Goal: Task Accomplishment & Management: Manage account settings

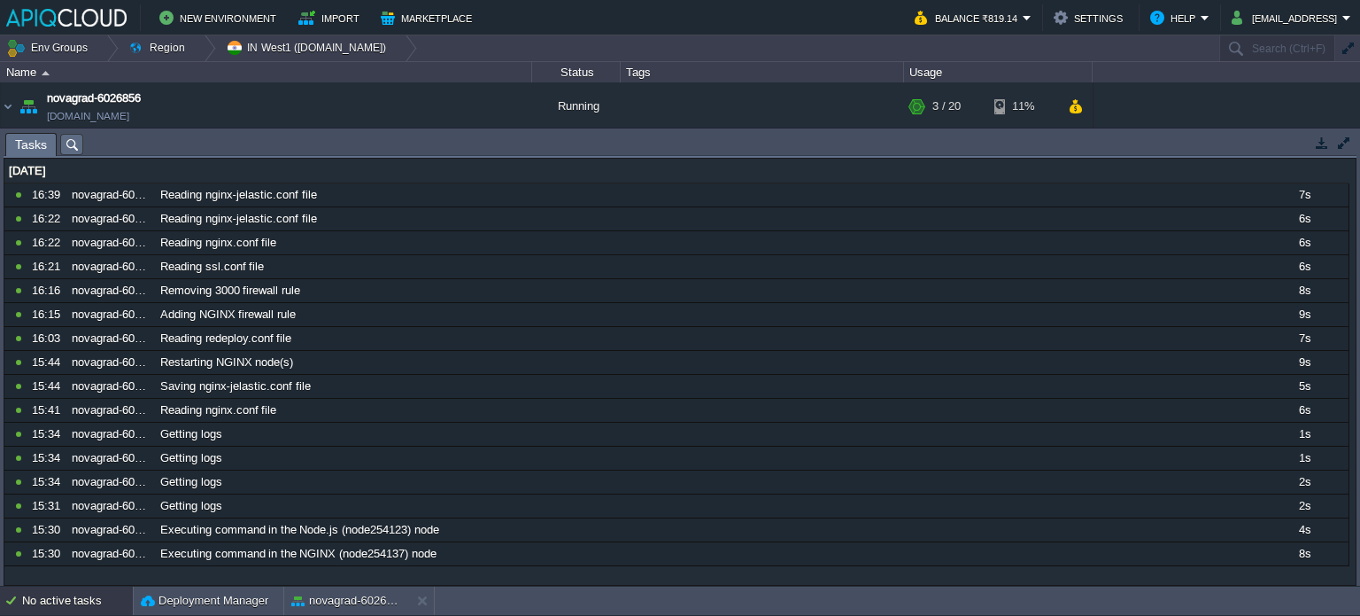
click at [64, 598] on div "No active tasks" at bounding box center [77, 600] width 111 height 28
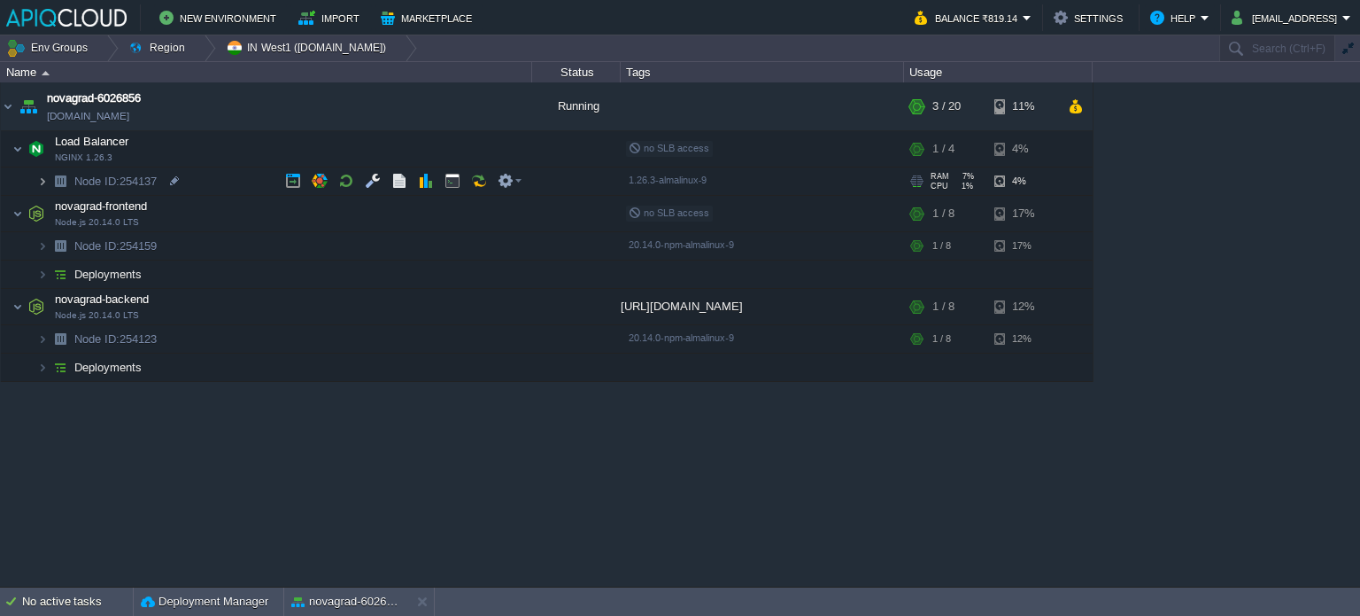
click at [42, 182] on img at bounding box center [42, 180] width 11 height 27
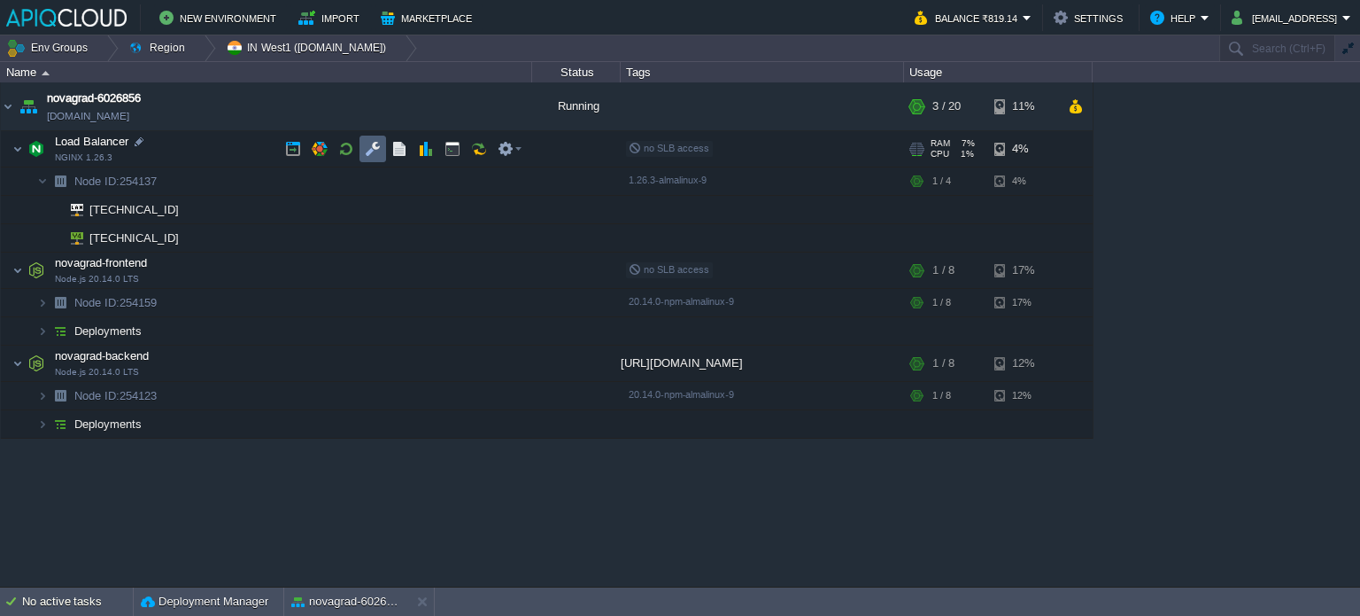
click at [372, 142] on button "button" at bounding box center [373, 149] width 16 height 16
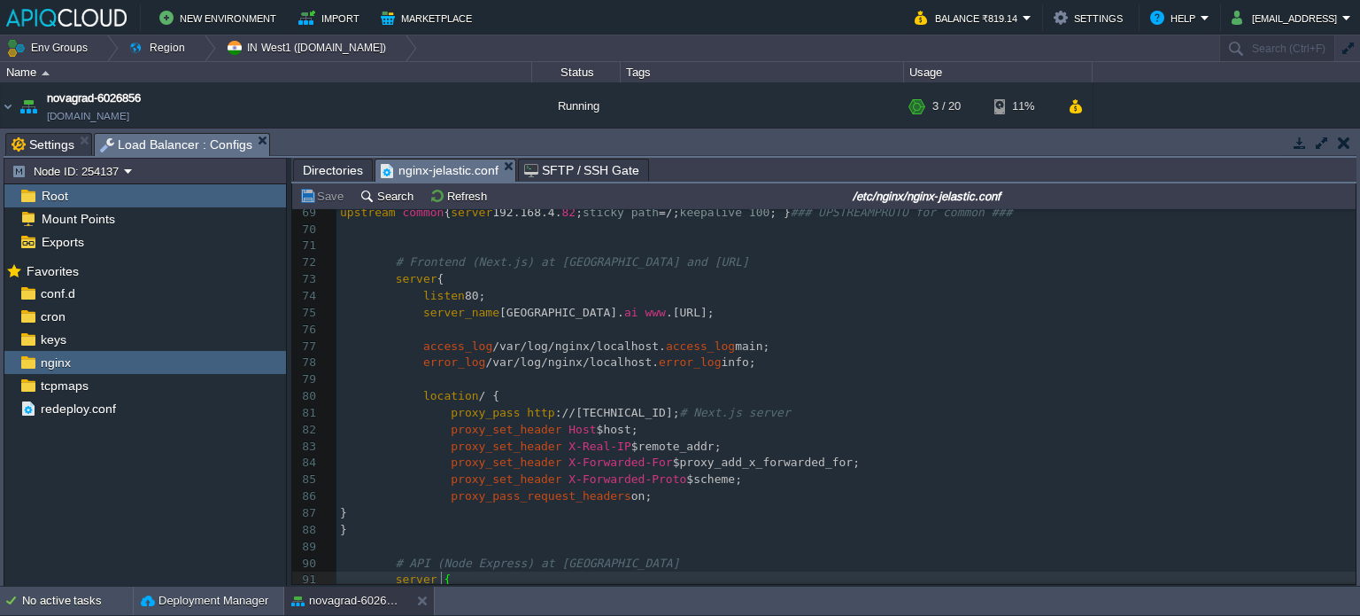
scroll to position [1134, 0]
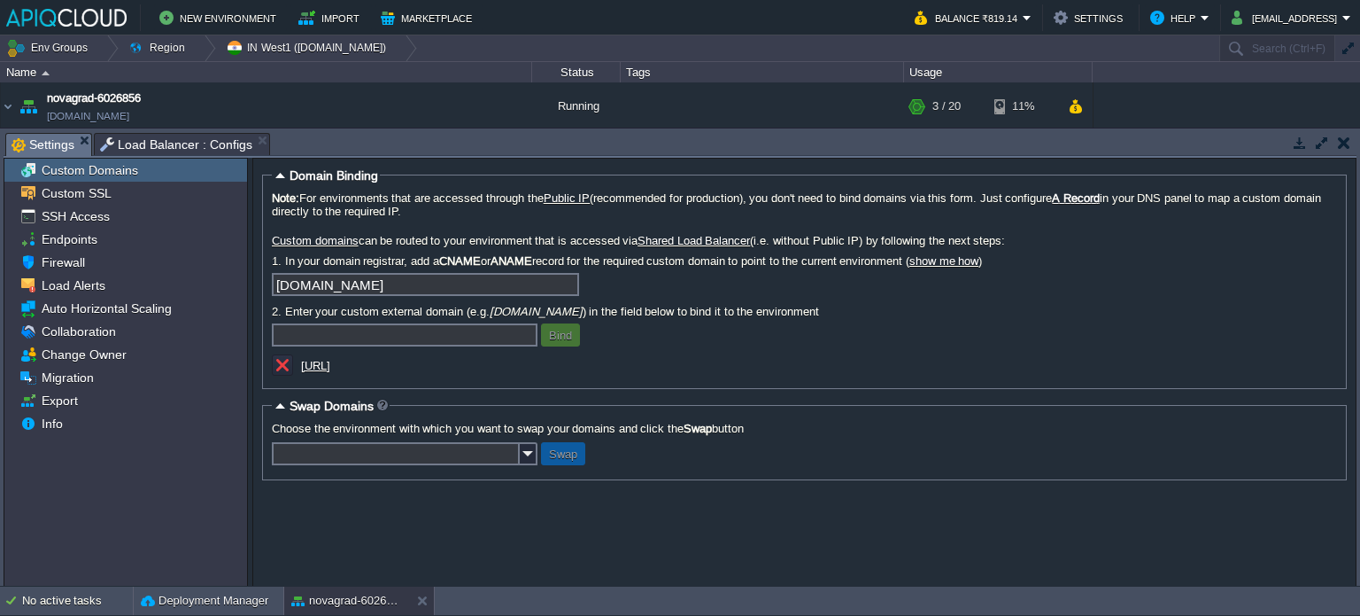
click at [50, 144] on span "Settings" at bounding box center [43, 145] width 63 height 22
click at [329, 601] on button "novagrad-6026856" at bounding box center [347, 601] width 112 height 18
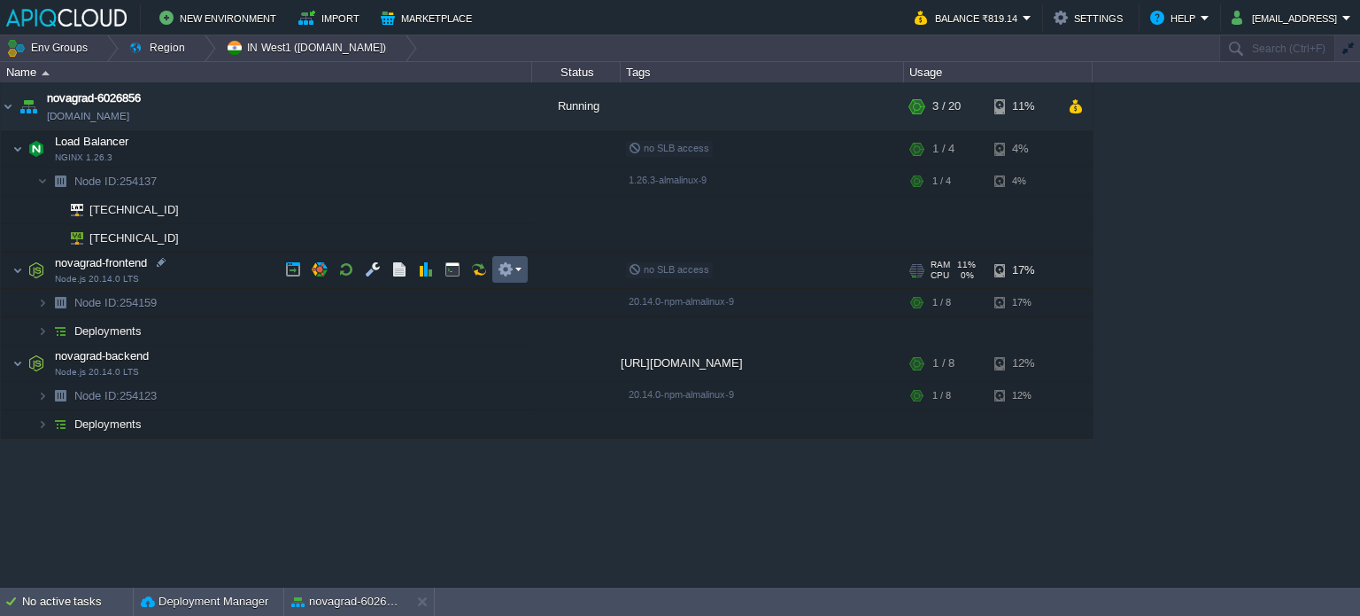
click at [512, 270] on button "button" at bounding box center [506, 269] width 16 height 16
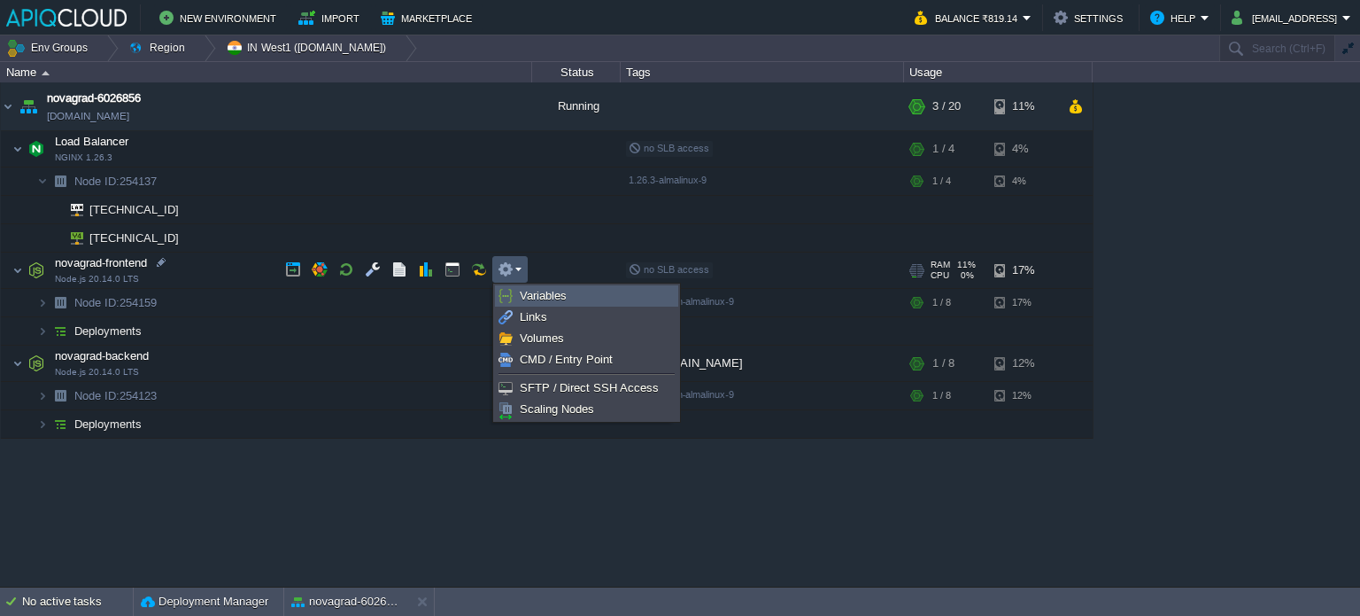
click at [567, 296] on link "Variables" at bounding box center [587, 295] width 182 height 19
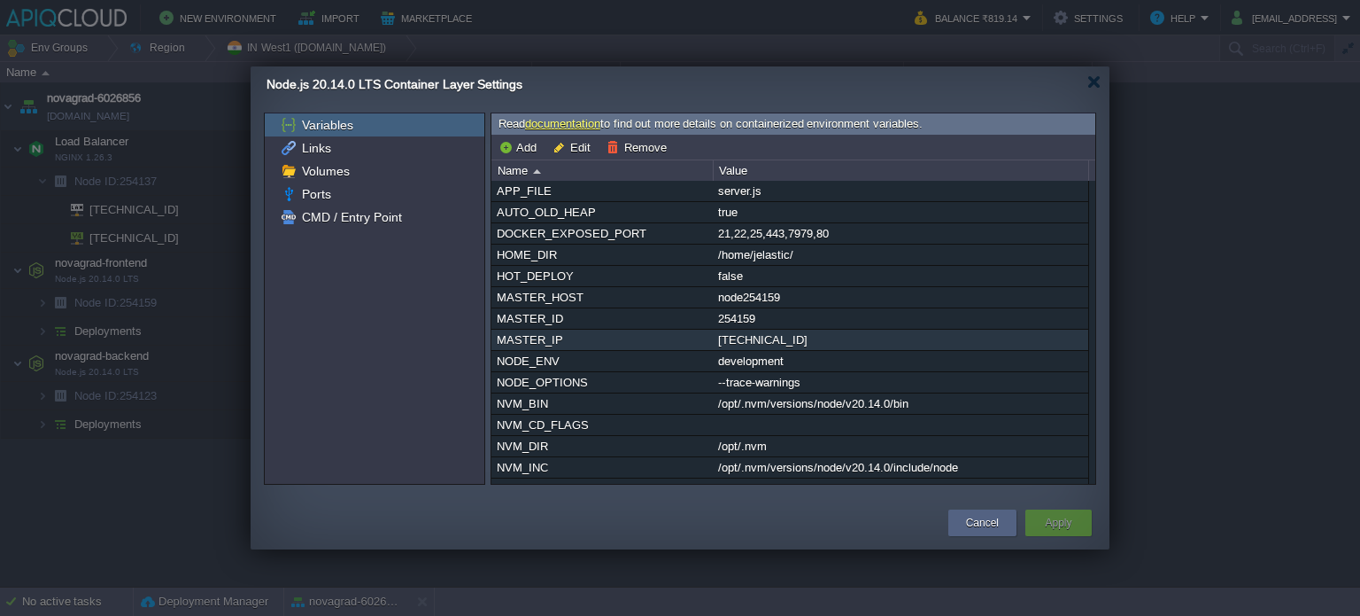
drag, startPoint x: 614, startPoint y: 344, endPoint x: 722, endPoint y: -107, distance: 463.6
click at [722, 0] on html "New Environment Import Marketplace Bonus ₹0.00 Upgrade Account Balance ₹819.14 …" at bounding box center [680, 308] width 1360 height 616
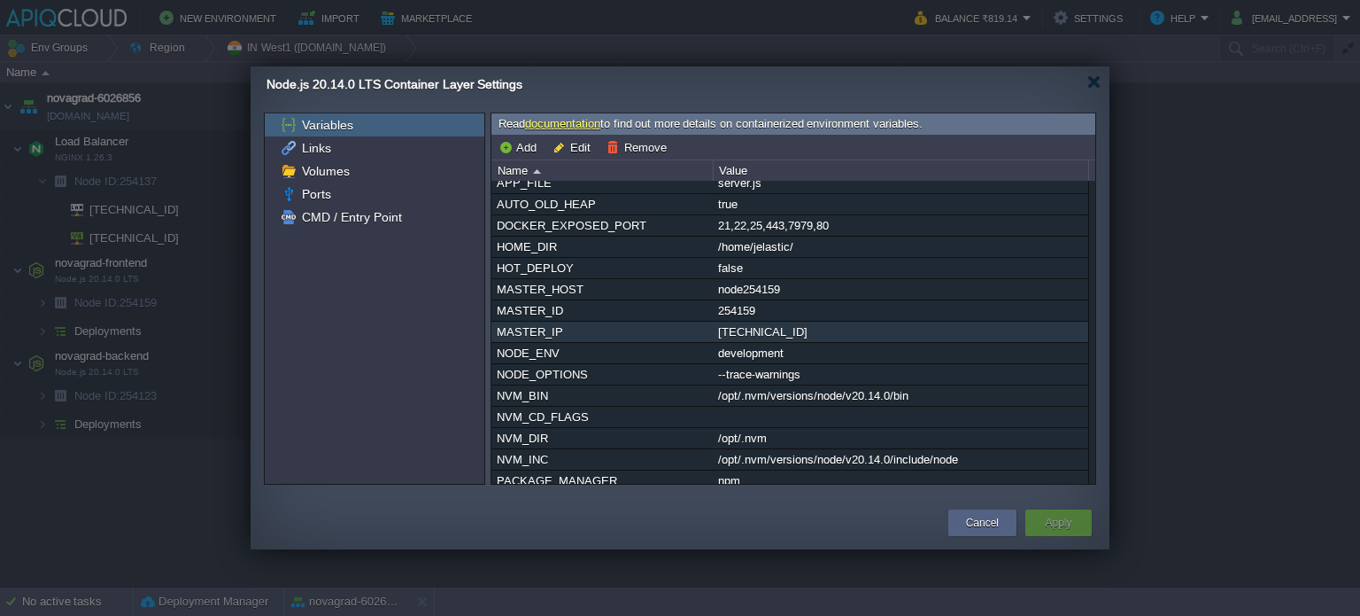
scroll to position [0, 0]
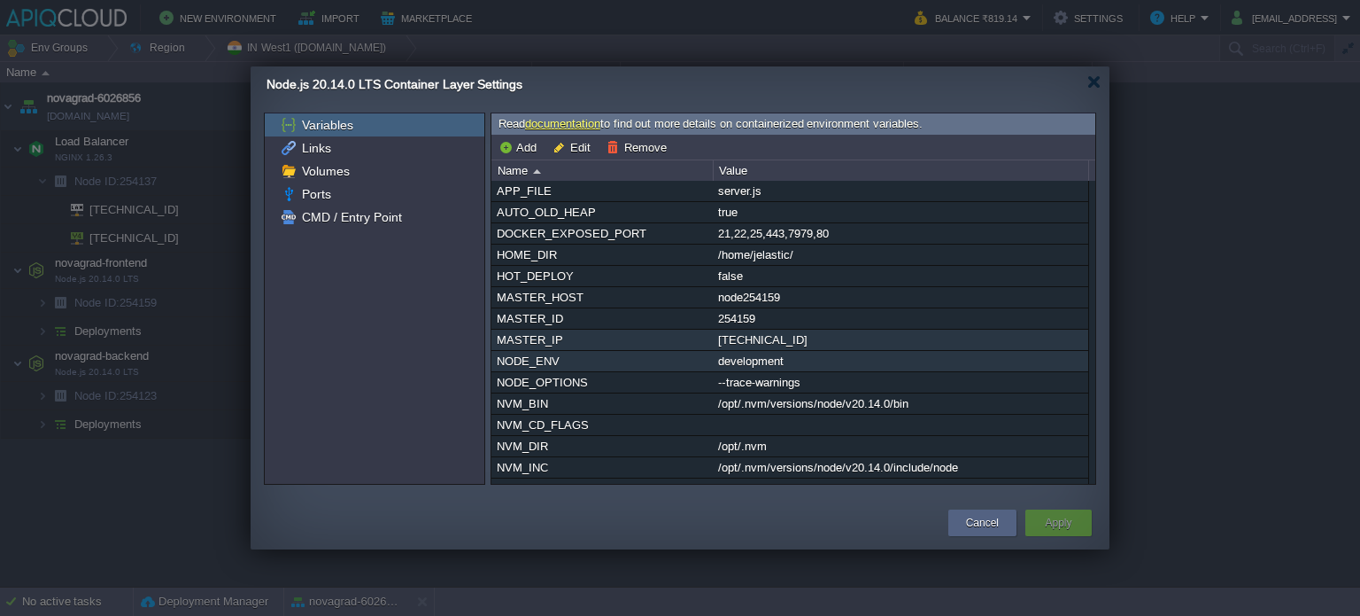
click at [751, 357] on div "development" at bounding box center [901, 361] width 374 height 20
click at [751, 357] on div "APP_FILE server.js AUTO_OLD_HEAP true DOCKER_EXPOSED_PORT 21,22,25,443,7979,80 …" at bounding box center [794, 333] width 604 height 304
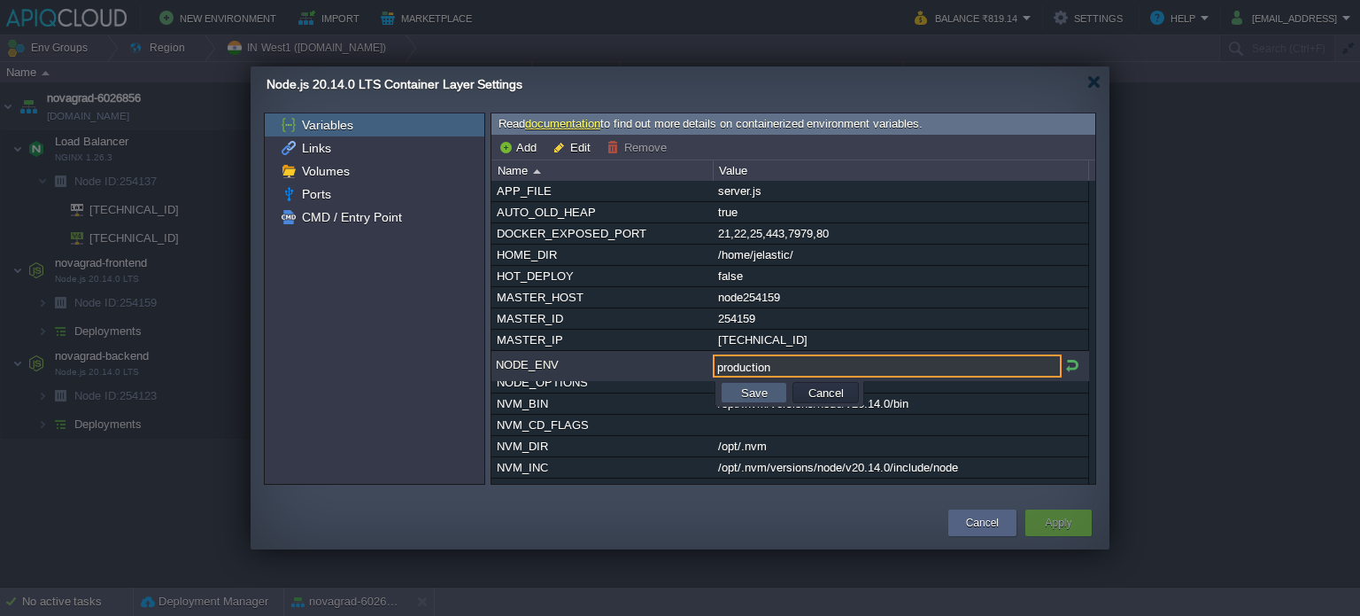
type input "production"
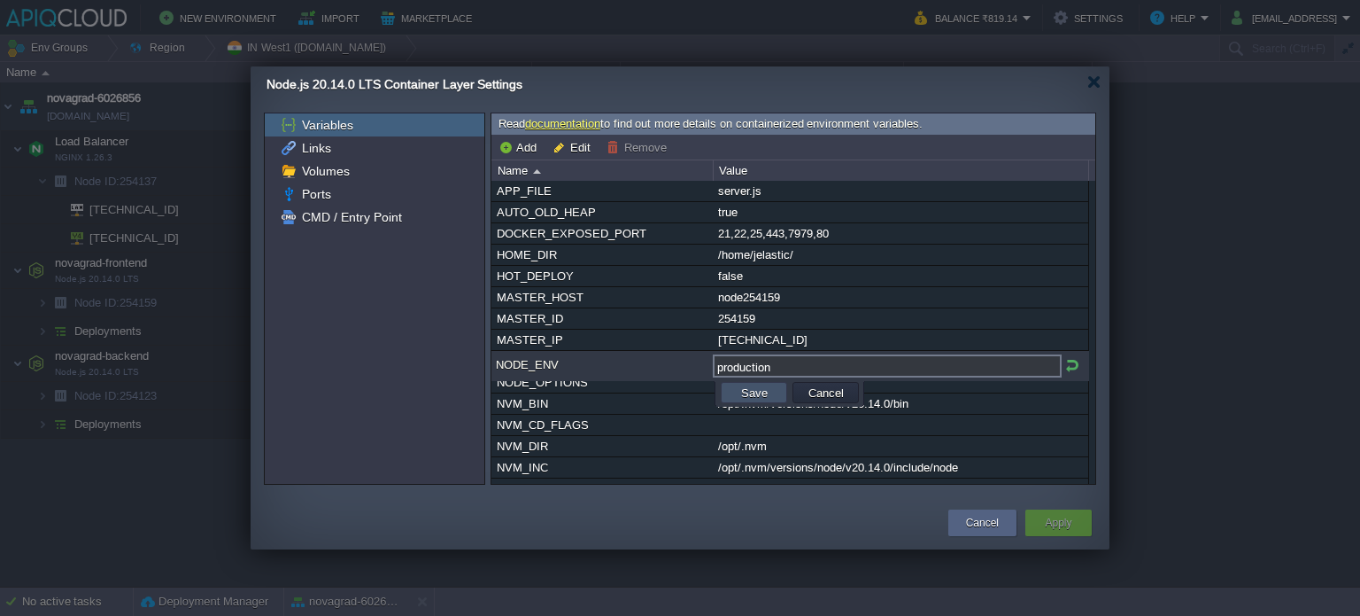
click at [761, 392] on button "Save" at bounding box center [754, 392] width 37 height 16
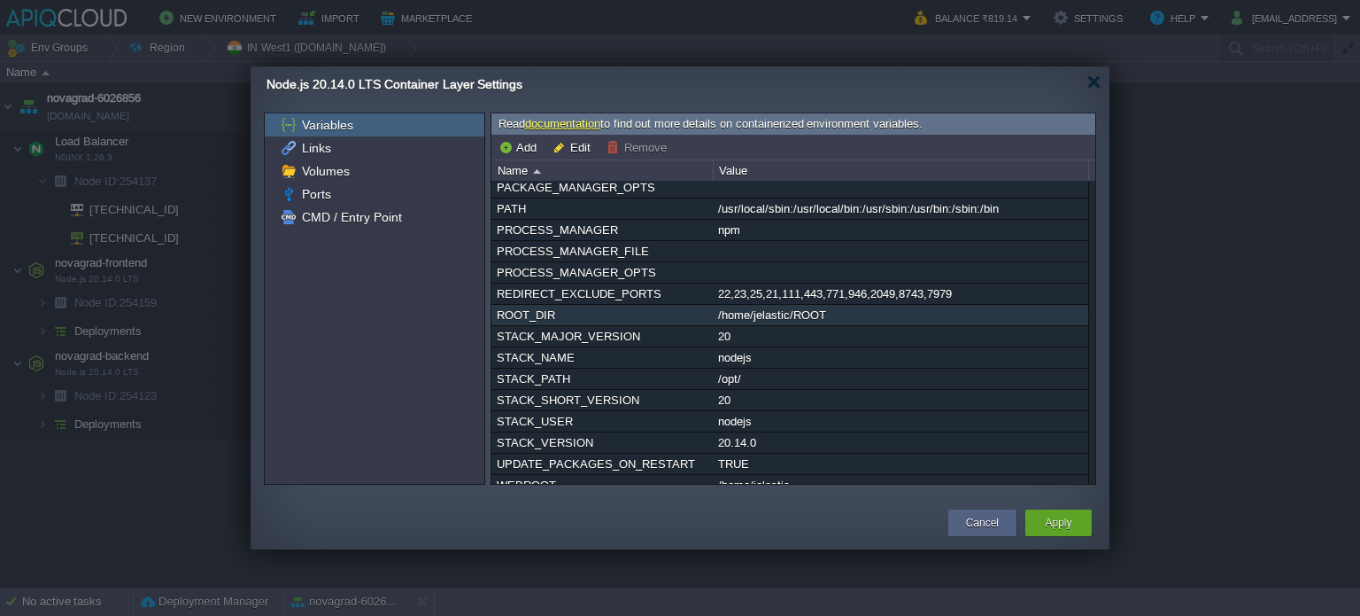
scroll to position [333, 0]
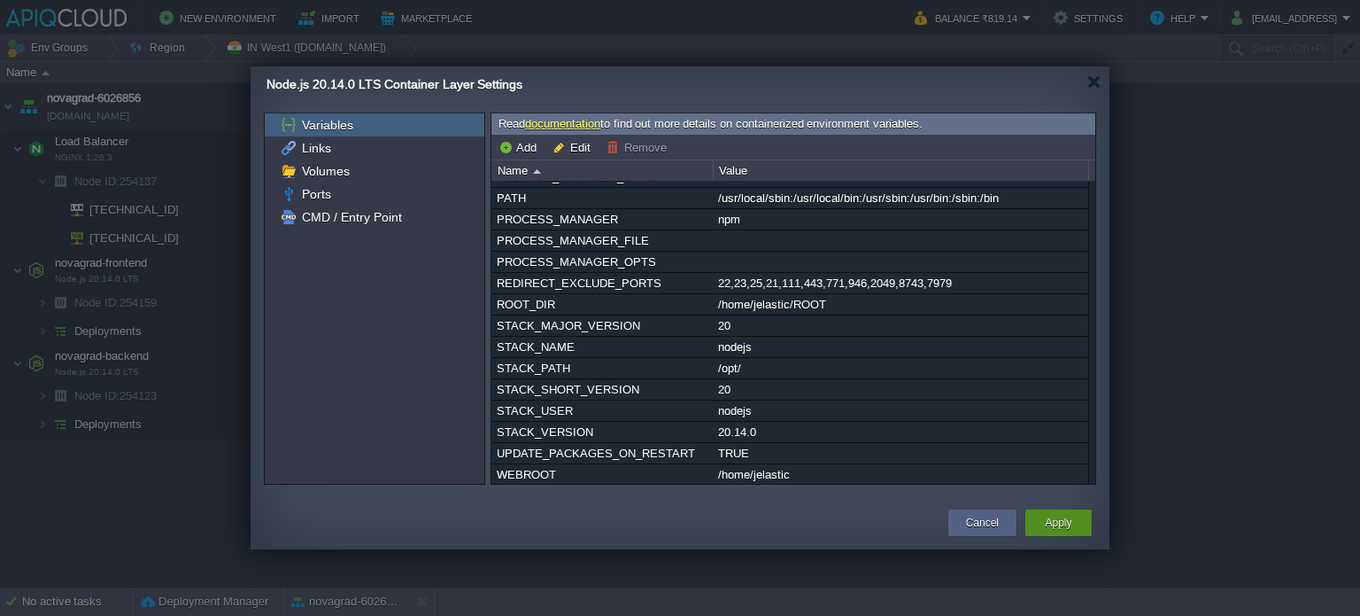
click at [1073, 528] on div "Apply" at bounding box center [1059, 522] width 40 height 27
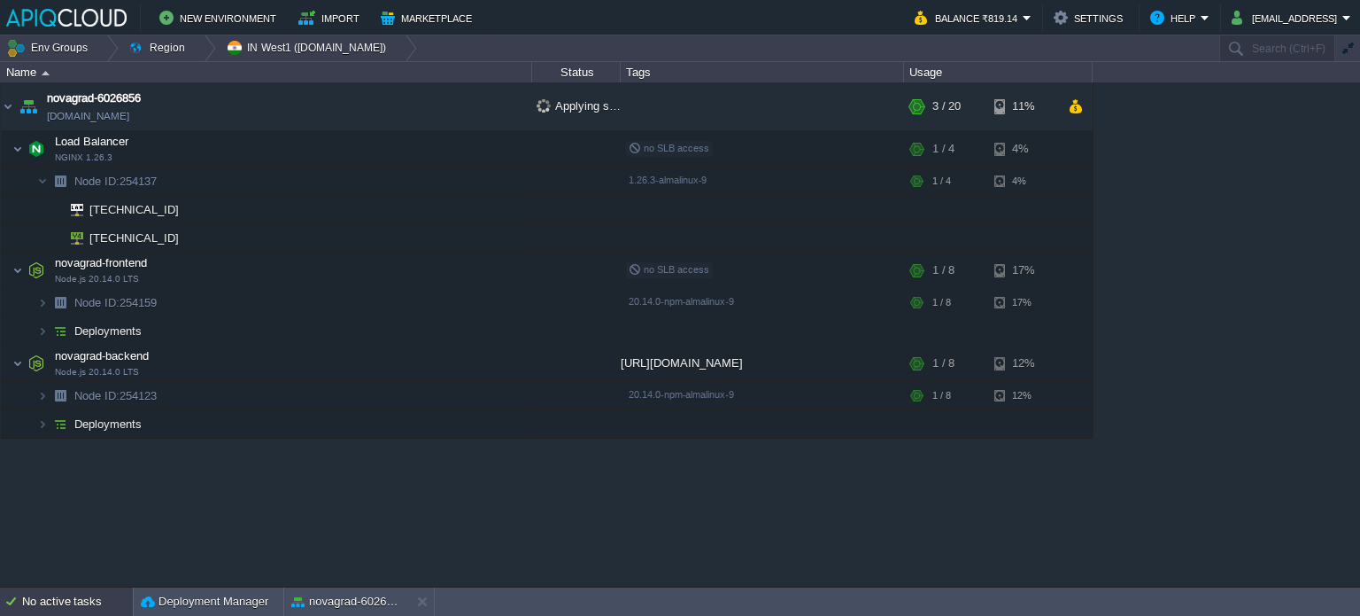
click at [76, 597] on div "No active tasks" at bounding box center [77, 601] width 111 height 28
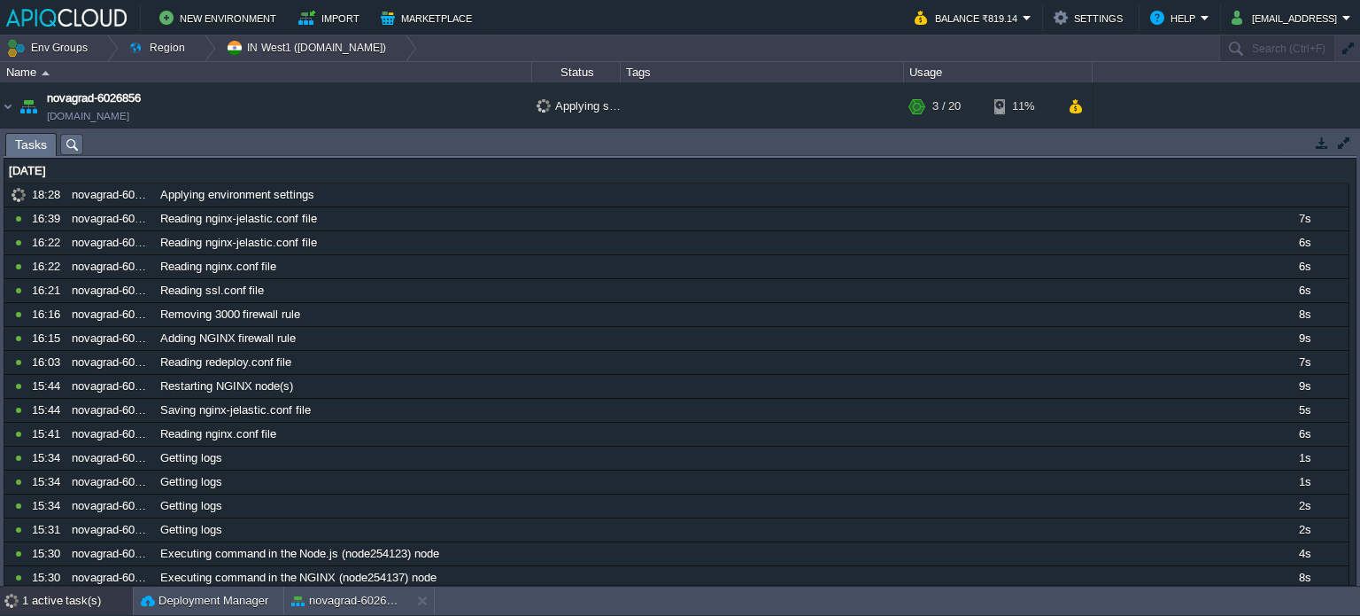
click at [103, 592] on div "1 active task(s)" at bounding box center [77, 600] width 111 height 28
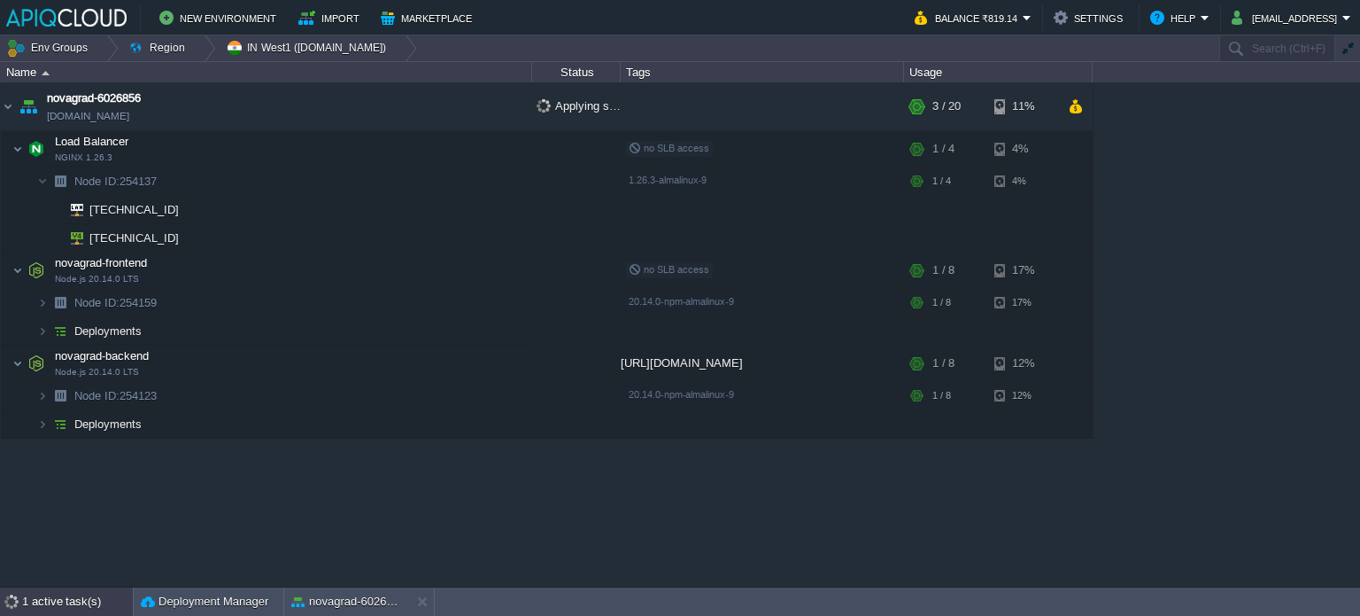
click at [59, 596] on div "1 active task(s)" at bounding box center [77, 601] width 111 height 28
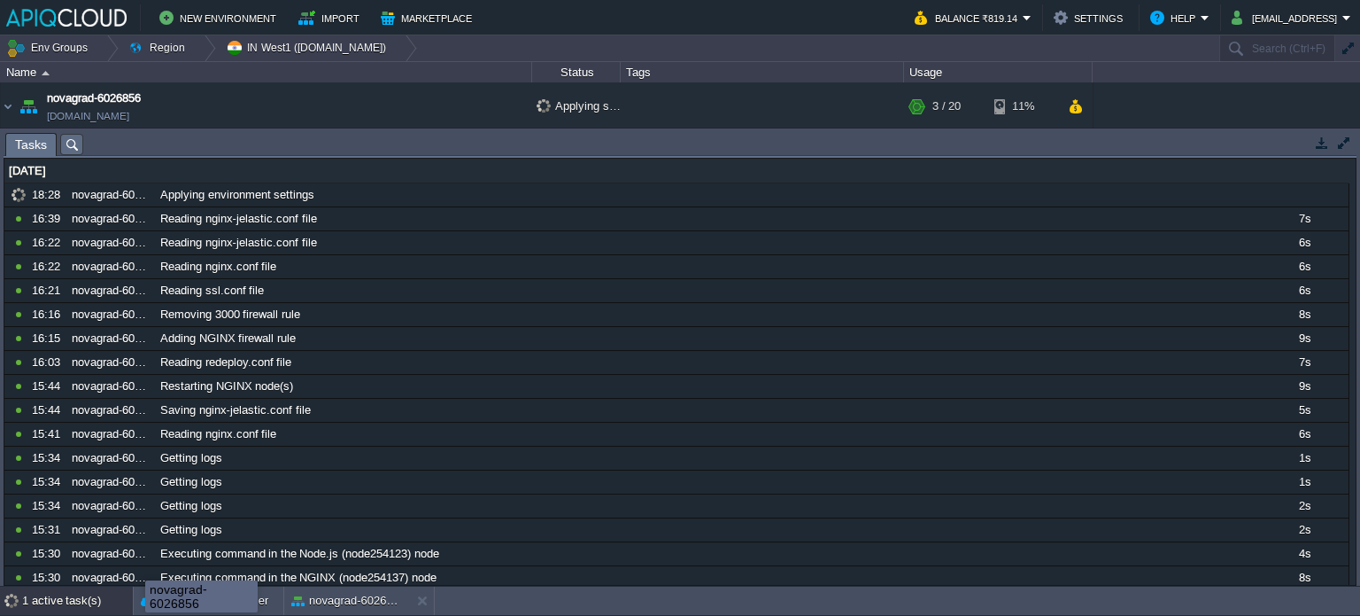
click at [89, 603] on div "1 active task(s)" at bounding box center [77, 600] width 111 height 28
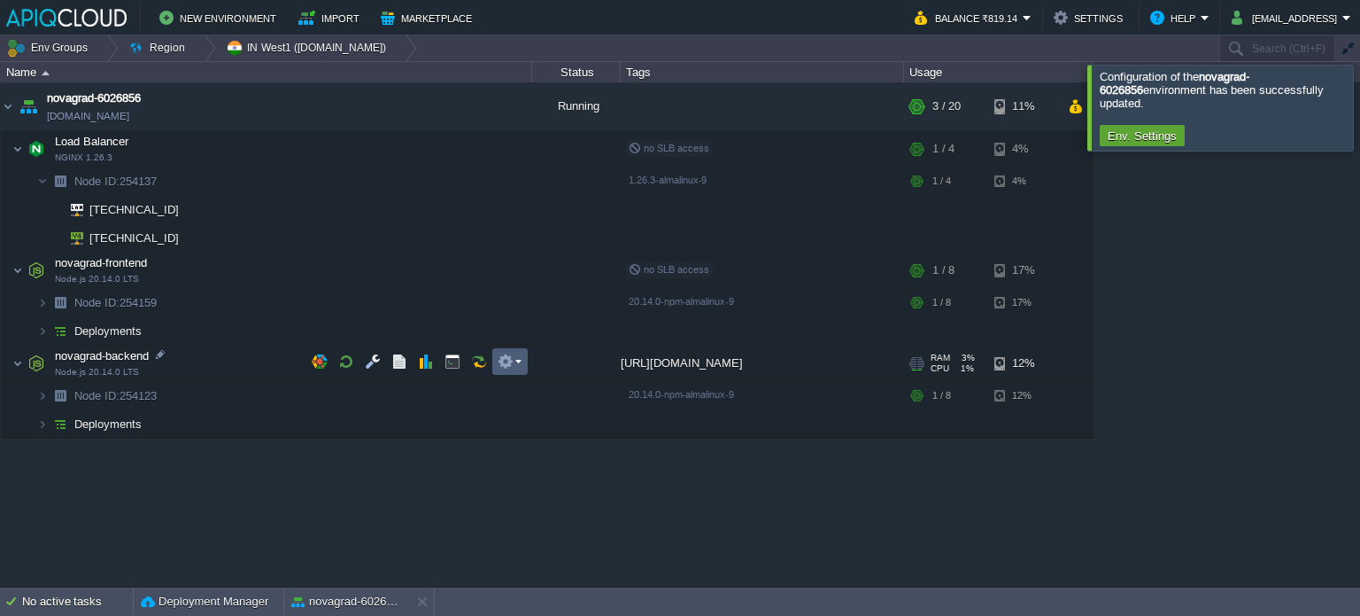
click at [517, 357] on em at bounding box center [510, 361] width 24 height 16
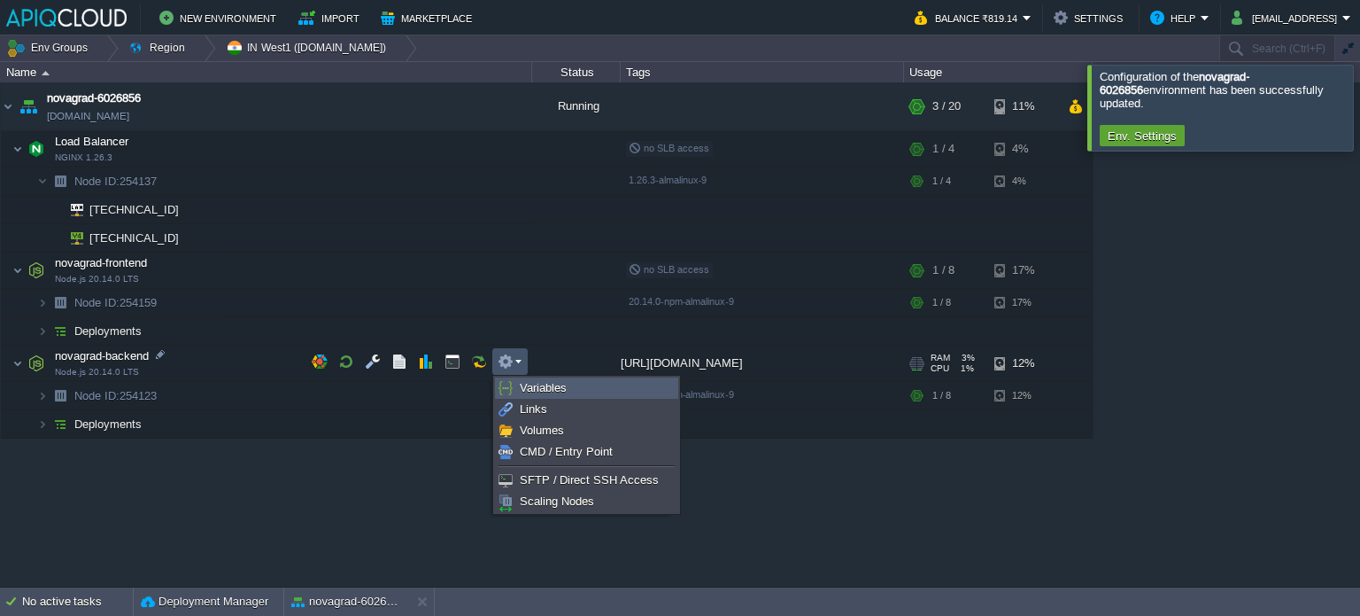
click at [522, 381] on span "Variables" at bounding box center [543, 387] width 47 height 13
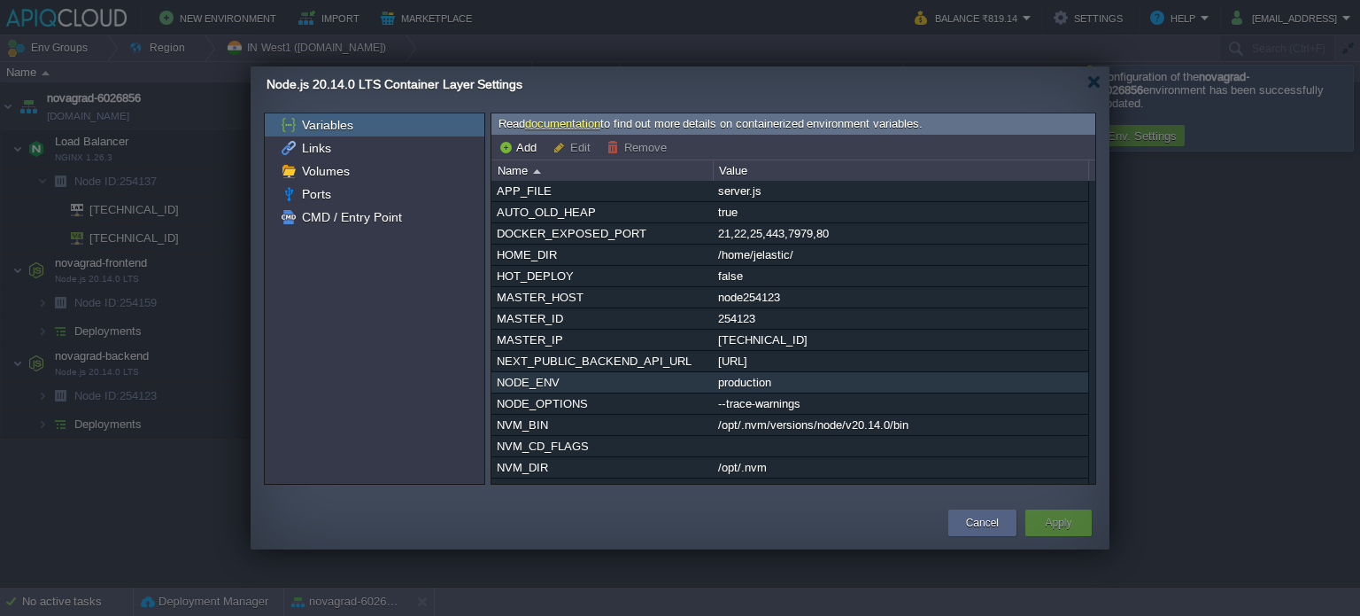
click at [761, 380] on div "production" at bounding box center [901, 382] width 374 height 20
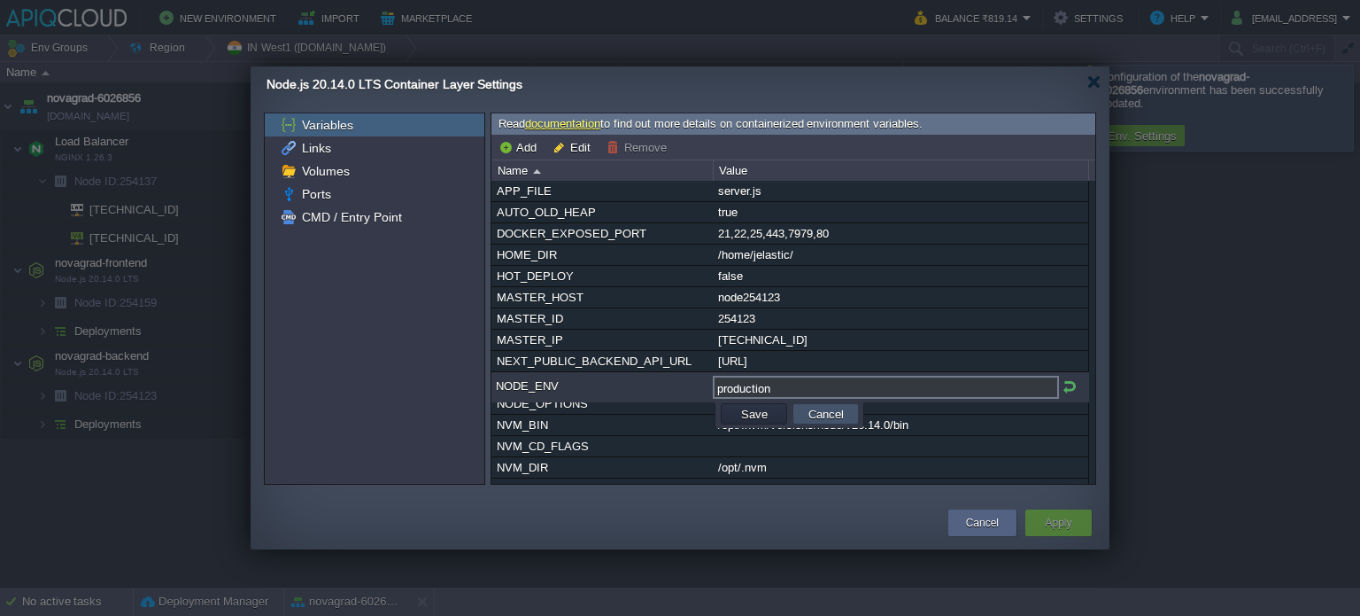
click at [822, 408] on button "Cancel" at bounding box center [826, 414] width 46 height 16
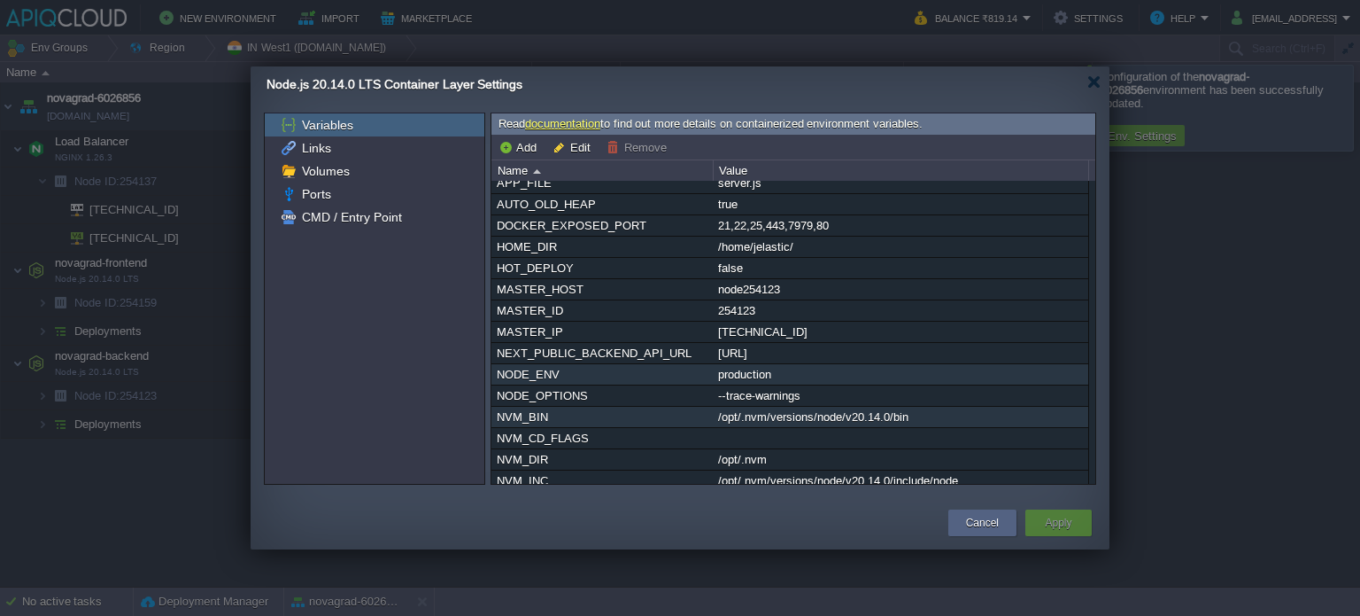
scroll to position [4, 0]
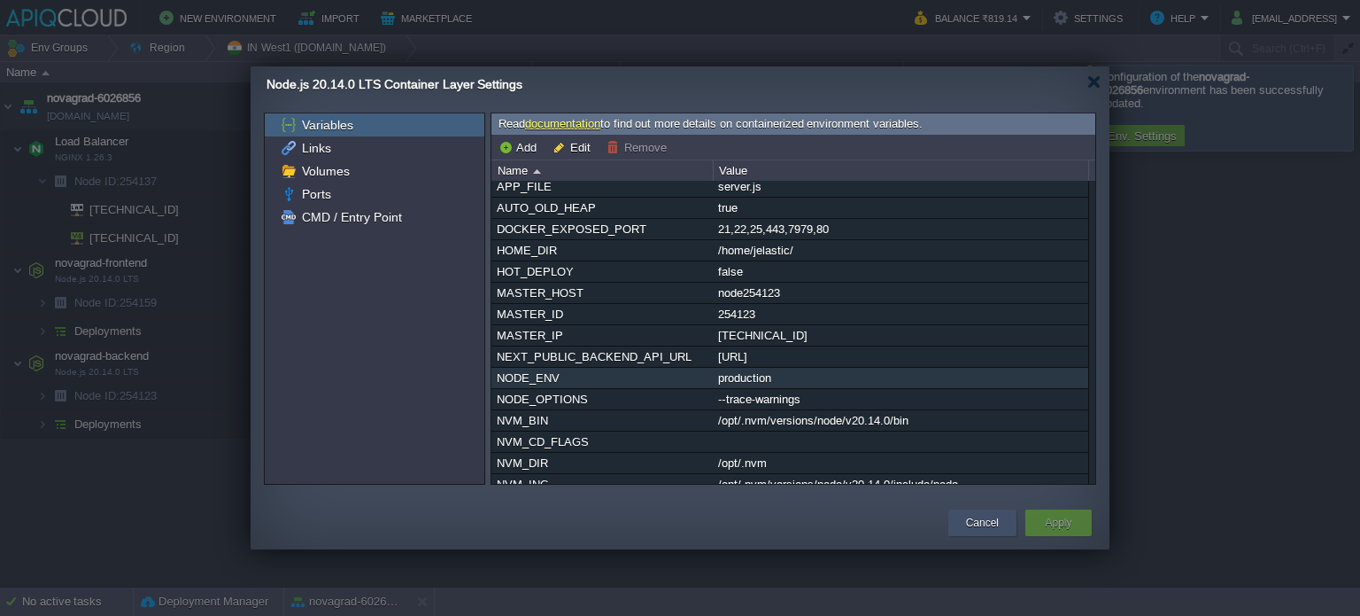
click at [974, 525] on button "Cancel" at bounding box center [982, 523] width 33 height 18
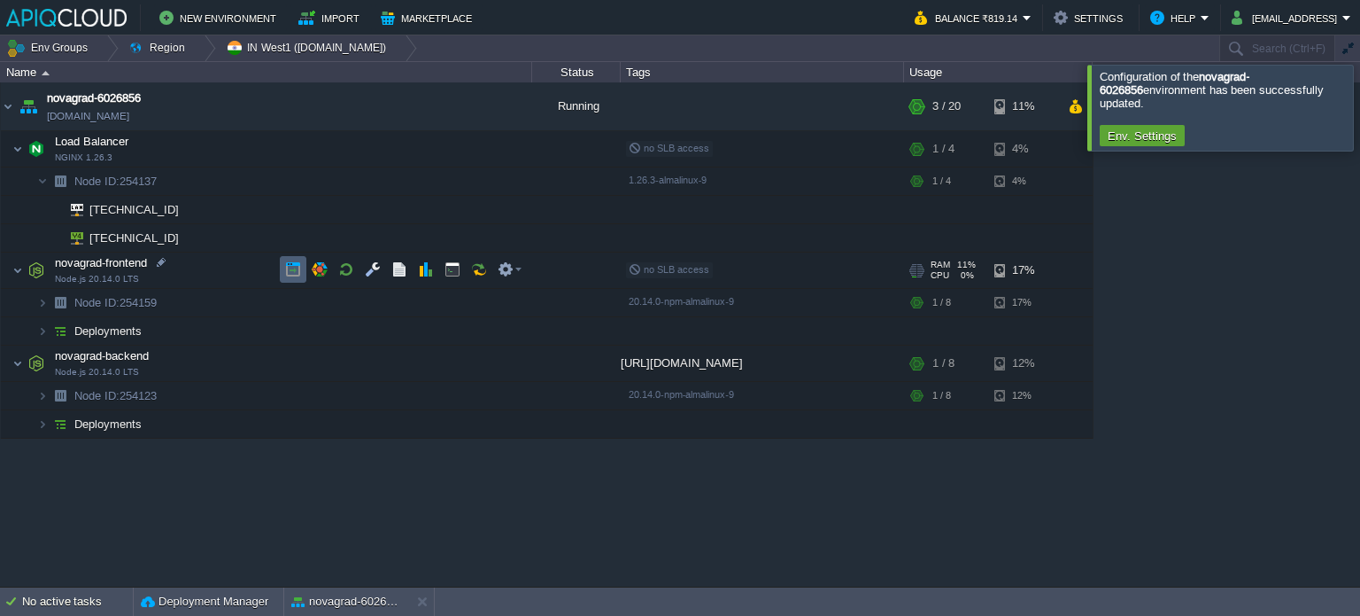
click at [286, 272] on button "button" at bounding box center [293, 269] width 16 height 16
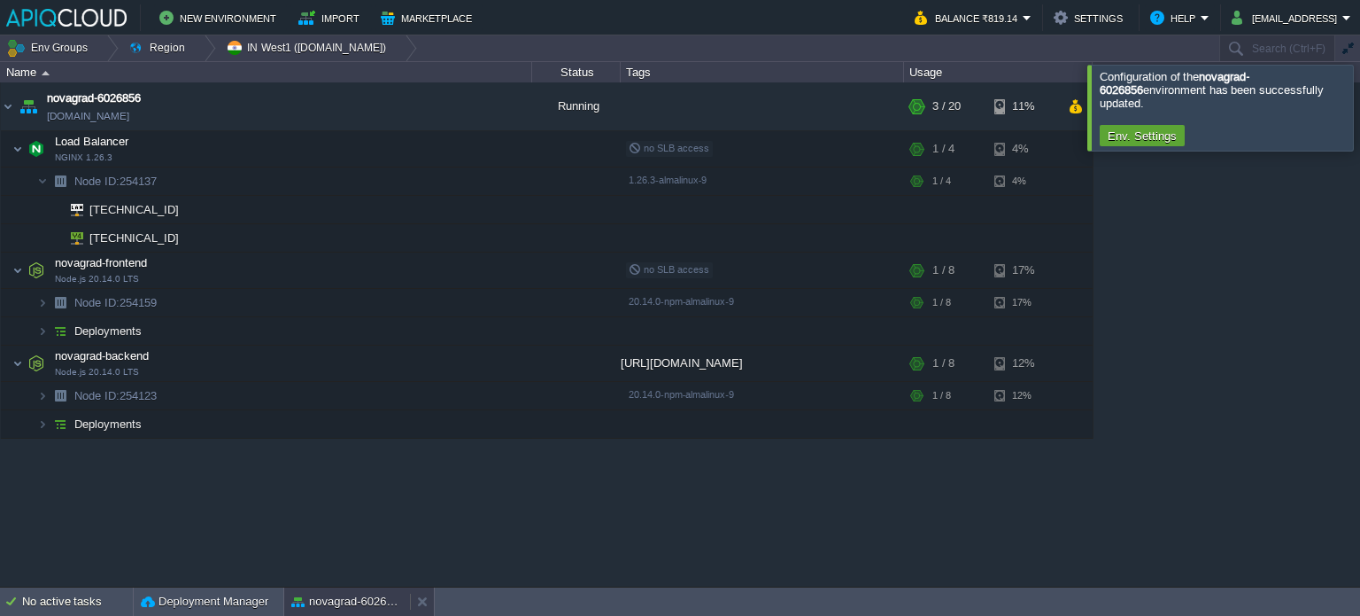
click at [353, 594] on button "novagrad-6026856" at bounding box center [347, 602] width 112 height 18
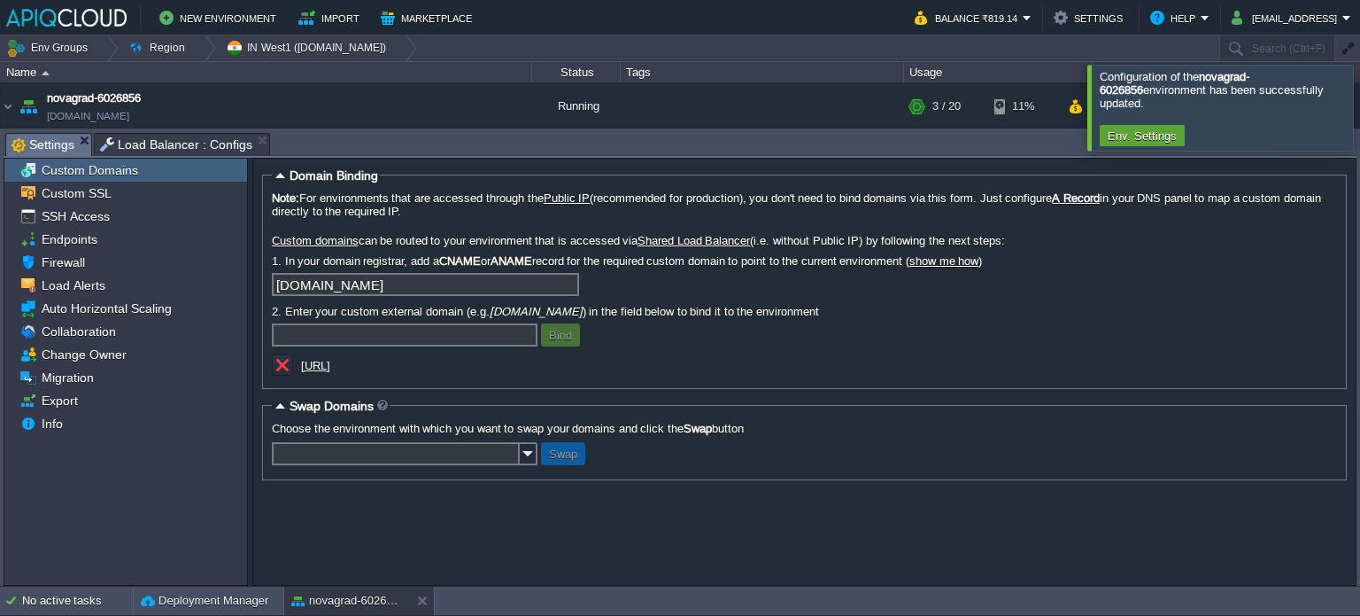
click at [173, 141] on span "Load Balancer : Configs" at bounding box center [176, 144] width 152 height 21
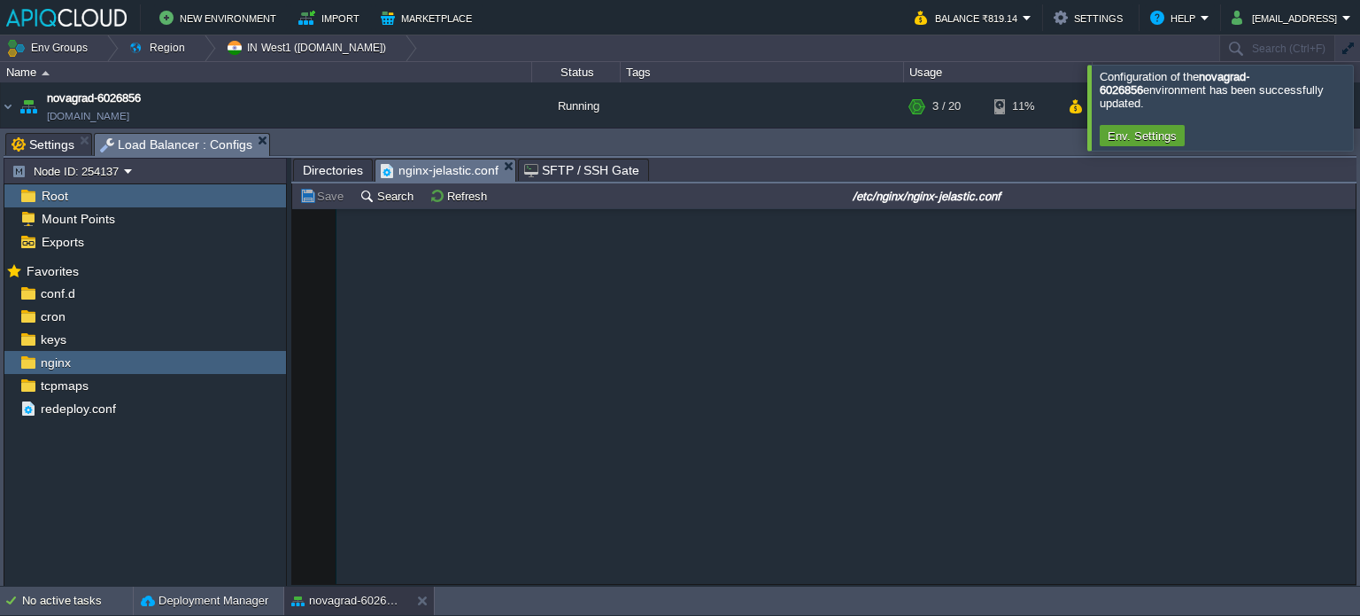
scroll to position [270, 0]
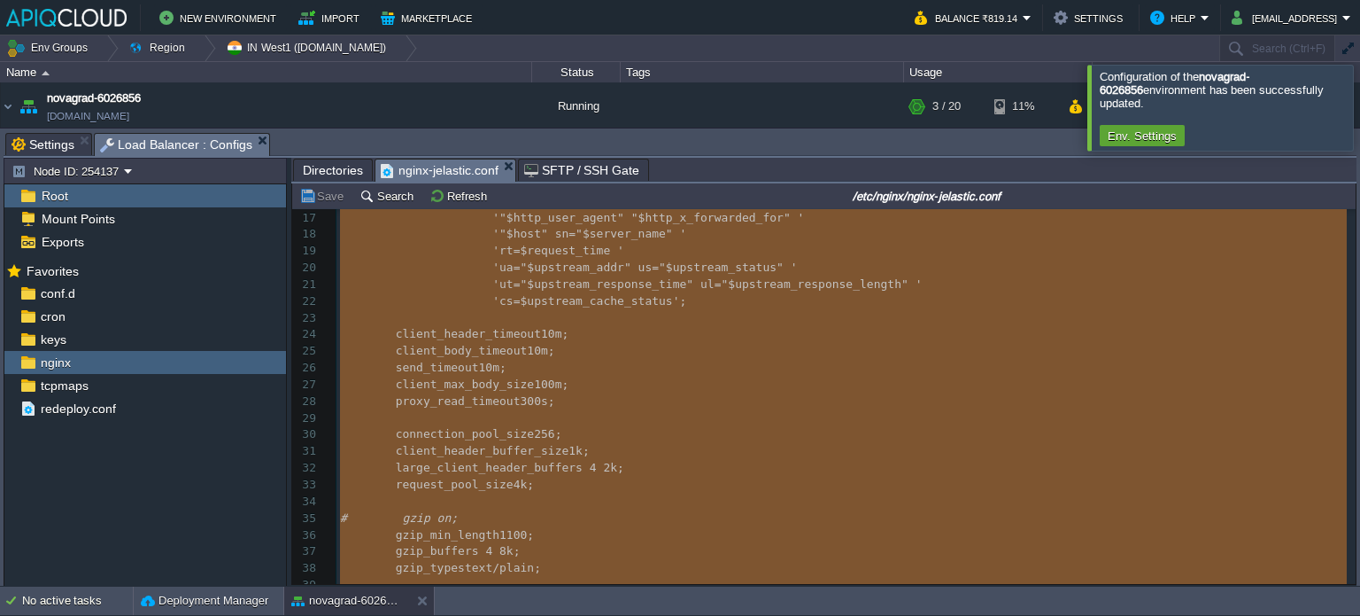
type textarea "######## HTTP SECTION PROTOTYPE ######## http { server_tokens off ; include /et…"
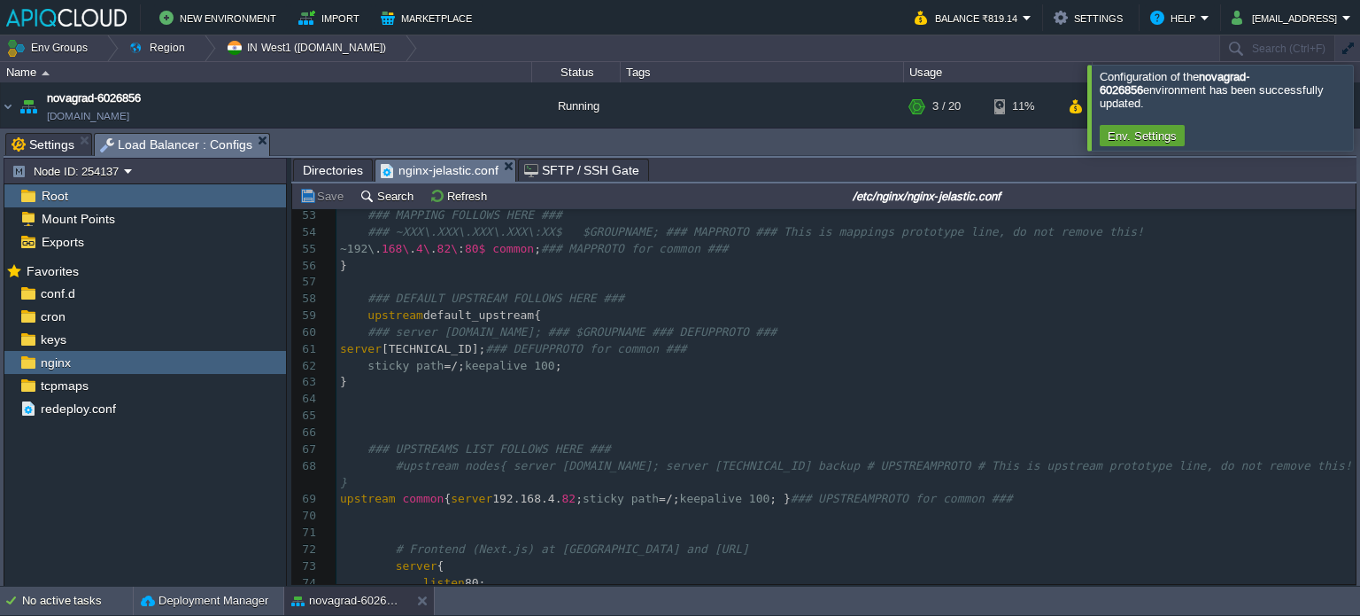
scroll to position [1049, 0]
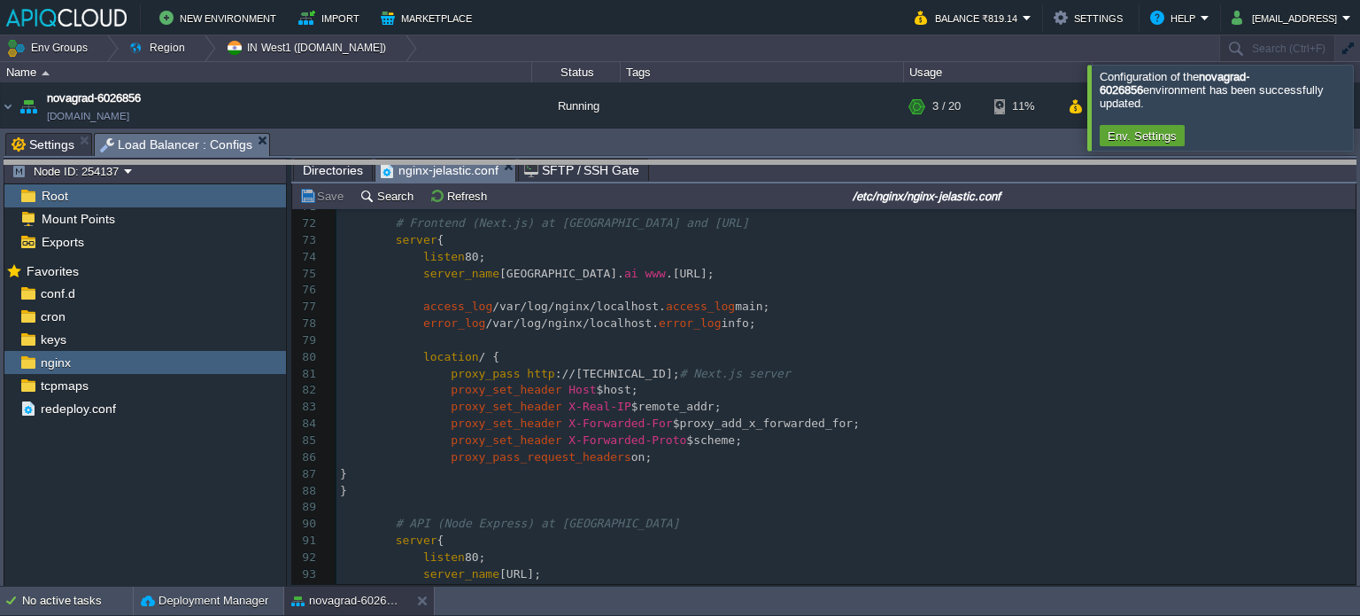
drag, startPoint x: 398, startPoint y: 146, endPoint x: 377, endPoint y: 166, distance: 28.2
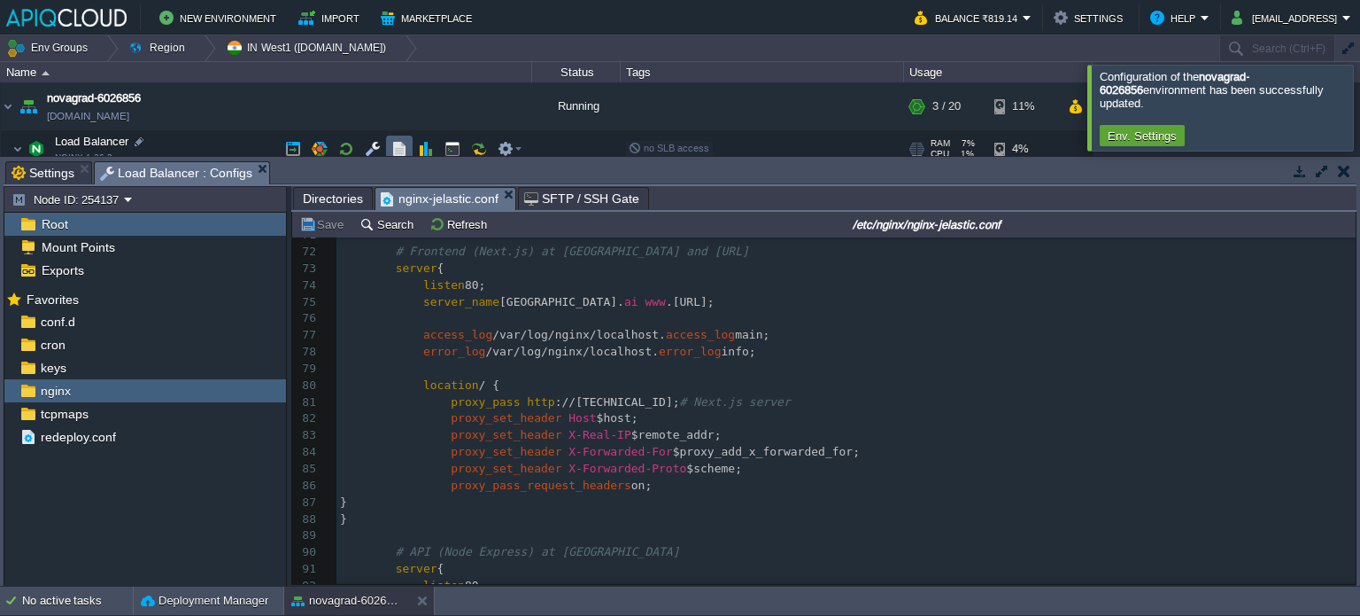
click at [391, 147] on button "button" at bounding box center [399, 149] width 16 height 16
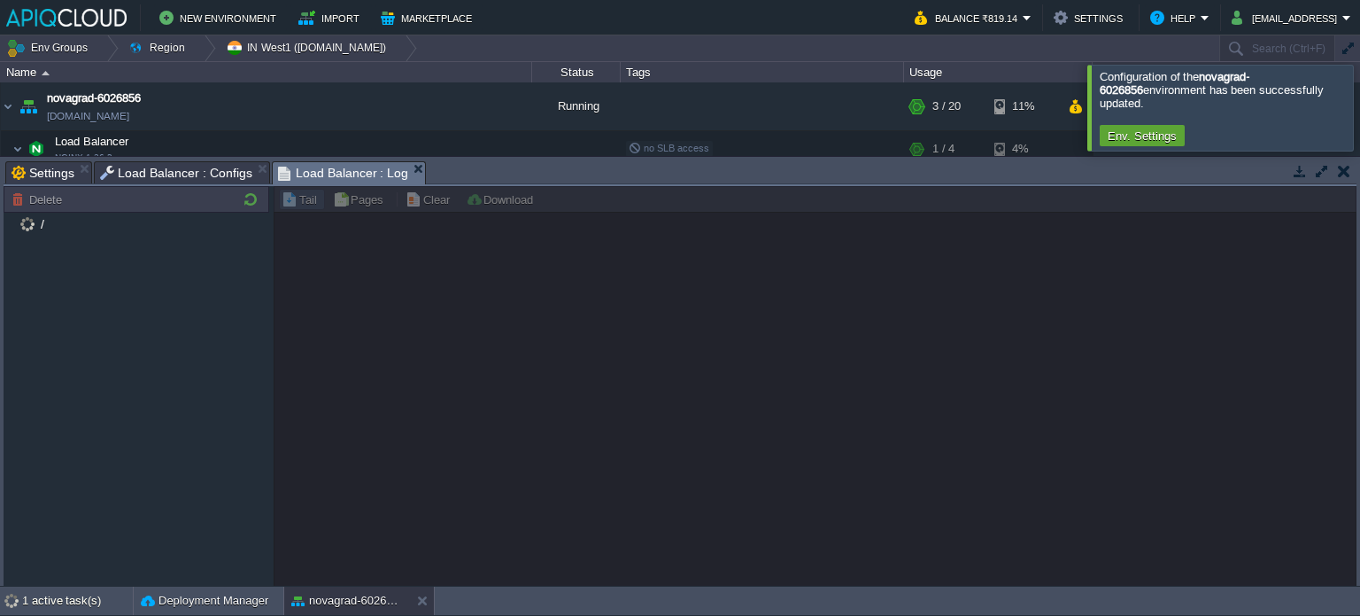
click at [1360, 97] on div at bounding box center [1382, 107] width 0 height 85
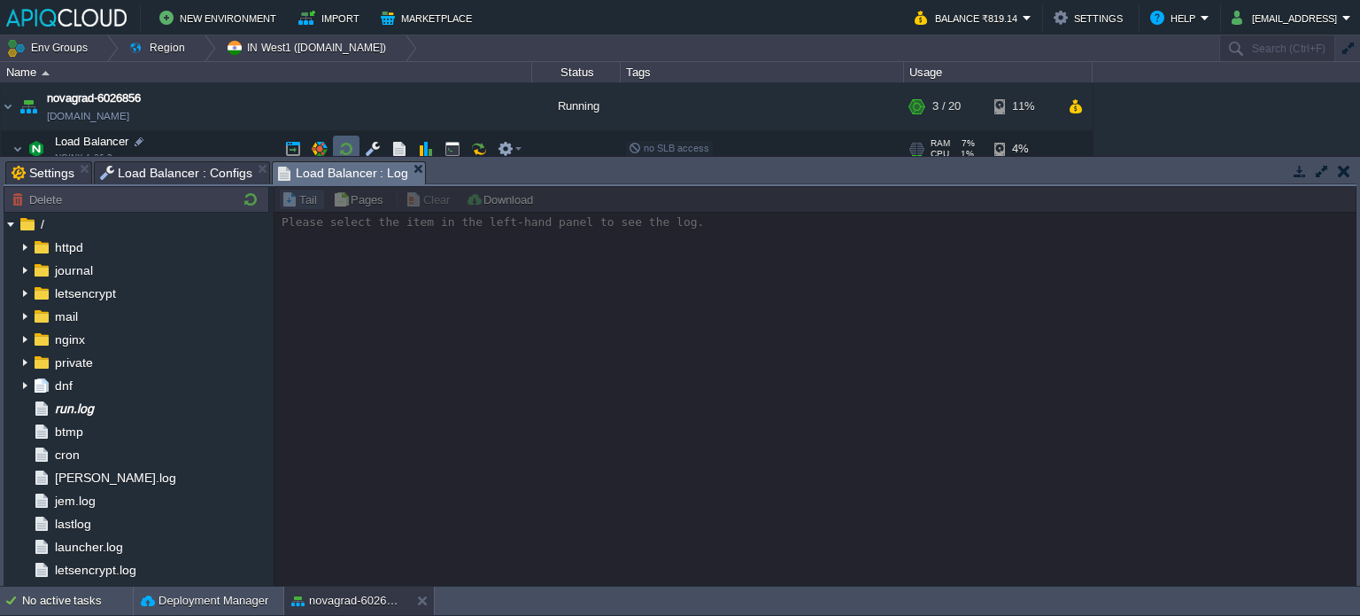
click at [348, 143] on button "button" at bounding box center [346, 149] width 16 height 16
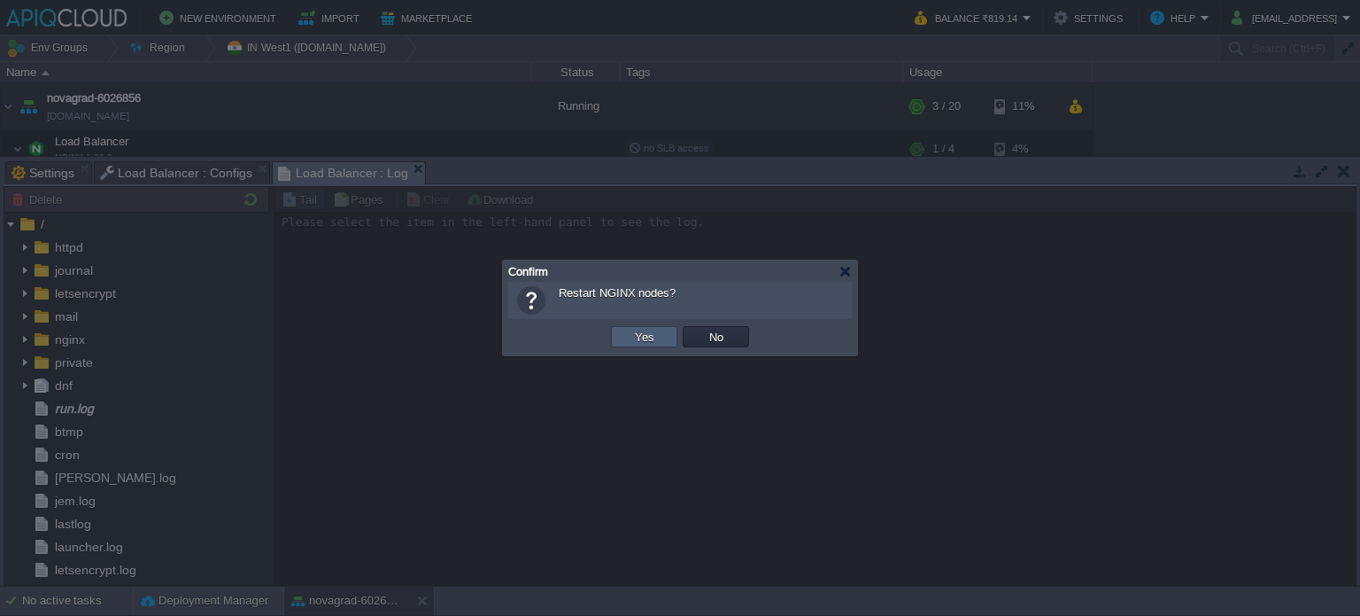
click at [645, 339] on button "Yes" at bounding box center [645, 337] width 30 height 16
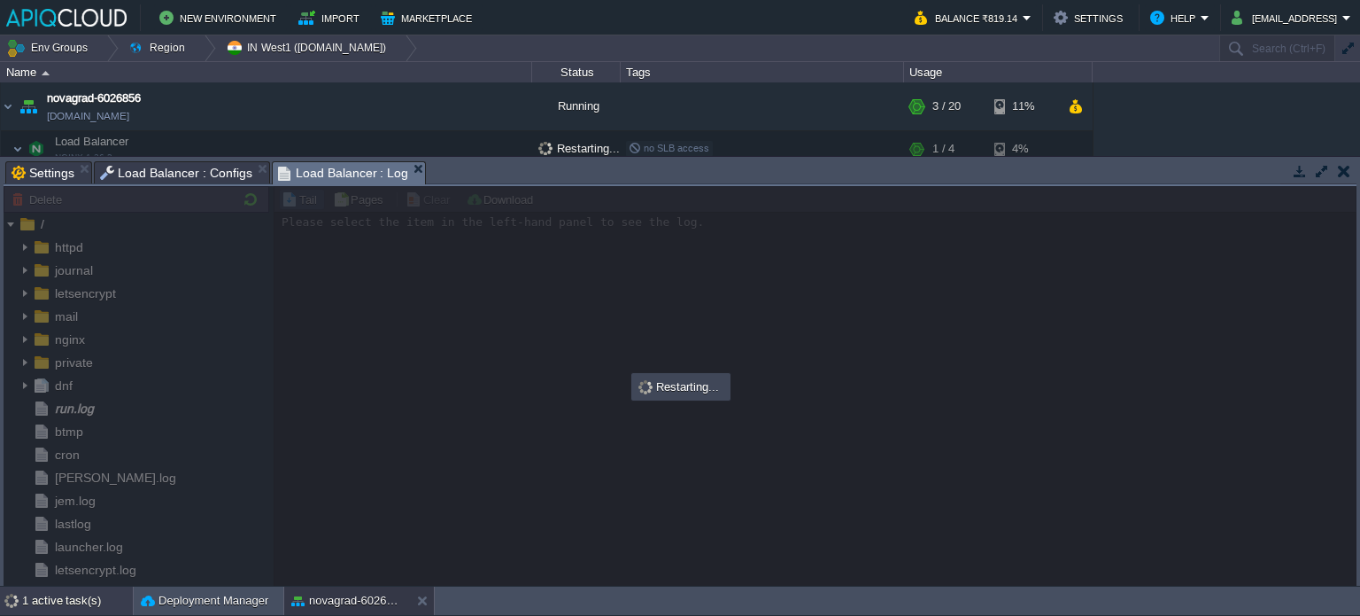
click at [82, 601] on div "1 active task(s)" at bounding box center [77, 600] width 111 height 28
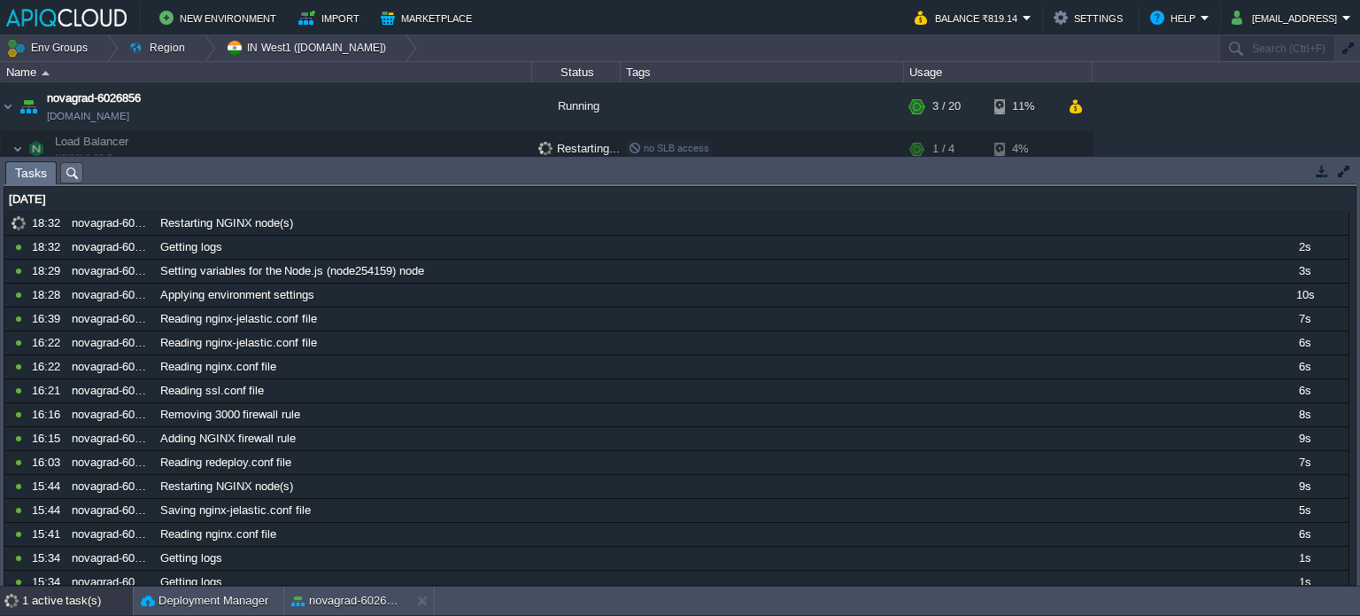
click at [82, 601] on div "1 active task(s)" at bounding box center [77, 600] width 111 height 28
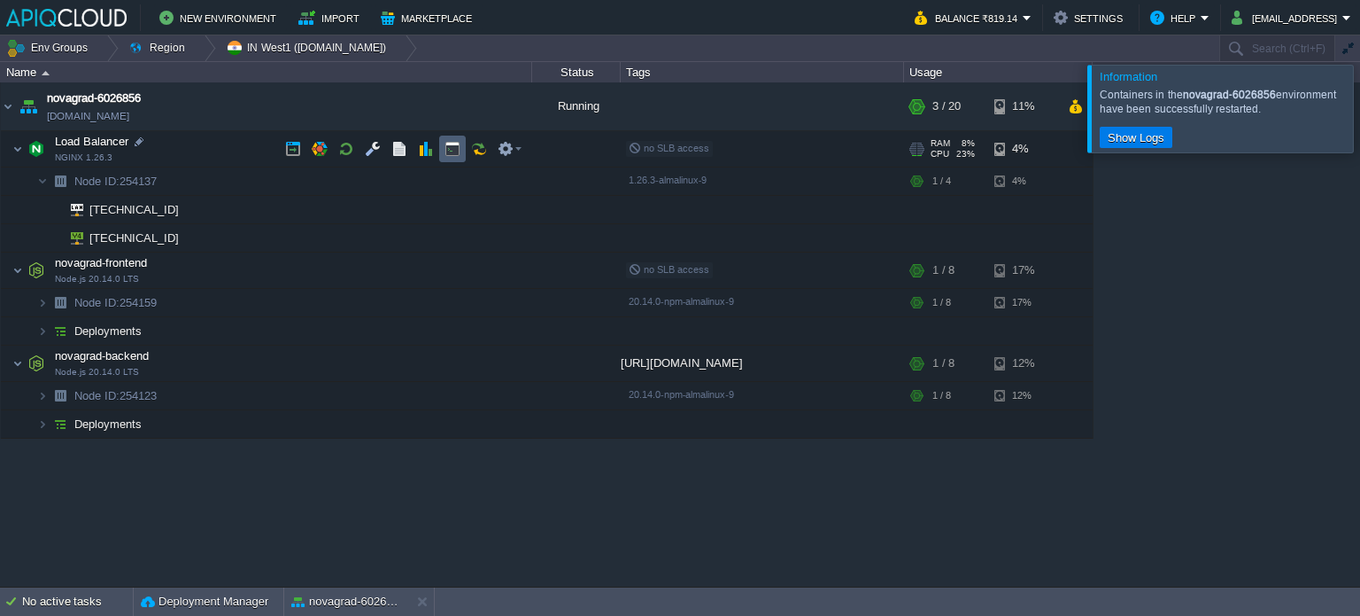
click at [445, 151] on button "button" at bounding box center [453, 149] width 16 height 16
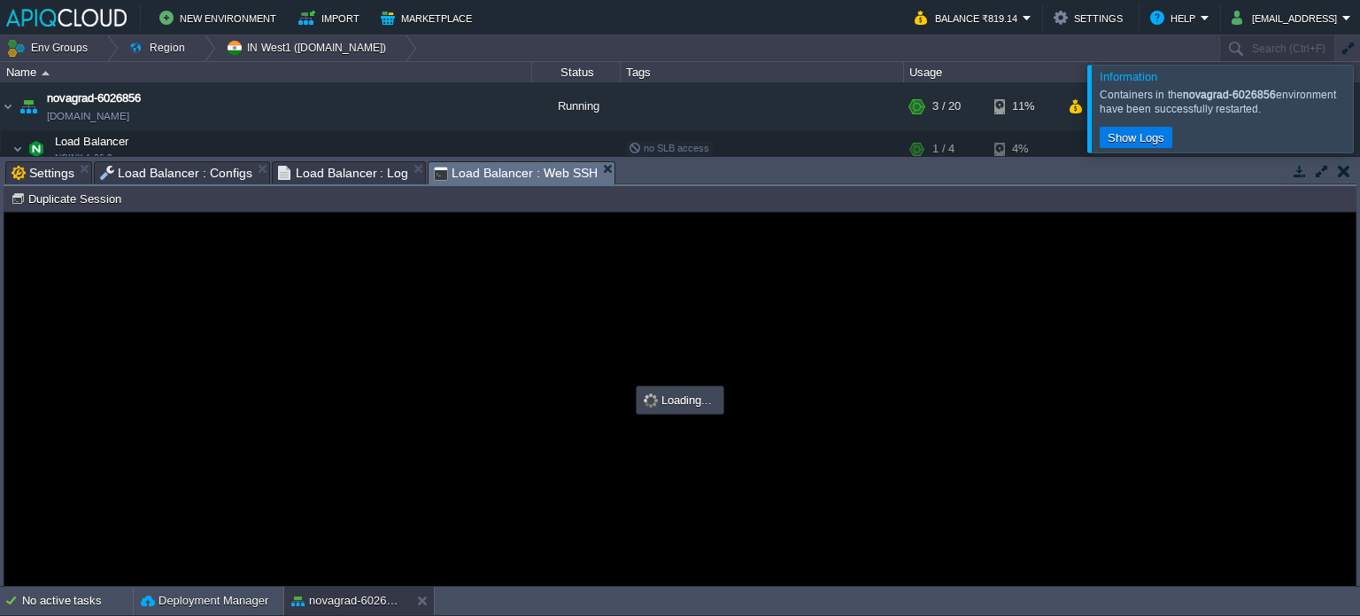
click at [1360, 112] on div at bounding box center [1382, 108] width 0 height 87
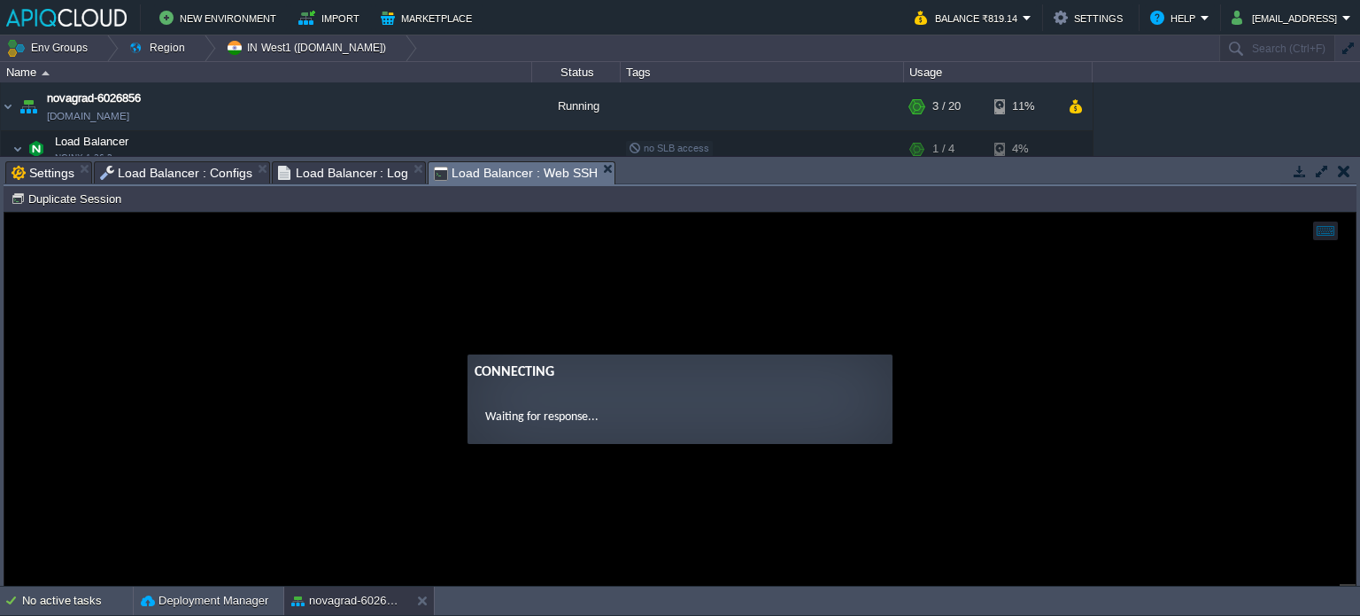
scroll to position [0, 0]
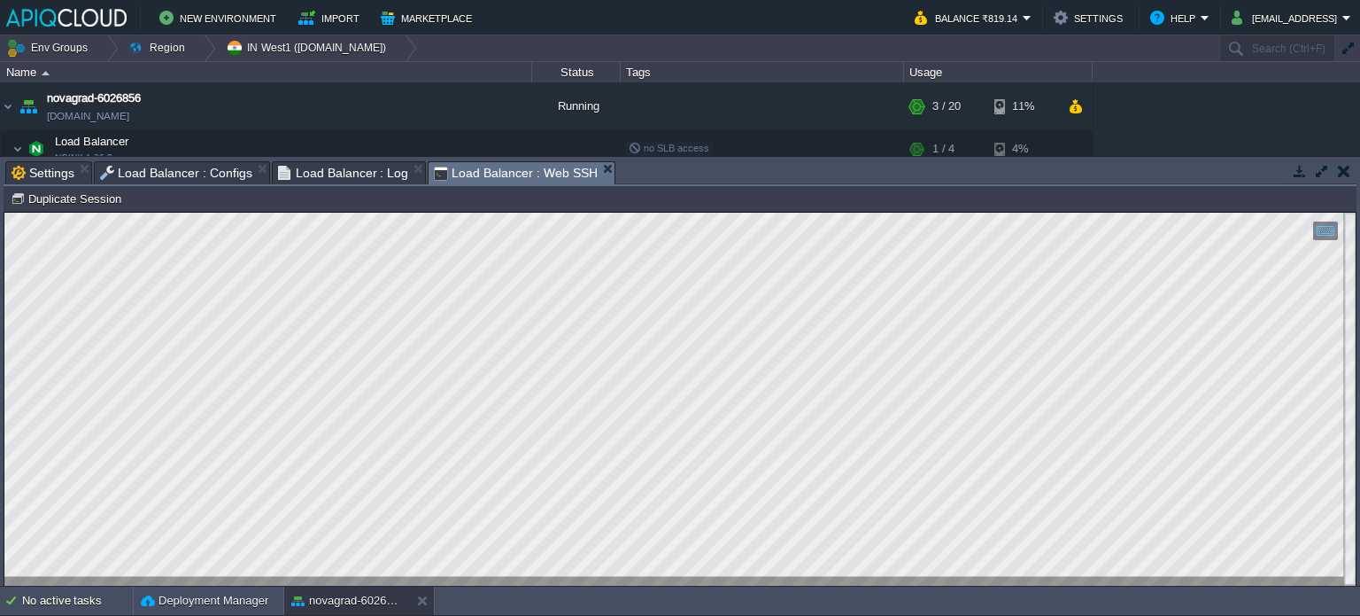
click at [1347, 176] on button "button" at bounding box center [1344, 171] width 12 height 16
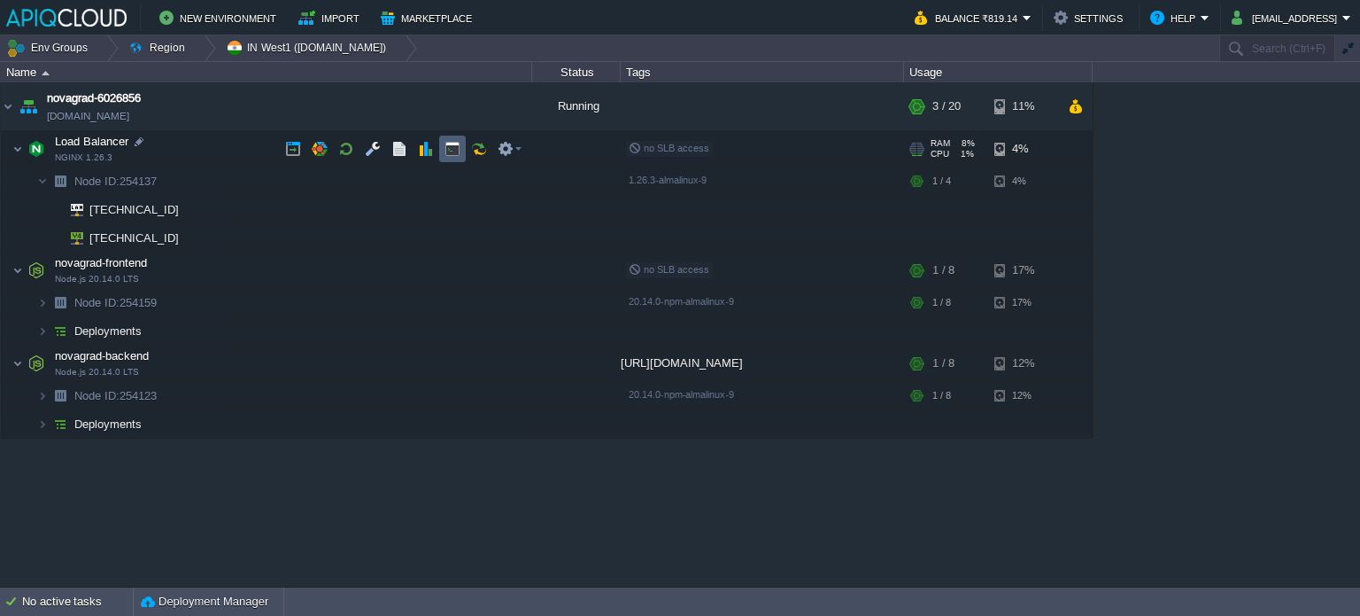
click at [445, 147] on button "button" at bounding box center [453, 149] width 16 height 16
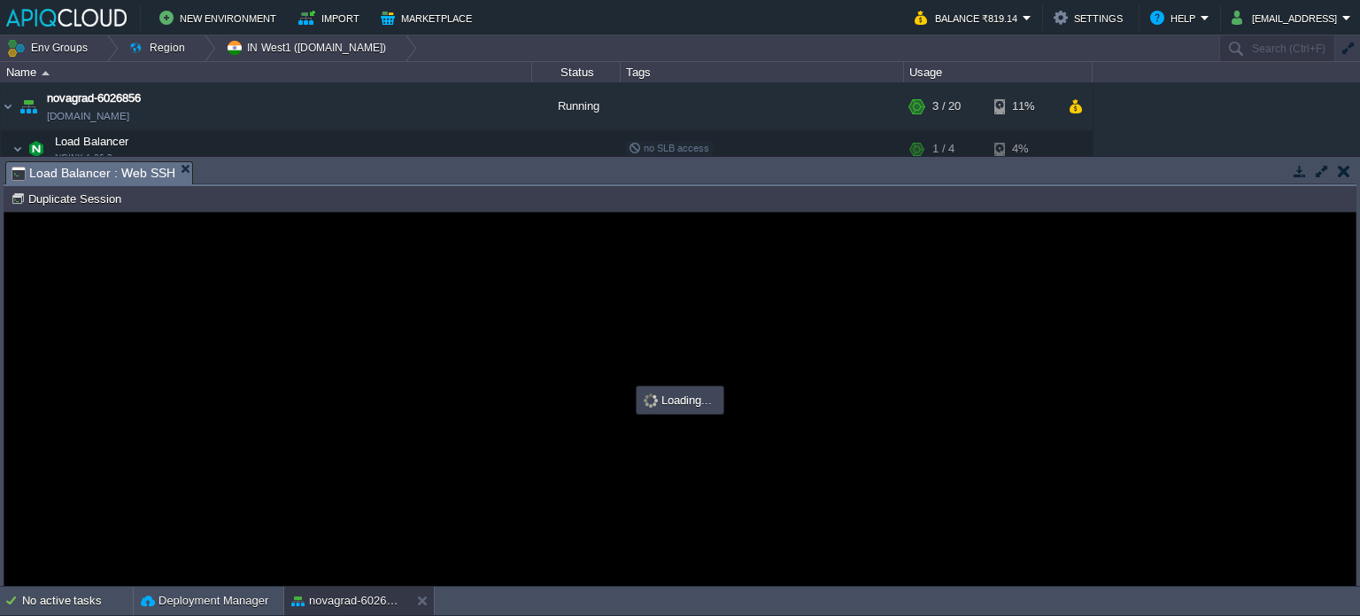
type input "#000000"
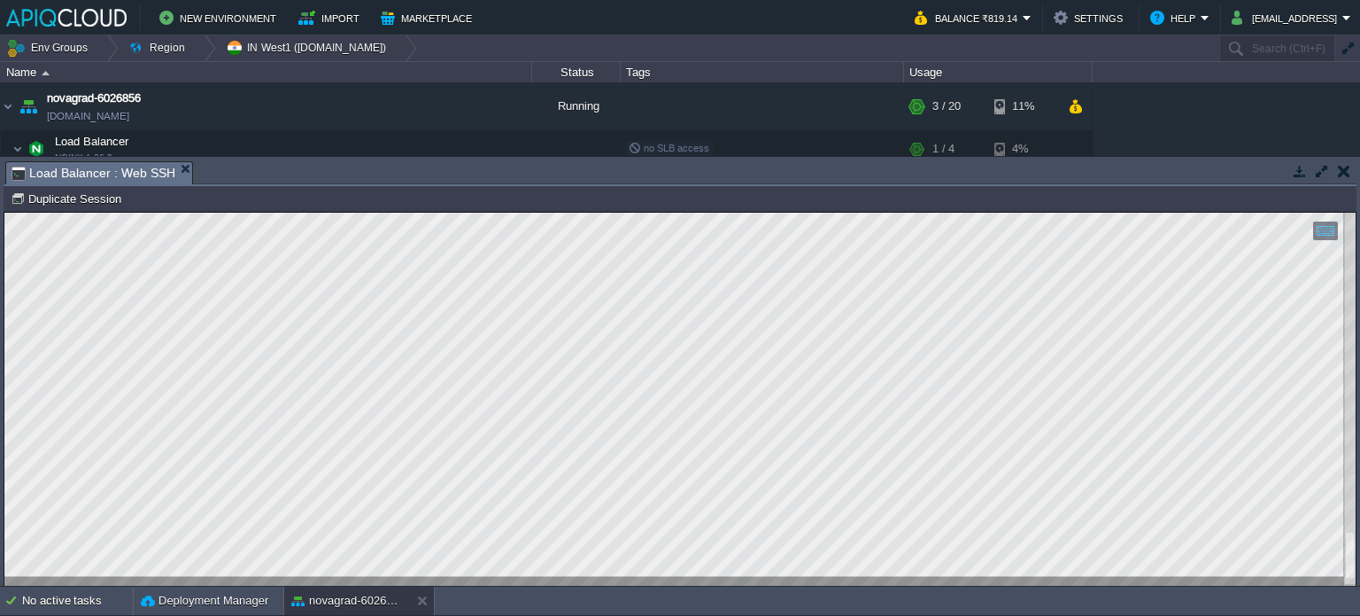
click at [1354, 342] on div at bounding box center [1351, 399] width 12 height 373
click at [399, 147] on button "button" at bounding box center [399, 149] width 16 height 16
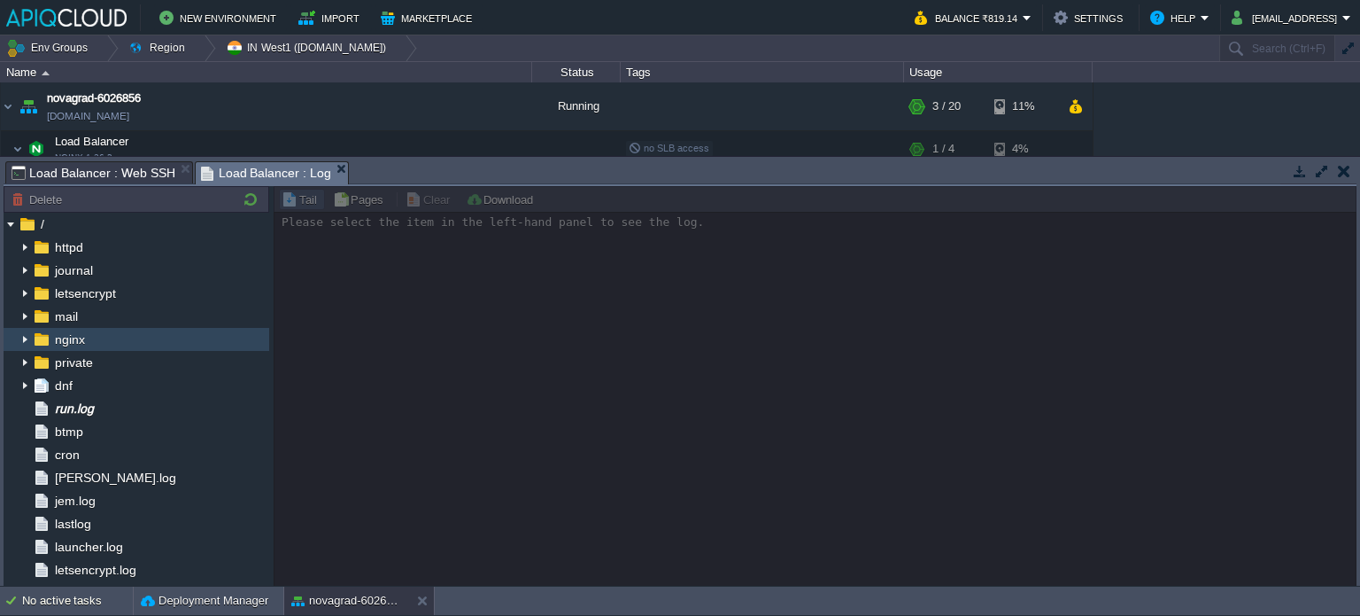
click at [73, 337] on span "nginx" at bounding box center [69, 339] width 36 height 16
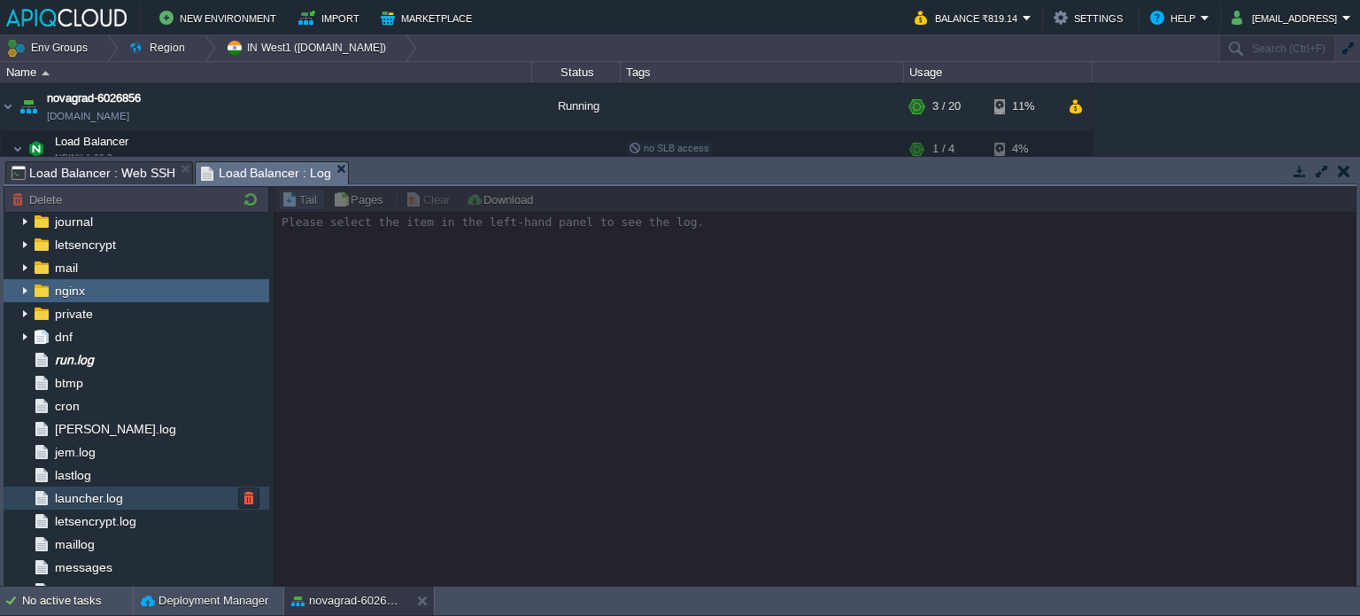
scroll to position [44, 0]
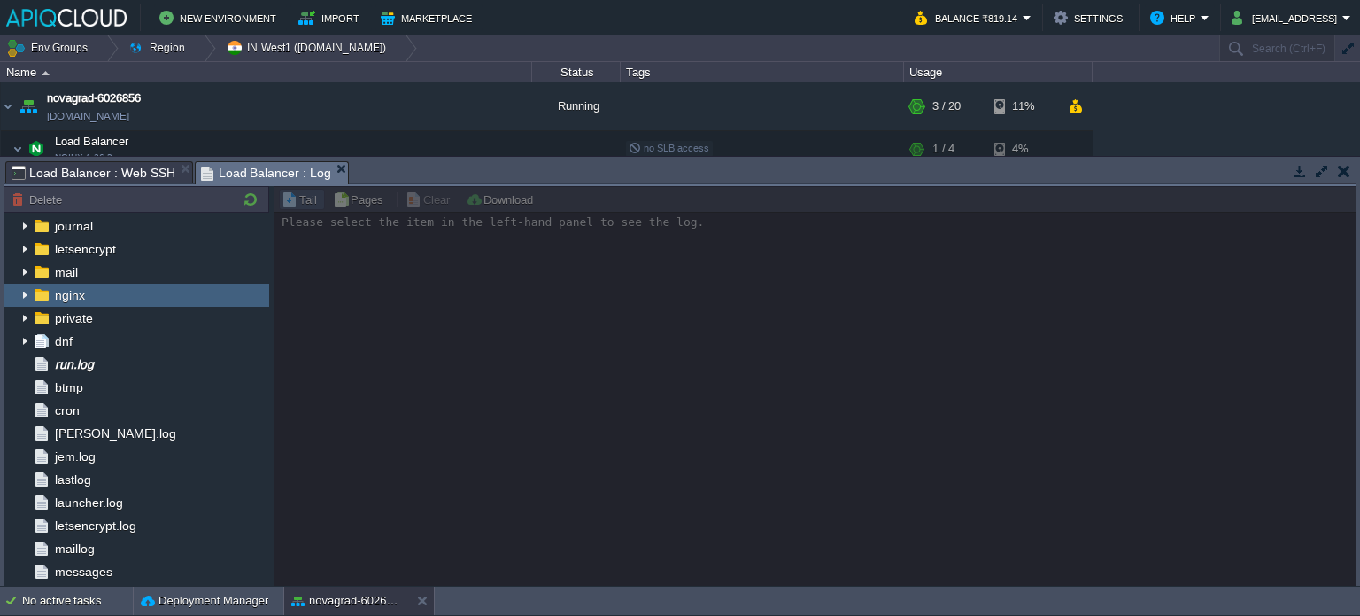
click at [21, 293] on img at bounding box center [25, 294] width 14 height 23
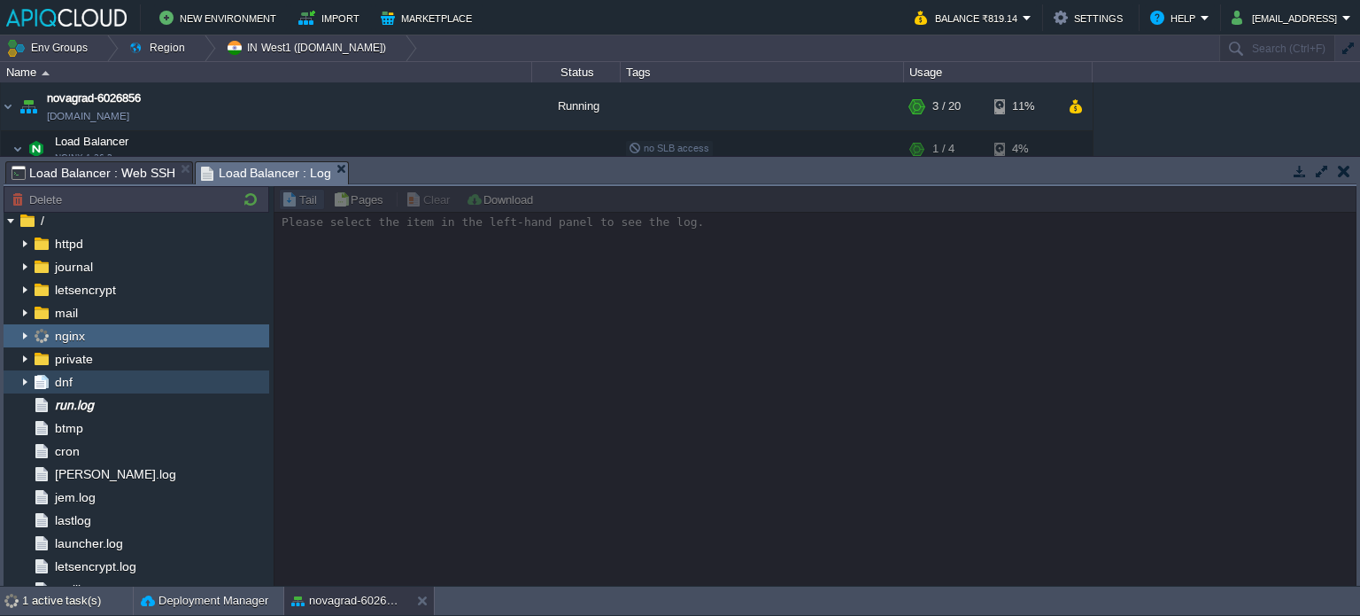
scroll to position [0, 0]
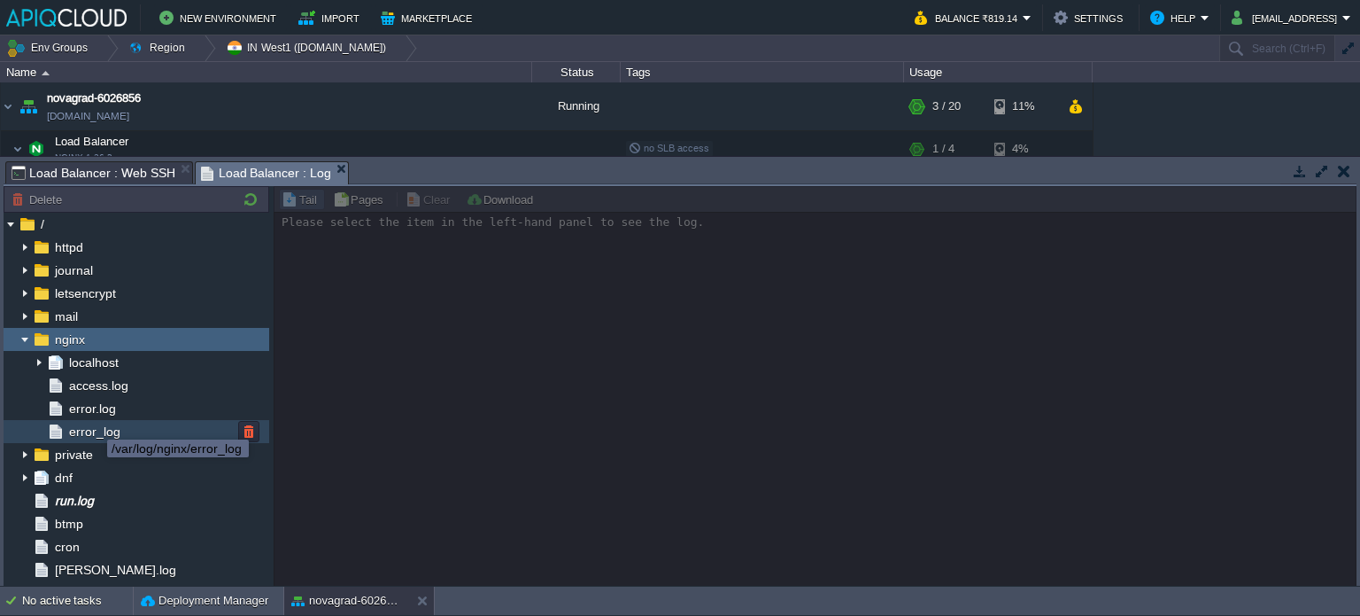
click at [91, 436] on span "error_log" at bounding box center [95, 431] width 58 height 16
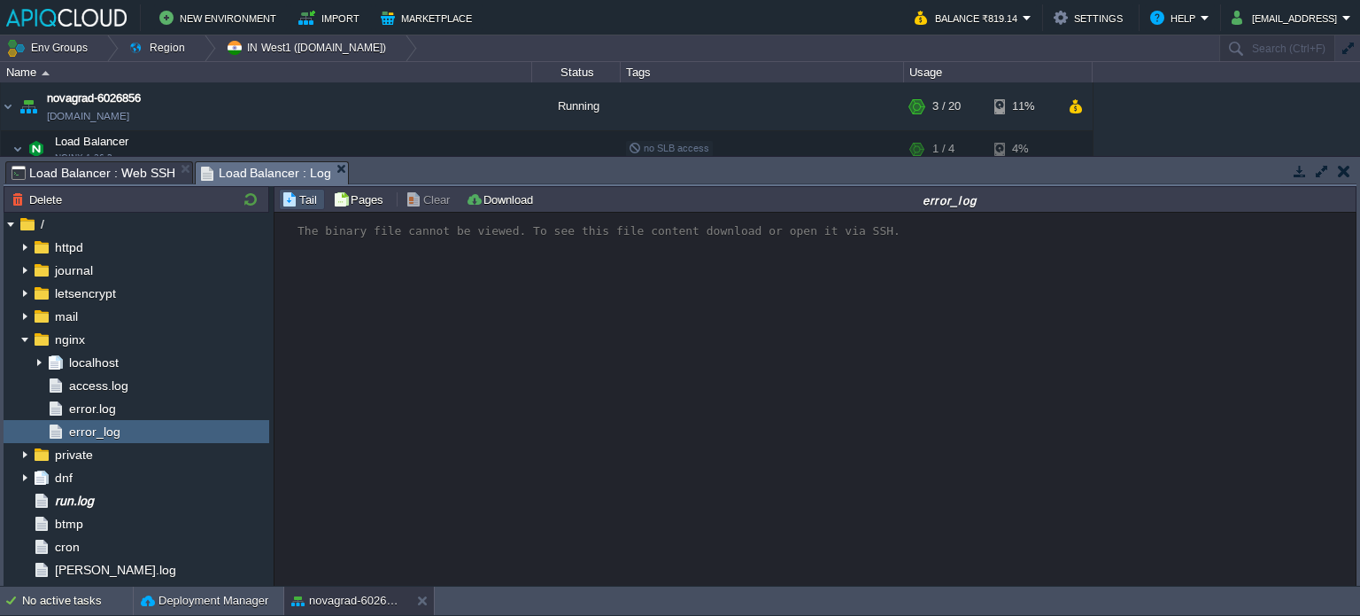
click at [378, 236] on div "The binary file cannot be viewed. To see this file content download or open it …" at bounding box center [824, 226] width 1053 height 22
click at [492, 206] on button "Download" at bounding box center [502, 199] width 73 height 16
click at [113, 400] on span "error.log" at bounding box center [92, 408] width 53 height 16
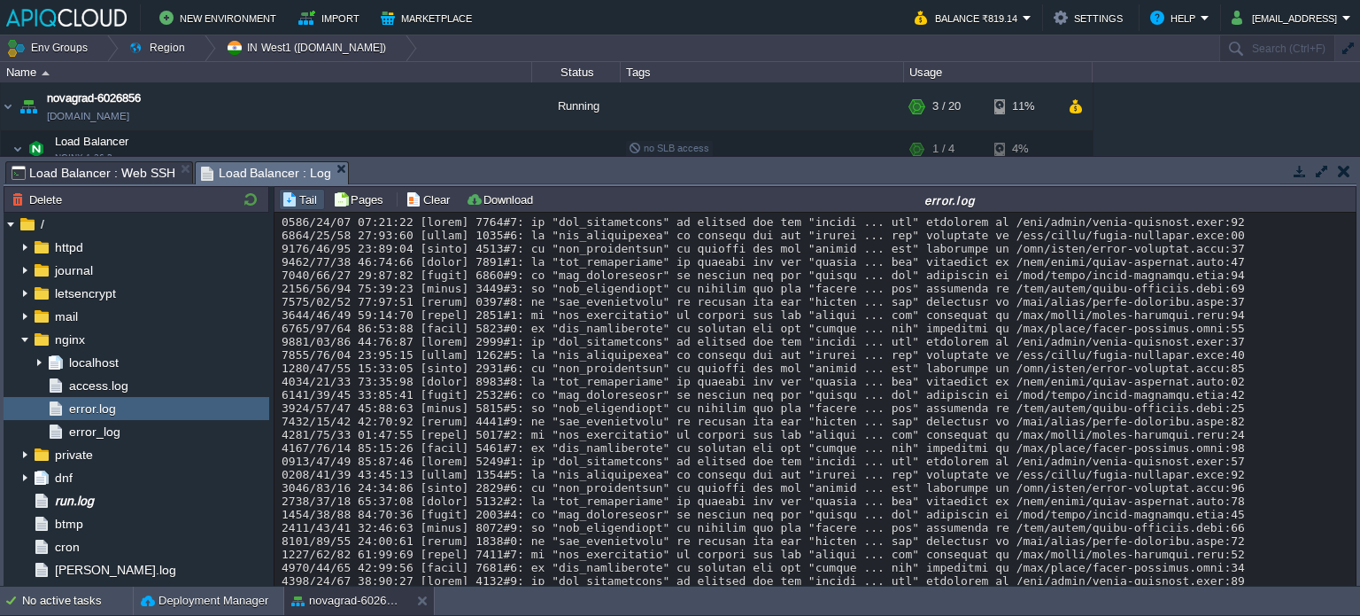
scroll to position [57, 0]
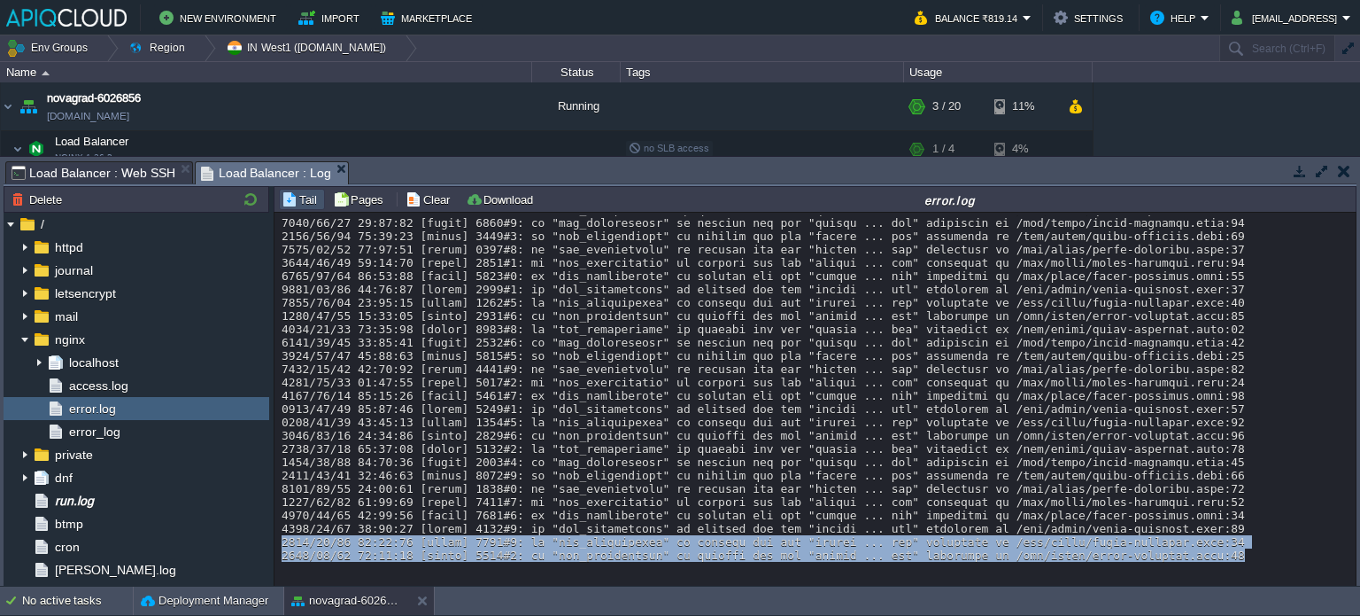
drag, startPoint x: 1174, startPoint y: 553, endPoint x: 280, endPoint y: 543, distance: 893.7
click at [282, 543] on div at bounding box center [816, 362] width 1069 height 399
copy div "[DATE] 09:08:21 [emerg] 8298#0: no "ssl_certificate" is defined for the "listen…"
click at [96, 384] on span "access.log" at bounding box center [99, 385] width 66 height 16
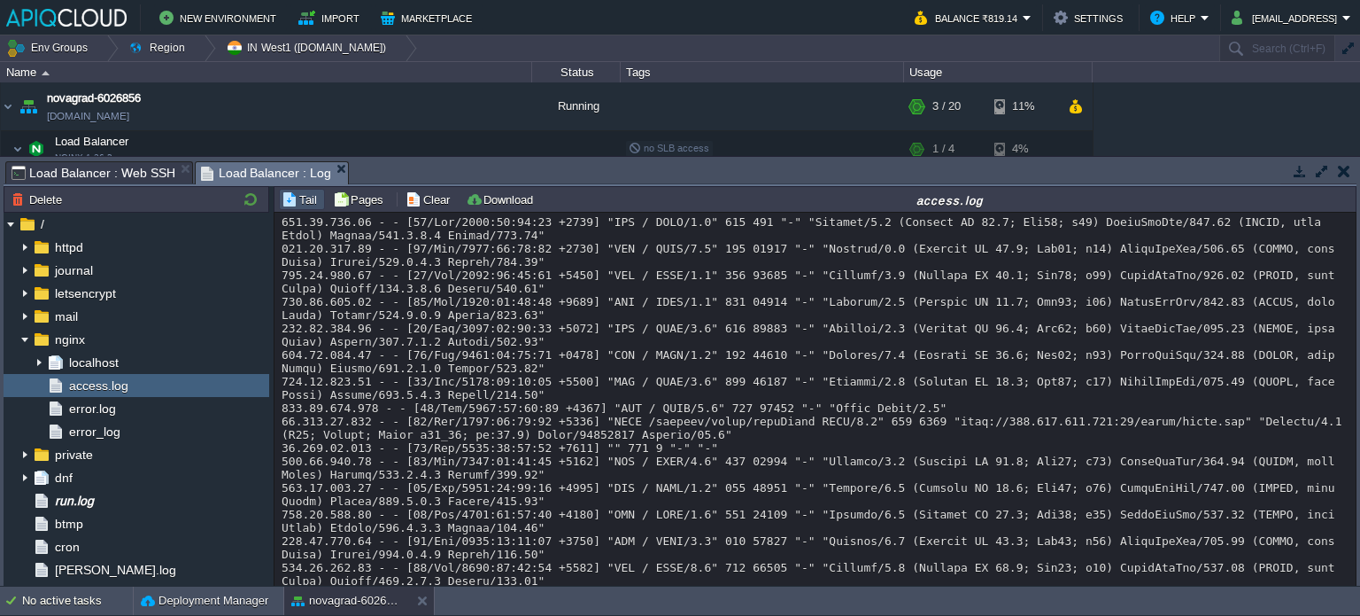
scroll to position [10330, 0]
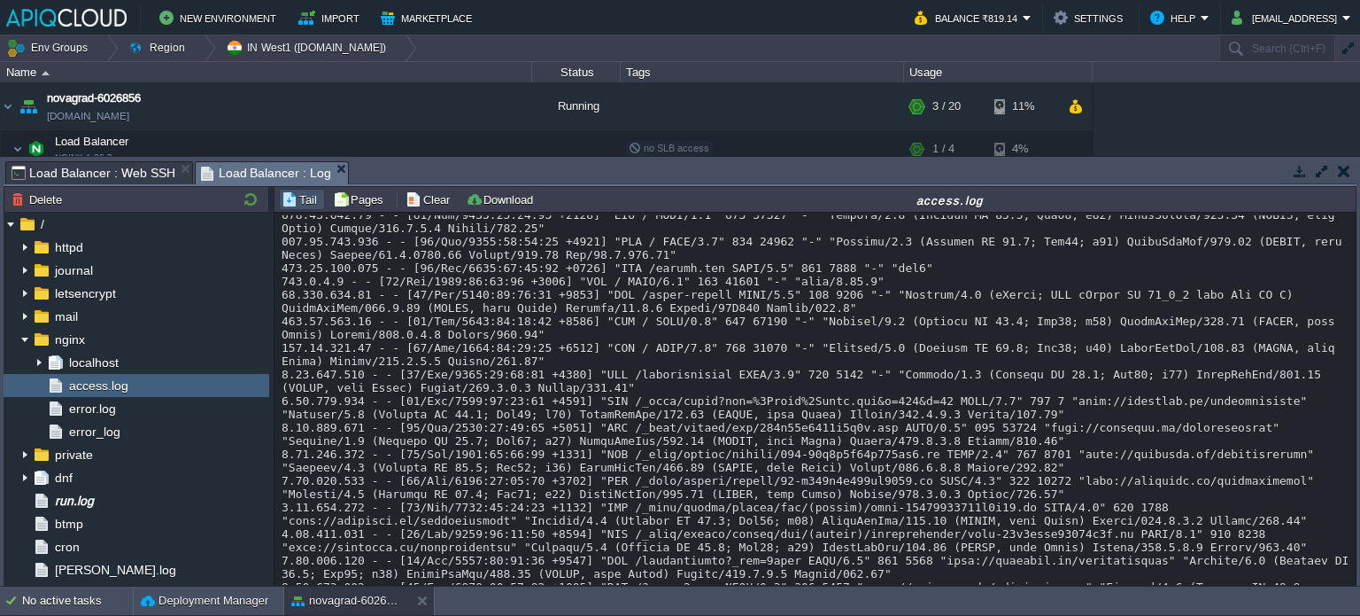
drag, startPoint x: 907, startPoint y: 461, endPoint x: 1016, endPoint y: 461, distance: 108.9
drag, startPoint x: 1049, startPoint y: 461, endPoint x: 1098, endPoint y: 461, distance: 49.6
drag, startPoint x: 1108, startPoint y: 460, endPoint x: 907, endPoint y: 463, distance: 201.1
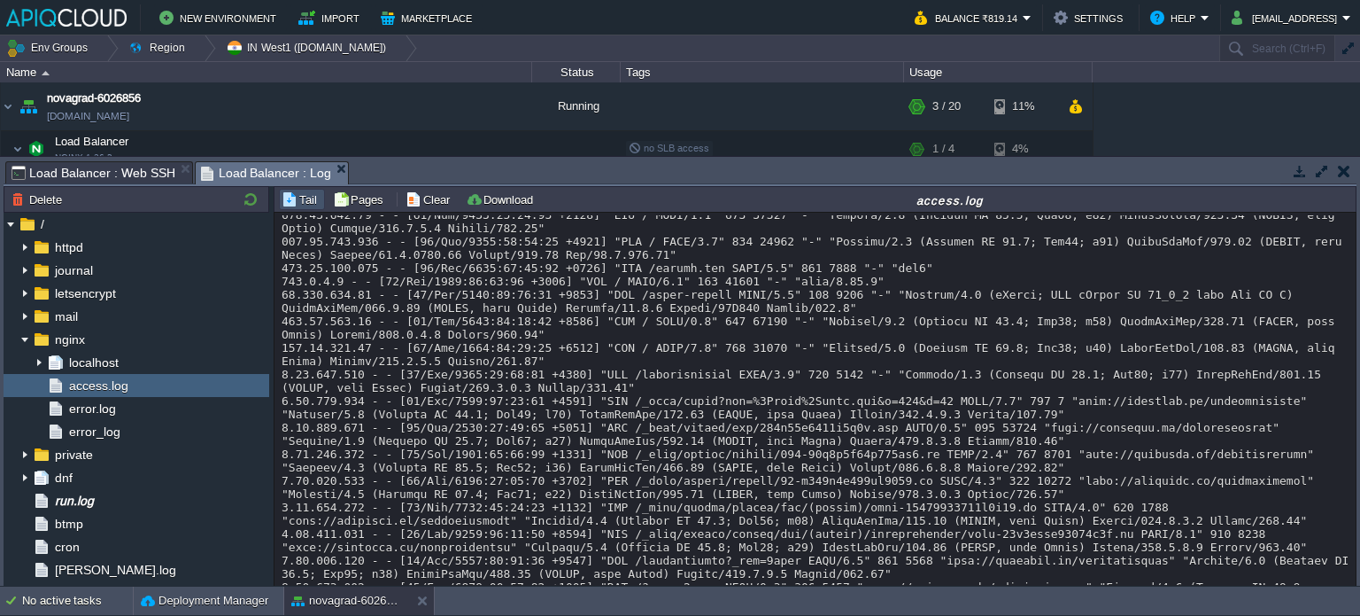
copy div "[URL]"
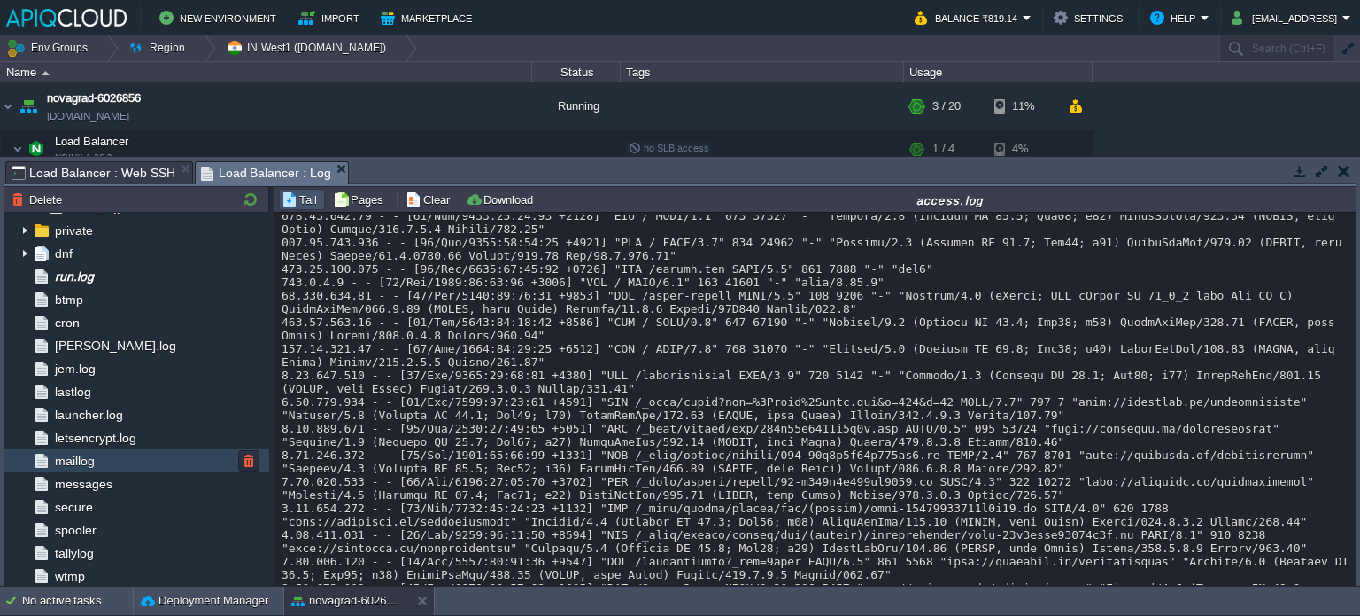
scroll to position [225, 0]
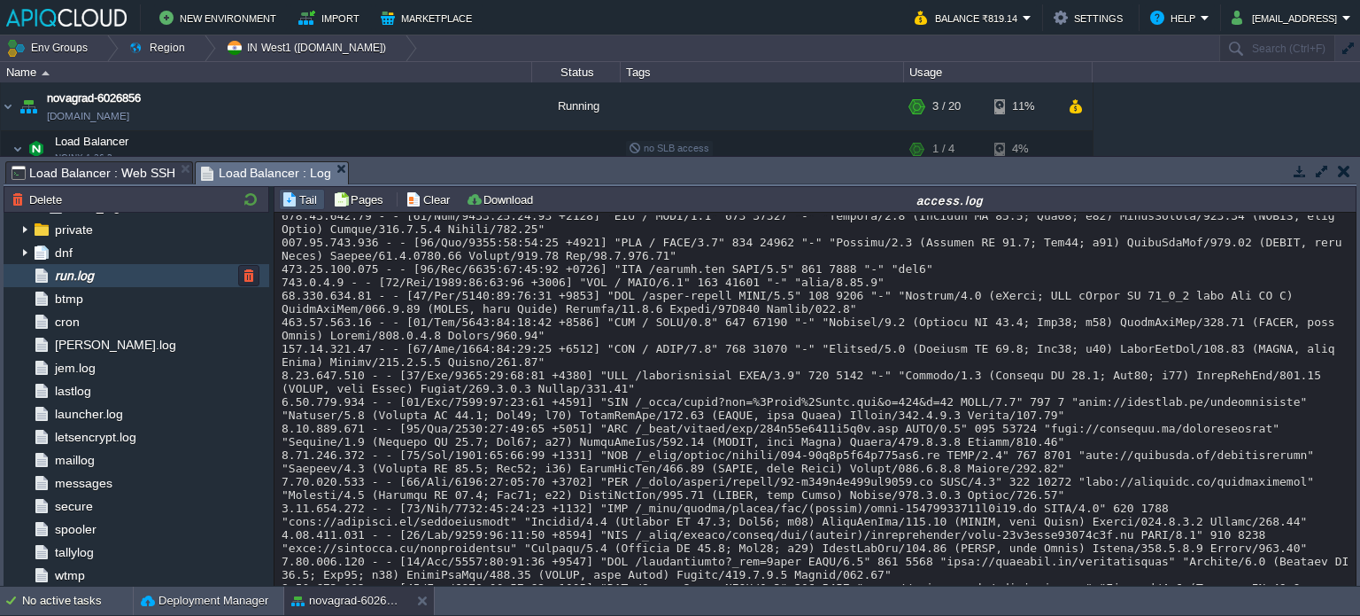
click at [89, 275] on span "run.log" at bounding box center [73, 275] width 45 height 16
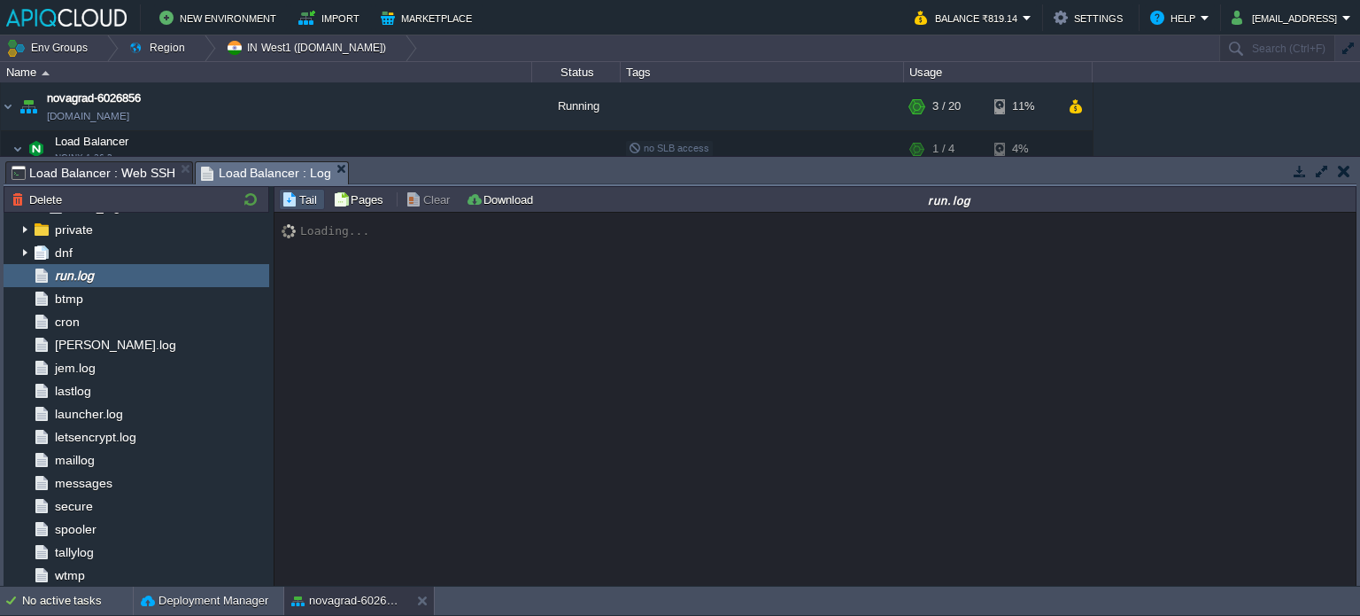
click at [89, 173] on span "Load Balancer : Web SSH" at bounding box center [94, 172] width 164 height 21
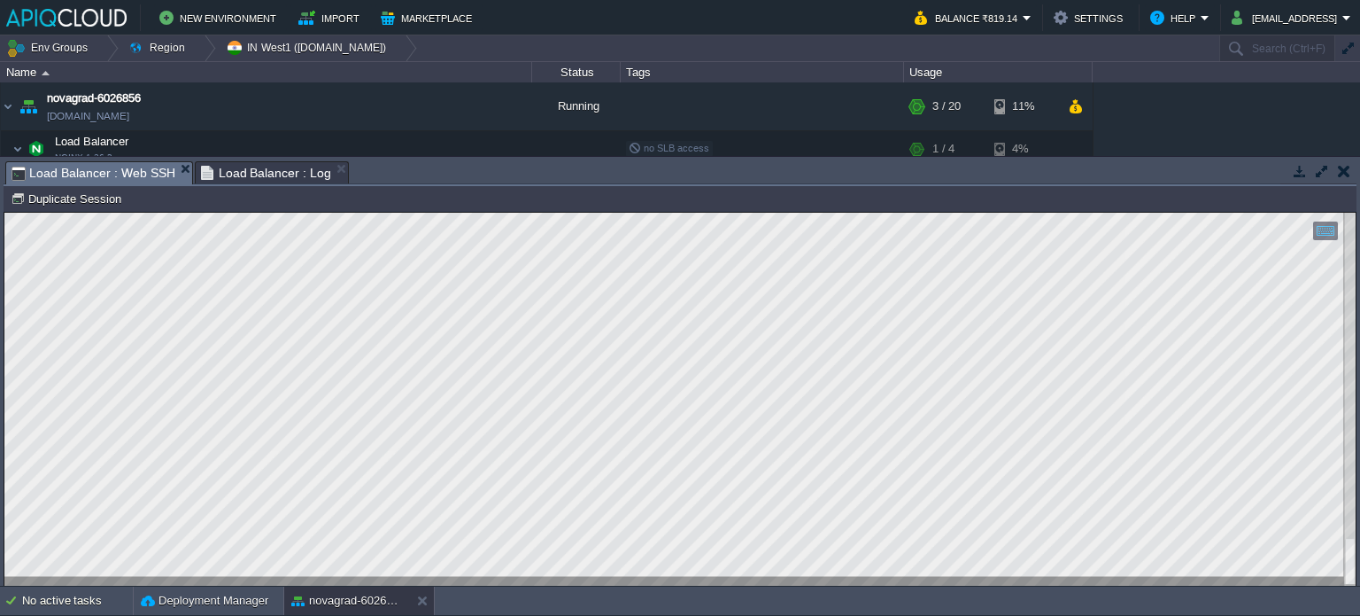
click at [4, 213] on html "Copy: Ctrl + Shift + C Paste: Ctrl + V Settings: Ctrl + Shift + Alt 0" at bounding box center [680, 213] width 1352 height 0
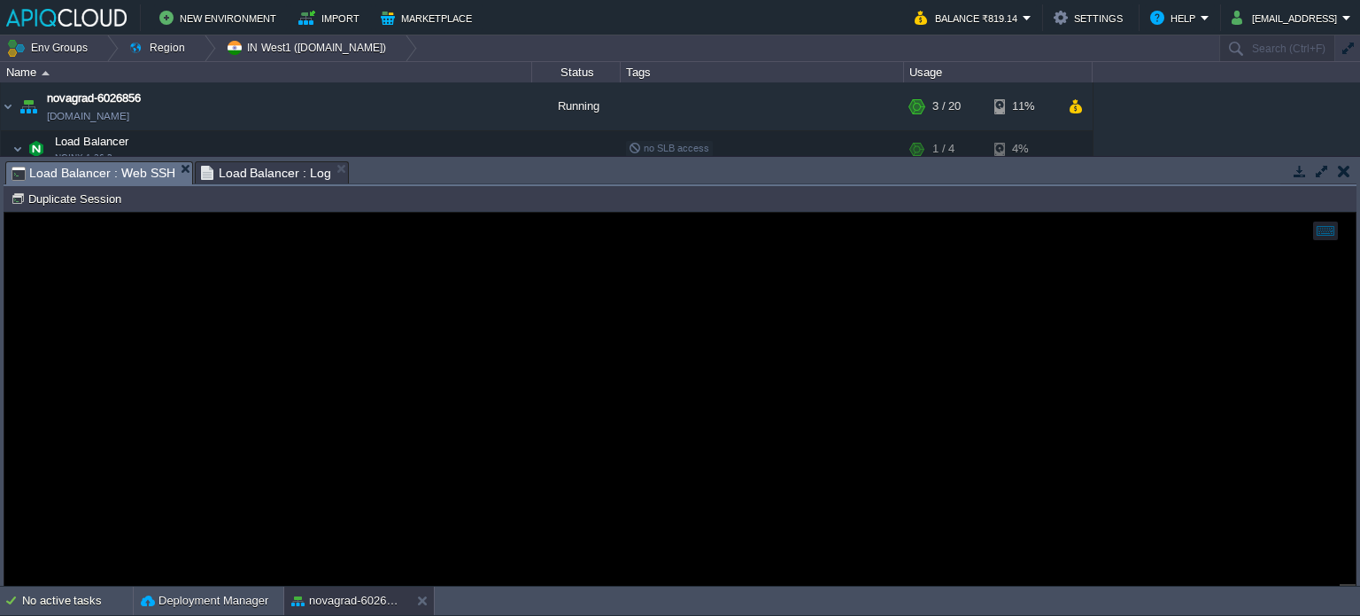
click at [234, 176] on span "Load Balancer : Log" at bounding box center [266, 172] width 131 height 21
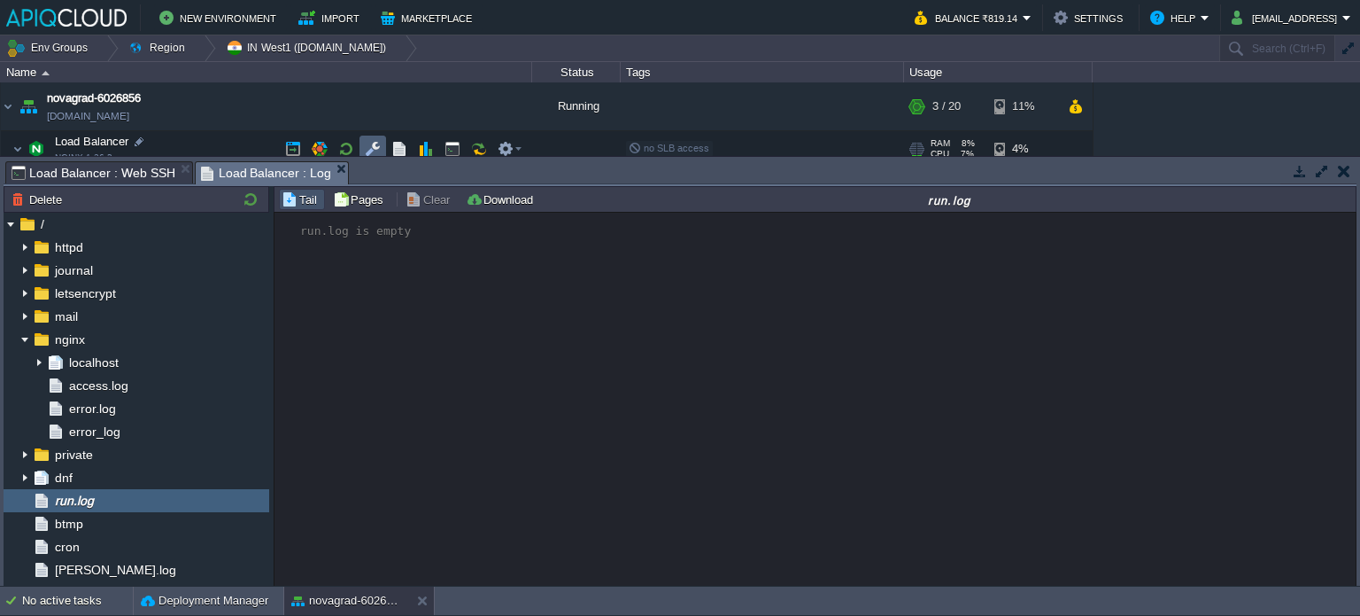
click at [371, 148] on button "button" at bounding box center [373, 149] width 16 height 16
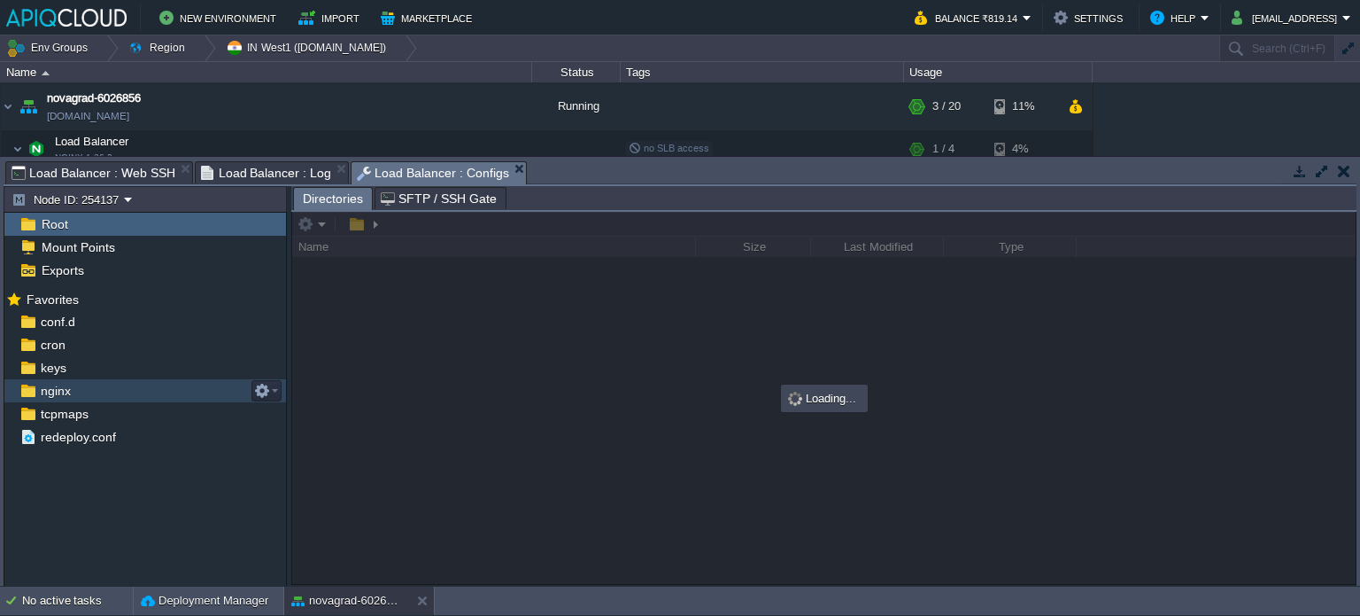
click at [82, 389] on div "nginx" at bounding box center [145, 390] width 282 height 23
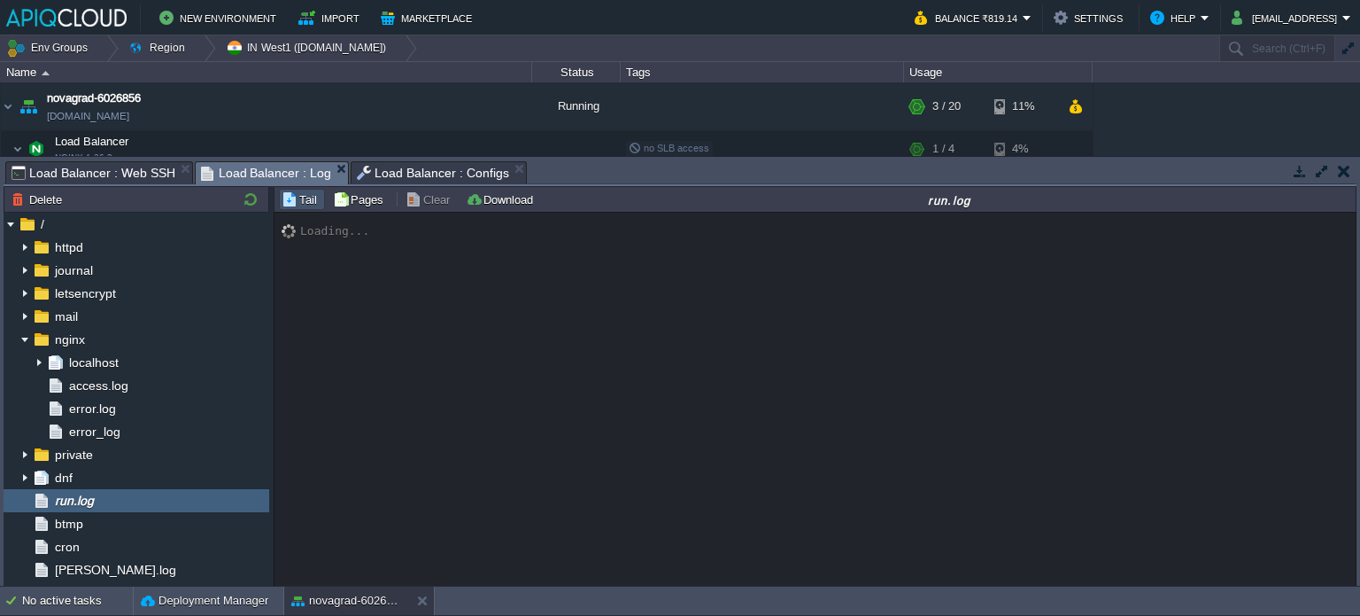
click at [259, 173] on span "Load Balancer : Log" at bounding box center [266, 173] width 131 height 22
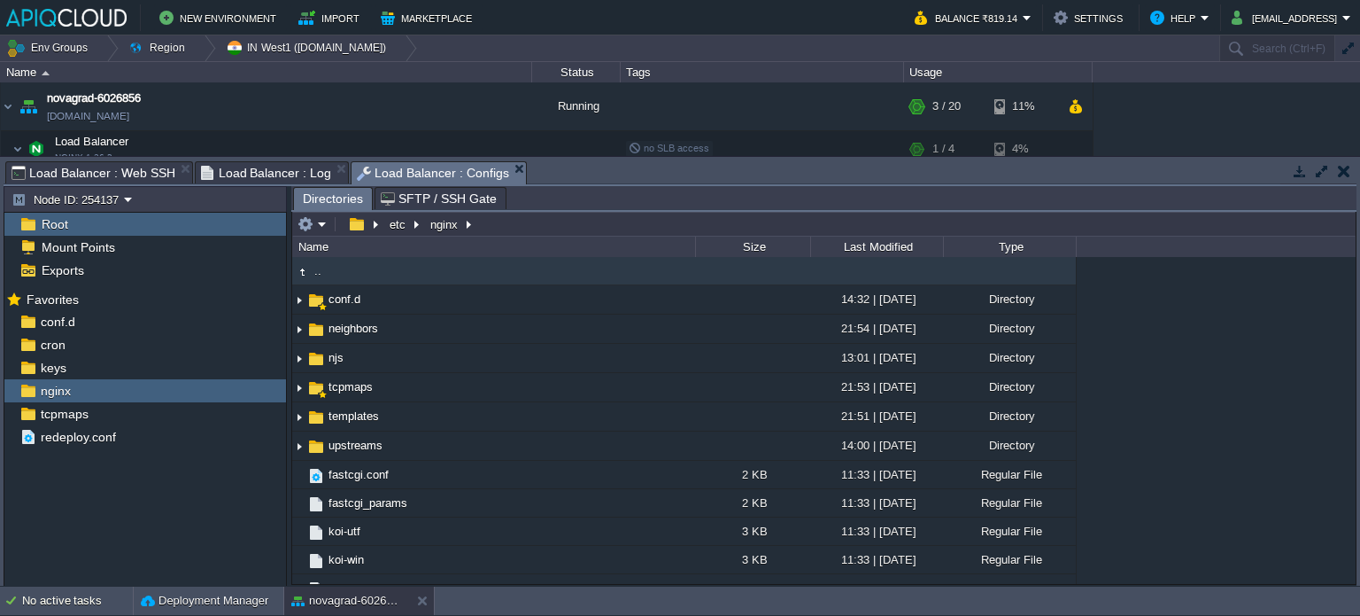
click at [420, 174] on span "Load Balancer : Configs" at bounding box center [433, 173] width 152 height 22
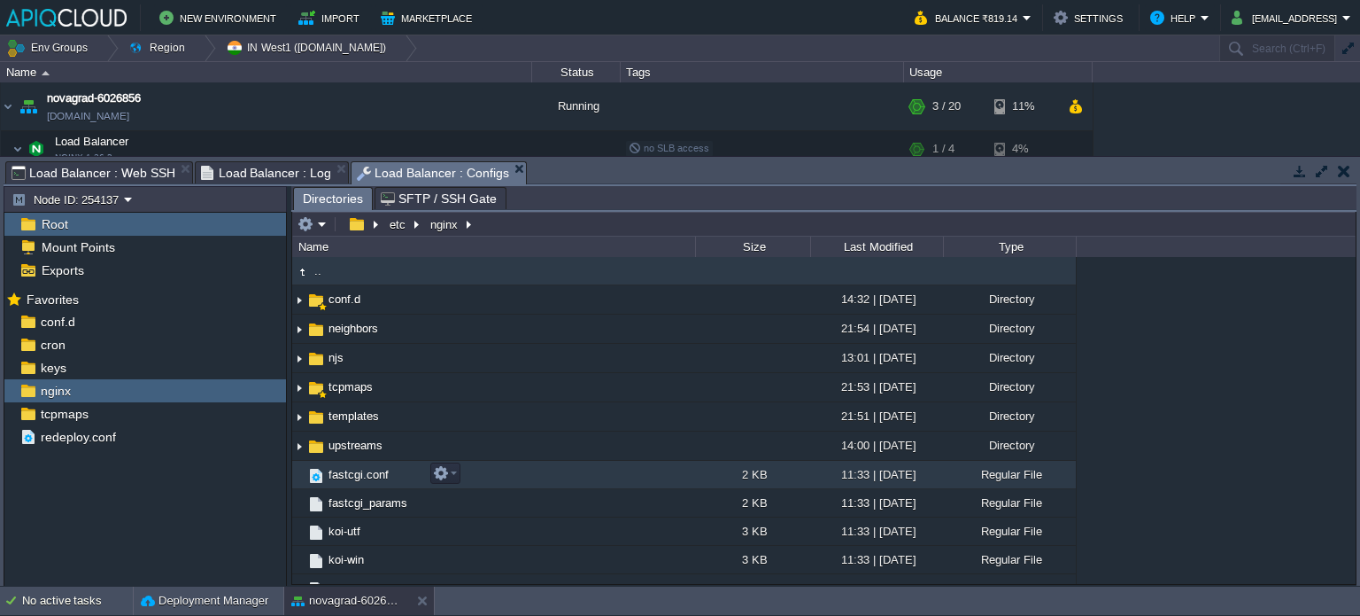
scroll to position [85, 0]
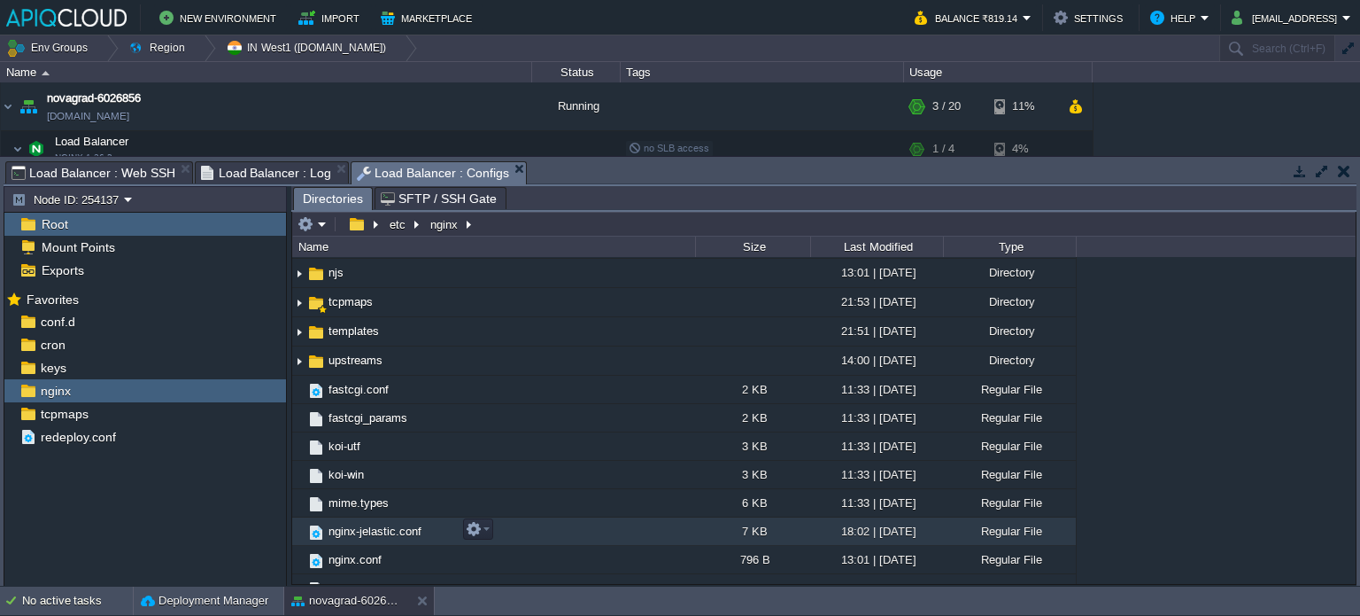
click at [346, 531] on span "nginx-jelastic.conf" at bounding box center [375, 530] width 98 height 15
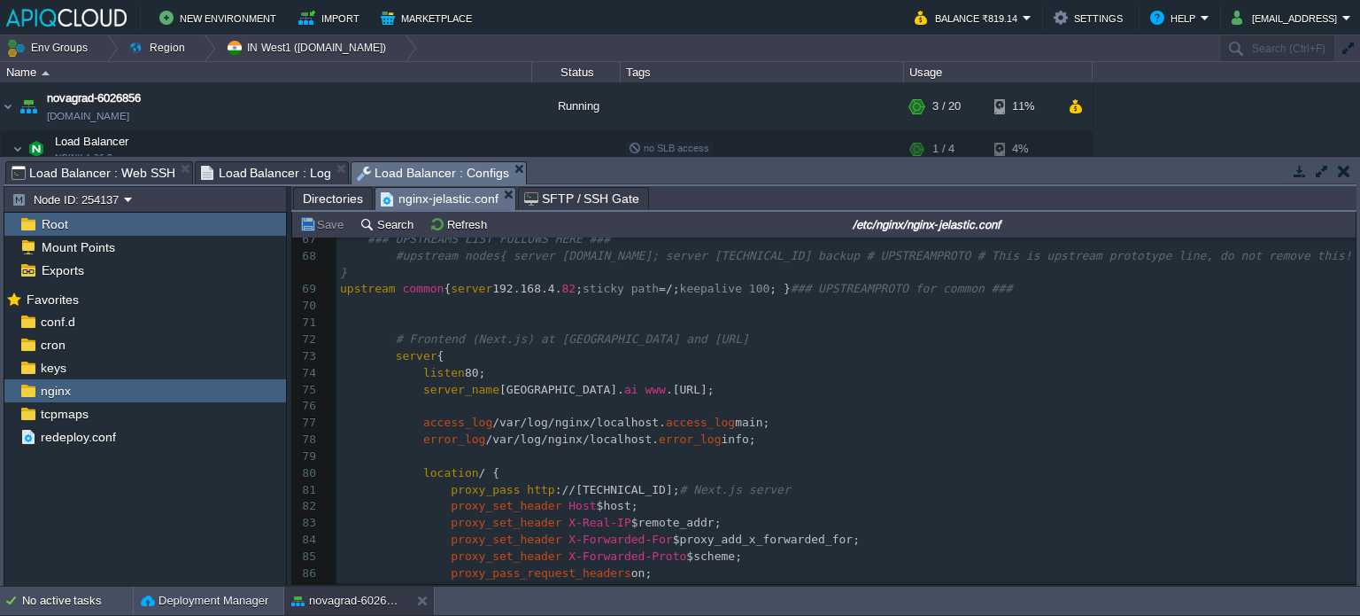
scroll to position [1112, 0]
type textarea "listen 80;"
drag, startPoint x: 415, startPoint y: 360, endPoint x: 487, endPoint y: 355, distance: 72.8
paste textarea
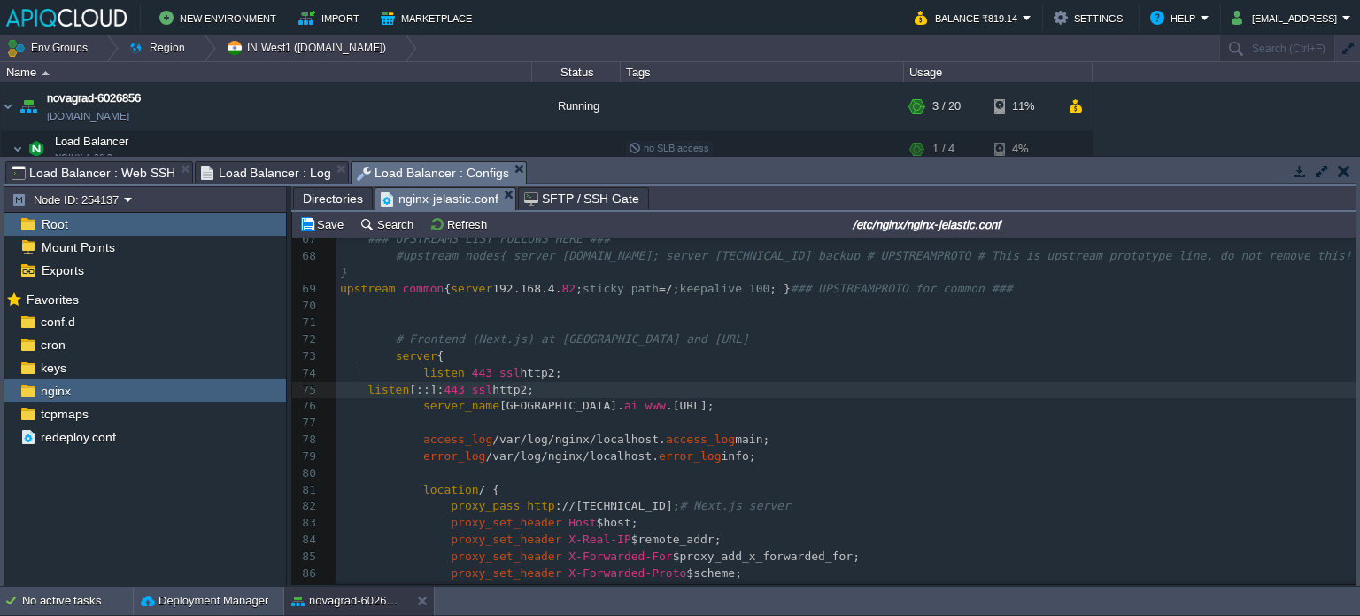
click at [360, 379] on div "xxxxxxxxxx ​ 42 ​ 43 sendfile on; 44 tcp_nopush on; 45 tcp_nodelay on; 46 ​ 47 …" at bounding box center [846, 306] width 1019 height 985
click at [318, 222] on button "Save" at bounding box center [324, 224] width 50 height 16
click at [356, 149] on td at bounding box center [346, 149] width 27 height 27
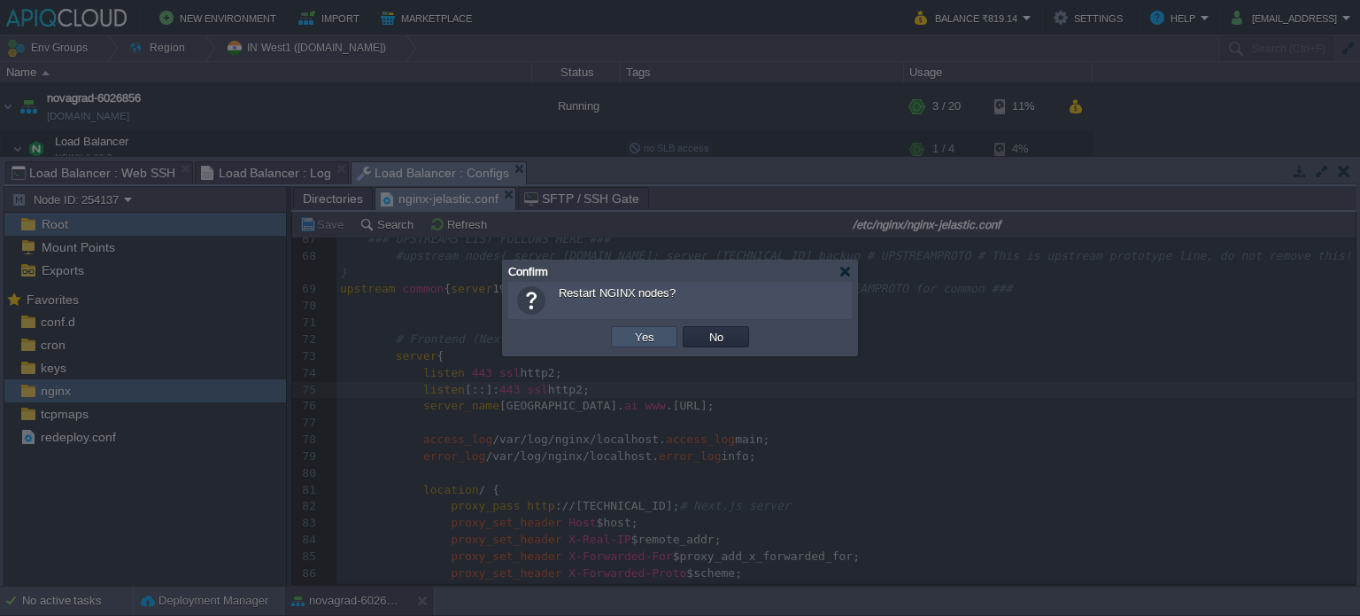
click at [642, 336] on button "Yes" at bounding box center [645, 337] width 30 height 16
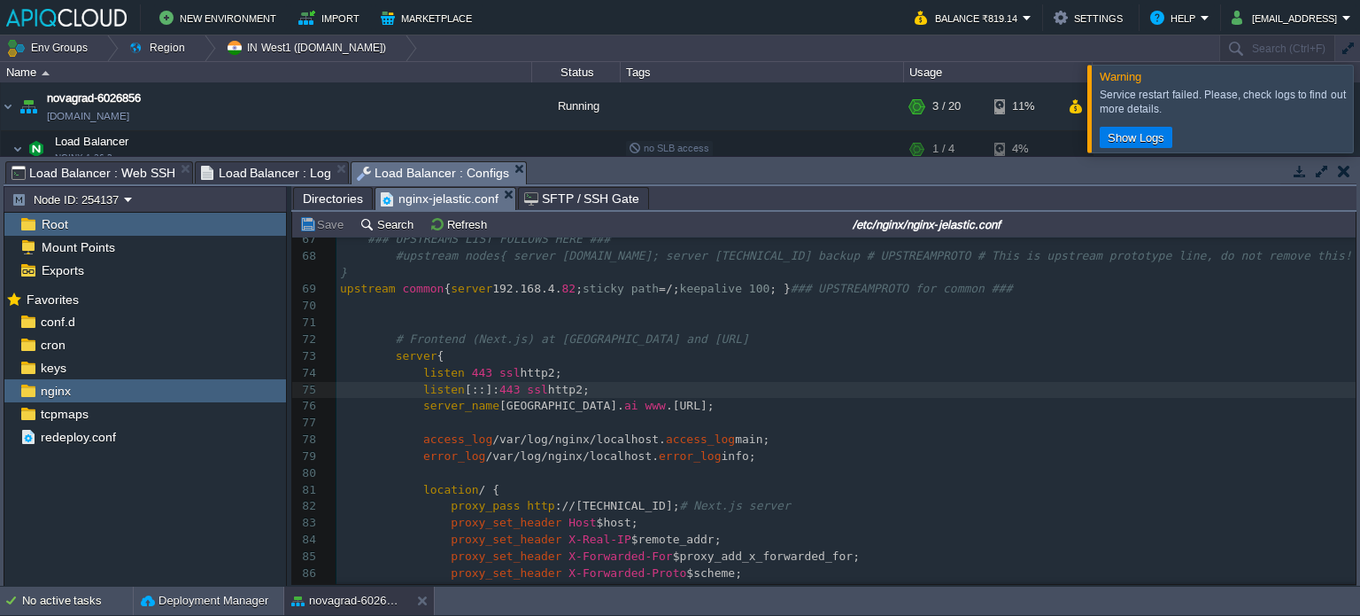
click at [225, 178] on span "Load Balancer : Log" at bounding box center [266, 172] width 131 height 21
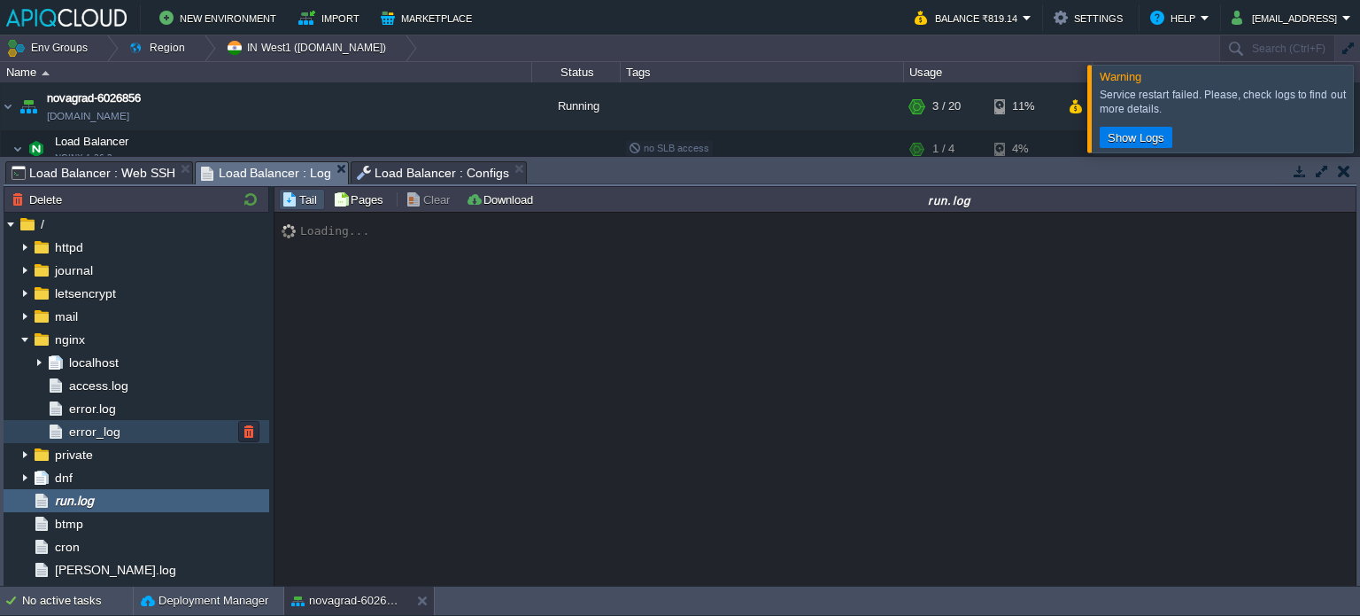
click at [115, 438] on span "error_log" at bounding box center [95, 431] width 58 height 16
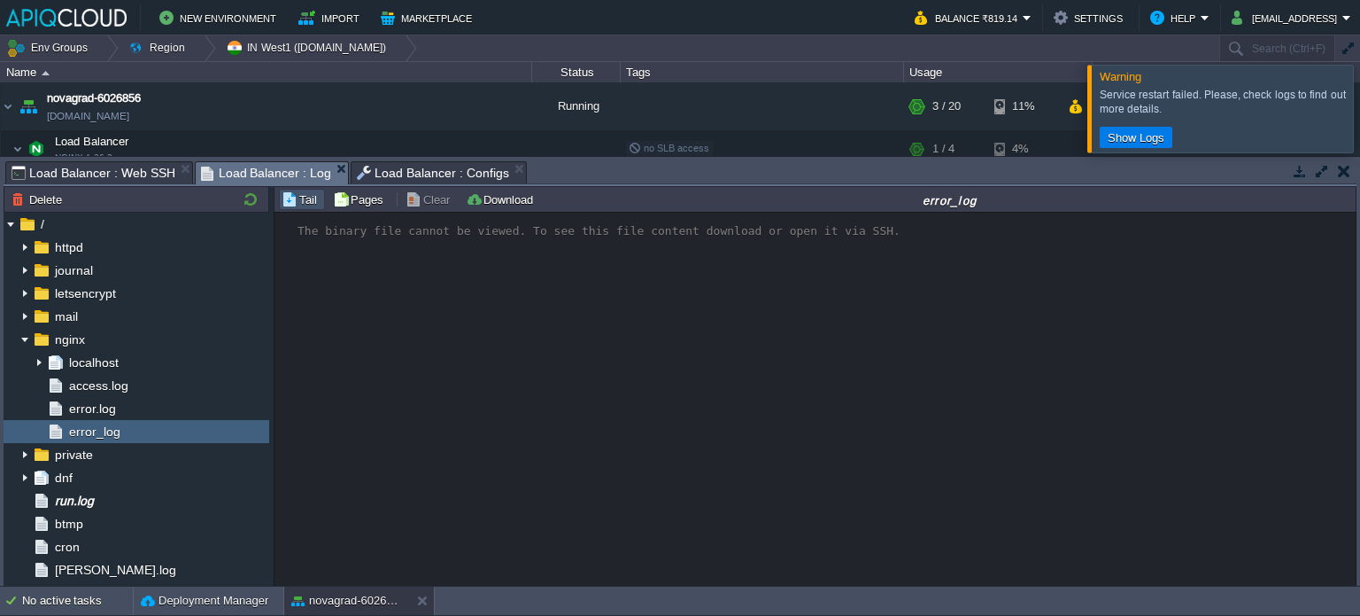
click at [1360, 111] on div at bounding box center [1382, 108] width 0 height 87
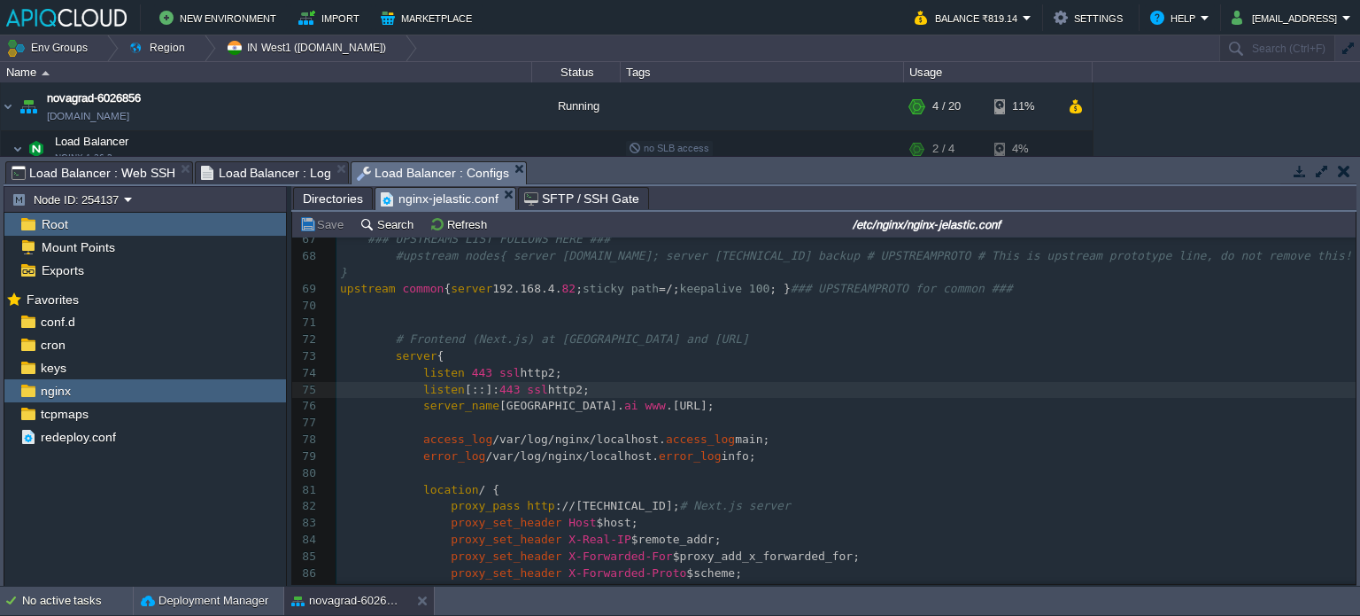
click at [402, 170] on span "Load Balancer : Configs" at bounding box center [433, 173] width 152 height 22
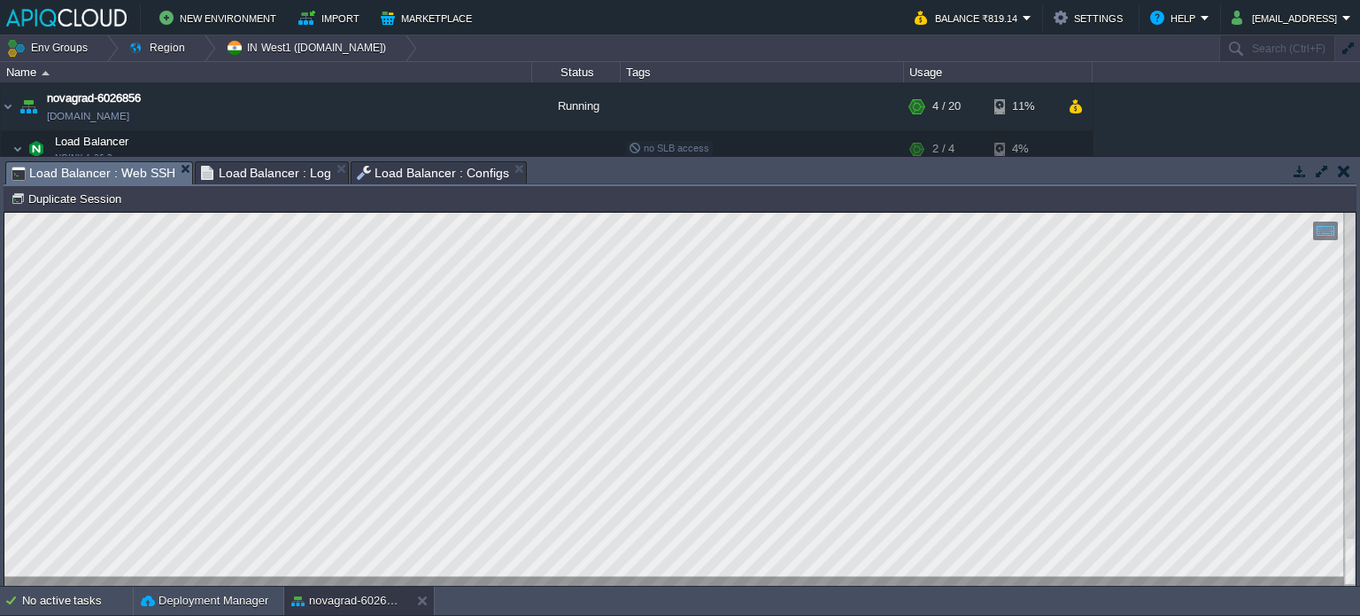
click at [92, 176] on span "Load Balancer : Web SSH" at bounding box center [94, 173] width 164 height 22
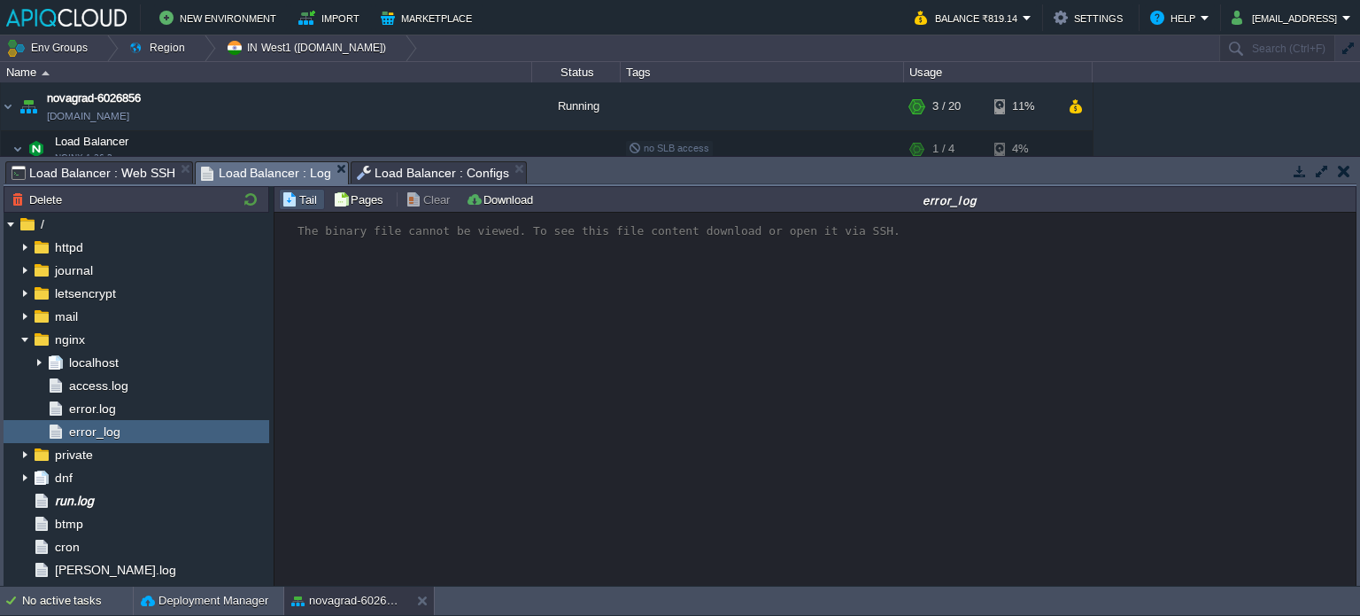
click at [261, 177] on span "Load Balancer : Log" at bounding box center [266, 173] width 131 height 22
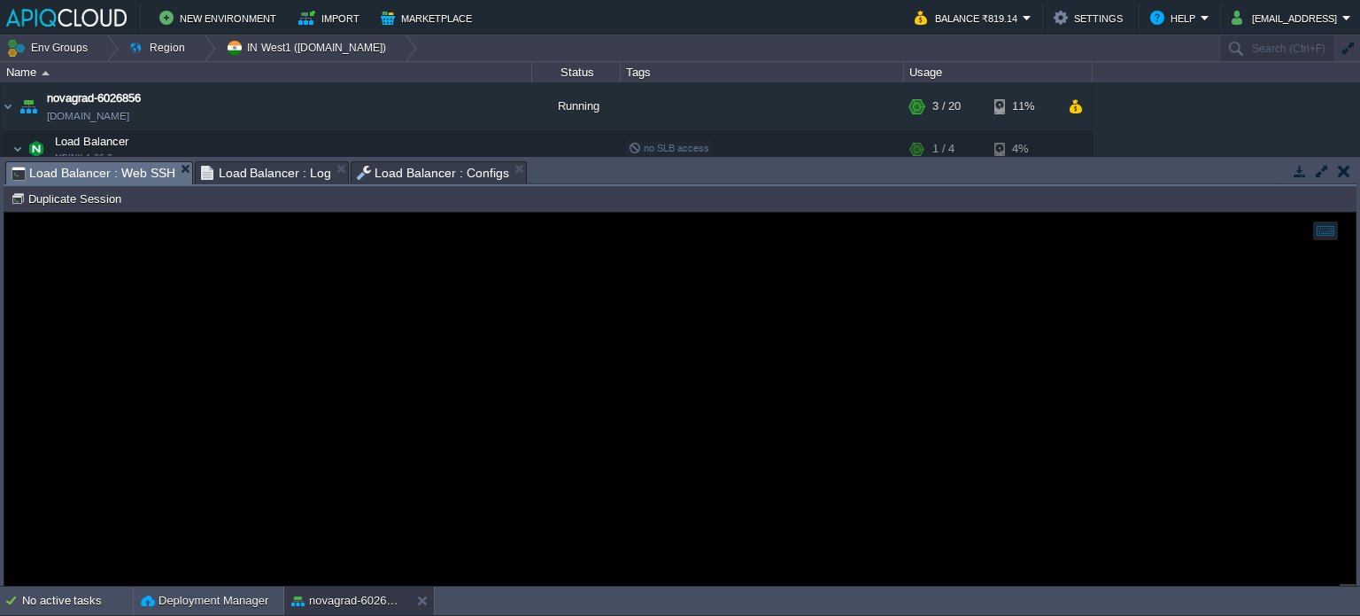
click at [110, 165] on span "Load Balancer : Web SSH" at bounding box center [94, 173] width 164 height 22
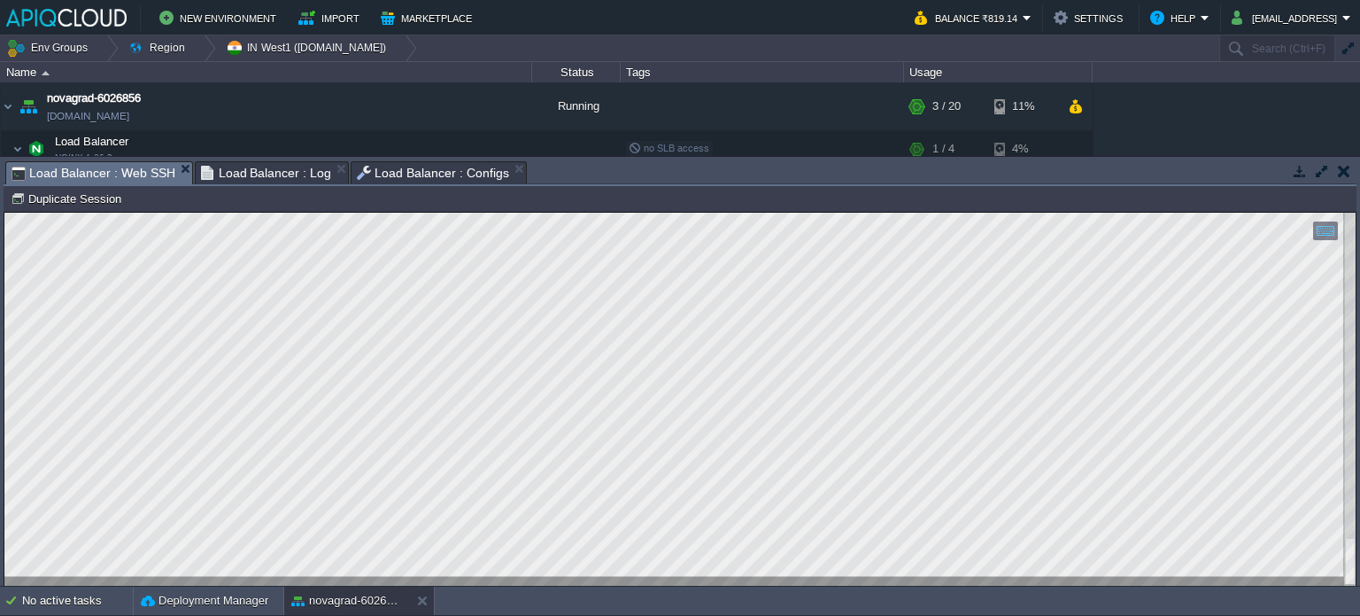
click at [425, 176] on span "Load Balancer : Configs" at bounding box center [433, 172] width 152 height 21
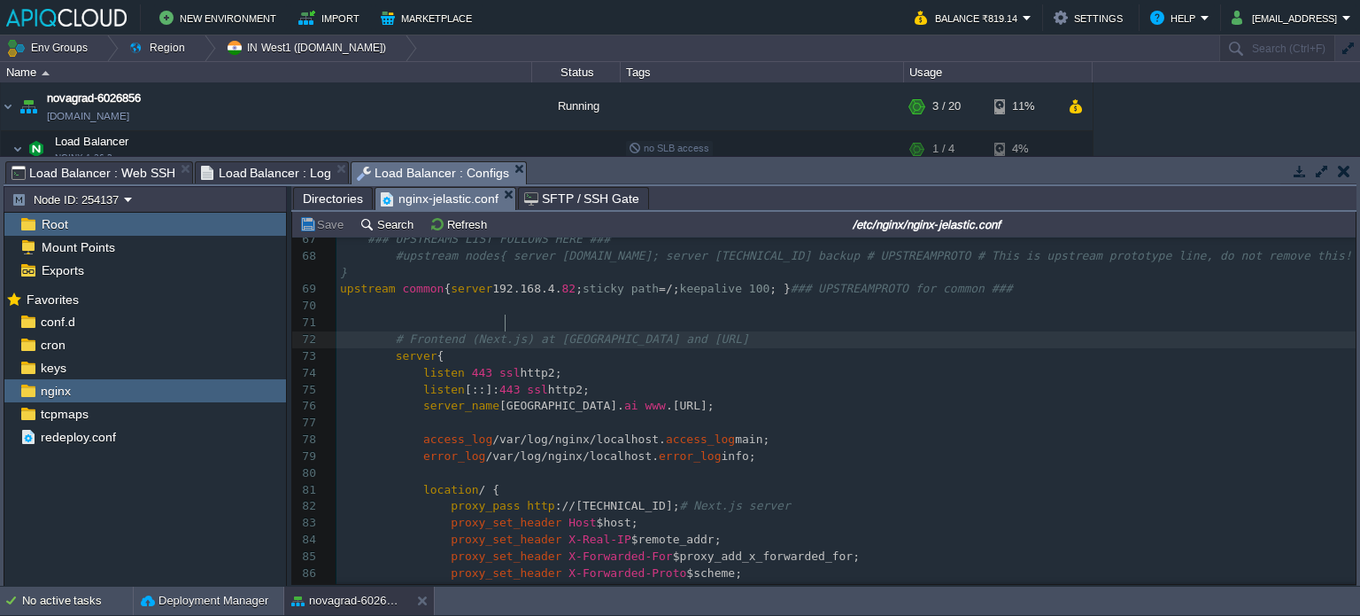
click at [508, 328] on div "xxxxxxxxxx ​ 42 ​ 43 sendfile on; 44 tcp_nopush on; 45 tcp_nodelay on; 46 ​ 47 …" at bounding box center [846, 306] width 1019 height 985
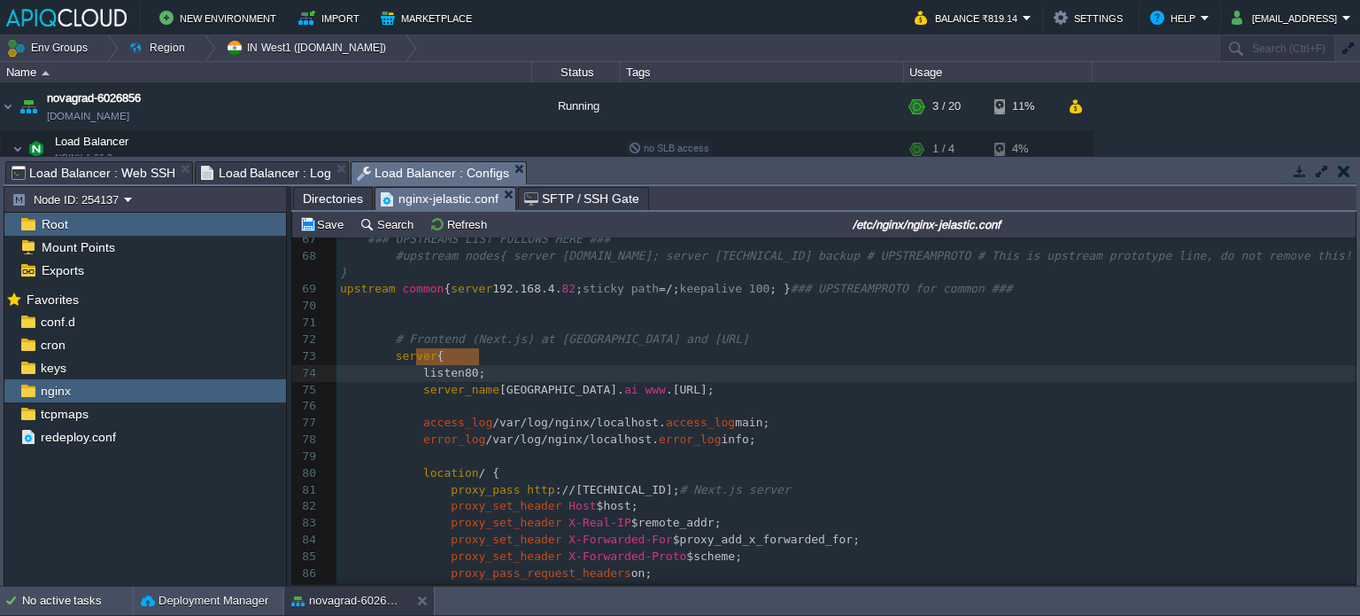
type textarea "listen 80;"
click at [572, 382] on pre "server_name novagrad. ai www .[GEOGRAPHIC_DATA];" at bounding box center [846, 390] width 1019 height 17
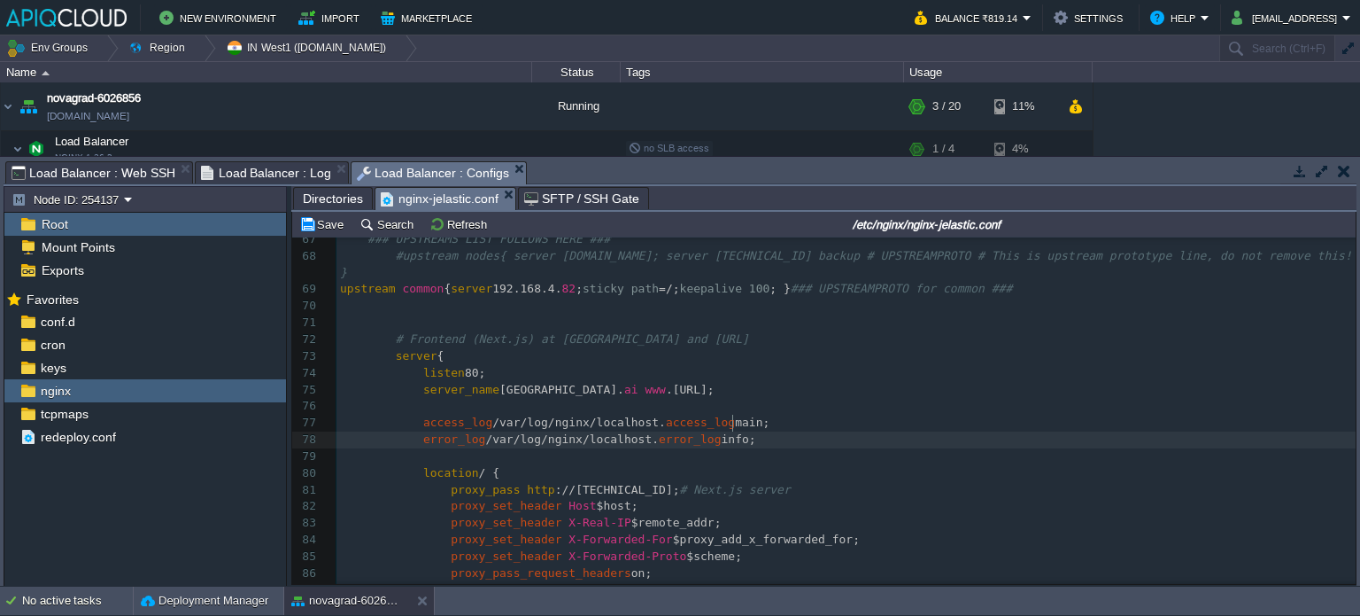
type textarea "access_log /var/log/nginx/localhost.access_log main; error_log /var/log/nginx/l…"
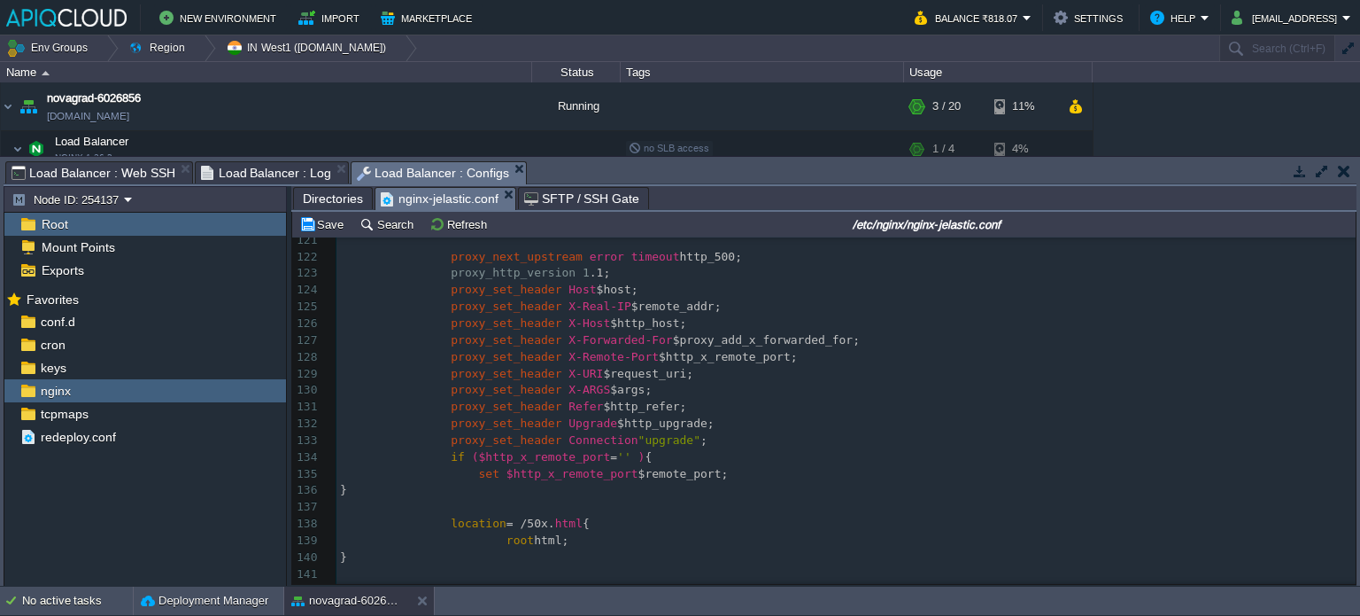
scroll to position [2092, 0]
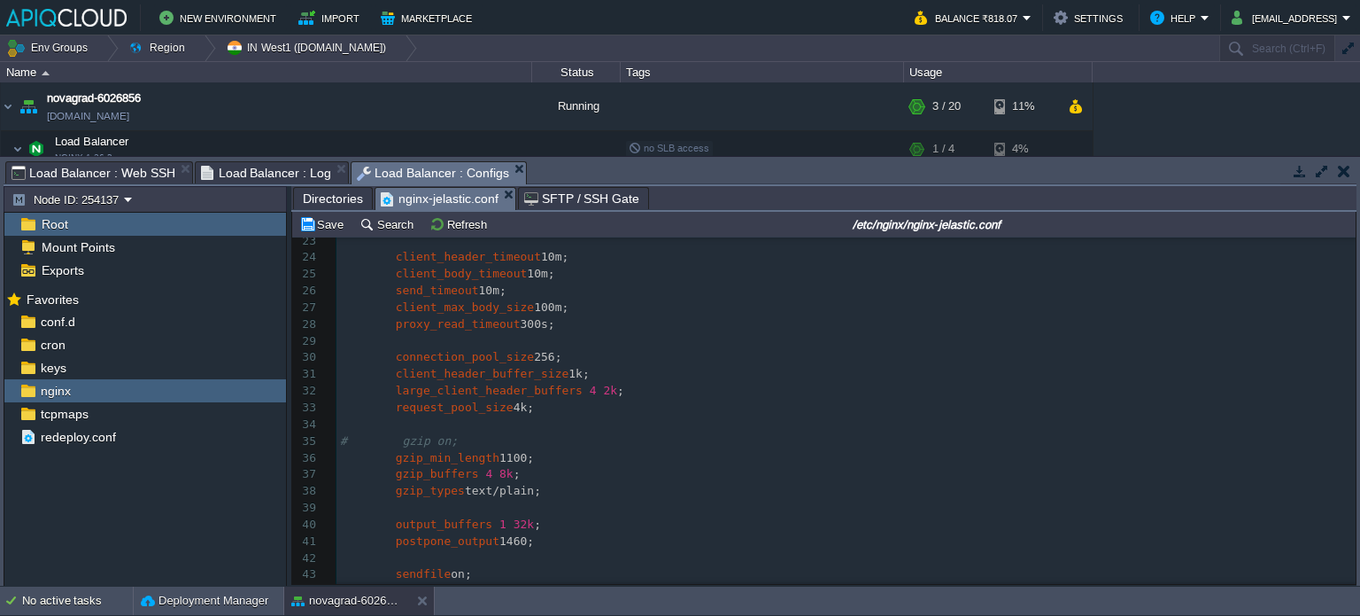
click at [563, 384] on pre "large_client_header_buffers 4 2k ;" at bounding box center [846, 391] width 1019 height 17
type textarea "6"
click at [590, 394] on span "4 2k" at bounding box center [603, 390] width 27 height 13
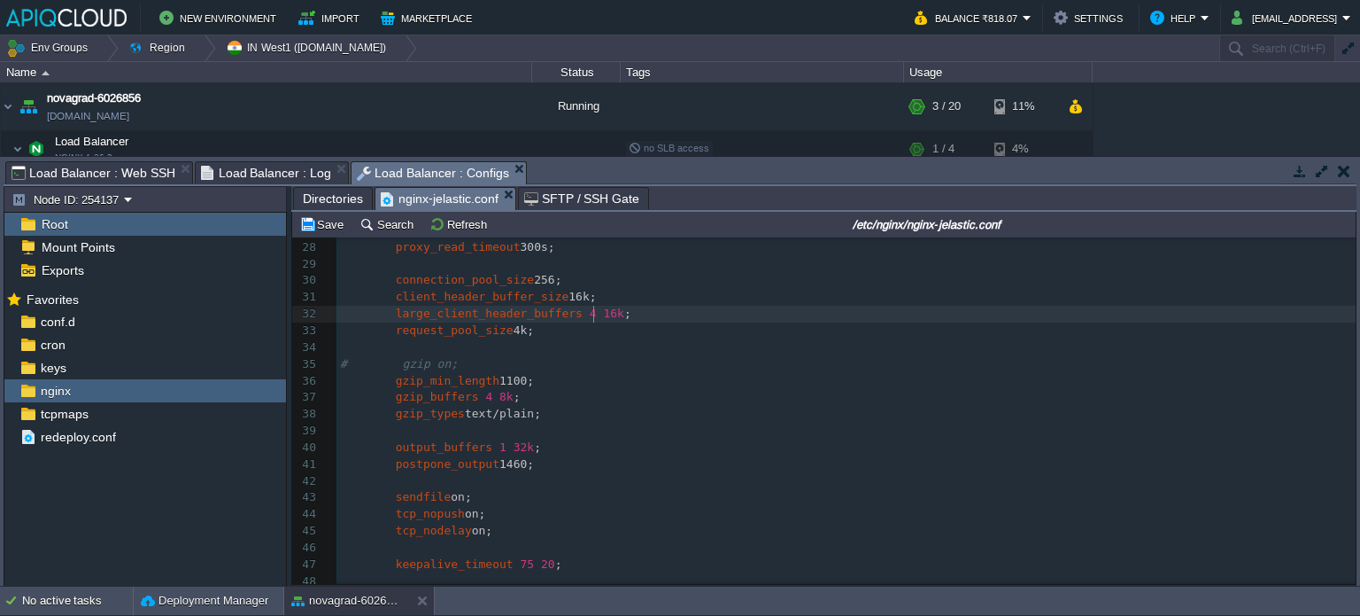
type textarea "16"
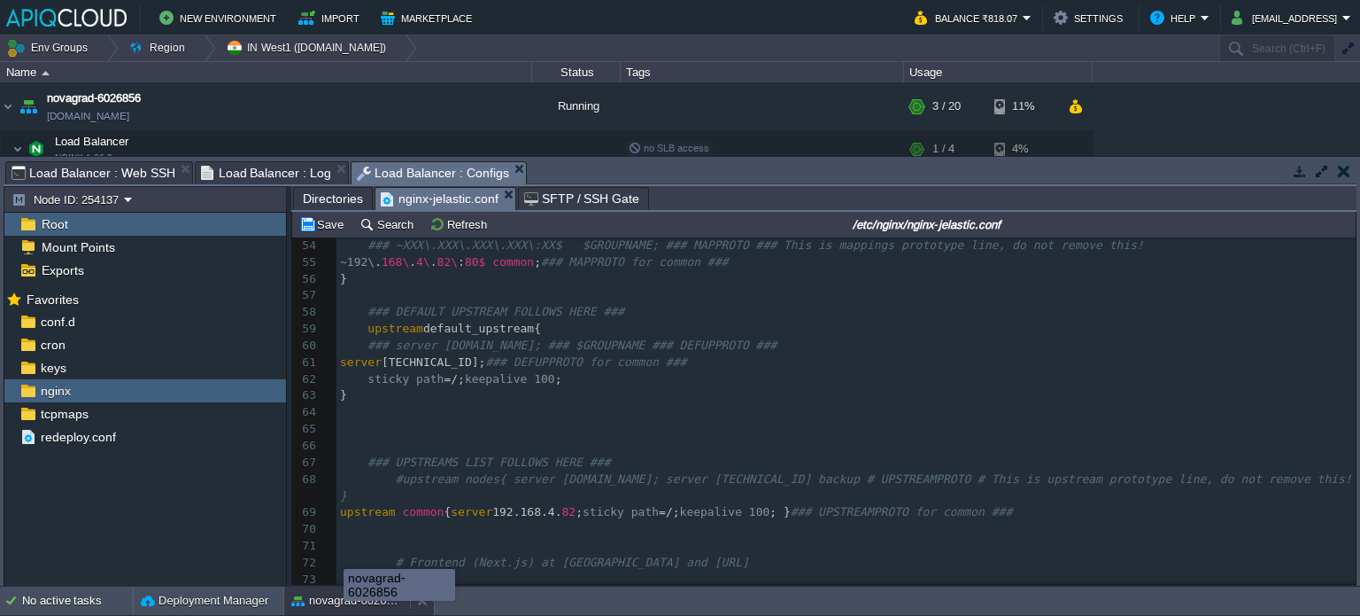
click at [344, 601] on button "novagrad-6026856" at bounding box center [347, 601] width 112 height 18
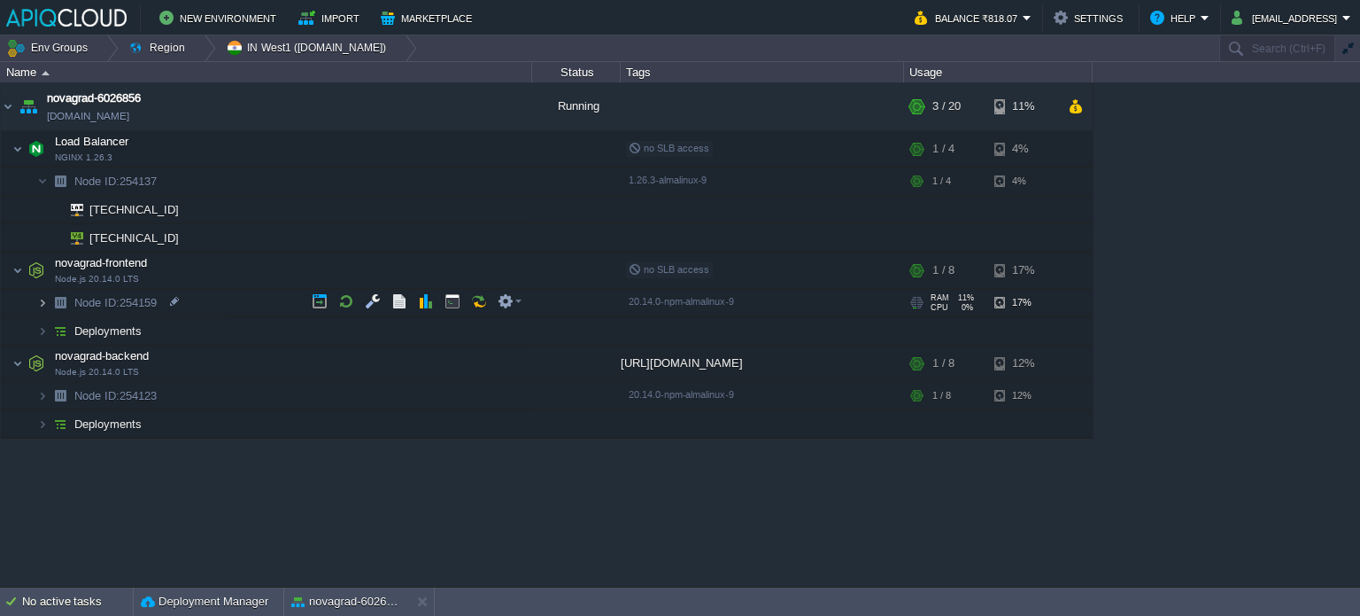
click at [42, 304] on img at bounding box center [42, 302] width 11 height 27
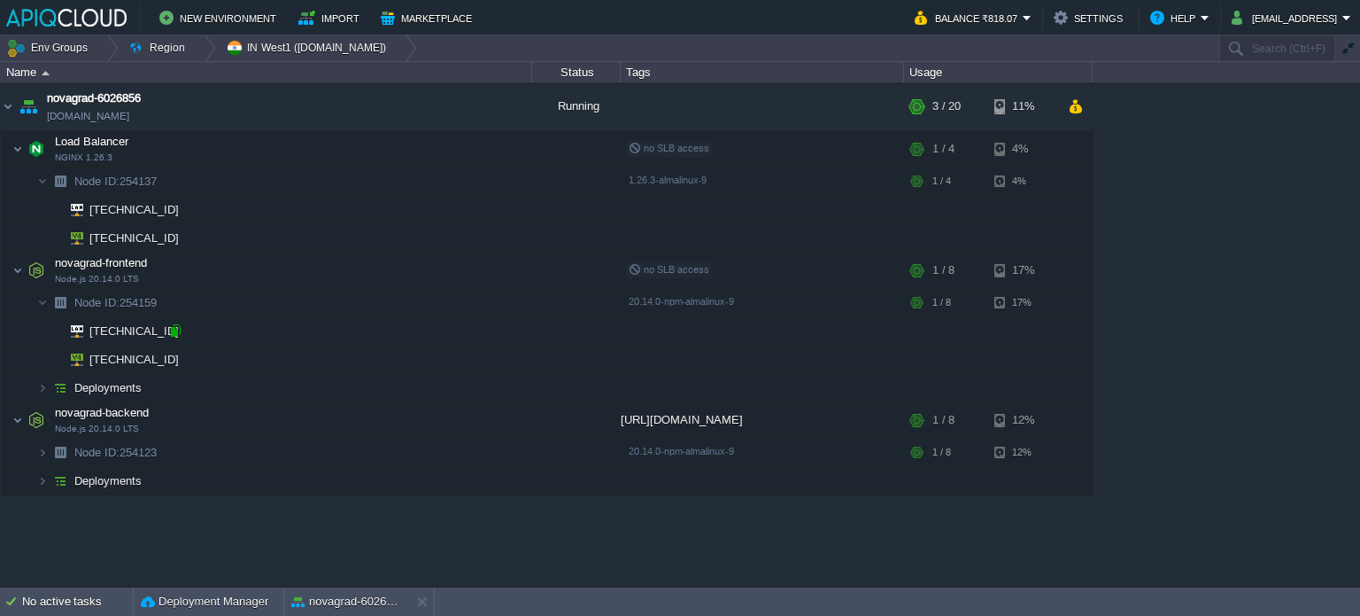
click at [176, 333] on div at bounding box center [175, 330] width 16 height 16
click at [369, 584] on div "novagrad-6026856 [DOMAIN_NAME] Running + Add to Env Group RAM 7% CPU 1% 3 / 20 …" at bounding box center [680, 334] width 1360 height 504
click at [358, 591] on div "novagrad-6026856" at bounding box center [347, 601] width 126 height 28
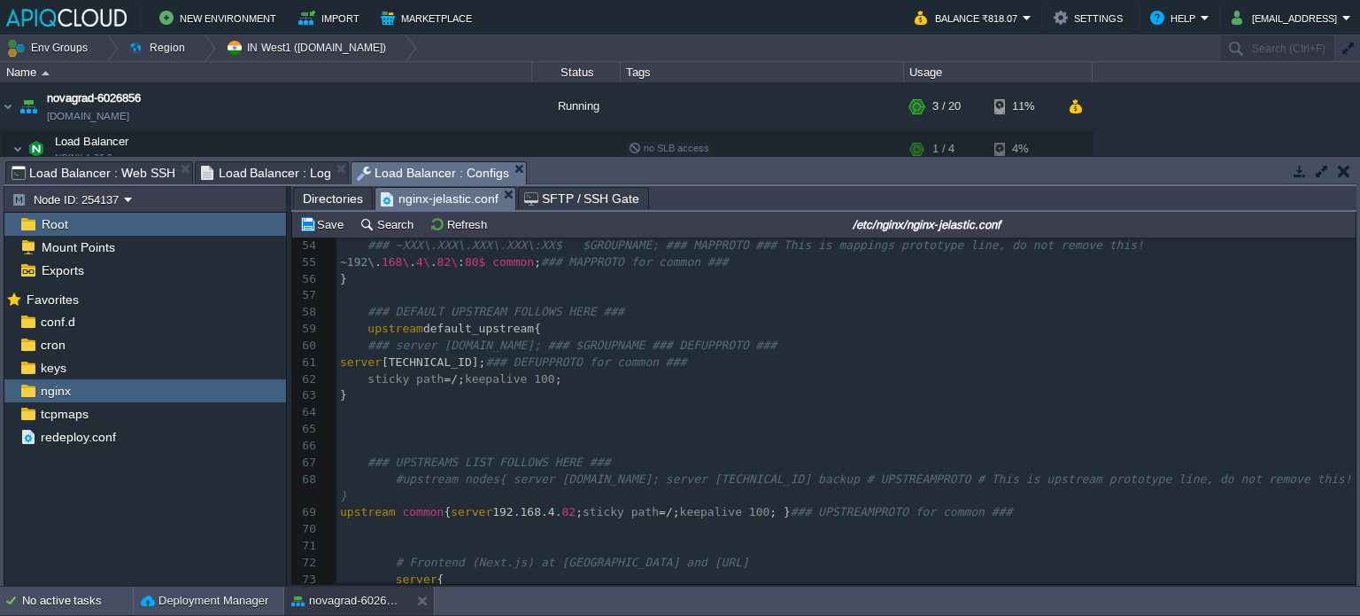
scroll to position [5, 0]
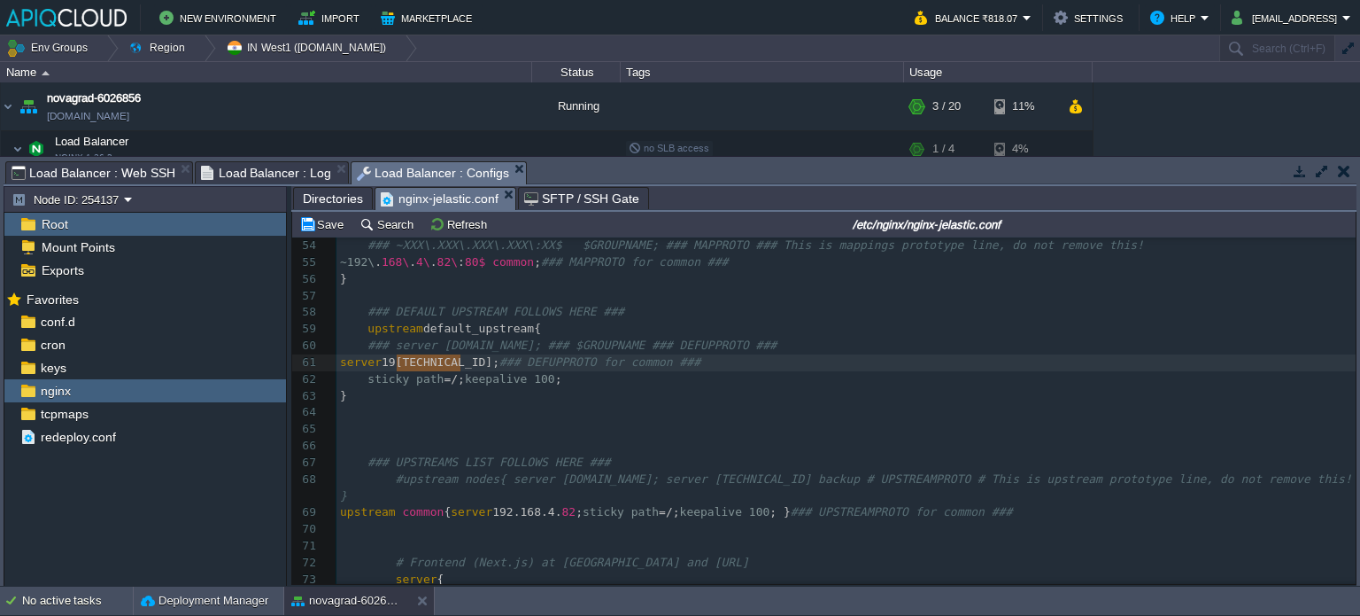
type textarea "[TECHNICAL_ID]"
drag, startPoint x: 458, startPoint y: 360, endPoint x: 393, endPoint y: 363, distance: 64.7
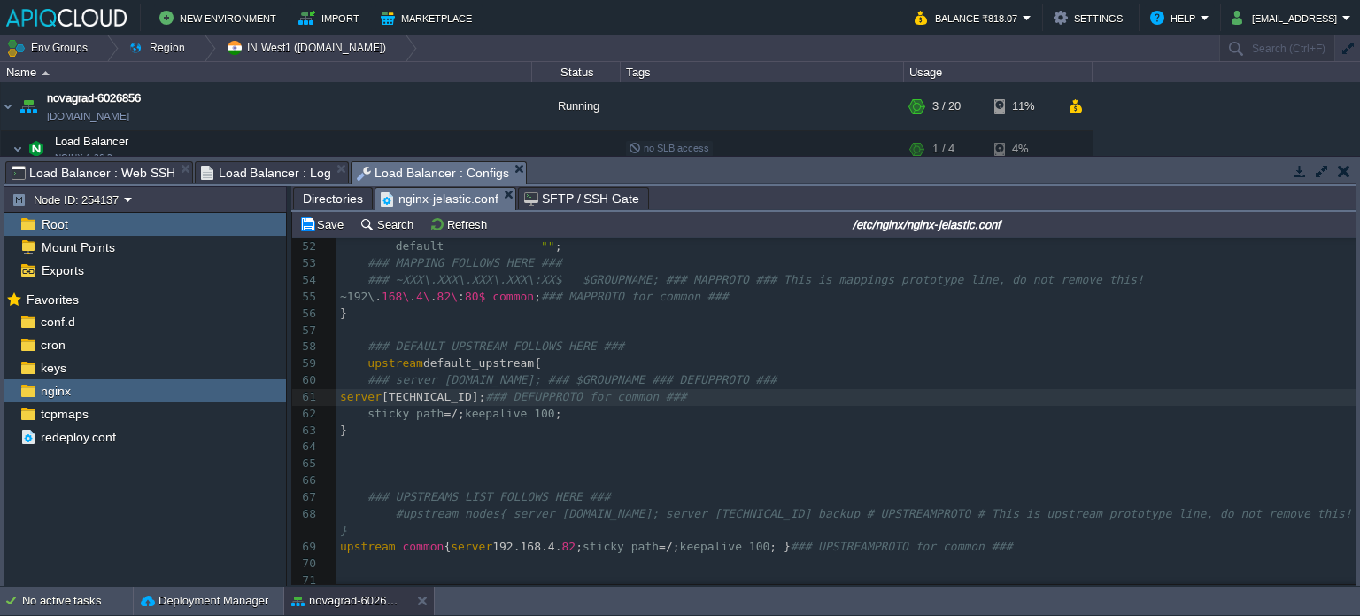
scroll to position [853, 0]
click at [357, 601] on button "novagrad-6026856" at bounding box center [347, 601] width 112 height 18
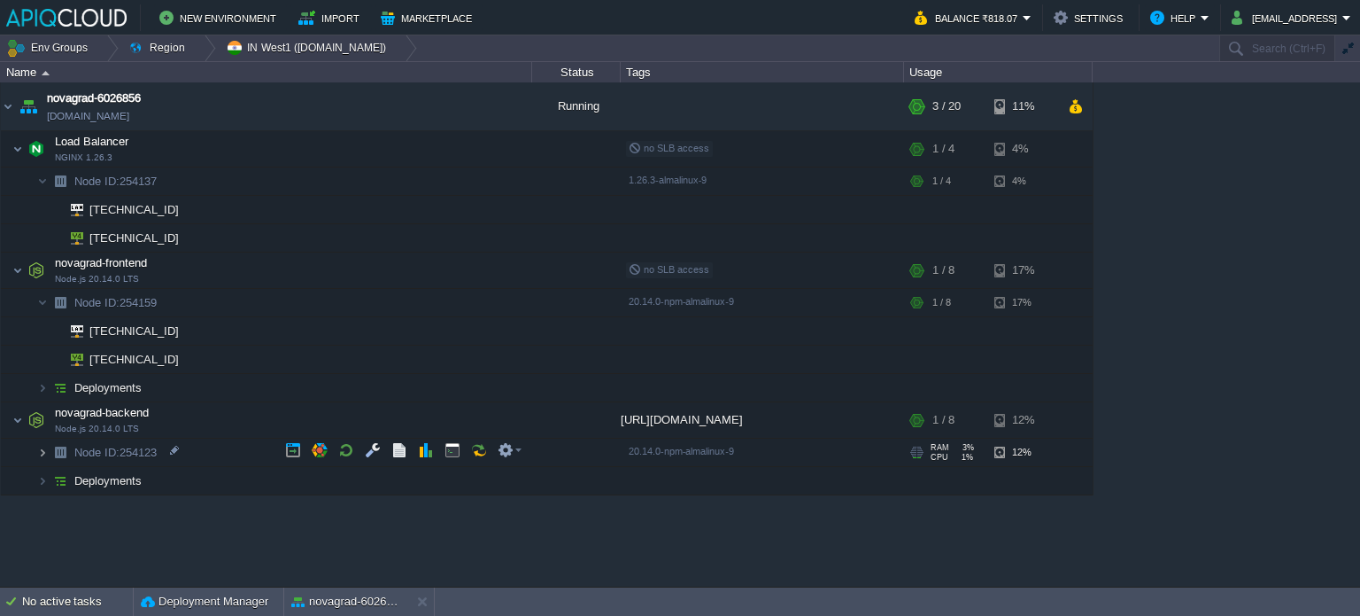
click at [43, 453] on img at bounding box center [42, 451] width 11 height 27
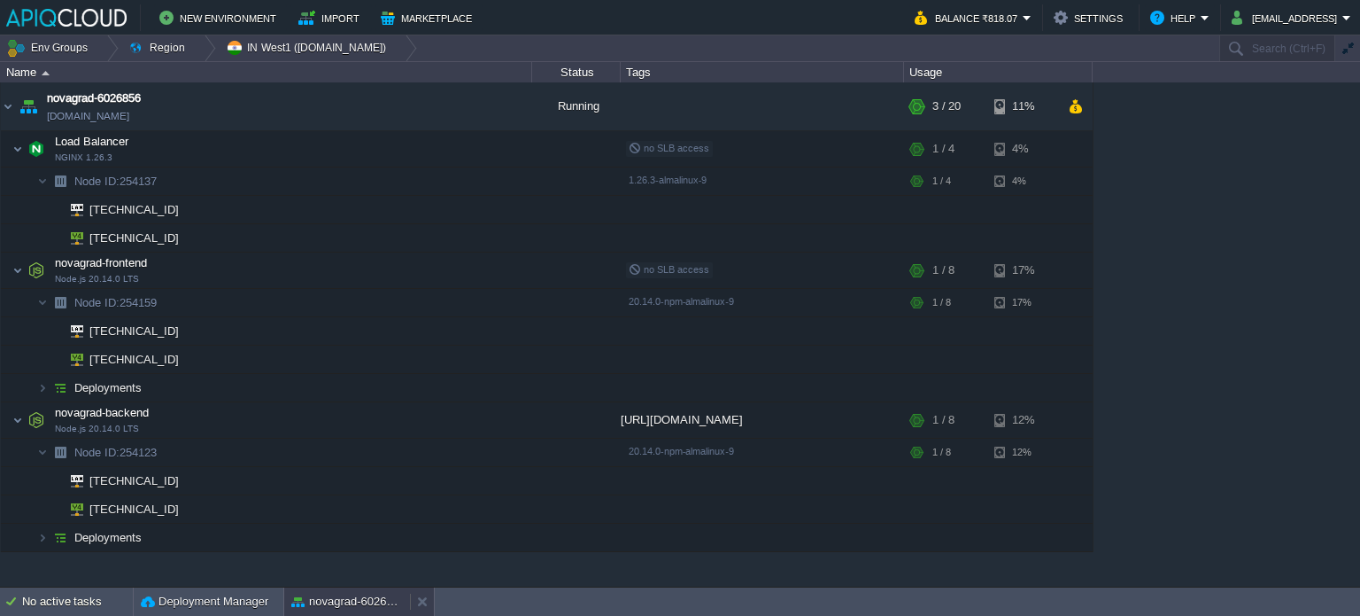
click at [330, 590] on div "novagrad-6026856" at bounding box center [347, 601] width 126 height 28
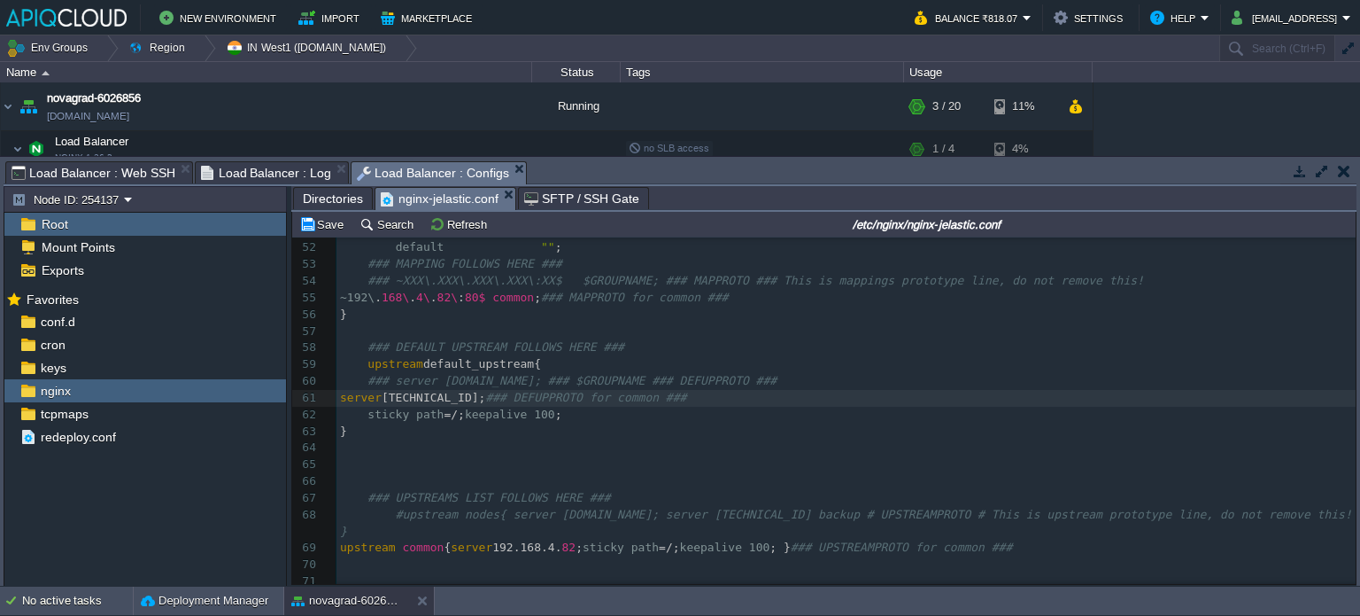
click at [416, 300] on div "xxxxxxxxxx server_name novagrad. ai www .[URL]; 43 sendfile on; 44 tcp_nopush o…" at bounding box center [846, 439] width 1019 height 701
type textarea "8"
click at [439, 300] on span "82\" at bounding box center [448, 297] width 20 height 13
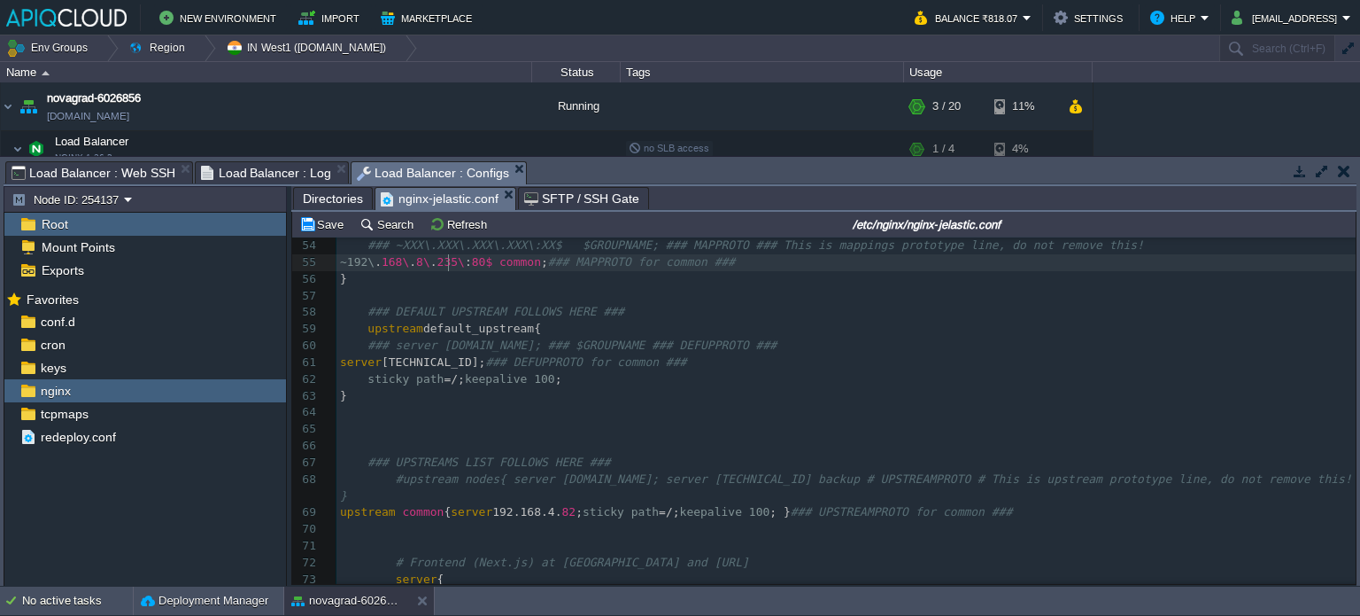
scroll to position [895, 0]
type textarea "235"
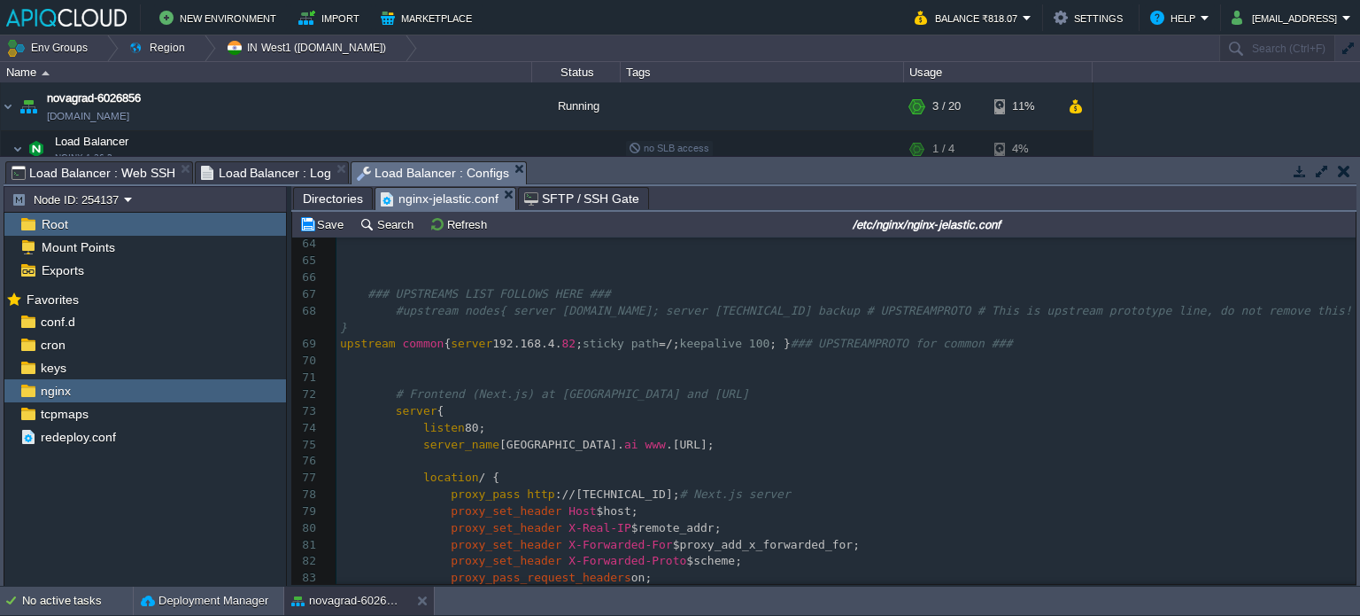
scroll to position [1056, 0]
type textarea "[TECHNICAL_ID]"
drag, startPoint x: 585, startPoint y: 332, endPoint x: 513, endPoint y: 332, distance: 71.7
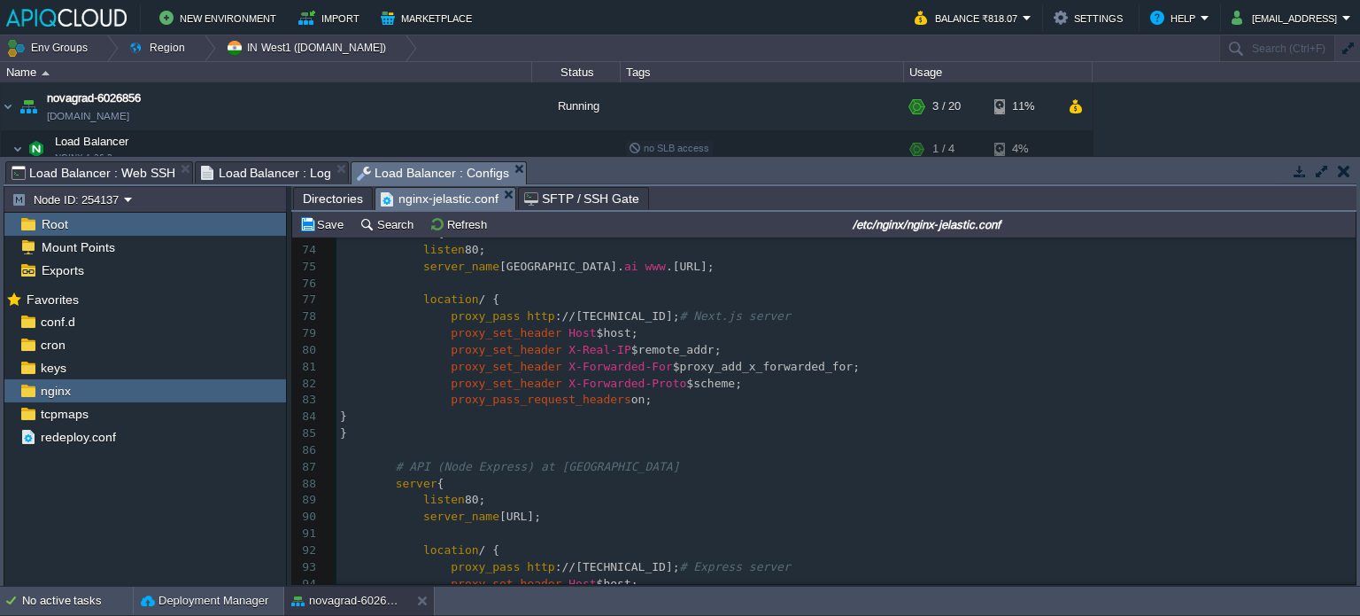
scroll to position [1250, 0]
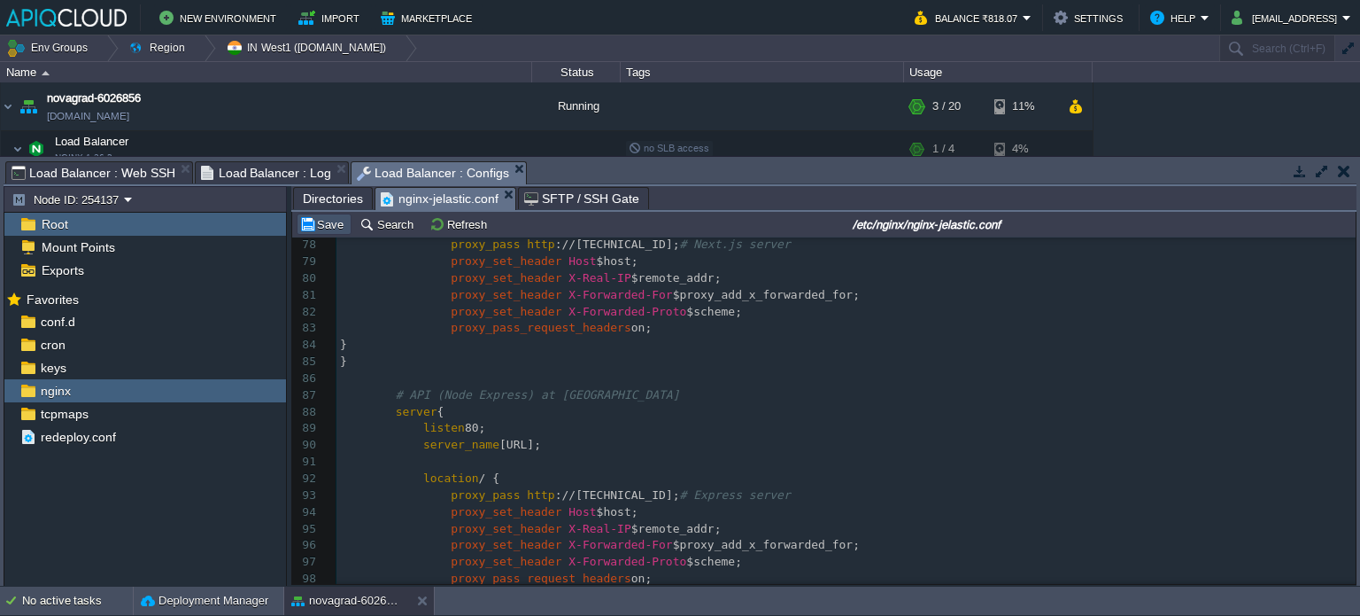
click at [329, 232] on button "Save" at bounding box center [324, 224] width 50 height 16
click at [336, 141] on td at bounding box center [346, 149] width 27 height 27
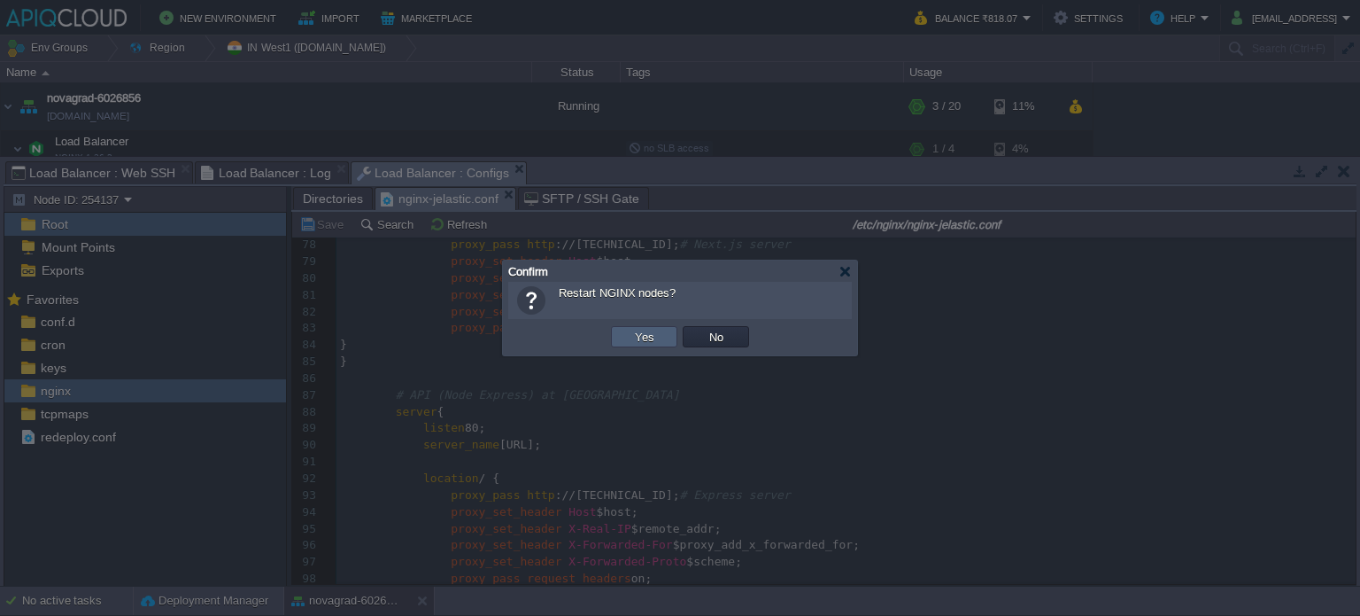
click at [645, 339] on button "Yes" at bounding box center [645, 337] width 30 height 16
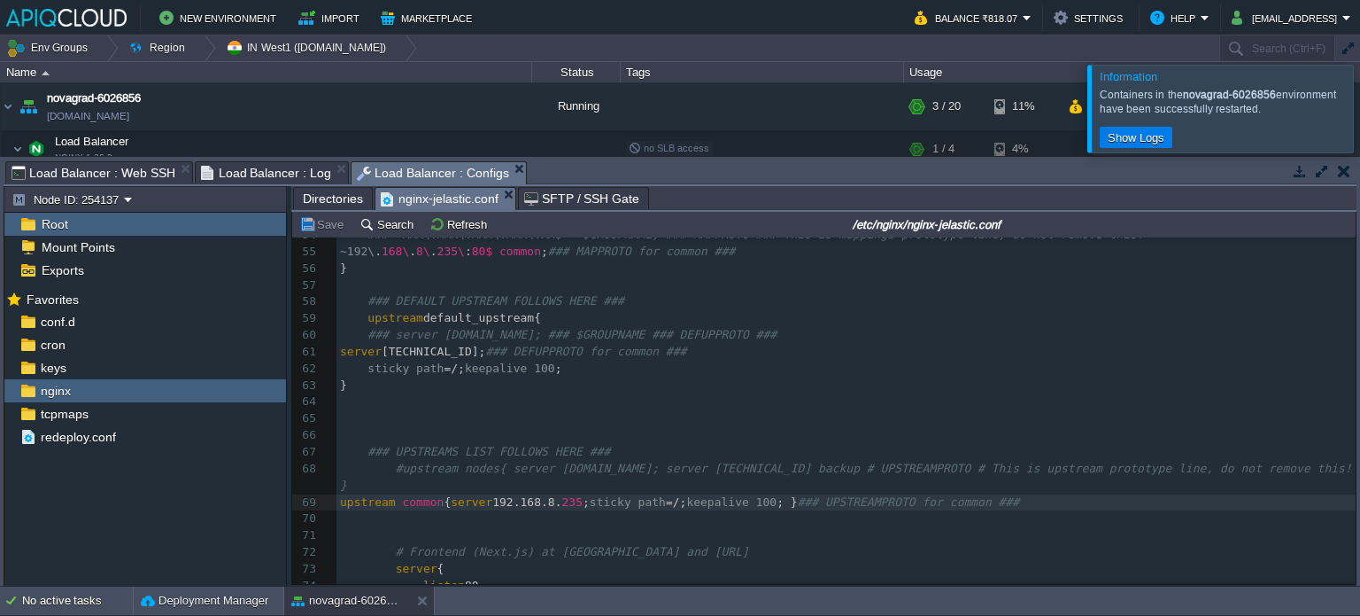
scroll to position [1050, 0]
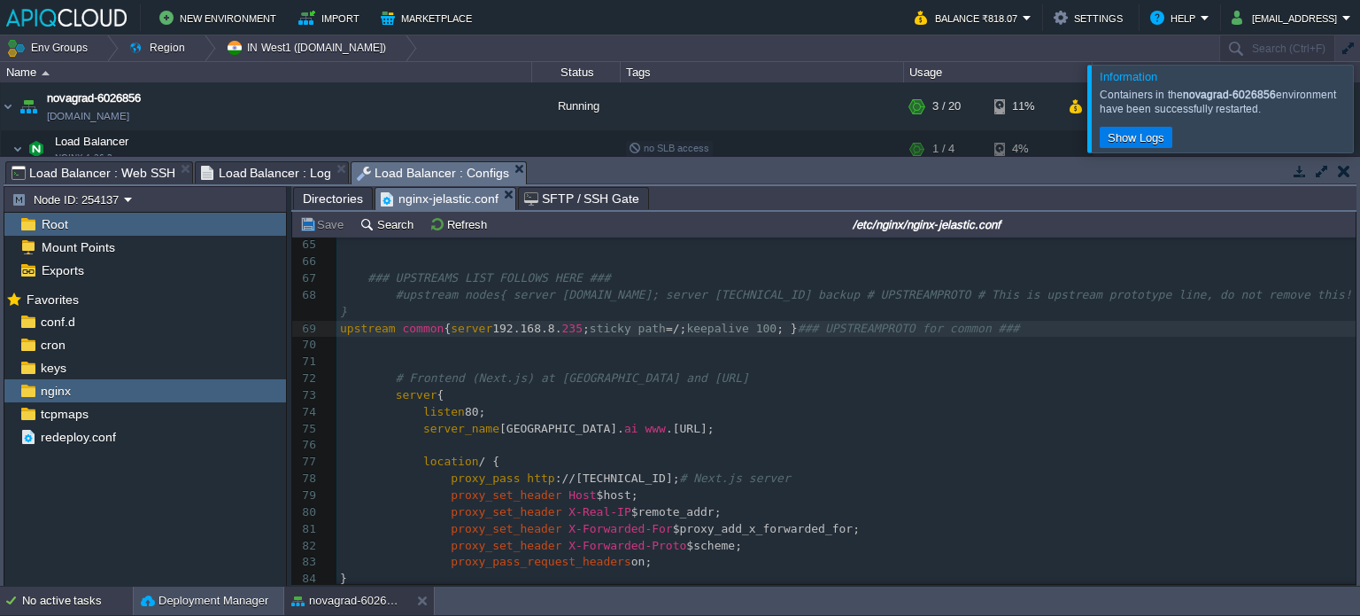
click at [58, 594] on div "No active tasks" at bounding box center [77, 600] width 111 height 28
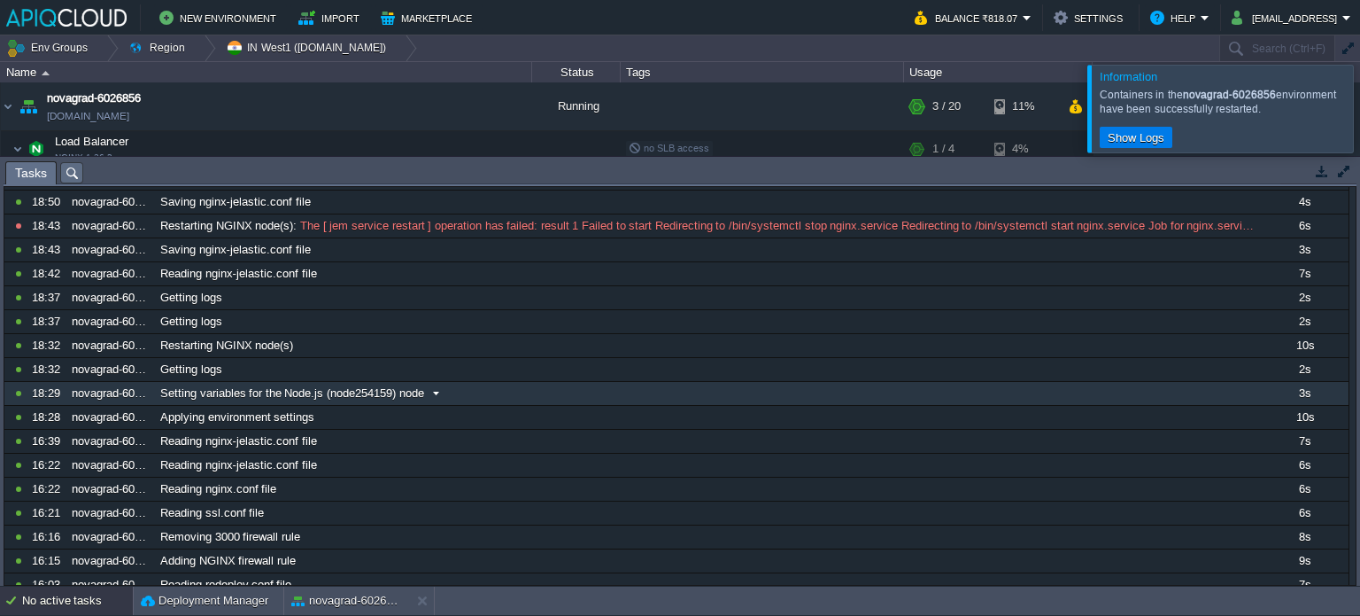
scroll to position [0, 0]
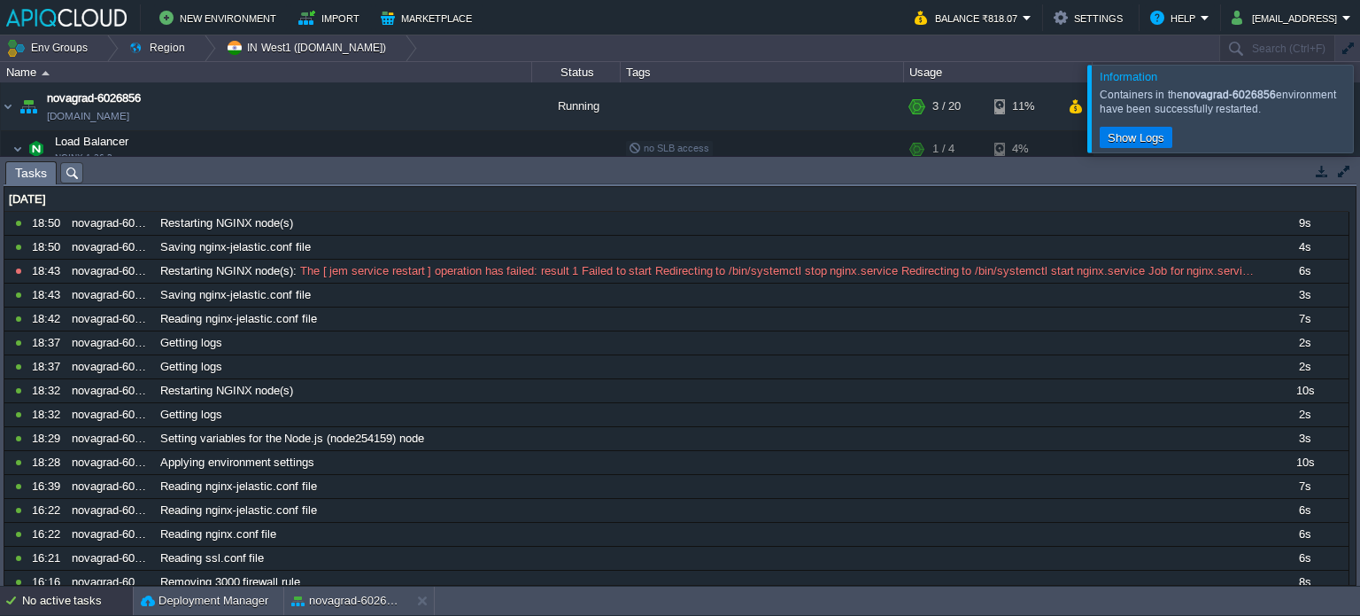
click at [92, 590] on div "No active tasks" at bounding box center [77, 600] width 111 height 28
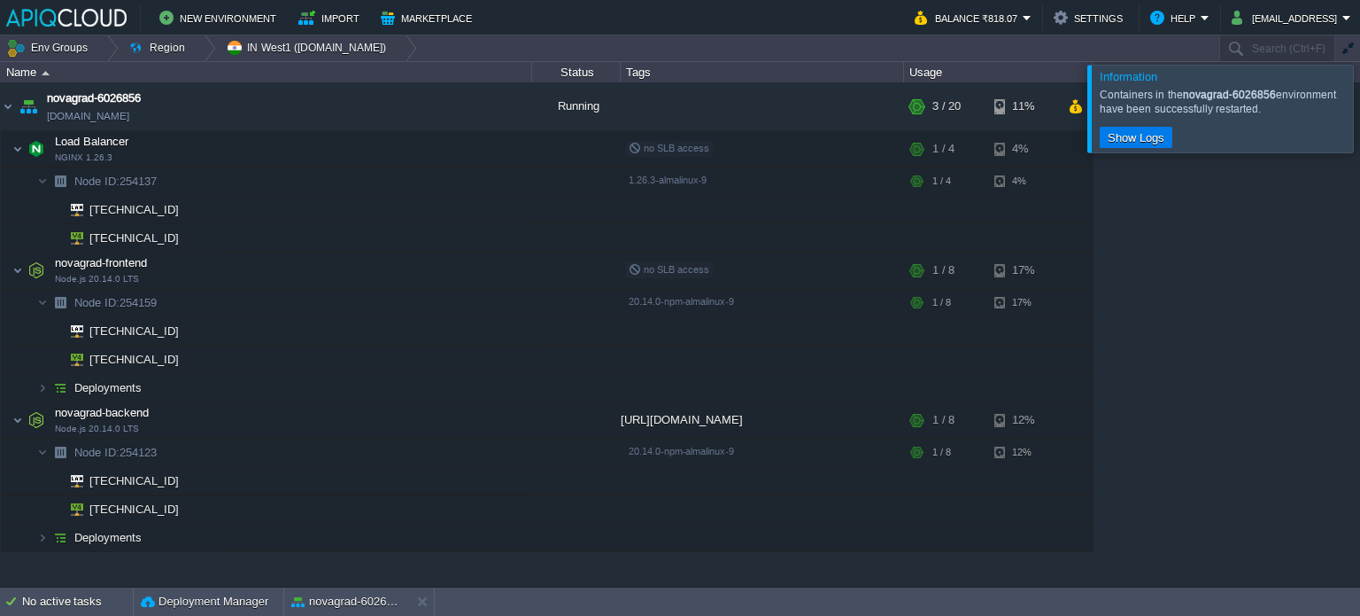
click at [1360, 112] on div at bounding box center [1382, 108] width 0 height 87
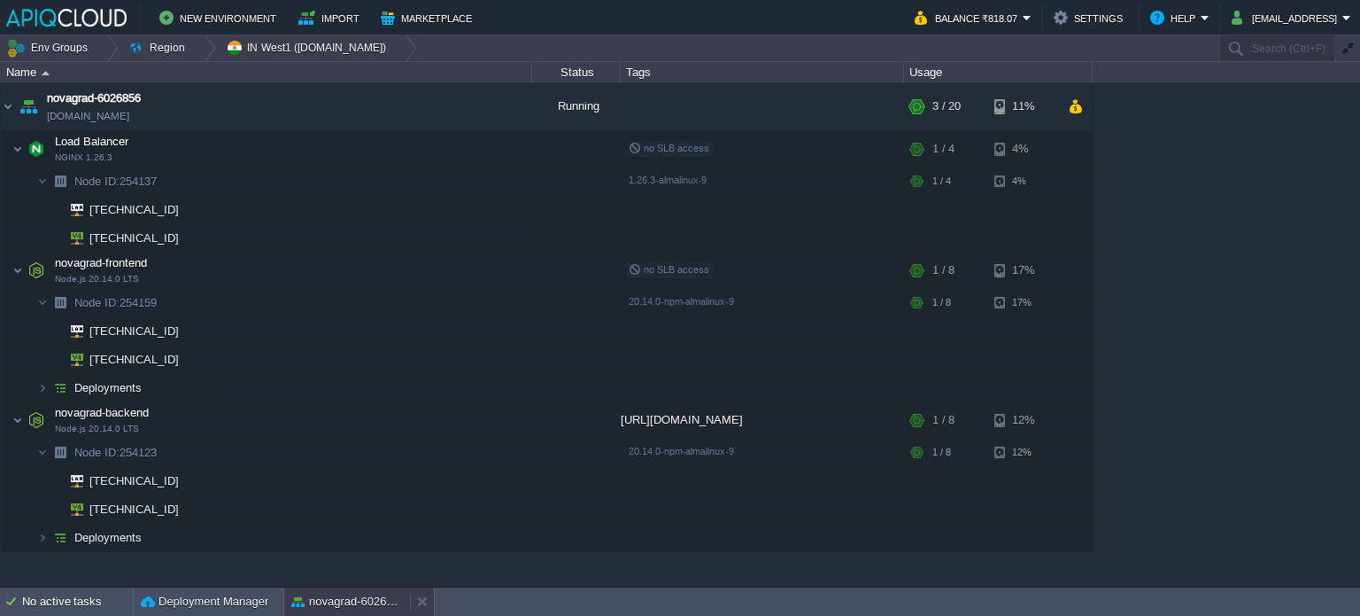
click at [356, 608] on button "novagrad-6026856" at bounding box center [347, 602] width 112 height 18
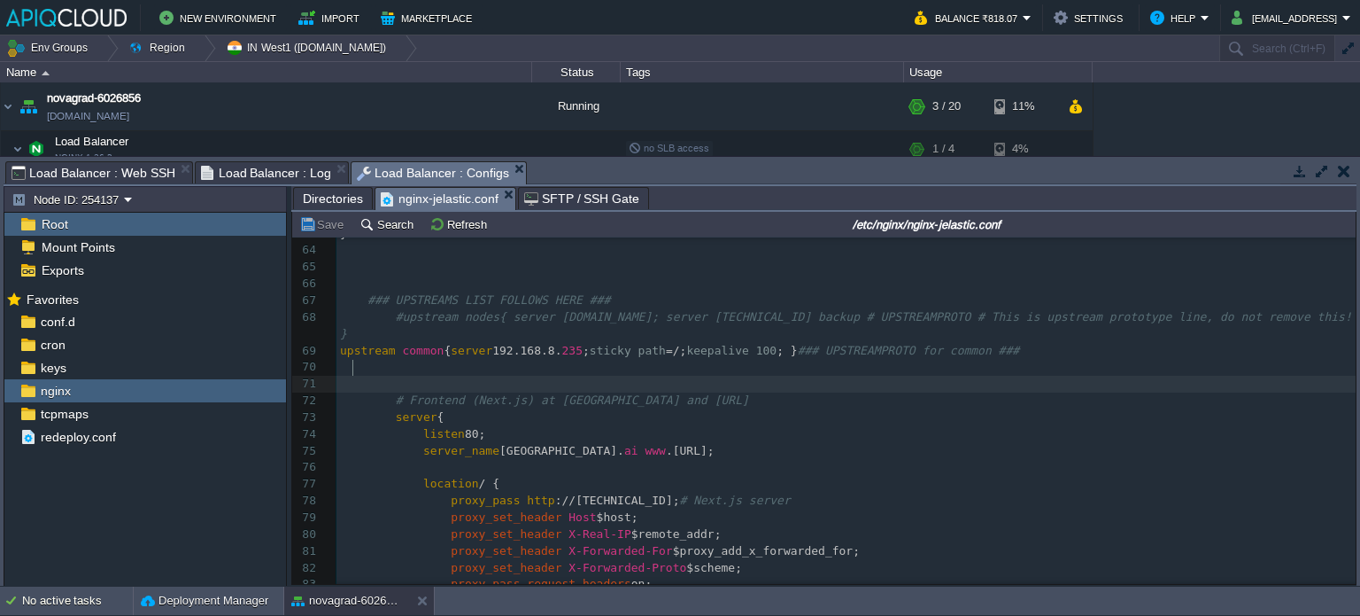
scroll to position [5, 0]
click at [534, 376] on pre at bounding box center [846, 384] width 1019 height 17
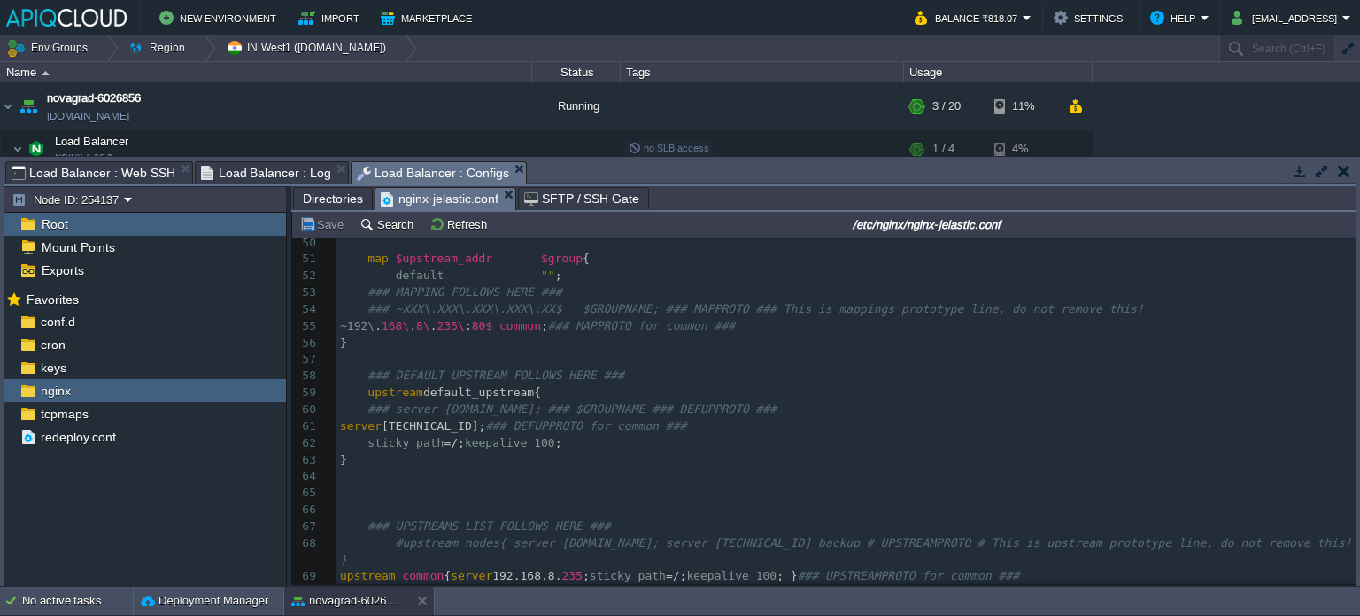
scroll to position [812, 0]
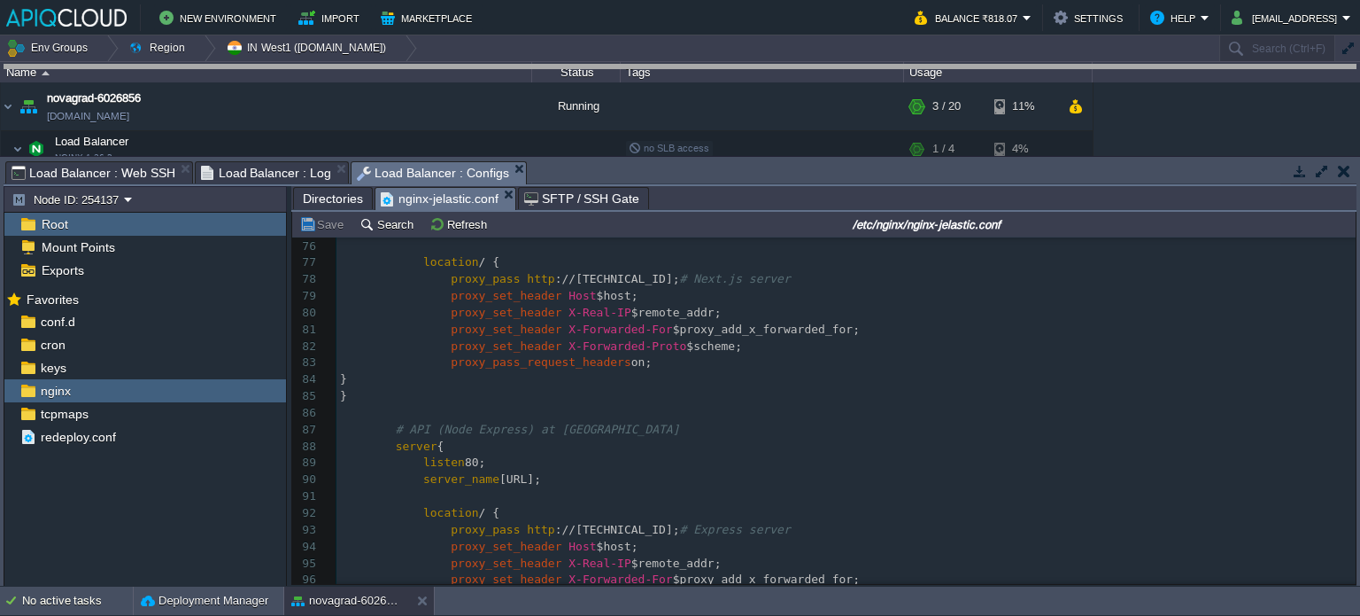
drag, startPoint x: 674, startPoint y: 169, endPoint x: 674, endPoint y: 67, distance: 101.9
click at [674, 67] on body "New Environment Import Marketplace Bonus ₹0.00 Upgrade Account Balance ₹818.07 …" at bounding box center [680, 308] width 1360 height 616
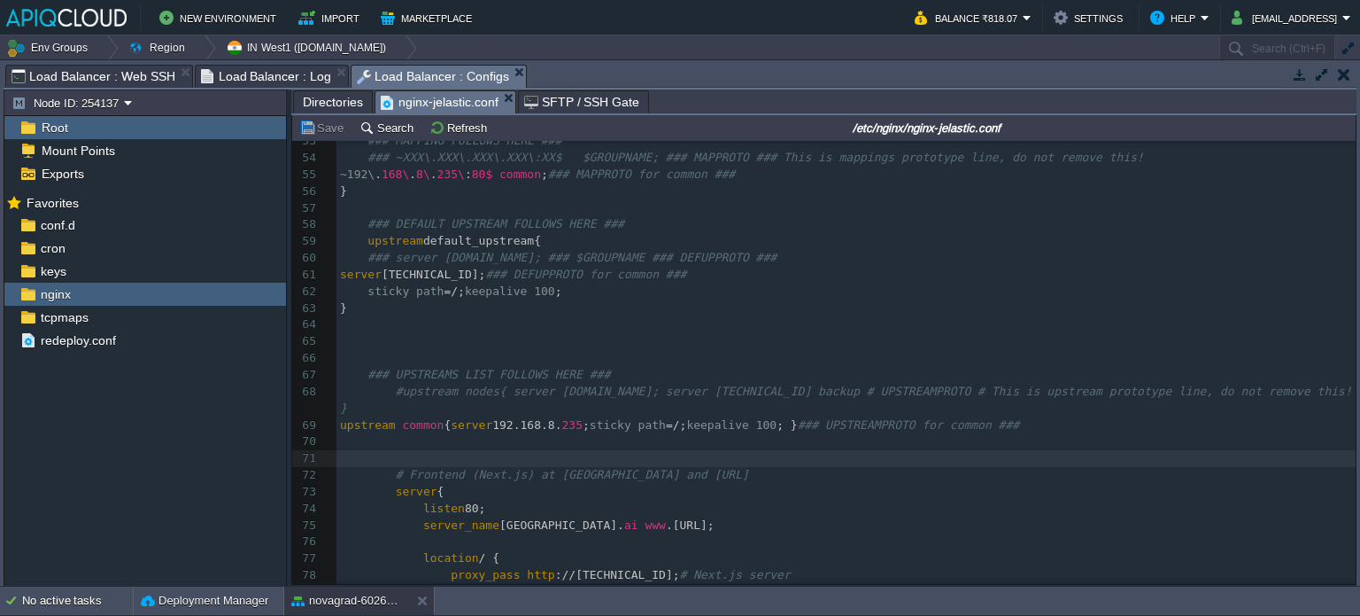
scroll to position [843, 0]
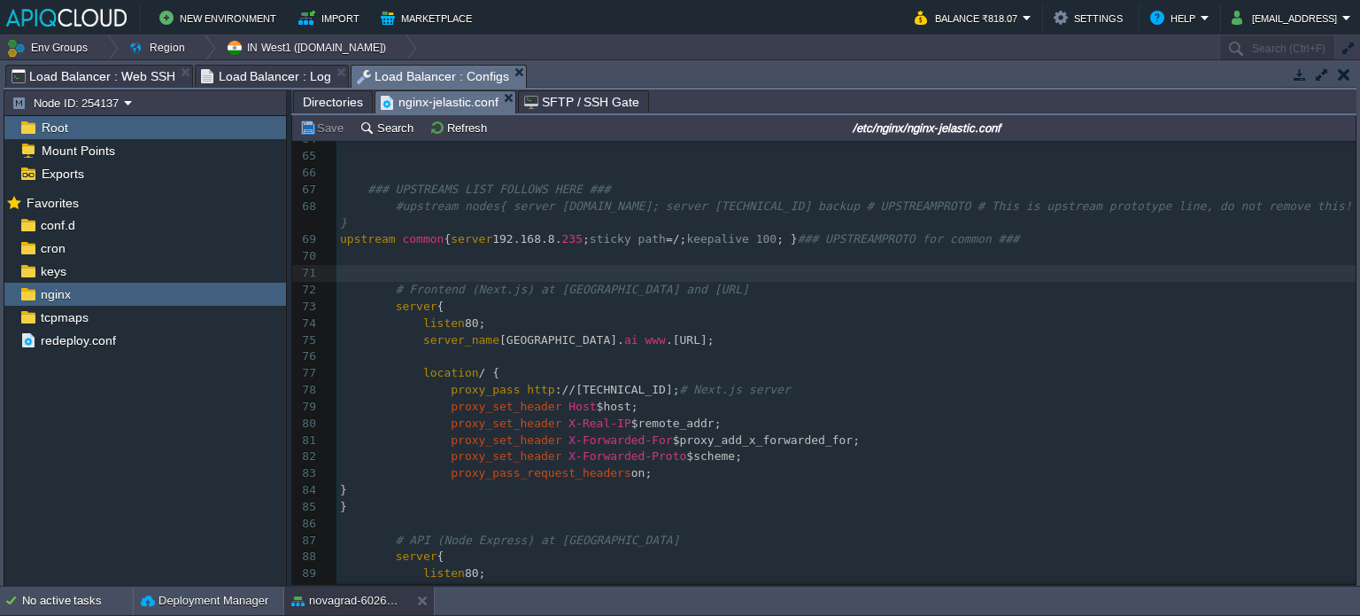
click at [264, 82] on span "Load Balancer : Log" at bounding box center [266, 76] width 131 height 21
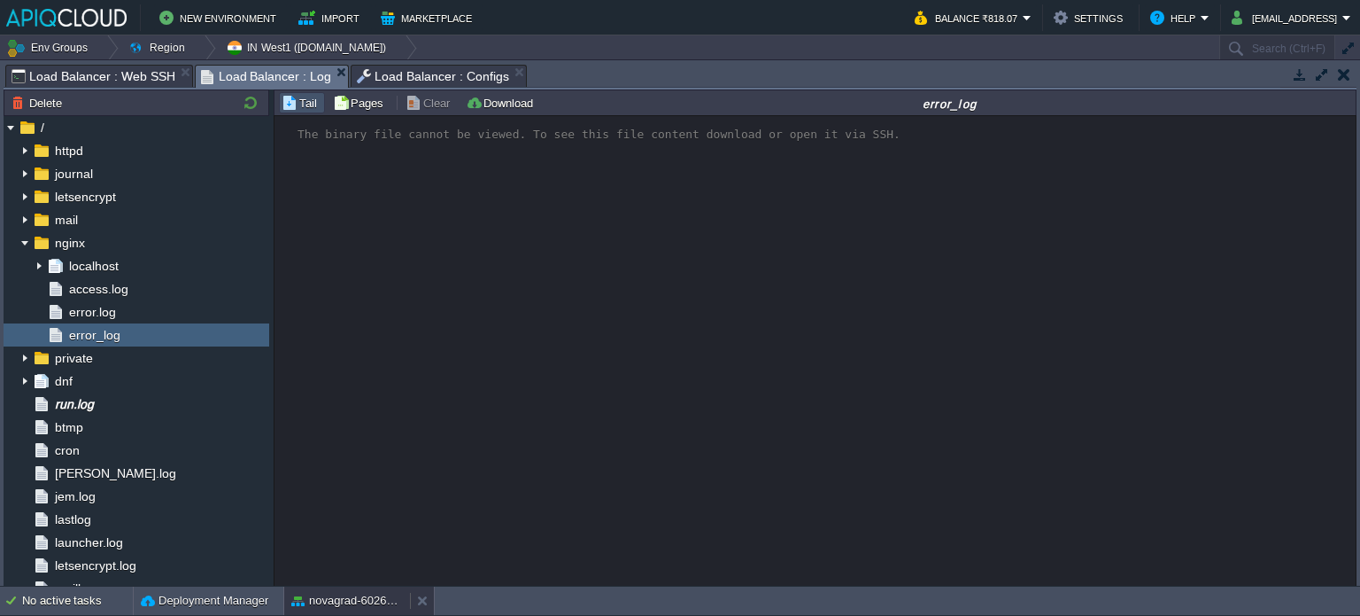
click at [344, 606] on button "novagrad-6026856" at bounding box center [347, 601] width 112 height 18
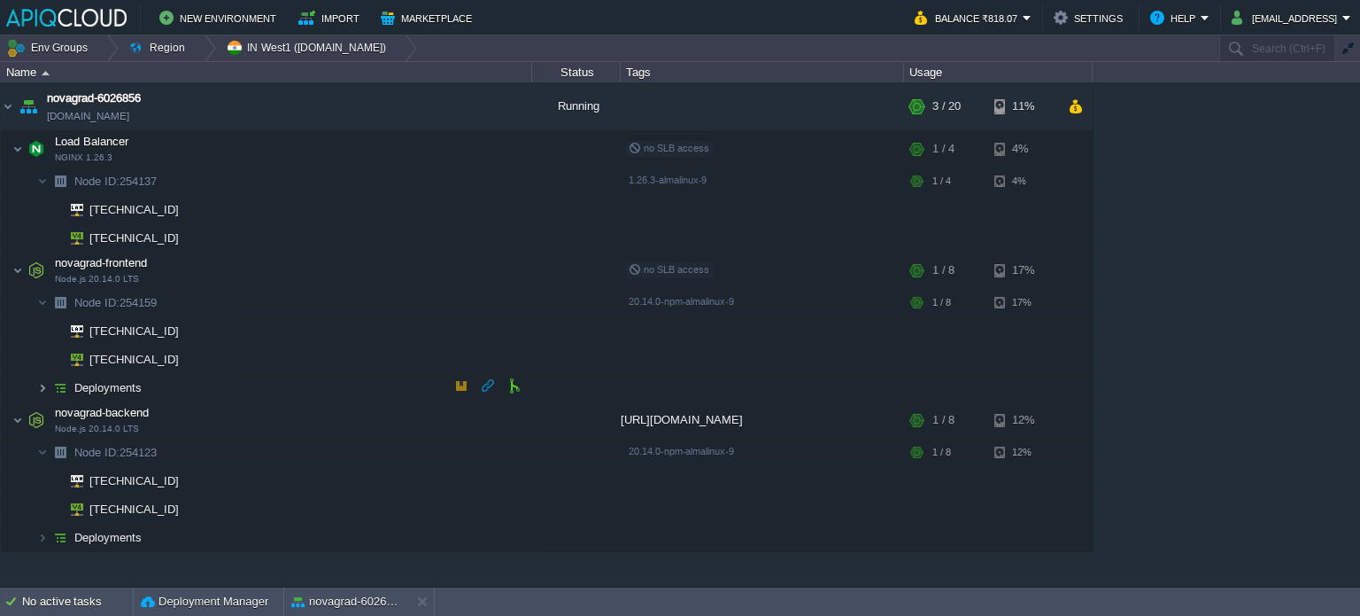
click at [42, 389] on img at bounding box center [42, 387] width 11 height 27
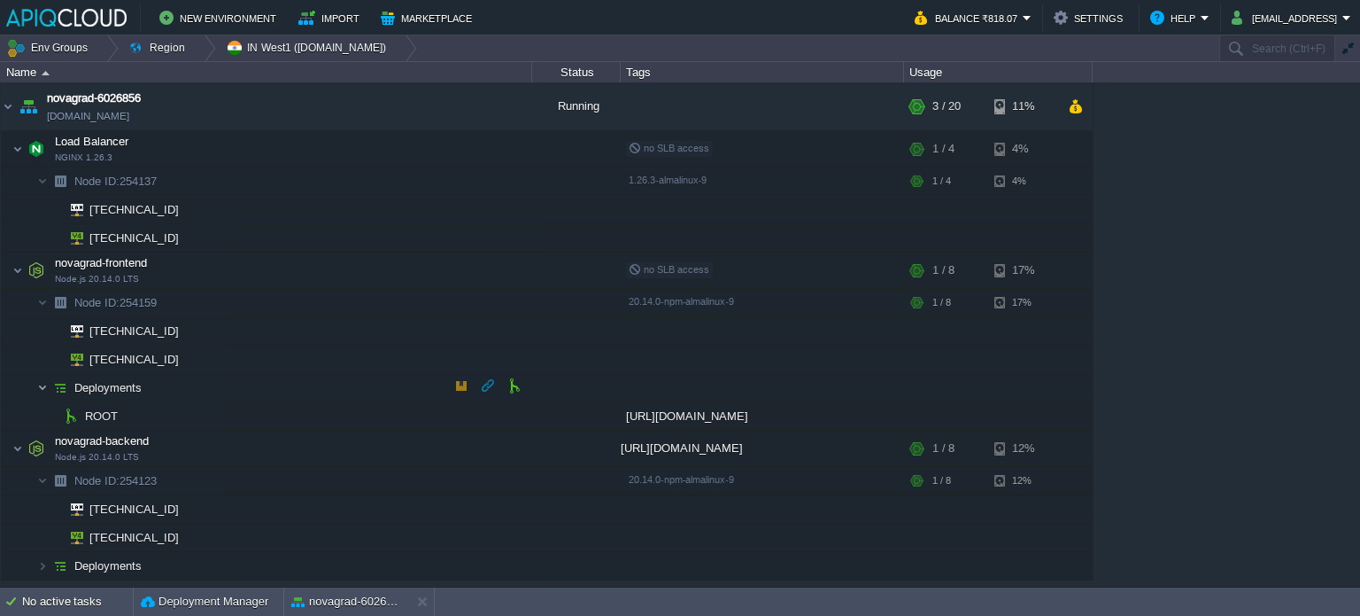
click at [42, 389] on img at bounding box center [42, 387] width 11 height 27
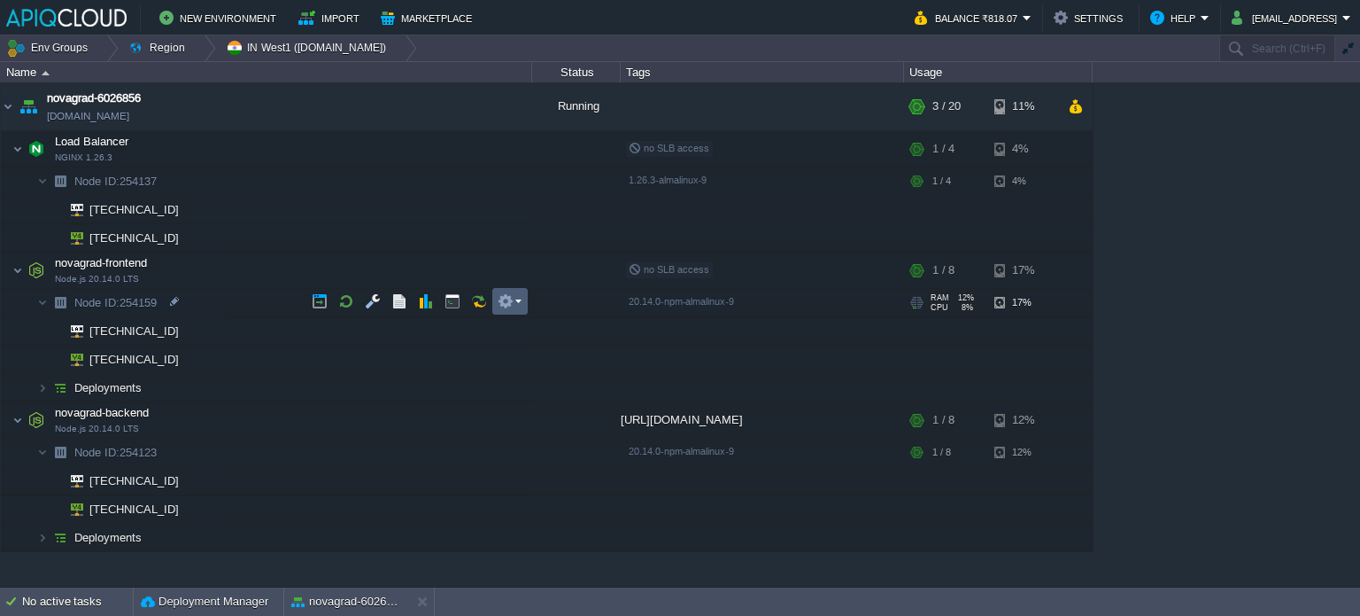
click at [523, 301] on td at bounding box center [509, 301] width 35 height 27
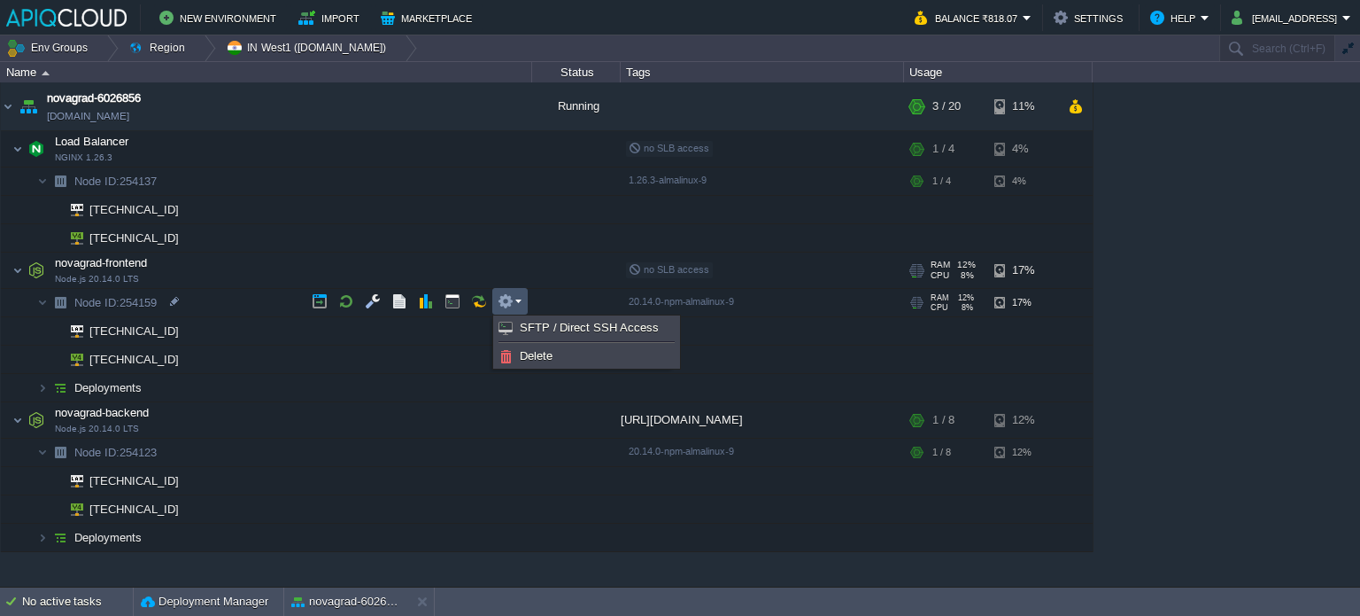
click at [508, 261] on div "novagrad-6026856 [DOMAIN_NAME] Running + Add to Env Group RAM 7% CPU 7% 3 / 20 …" at bounding box center [680, 334] width 1360 height 504
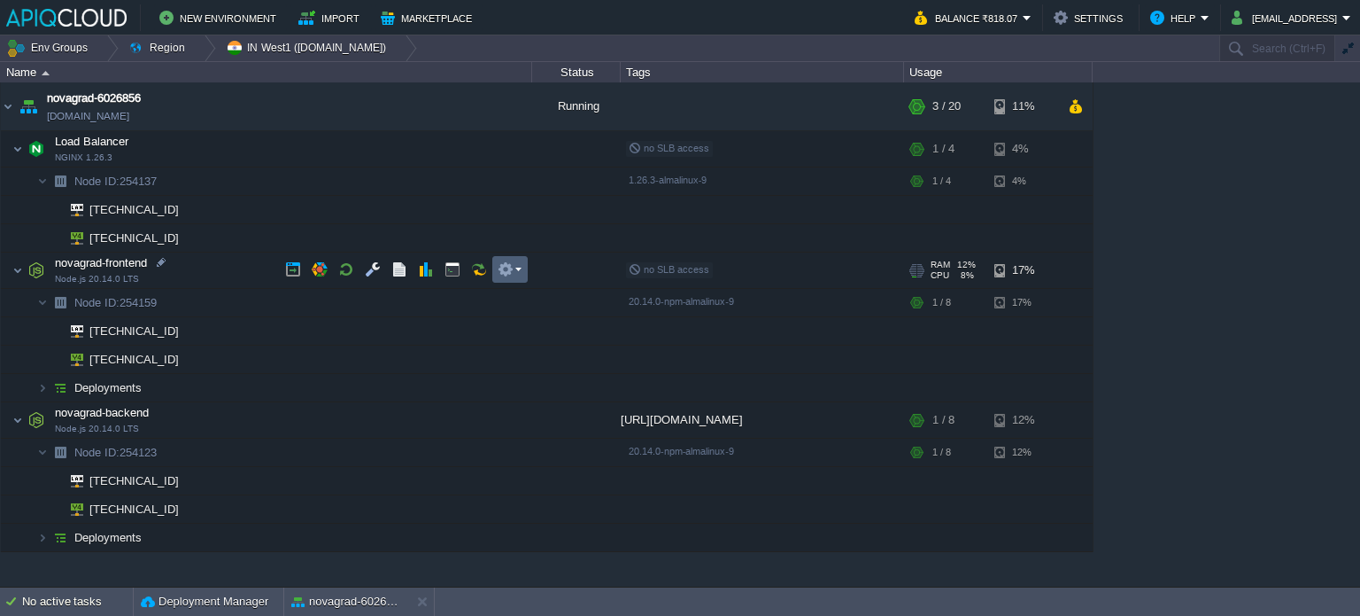
click at [517, 265] on em at bounding box center [510, 269] width 24 height 16
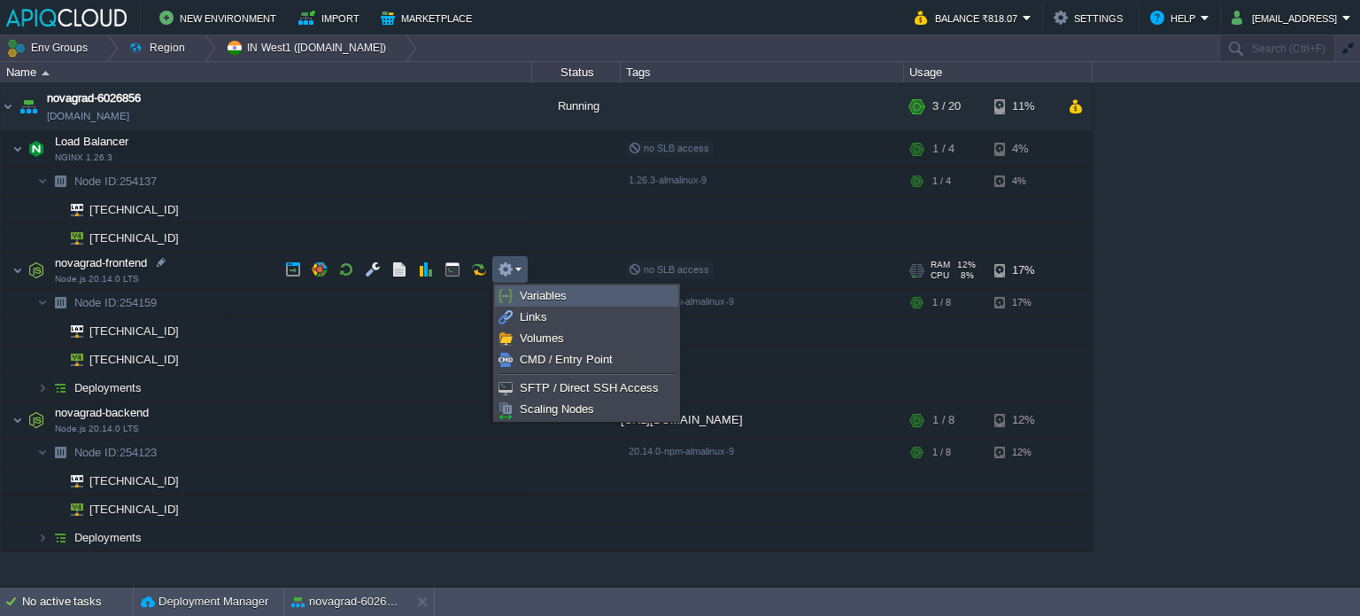
click at [573, 296] on link "Variables" at bounding box center [587, 295] width 182 height 19
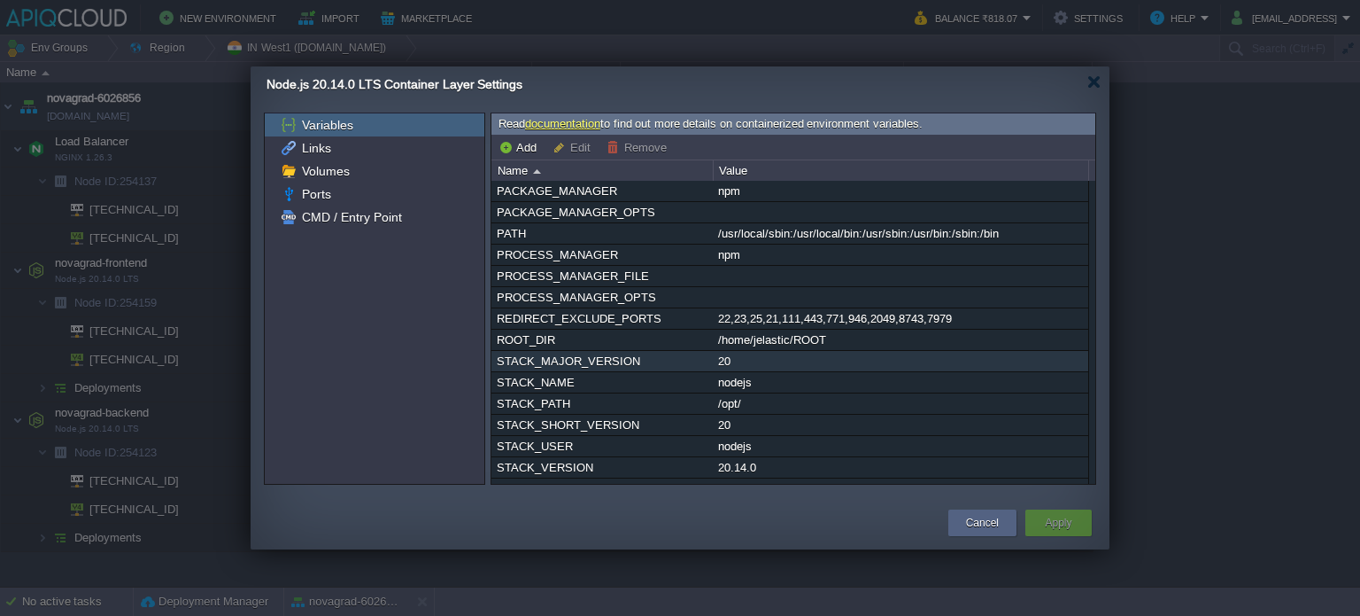
scroll to position [333, 0]
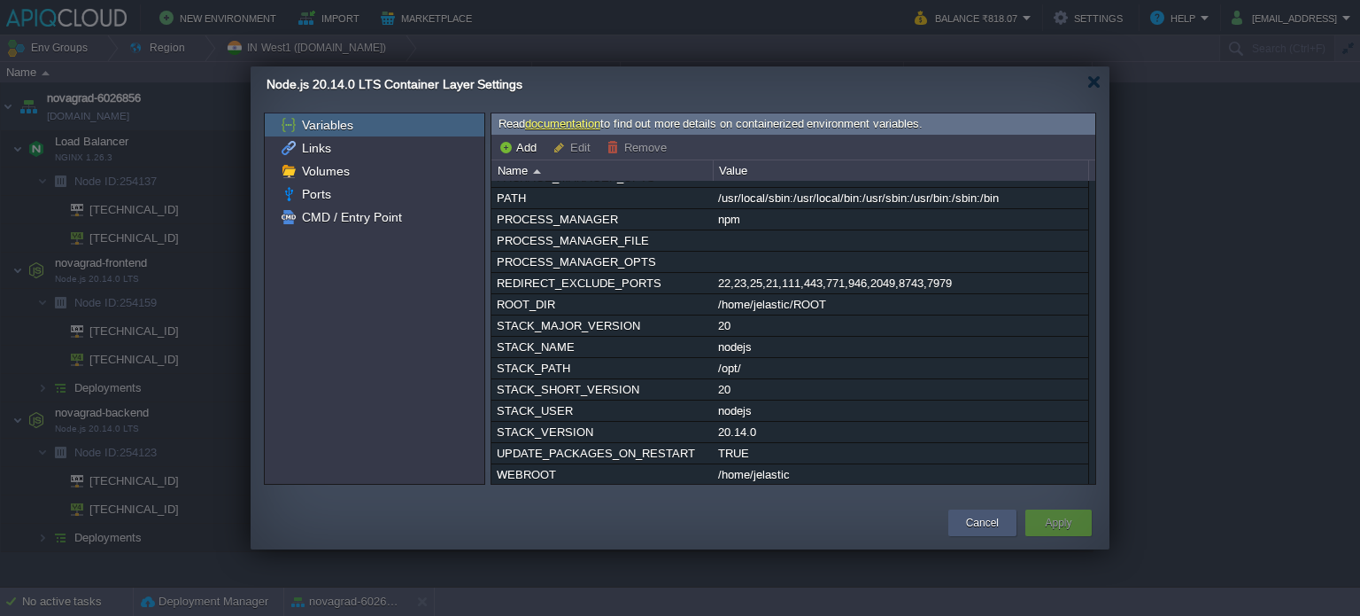
click at [965, 523] on div "Cancel" at bounding box center [983, 522] width 42 height 27
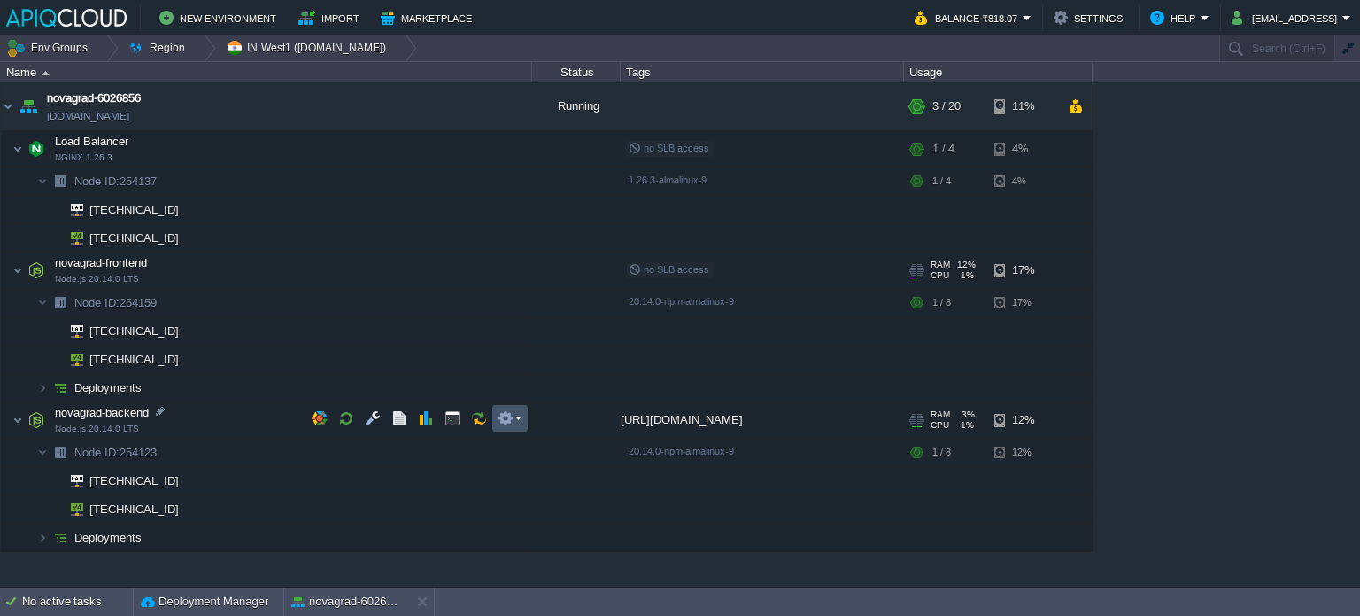
click at [505, 416] on button "button" at bounding box center [506, 418] width 16 height 16
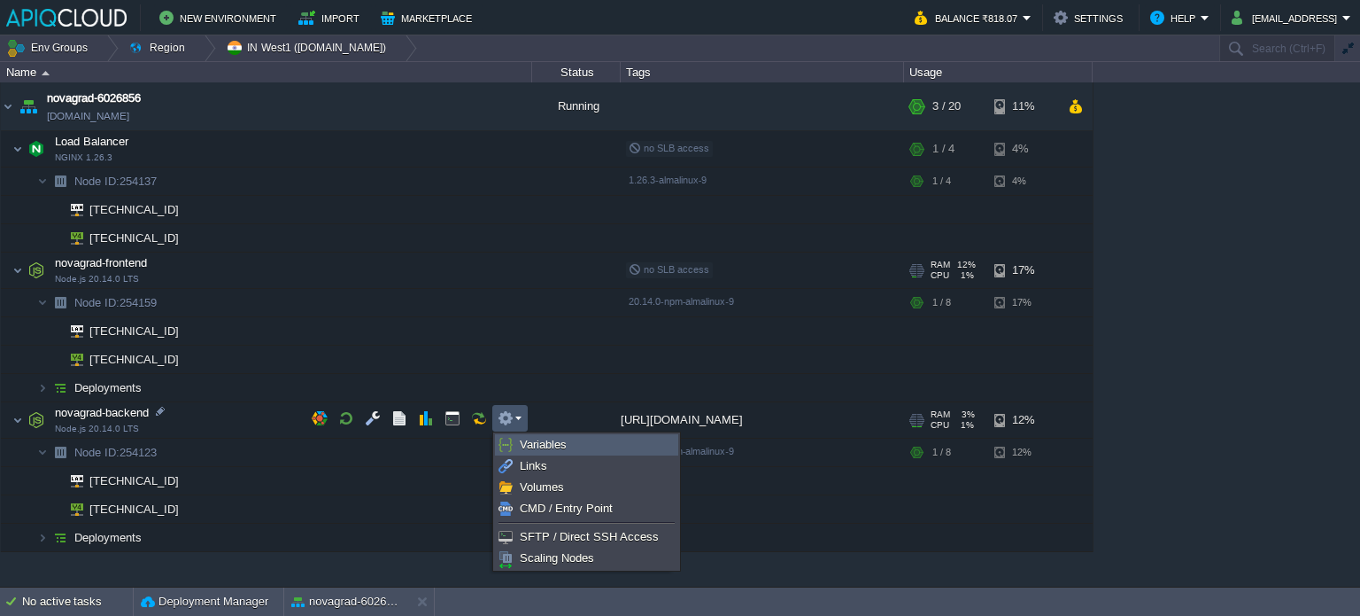
click at [547, 436] on link "Variables" at bounding box center [587, 444] width 182 height 19
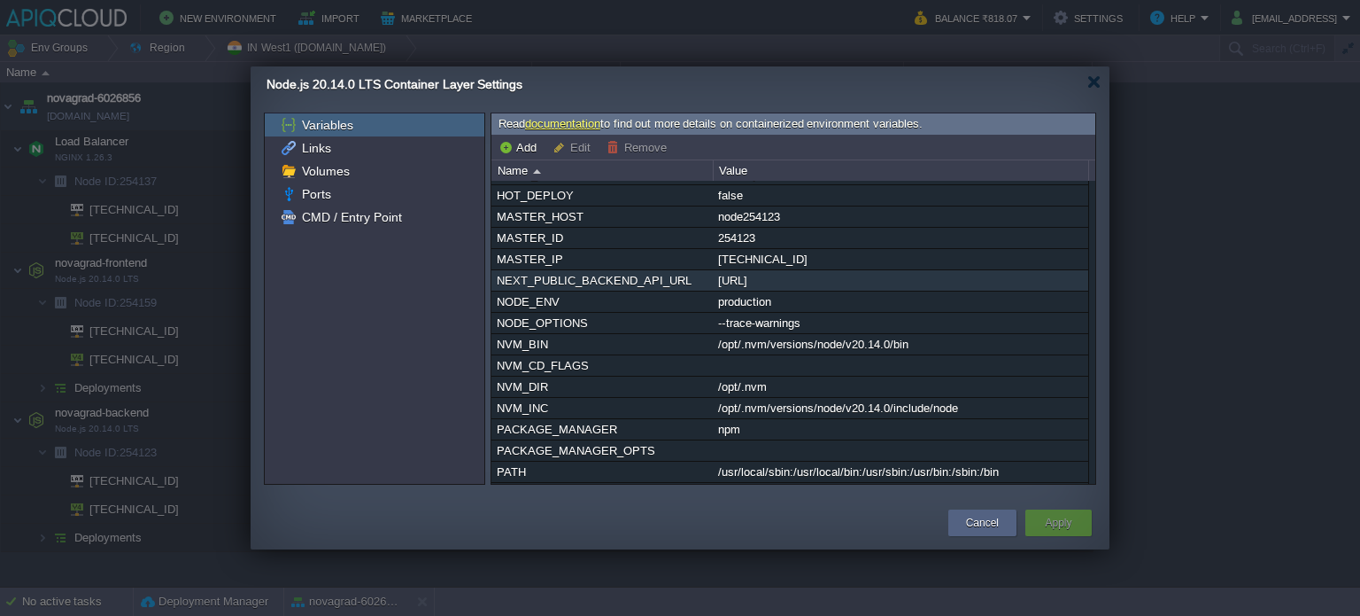
scroll to position [60, 0]
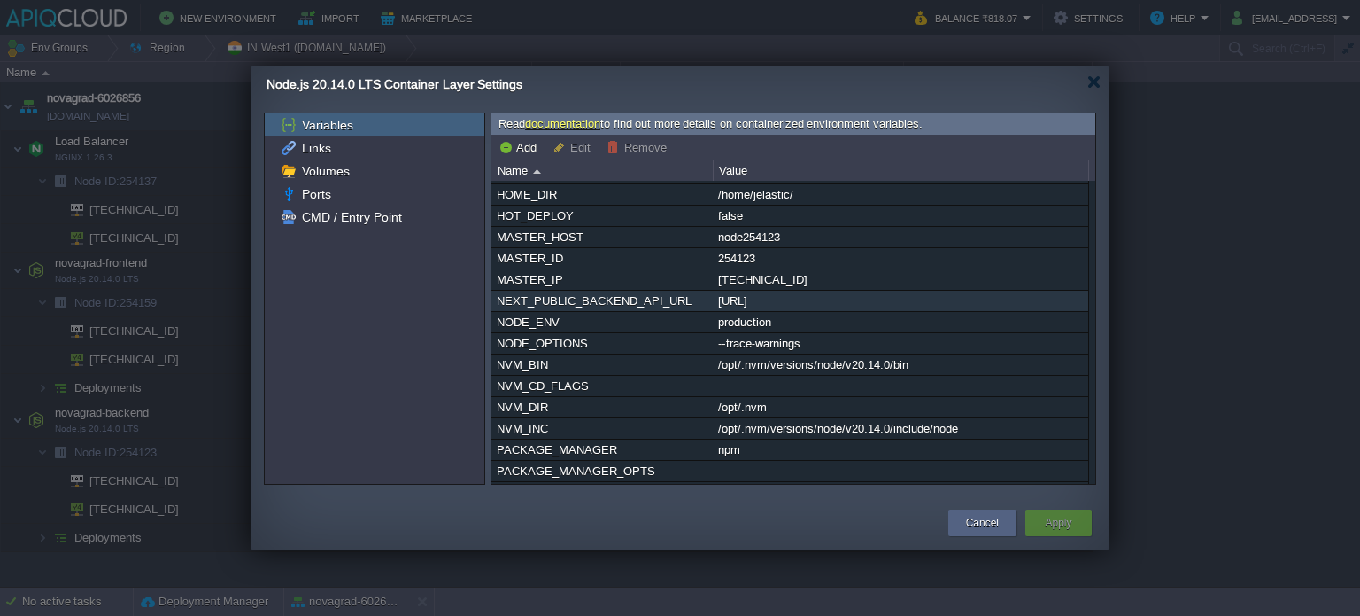
click at [570, 298] on div "NEXT_PUBLIC_BACKEND_API_URL" at bounding box center [602, 301] width 220 height 20
click at [570, 298] on div "APP_FILE server.js AUTO_OLD_HEAP true DOCKER_EXPOSED_PORT 21,22,25,443,7979,80 …" at bounding box center [794, 333] width 604 height 304
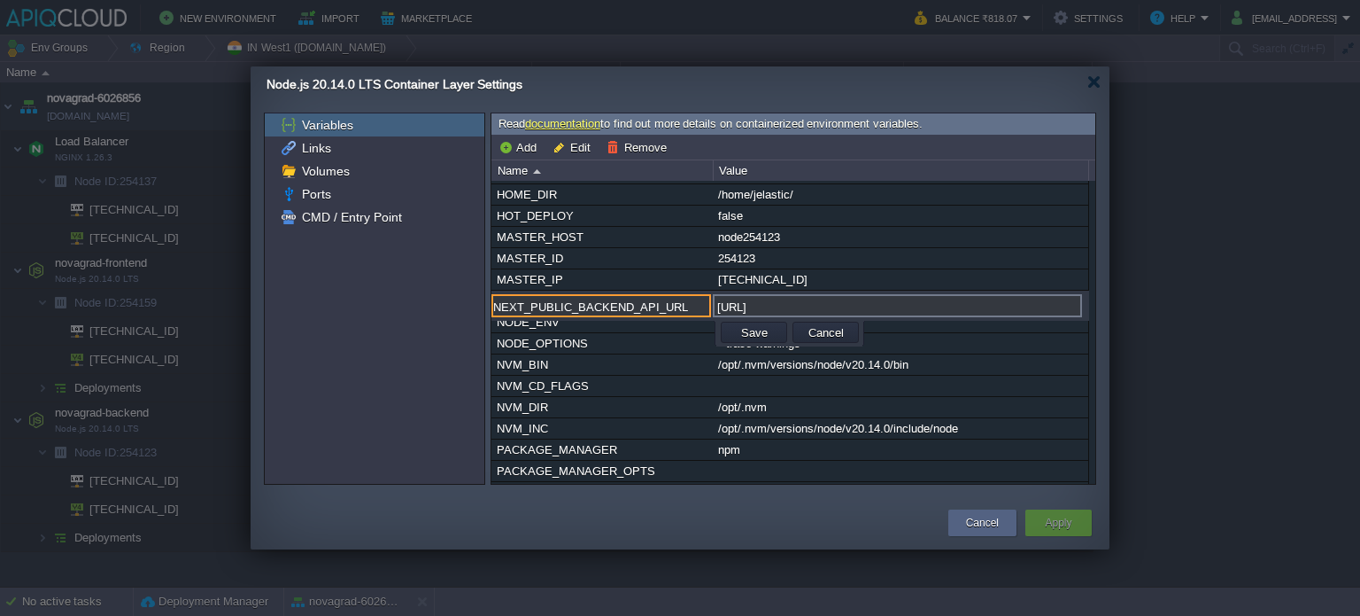
click at [565, 308] on input "NEXT_PUBLIC_BACKEND_API_URL" at bounding box center [602, 305] width 220 height 23
click at [670, 405] on div "NVM_DIR" at bounding box center [602, 407] width 220 height 20
click at [826, 329] on button "Cancel" at bounding box center [826, 332] width 46 height 16
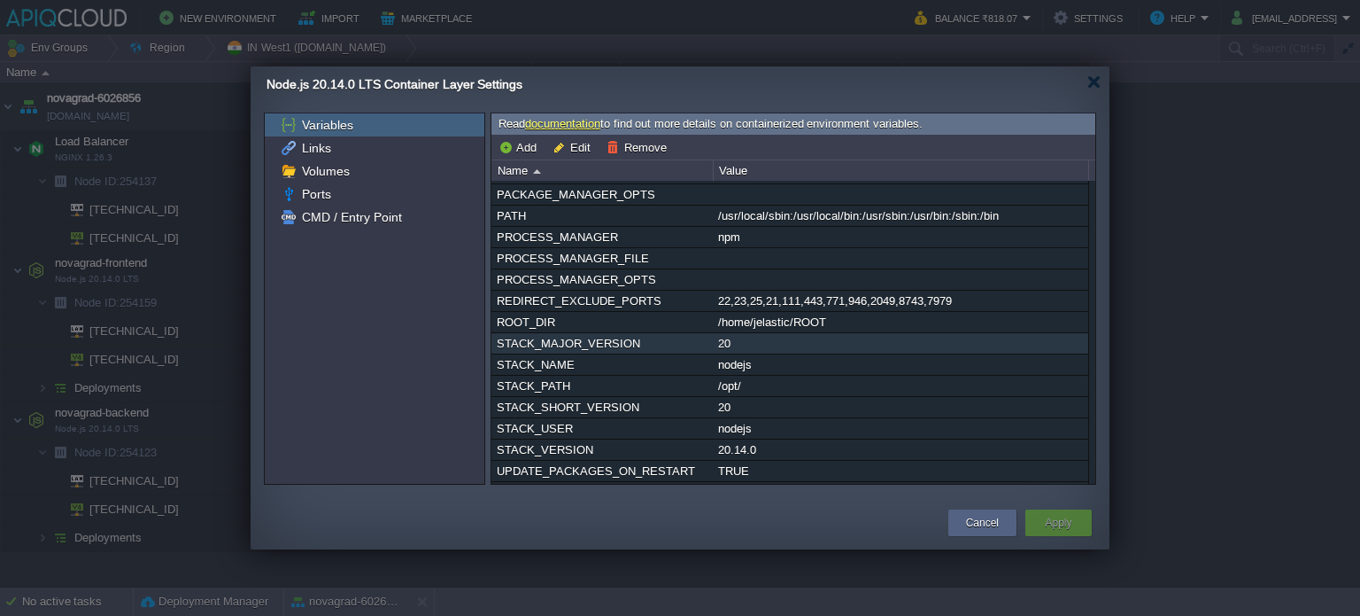
scroll to position [354, 0]
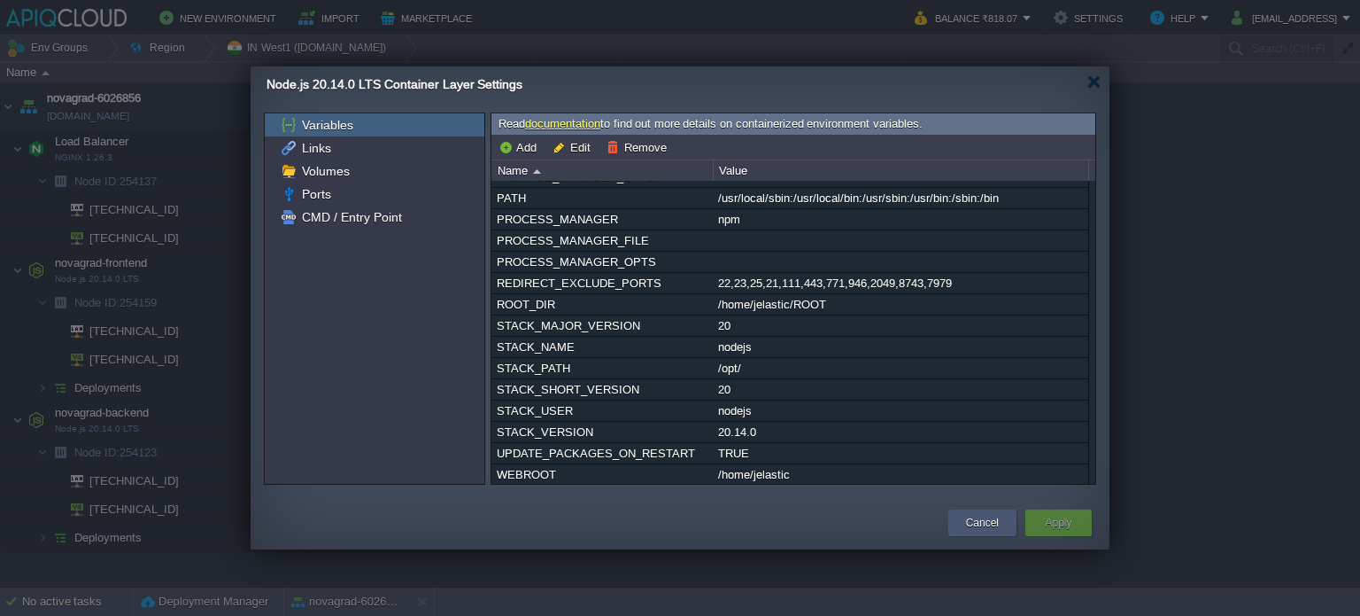
click at [986, 520] on button "Cancel" at bounding box center [982, 523] width 33 height 18
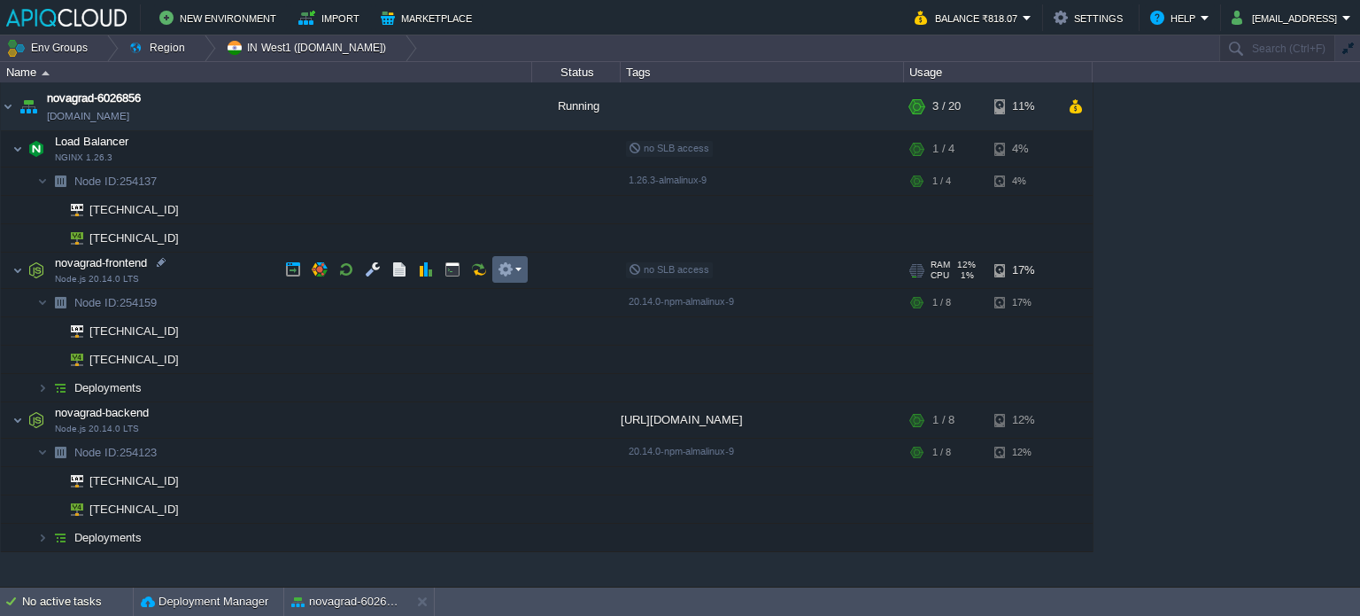
click at [515, 275] on em at bounding box center [510, 269] width 24 height 16
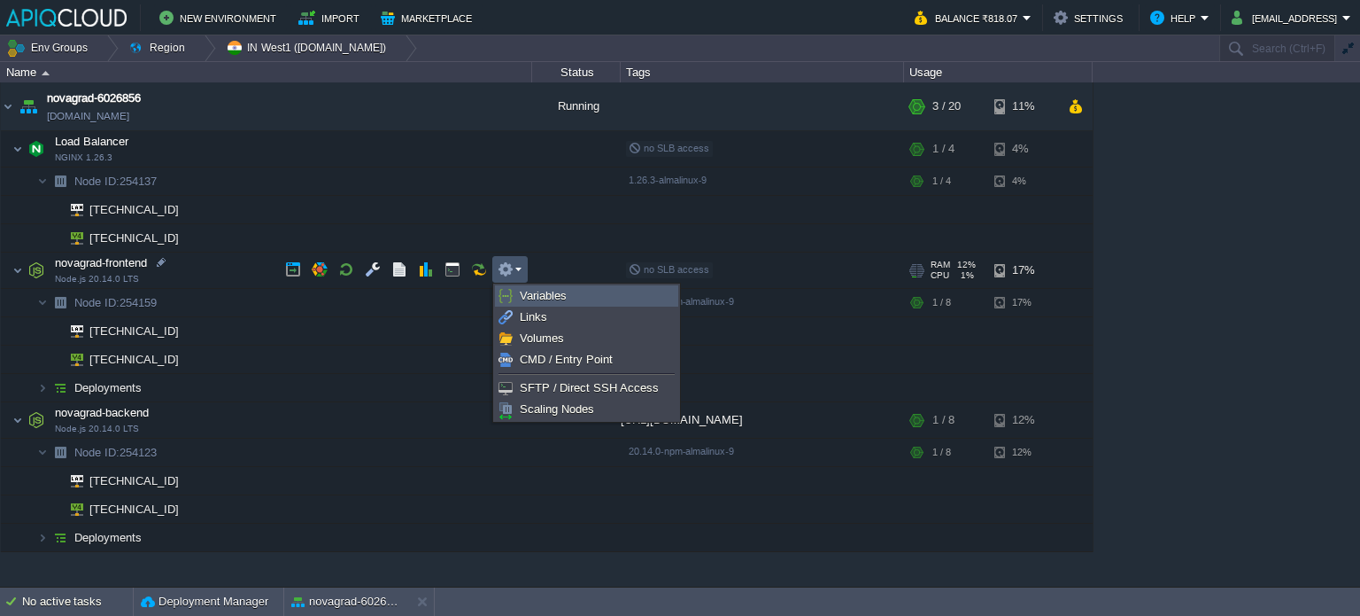
click at [581, 300] on link "Variables" at bounding box center [587, 295] width 182 height 19
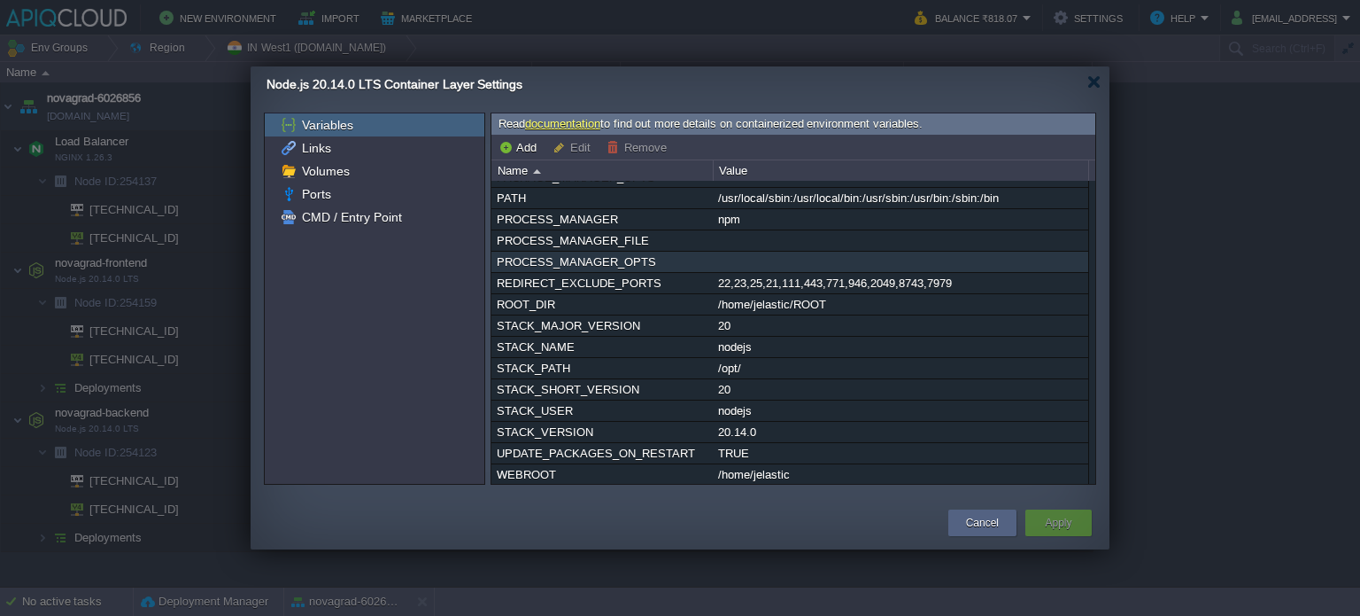
scroll to position [333, 0]
click at [522, 139] on button "Add" at bounding box center [520, 147] width 43 height 16
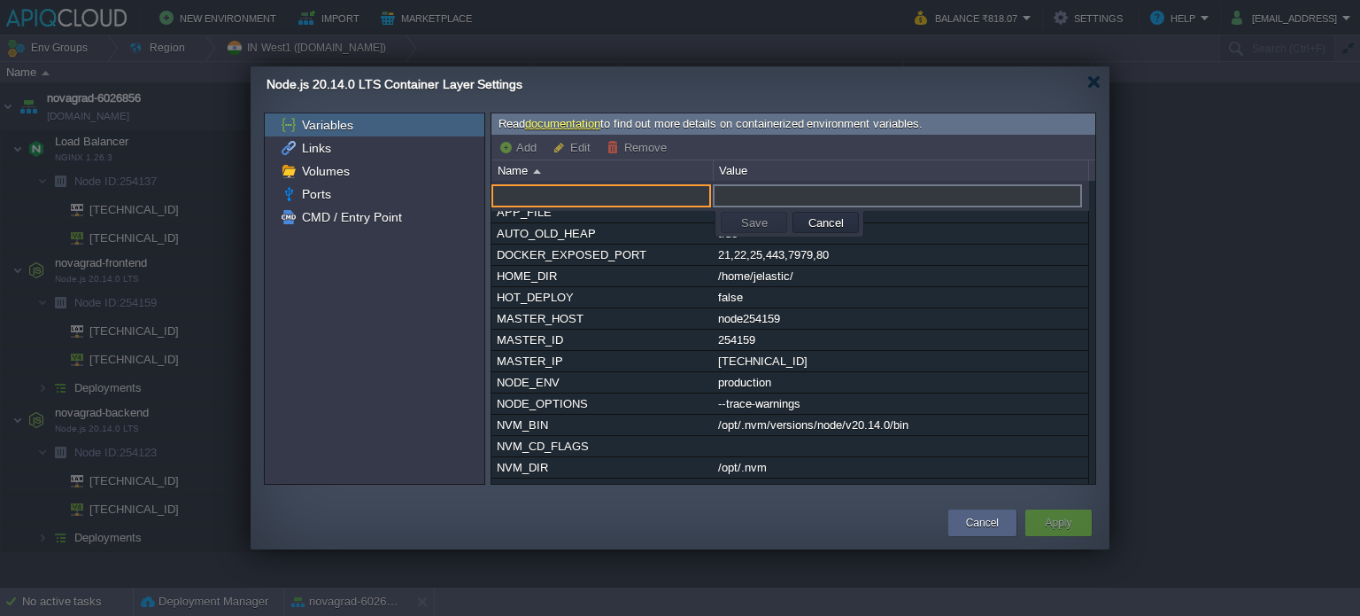
click at [556, 201] on input "text" at bounding box center [602, 195] width 220 height 23
paste input "NEXT_PUBLIC_BACKEND_API_URL"
type input "NEXT_PUBLIC_BACKEND_API_URL"
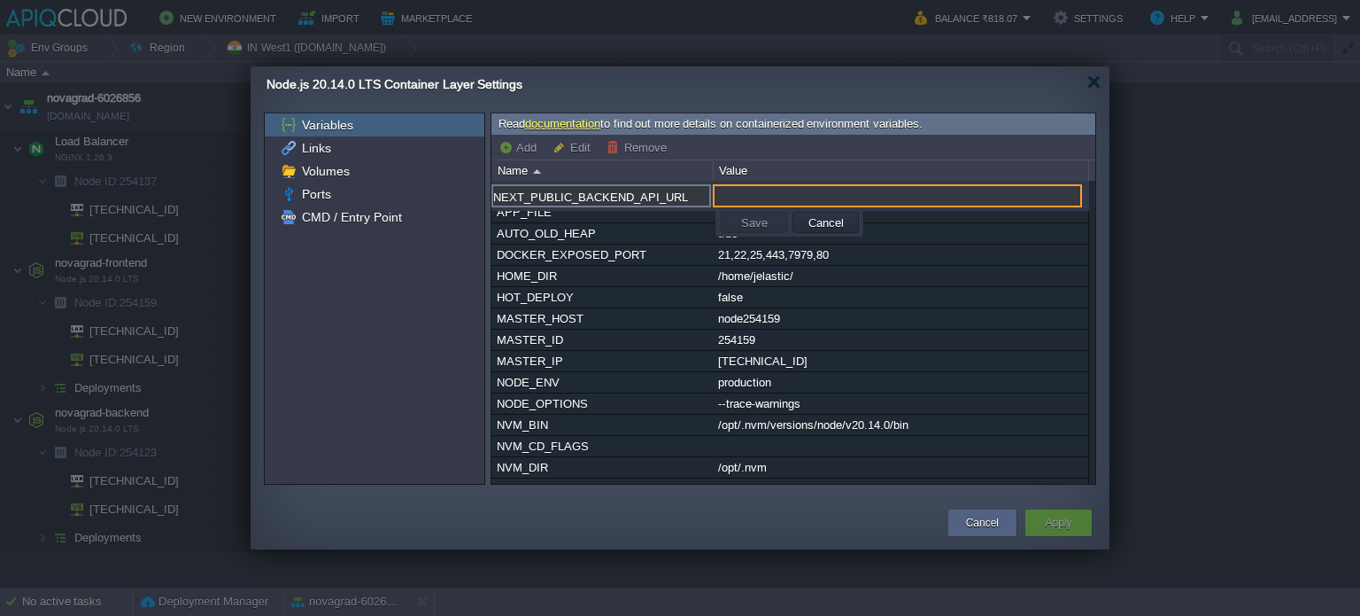
click at [743, 194] on input "text" at bounding box center [897, 195] width 369 height 23
paste input "[URL]"
click at [736, 197] on input "[URL]" at bounding box center [897, 195] width 369 height 23
click at [849, 196] on input "[URL]" at bounding box center [897, 195] width 369 height 23
type input "[URL]"
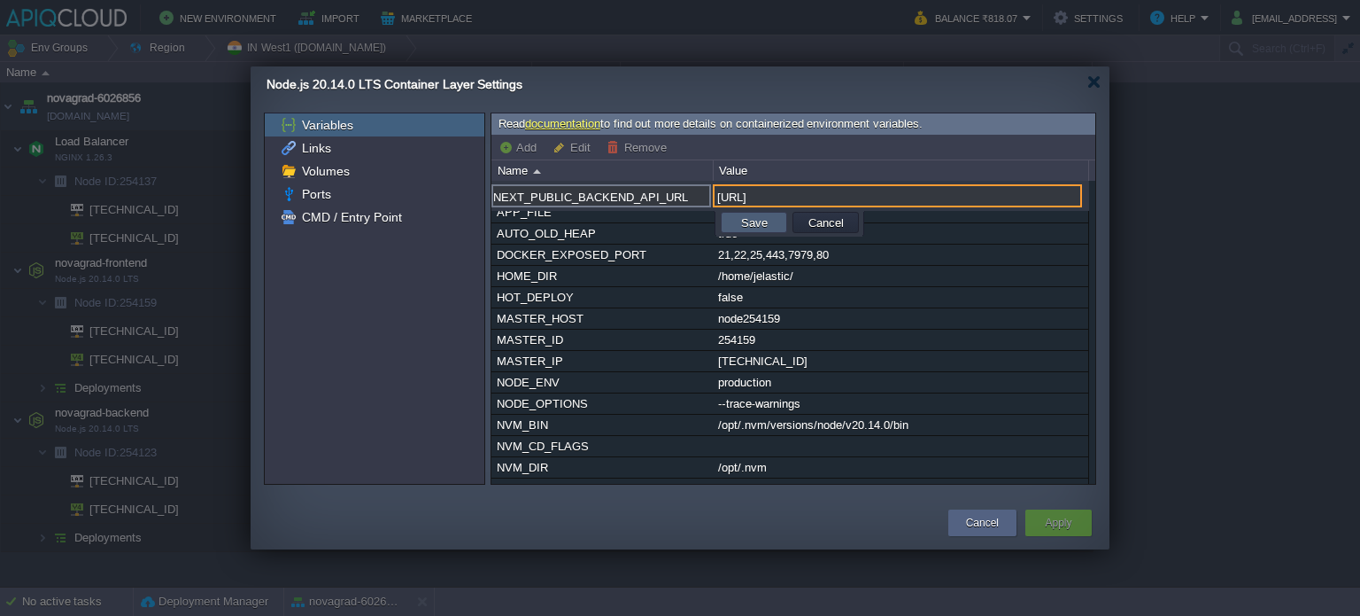
click at [748, 226] on button "Save" at bounding box center [754, 222] width 37 height 16
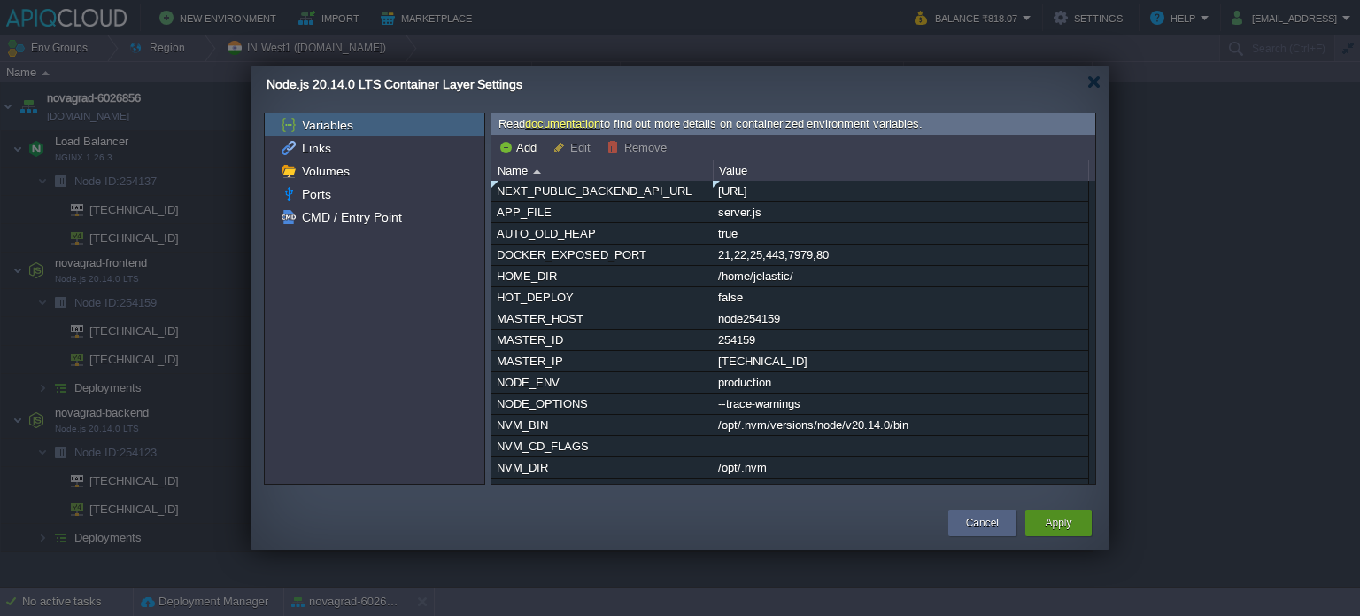
click at [1062, 527] on button "Apply" at bounding box center [1058, 523] width 27 height 18
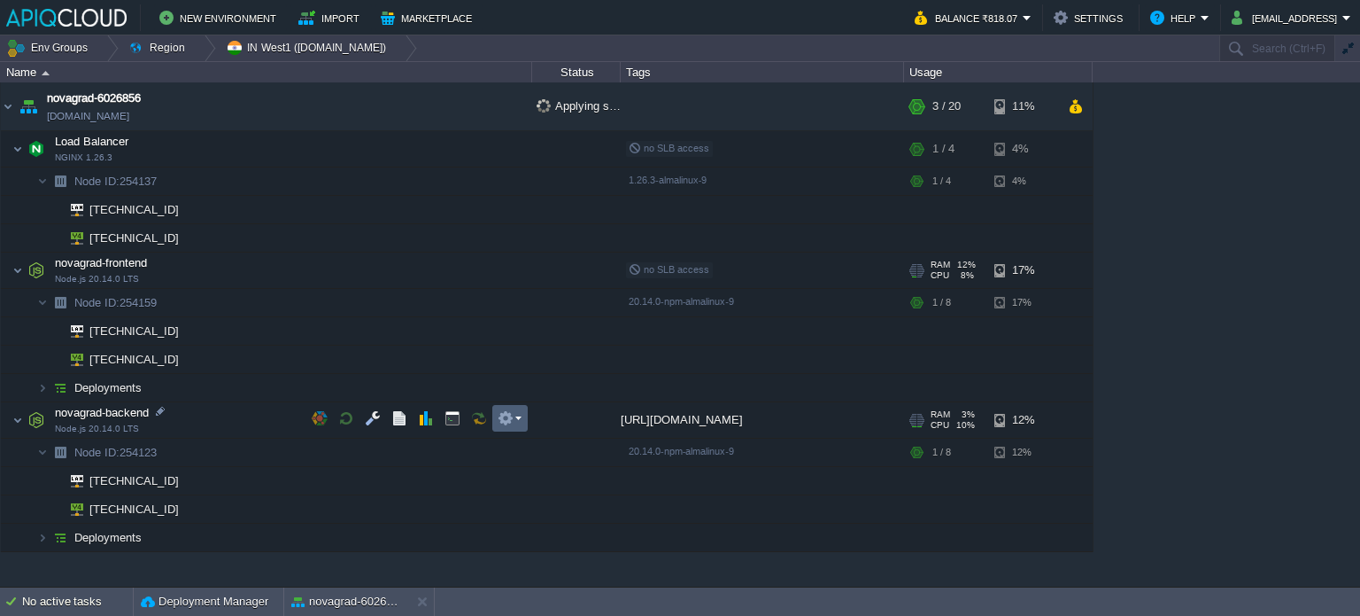
click at [515, 422] on em at bounding box center [510, 418] width 24 height 16
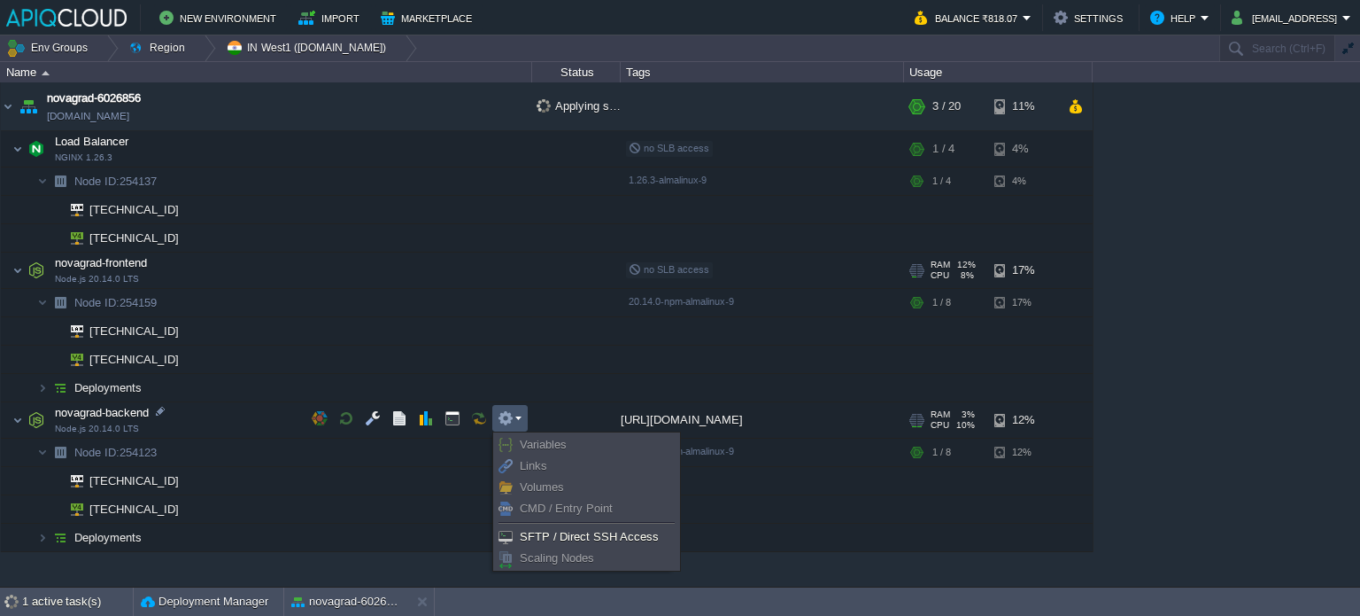
click at [521, 420] on em at bounding box center [510, 418] width 24 height 16
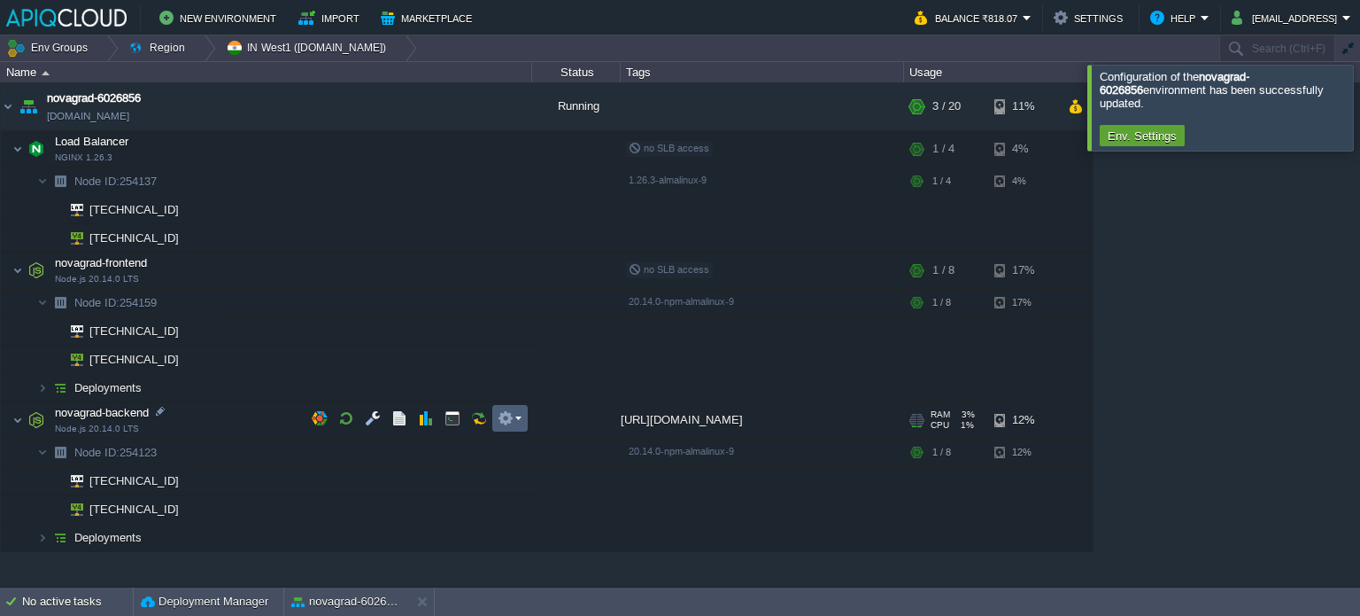
click at [521, 421] on td at bounding box center [509, 418] width 35 height 27
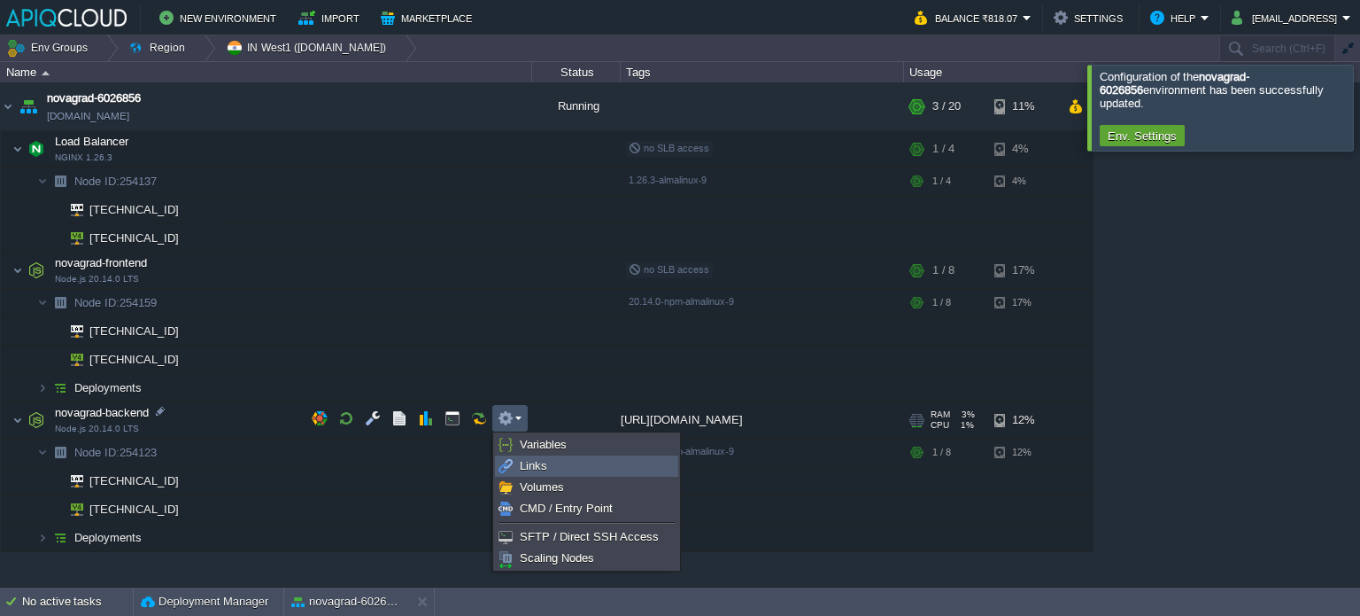
click at [611, 455] on li "Links" at bounding box center [586, 465] width 183 height 21
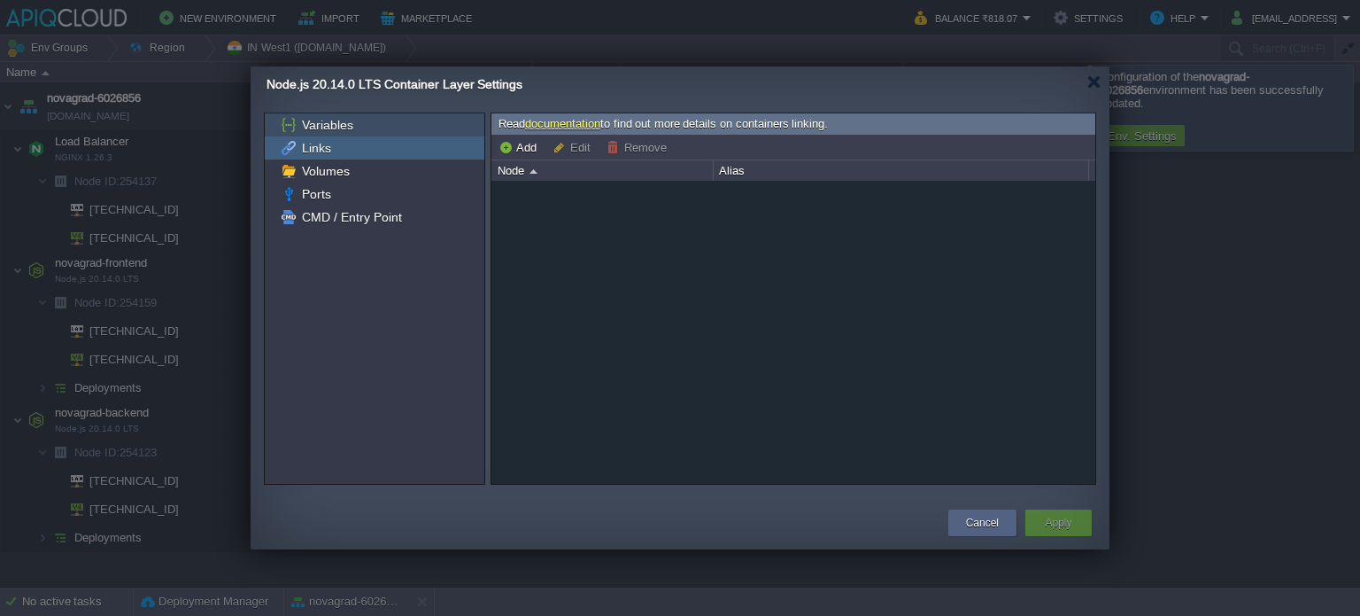
click at [344, 128] on span "Variables" at bounding box center [327, 125] width 58 height 16
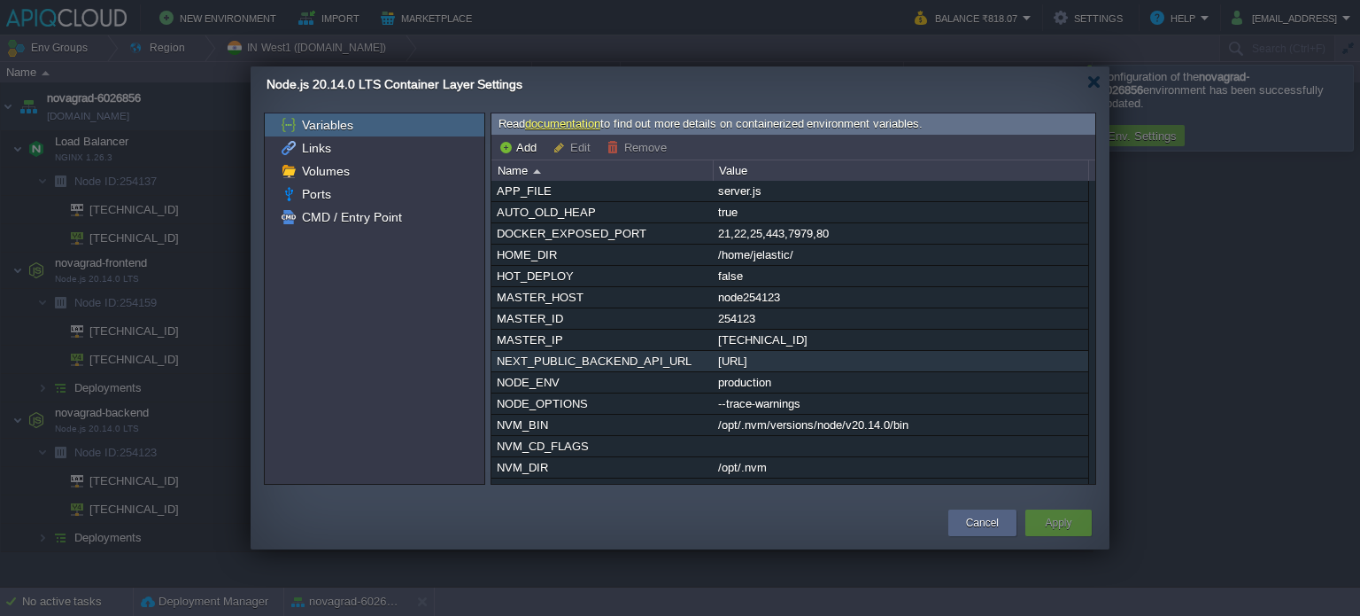
click at [550, 360] on div "NEXT_PUBLIC_BACKEND_API_URL" at bounding box center [602, 361] width 220 height 20
click at [628, 149] on button "Remove" at bounding box center [640, 147] width 66 height 16
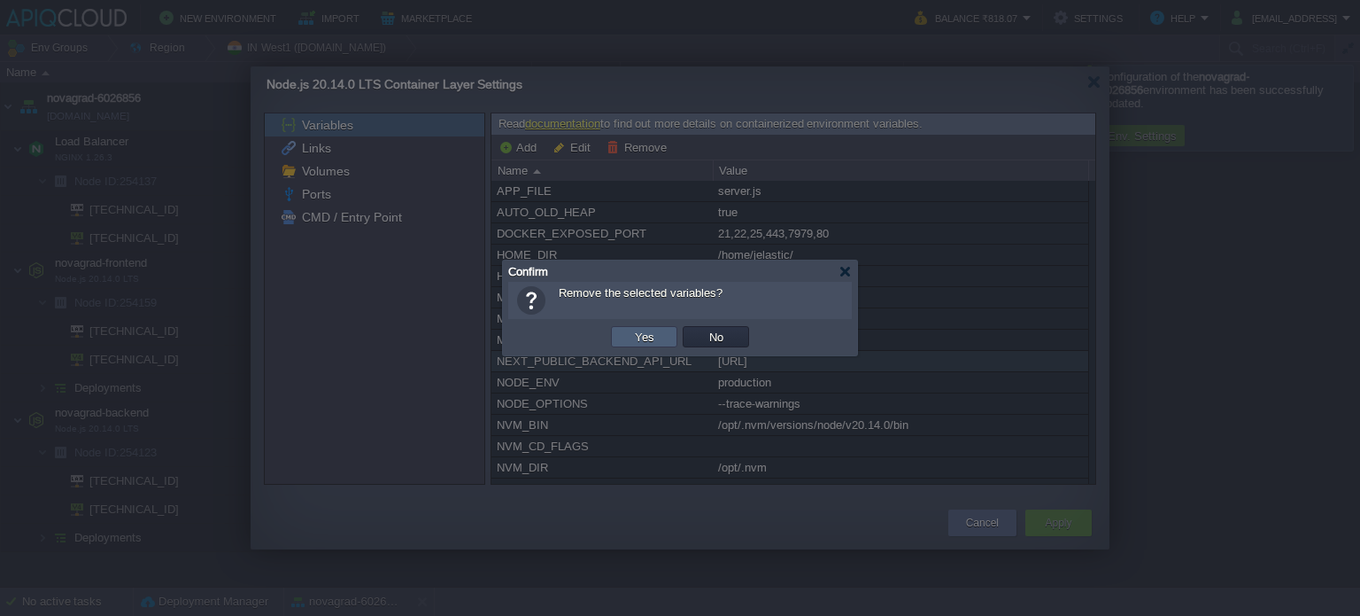
click at [654, 334] on button "Yes" at bounding box center [645, 337] width 30 height 16
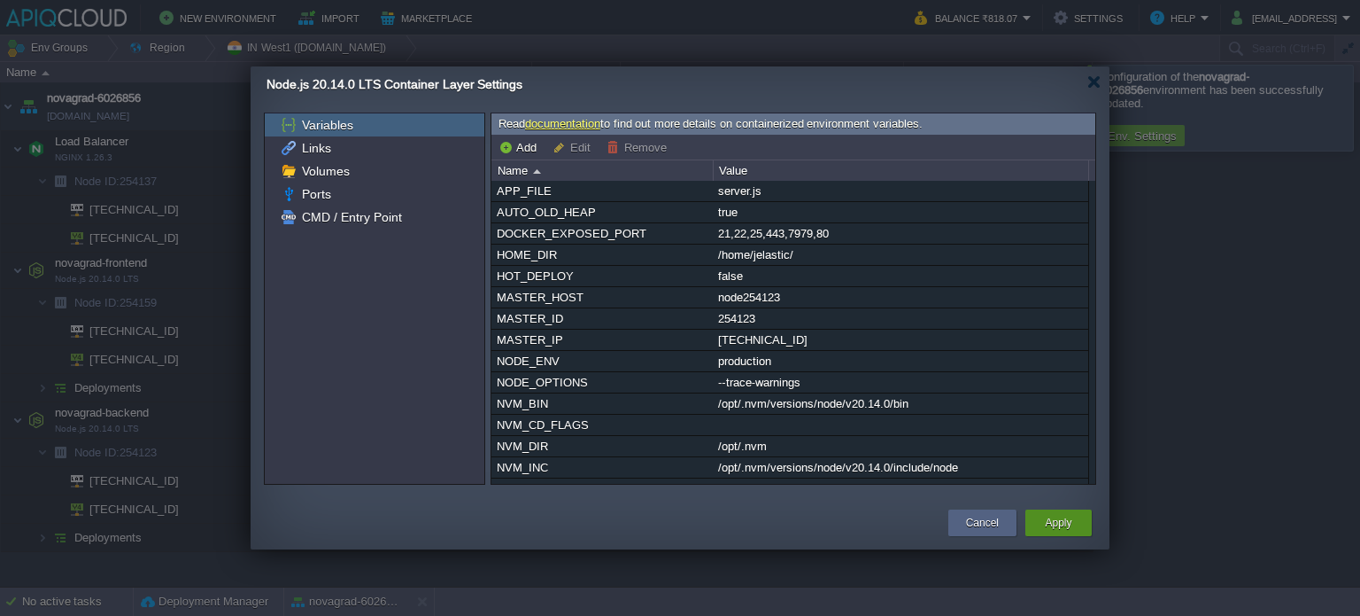
click at [1066, 520] on button "Apply" at bounding box center [1058, 523] width 27 height 18
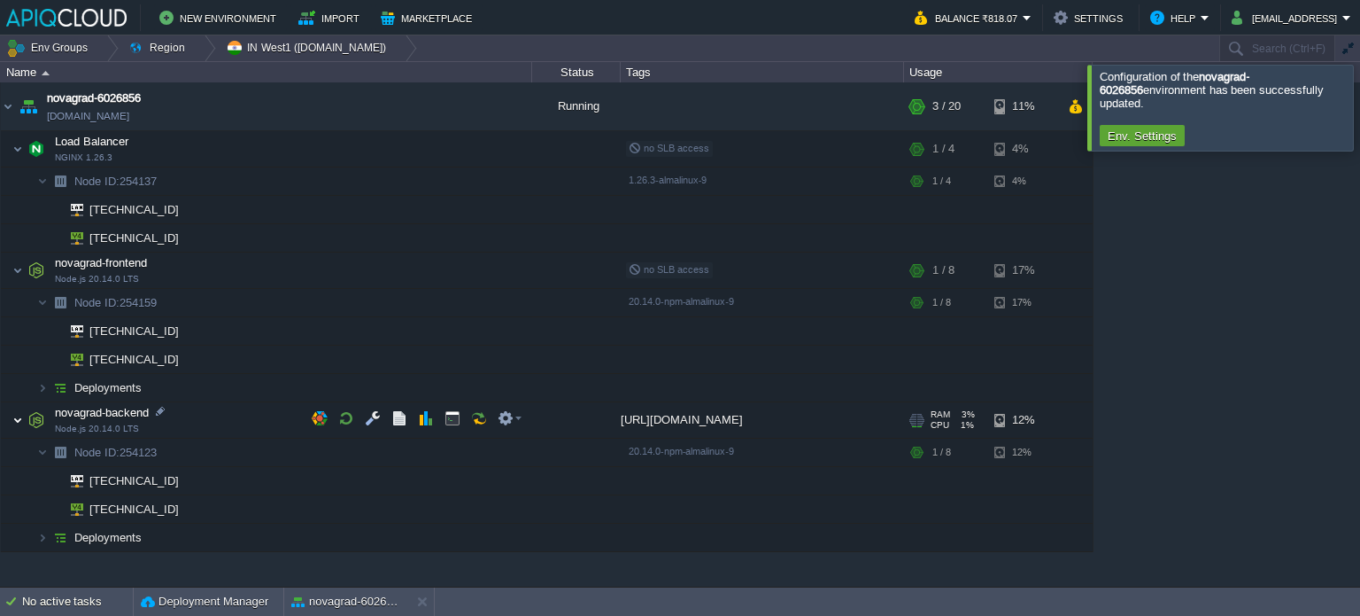
click at [18, 417] on img at bounding box center [17, 419] width 11 height 35
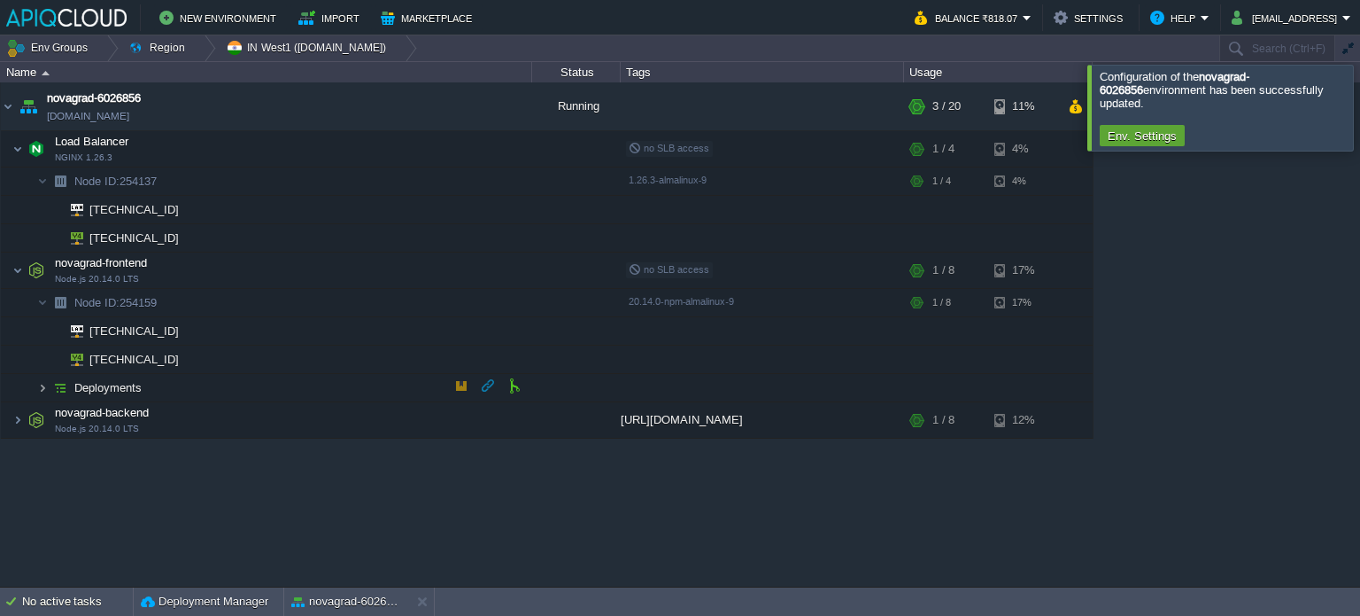
click at [45, 391] on img at bounding box center [42, 387] width 11 height 27
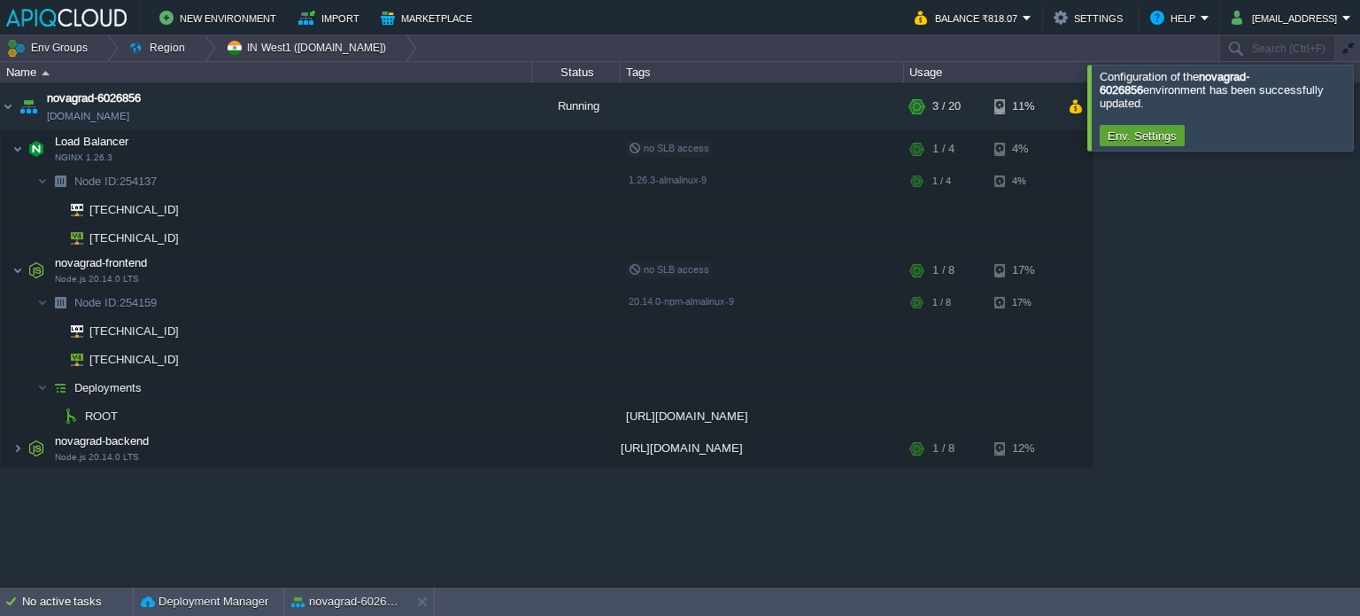
click at [1360, 101] on div at bounding box center [1382, 107] width 0 height 85
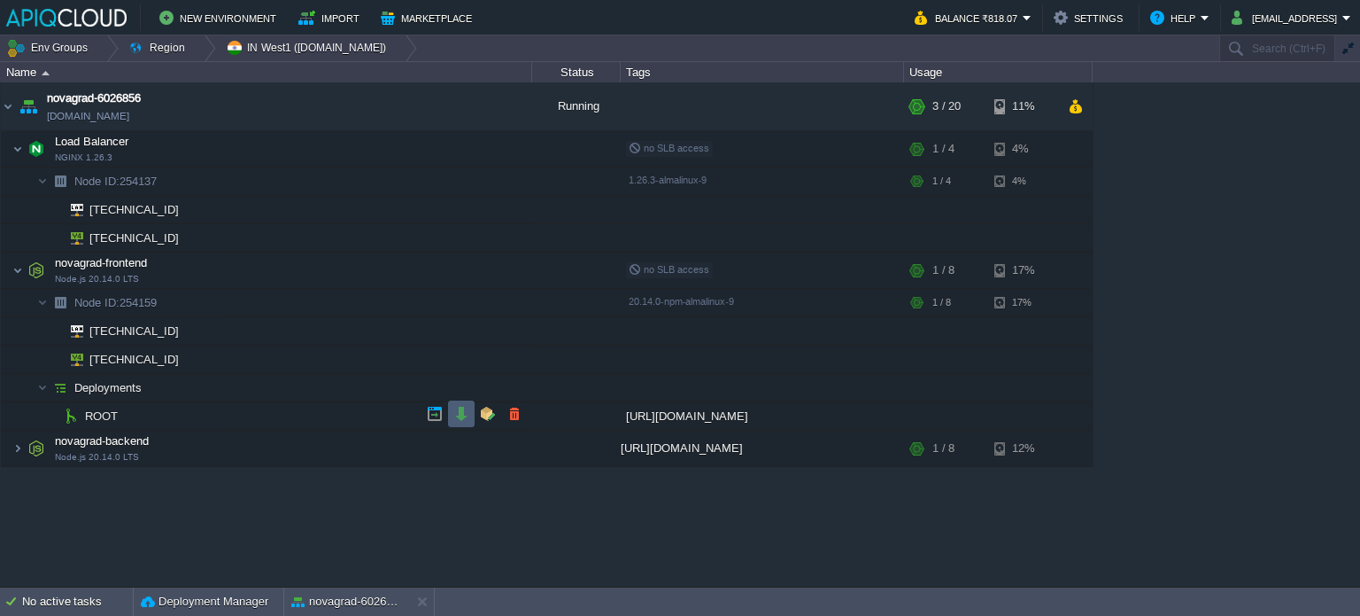
click at [458, 423] on td at bounding box center [461, 413] width 27 height 27
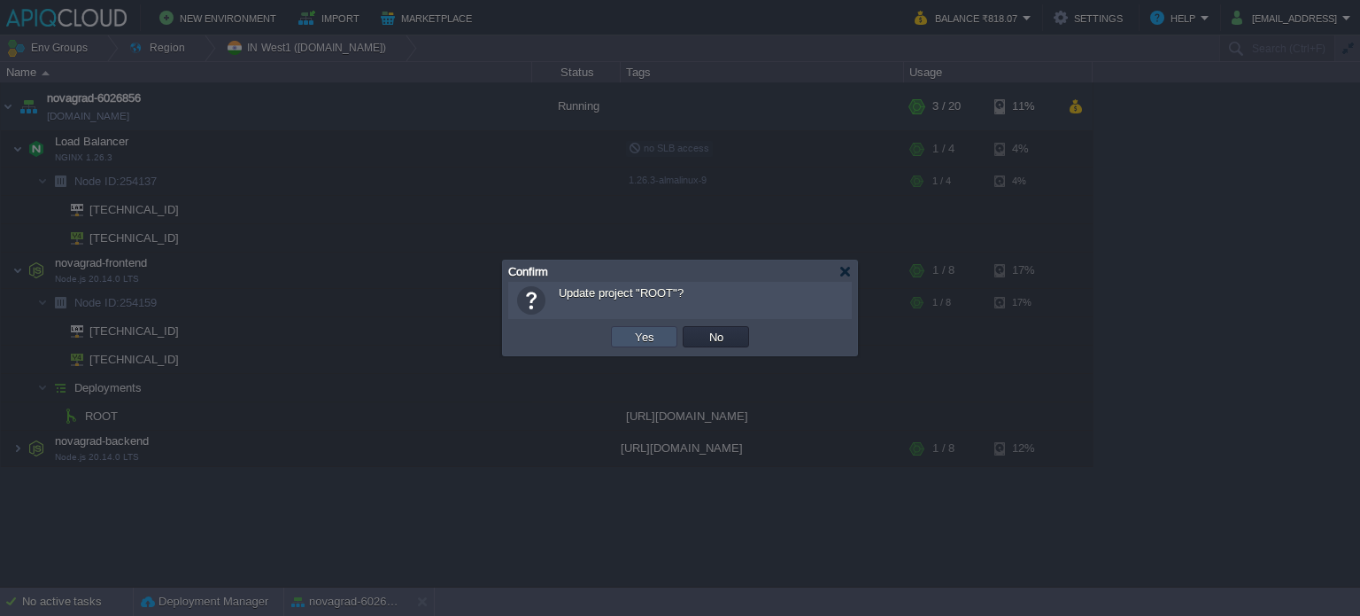
click at [634, 332] on button "Yes" at bounding box center [645, 337] width 30 height 16
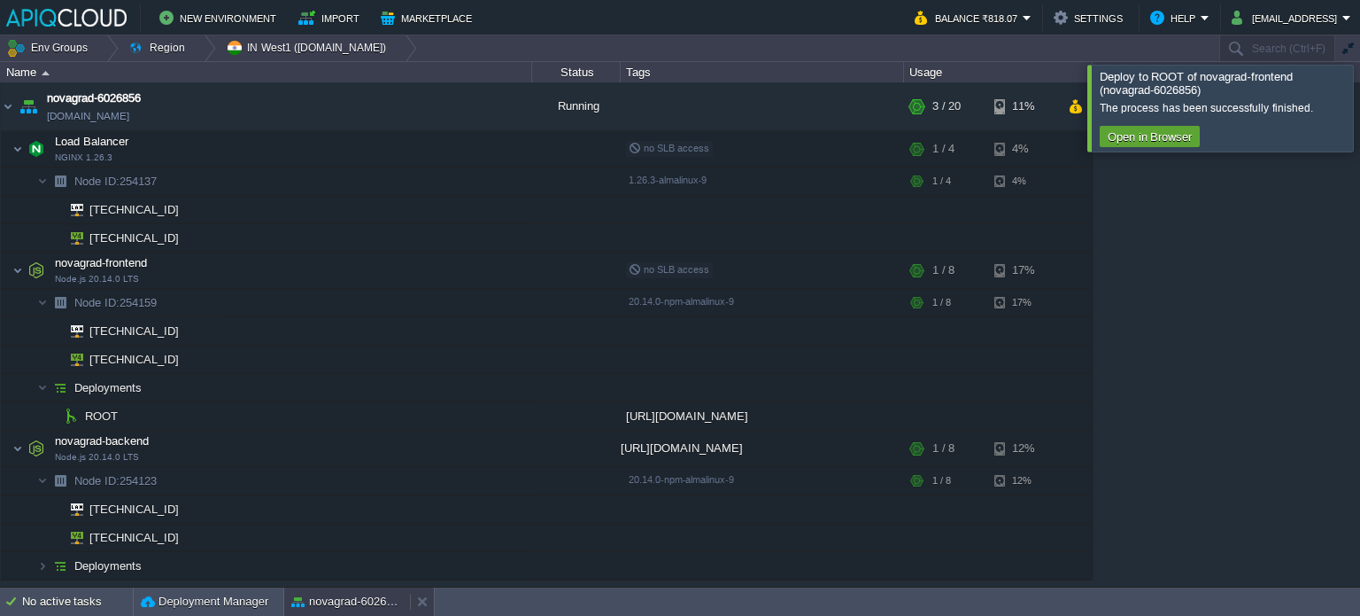
click at [374, 594] on button "novagrad-6026856" at bounding box center [347, 602] width 112 height 18
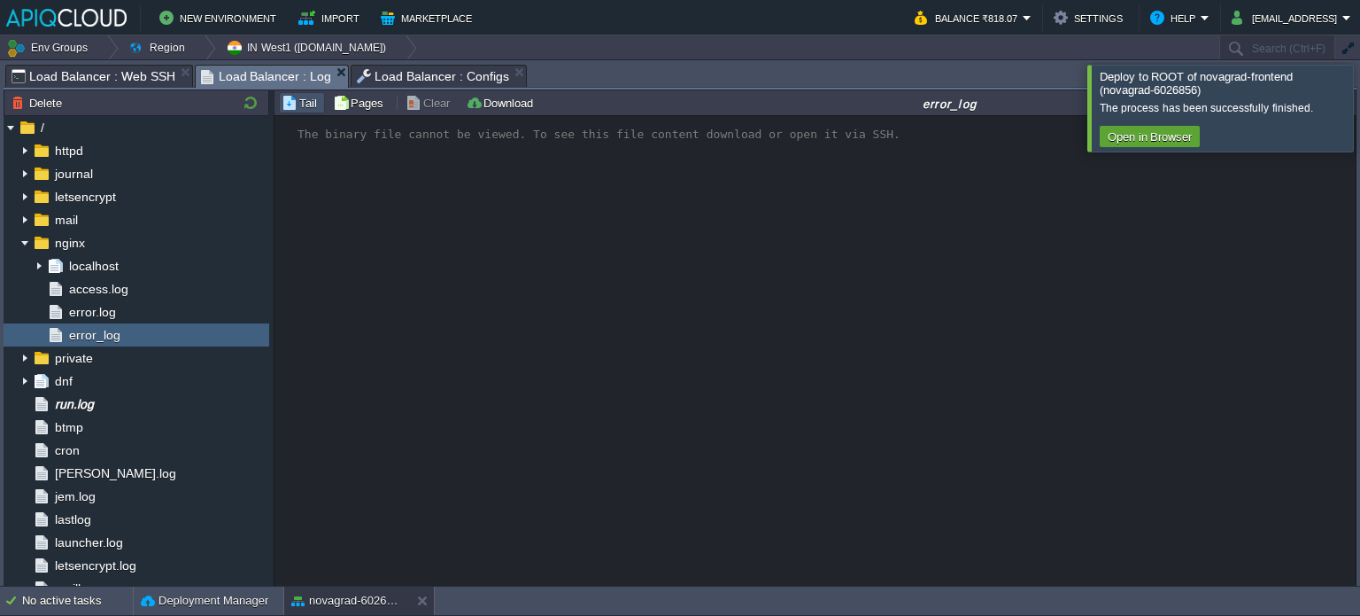
click at [412, 69] on span "Load Balancer : Configs" at bounding box center [433, 76] width 152 height 21
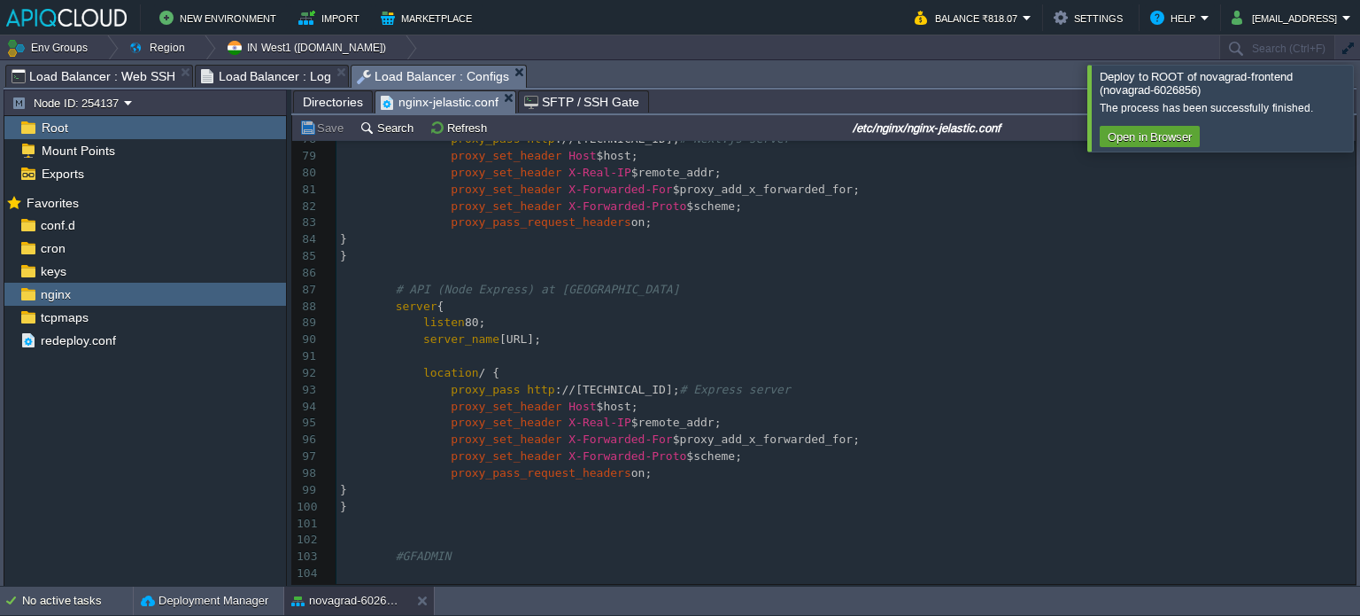
scroll to position [1317, 0]
click at [479, 356] on div "xxxxxxxxxx 54 ### ~XXX\.XXX\.XXX\.XXX\:XX$ $GROUPNAME; ### MAPPROTO ### This is…" at bounding box center [846, 246] width 1019 height 1068
type textarea "api"
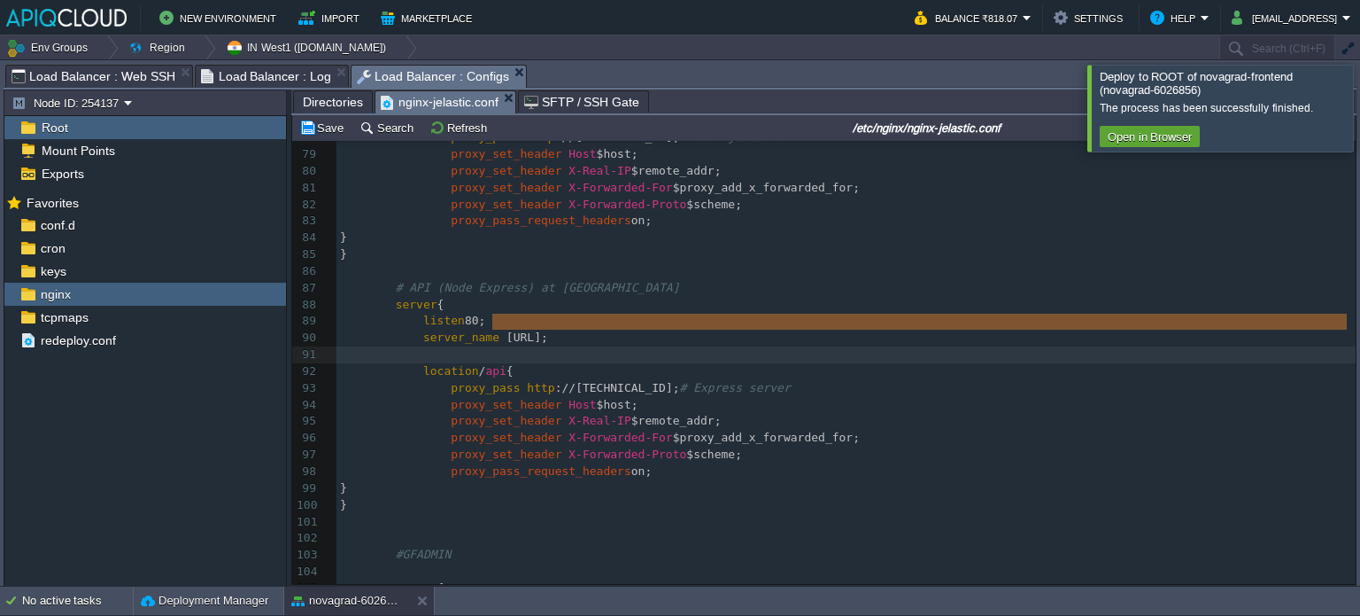
type textarea "[URL]"
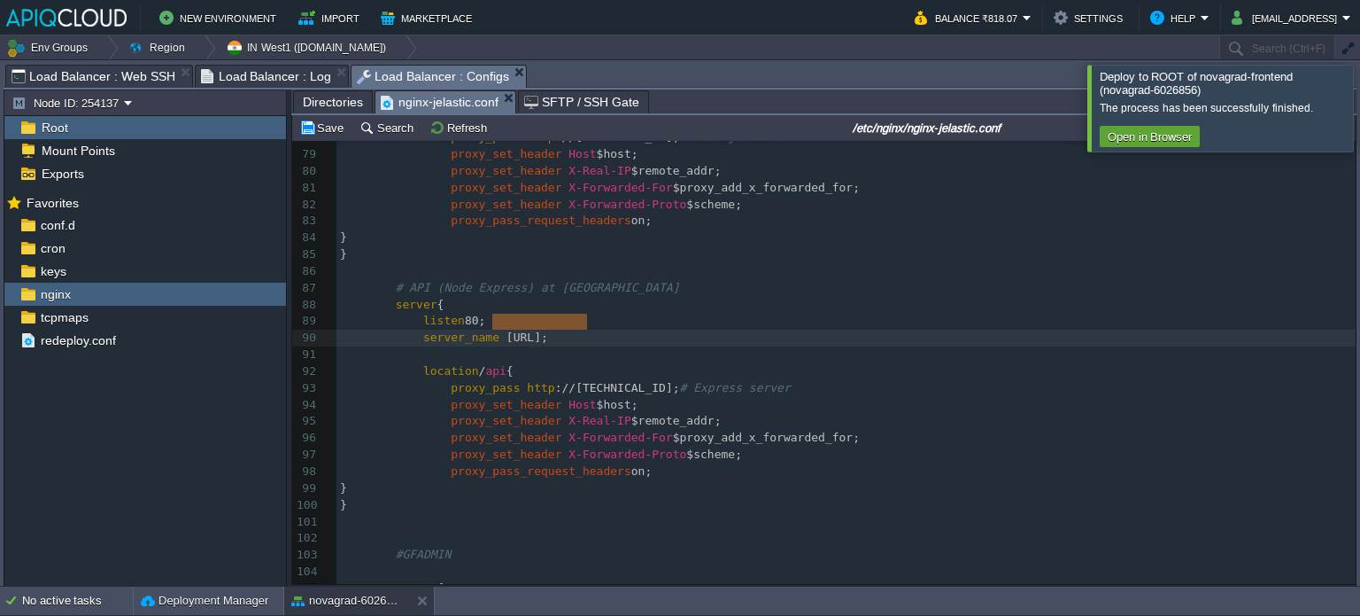
drag, startPoint x: 491, startPoint y: 325, endPoint x: 588, endPoint y: 331, distance: 97.6
click at [496, 364] on span "api" at bounding box center [495, 370] width 20 height 13
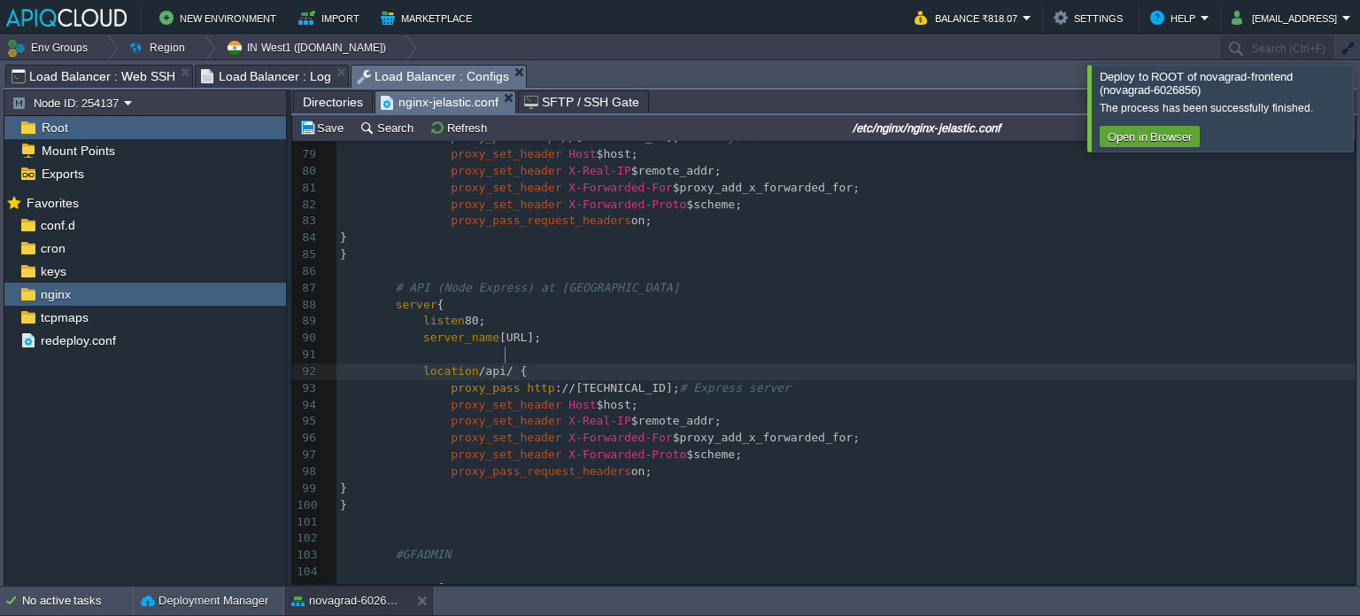
scroll to position [5, 7]
type textarea "/"
click at [359, 592] on button "novagrad-6026856" at bounding box center [347, 601] width 112 height 18
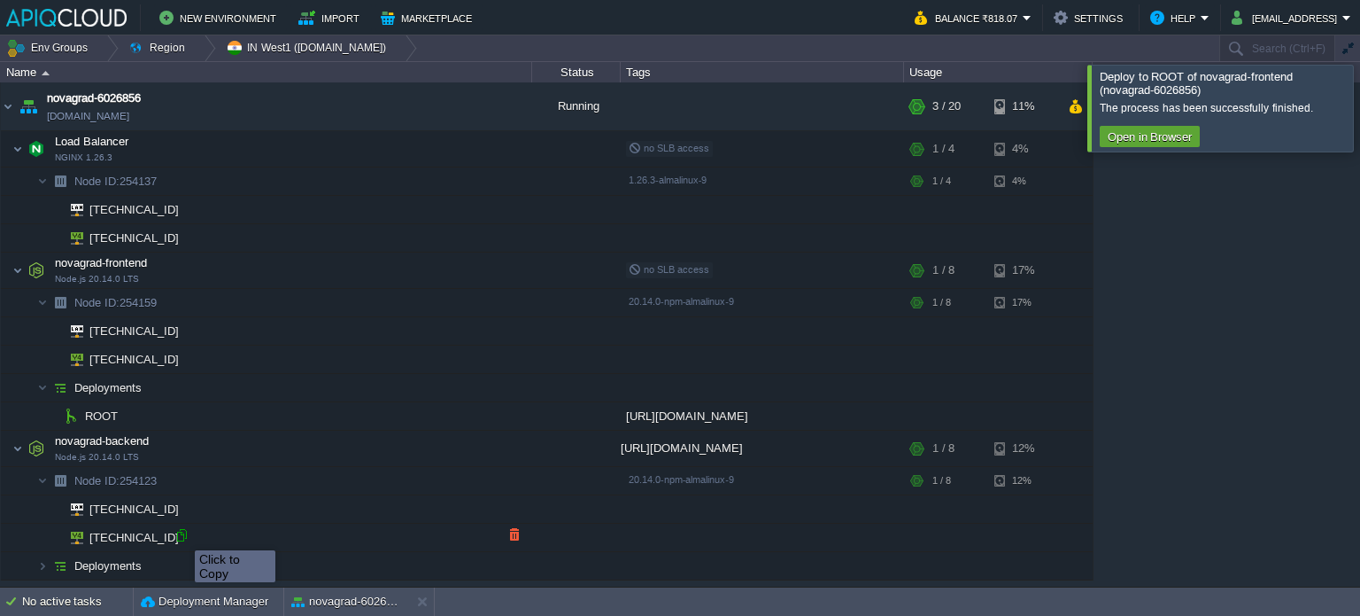
click at [181, 534] on div at bounding box center [182, 535] width 16 height 16
type input "[TECHNICAL_ID]"
click at [343, 600] on button "novagrad-6026856" at bounding box center [347, 602] width 112 height 18
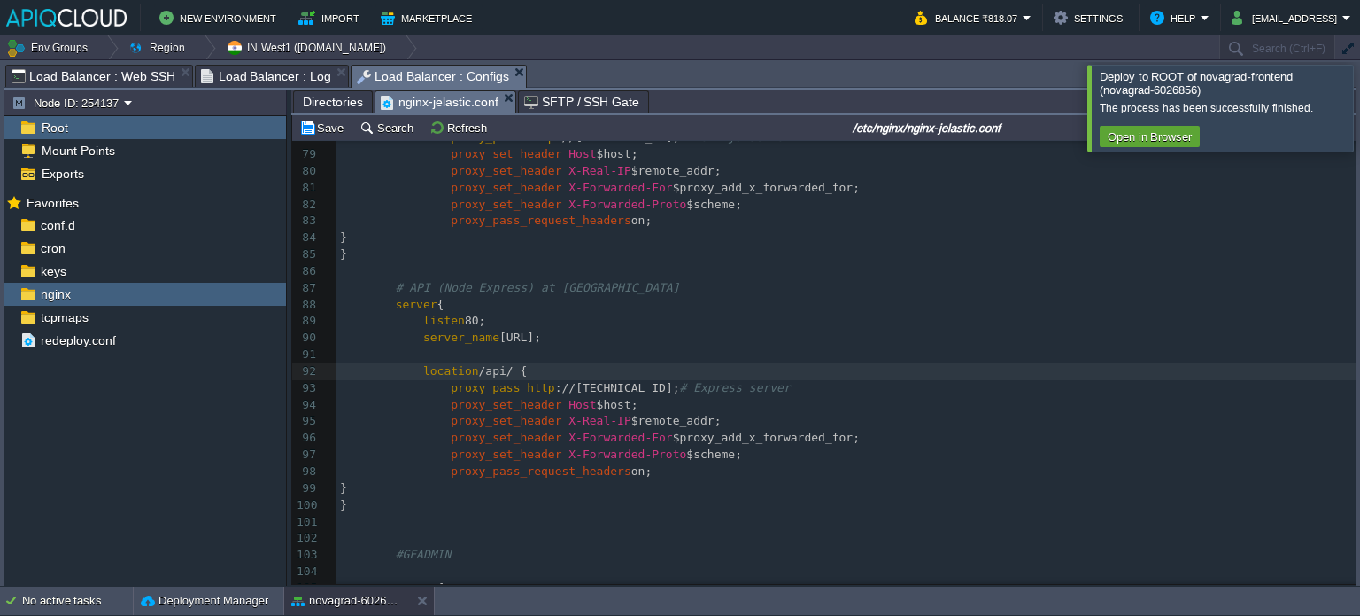
scroll to position [5, 6]
type textarea "[TECHNICAL_ID]"
drag, startPoint x: 642, startPoint y: 375, endPoint x: 554, endPoint y: 376, distance: 88.6
paste textarea
click at [645, 397] on pre "proxy_set_header Host $host;" at bounding box center [846, 405] width 1019 height 17
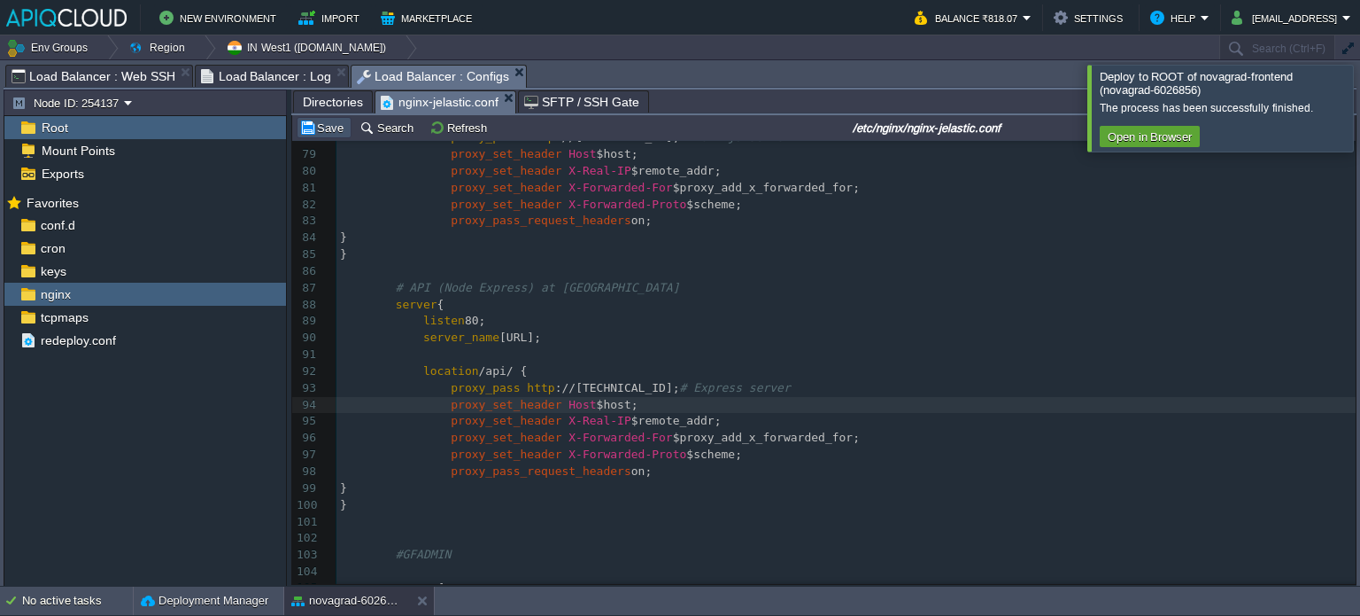
click at [323, 130] on button "Save" at bounding box center [324, 128] width 50 height 16
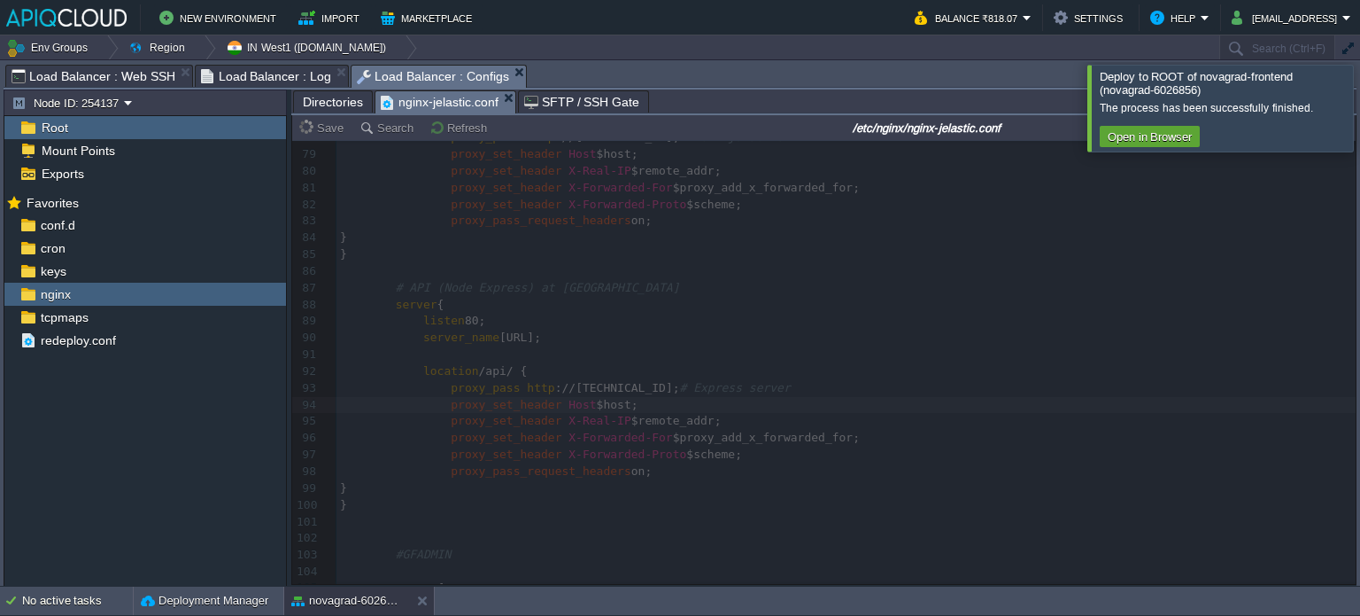
click at [1360, 110] on div at bounding box center [1382, 108] width 0 height 86
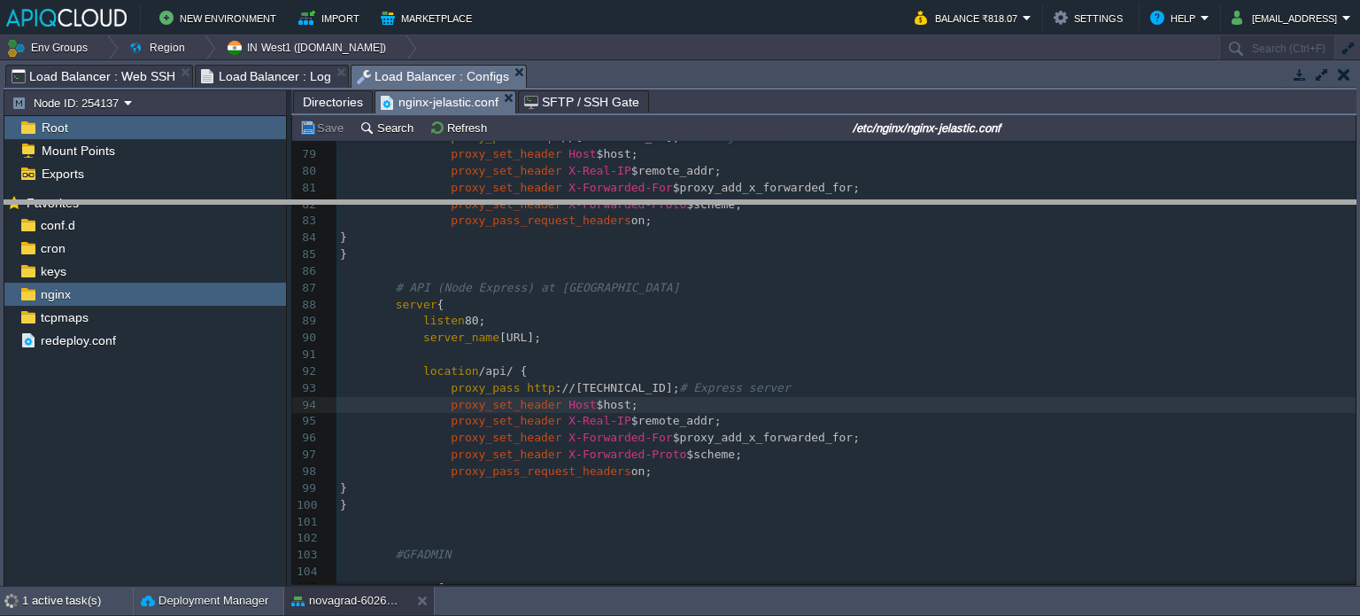
drag, startPoint x: 779, startPoint y: 87, endPoint x: 784, endPoint y: 222, distance: 135.6
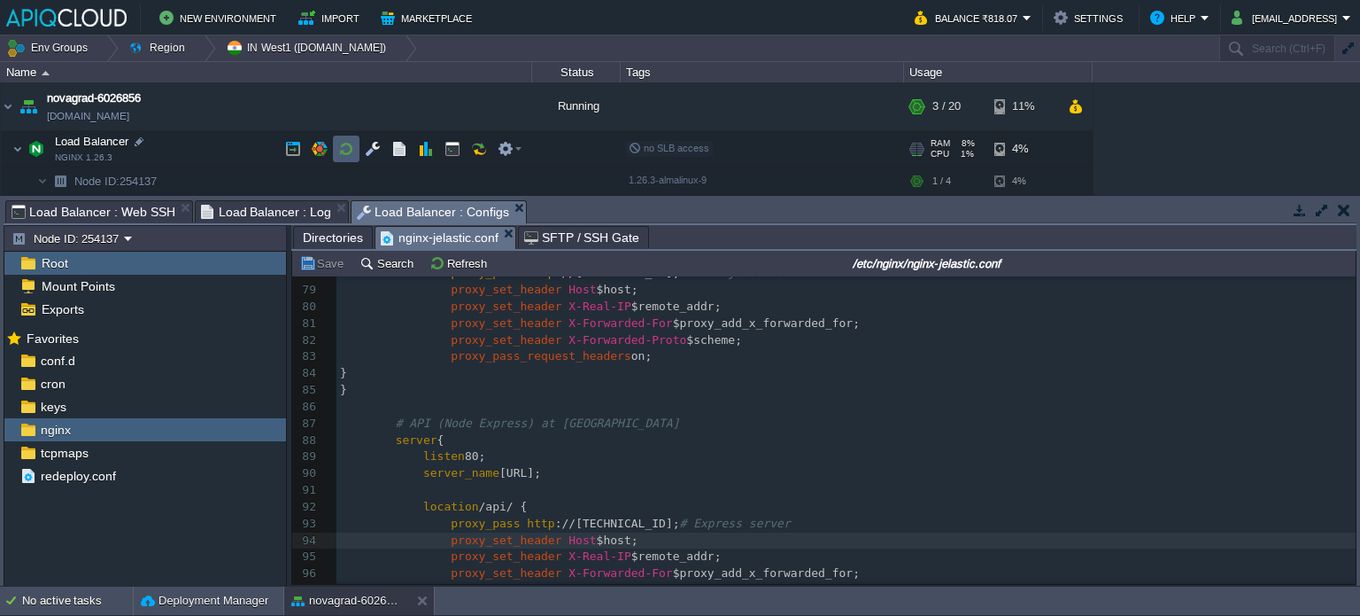
click at [356, 146] on td at bounding box center [346, 149] width 27 height 27
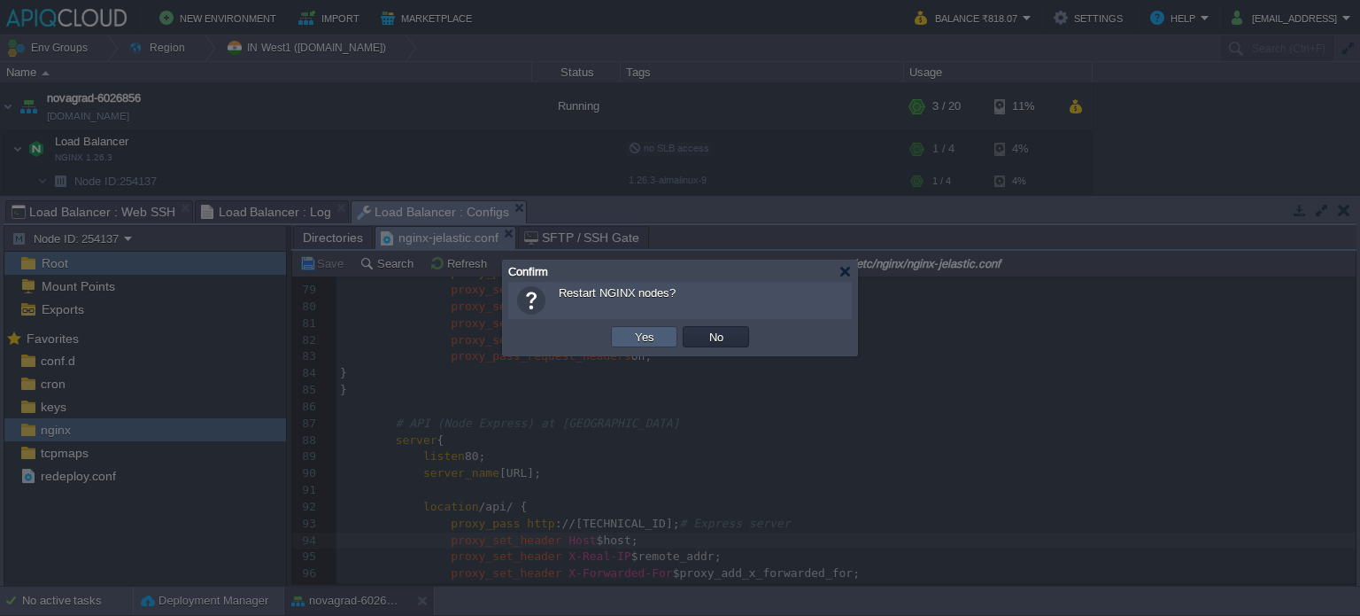
click at [634, 333] on button "Yes" at bounding box center [645, 337] width 30 height 16
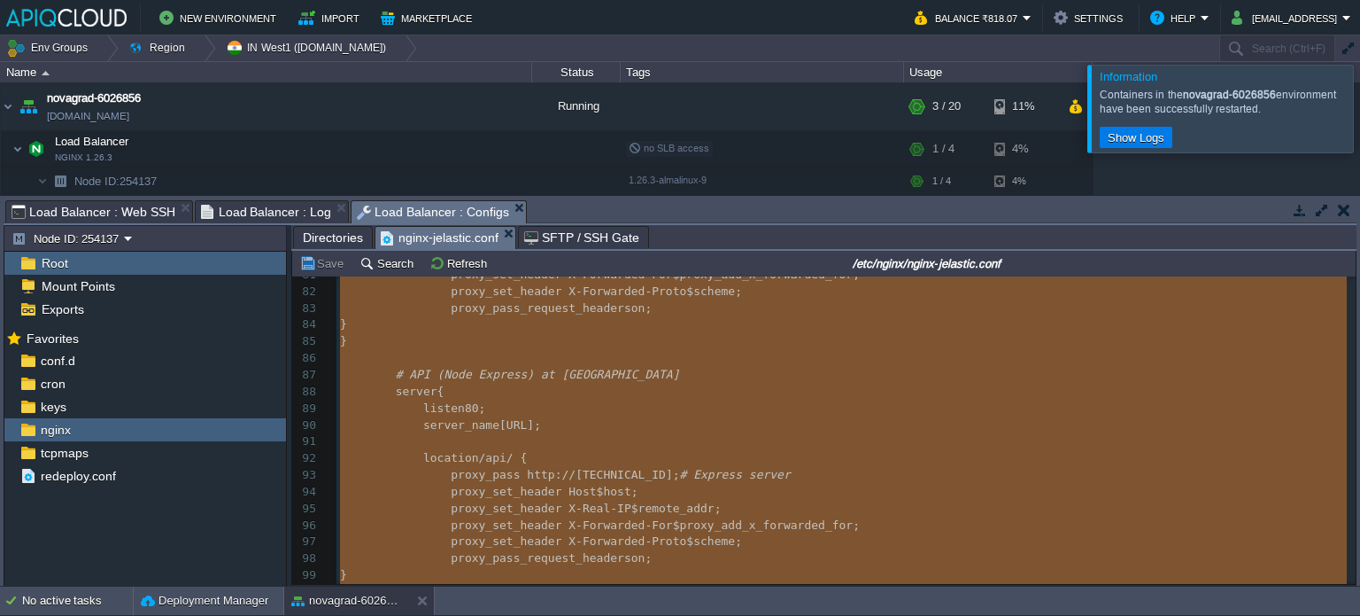
scroll to position [1415, 0]
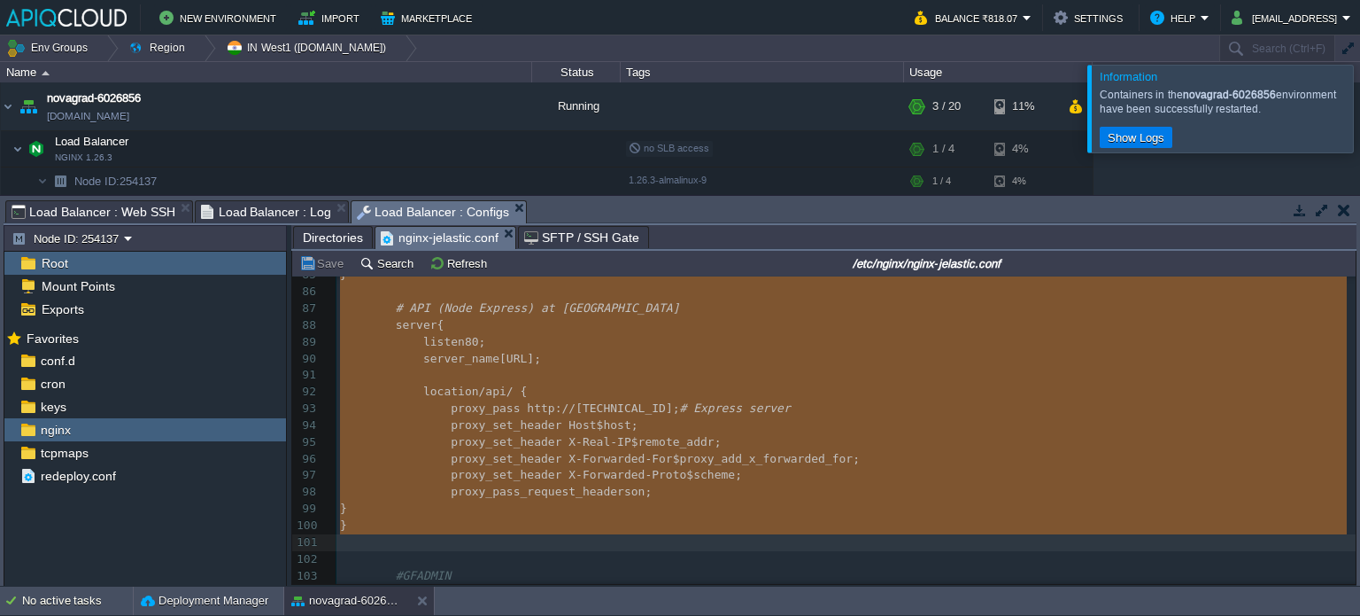
drag, startPoint x: 383, startPoint y: 430, endPoint x: 438, endPoint y: 536, distance: 118.8
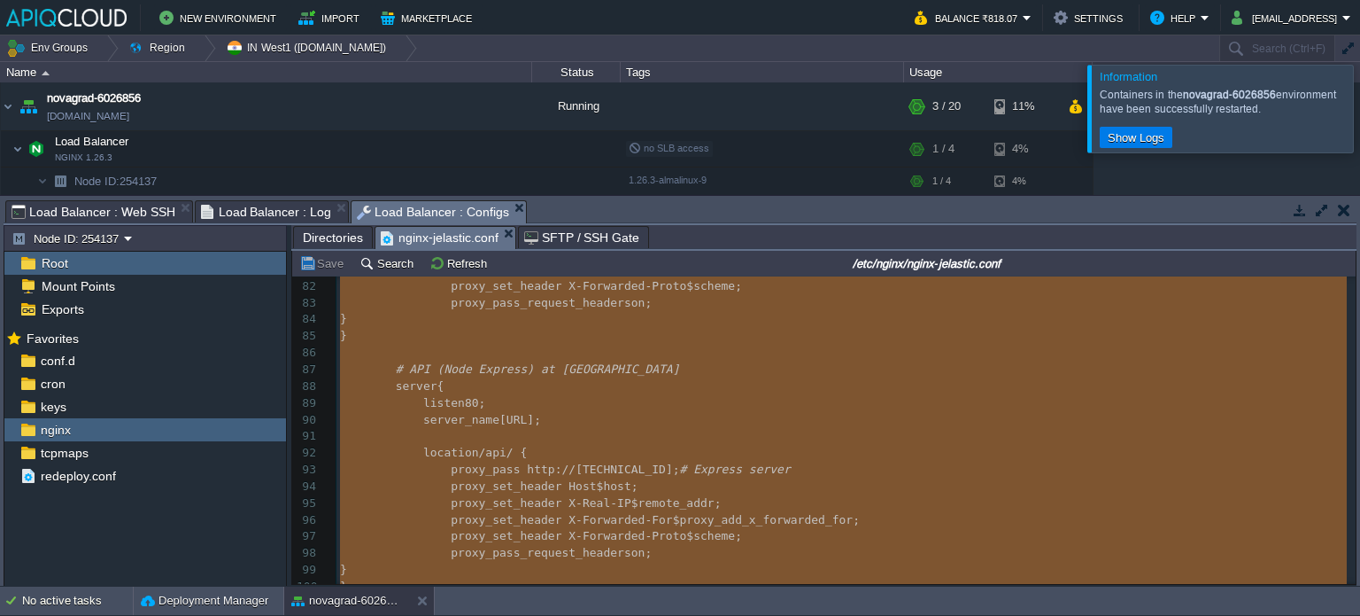
scroll to position [1366, 0]
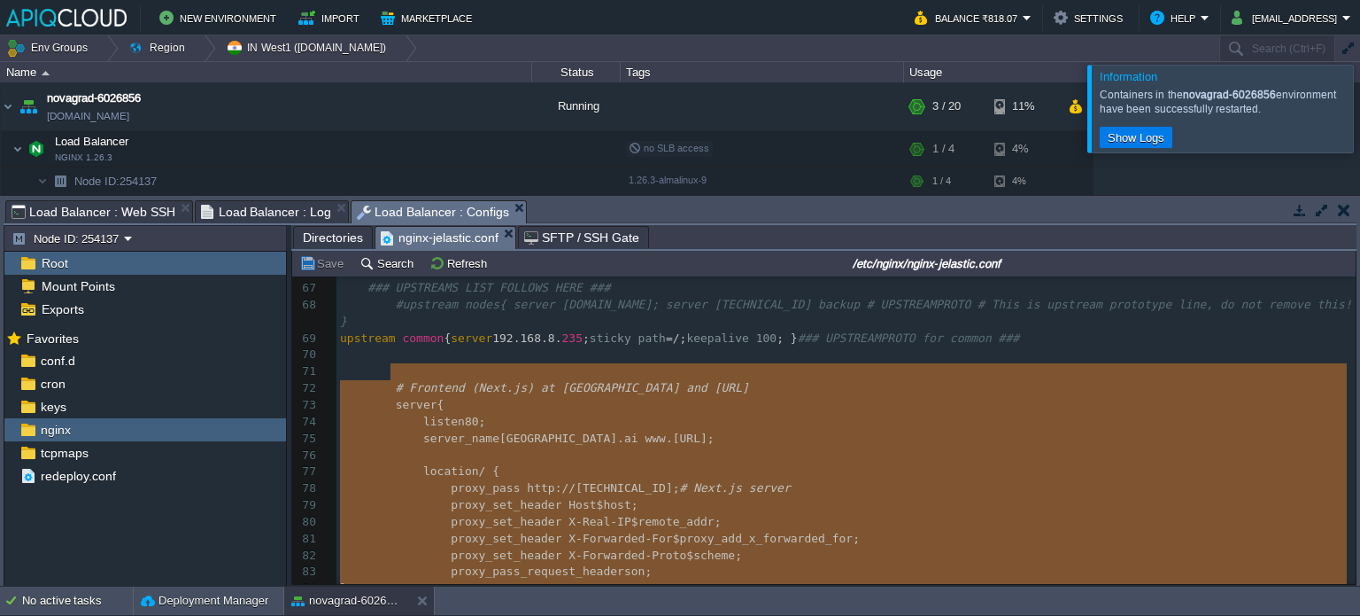
type textarea "-"
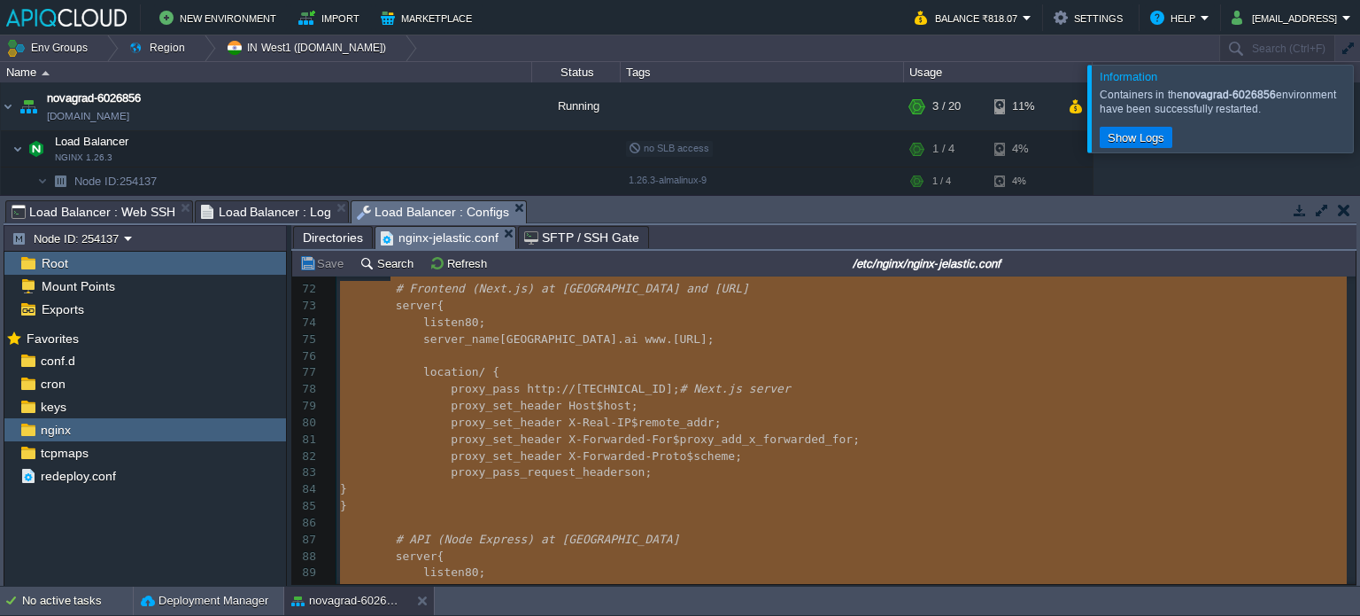
click at [588, 415] on pre "proxy_set_header X-Real-IP $remote_addr;" at bounding box center [846, 423] width 1019 height 17
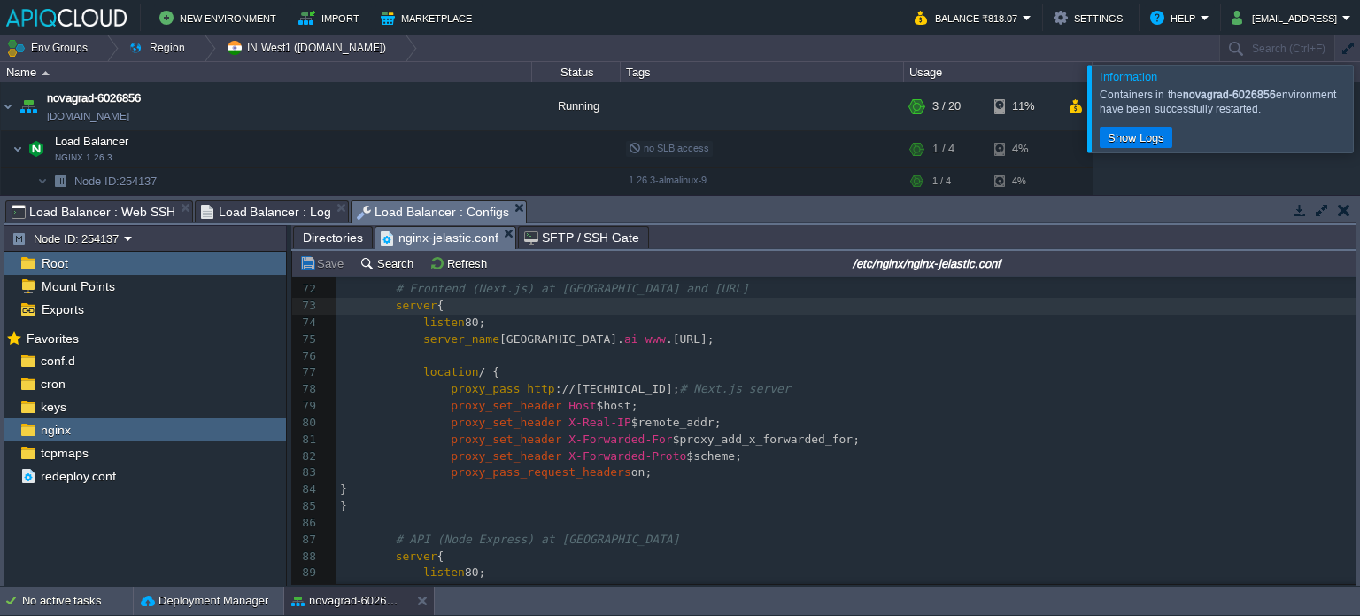
click at [242, 215] on span "Load Balancer : Log" at bounding box center [266, 211] width 131 height 21
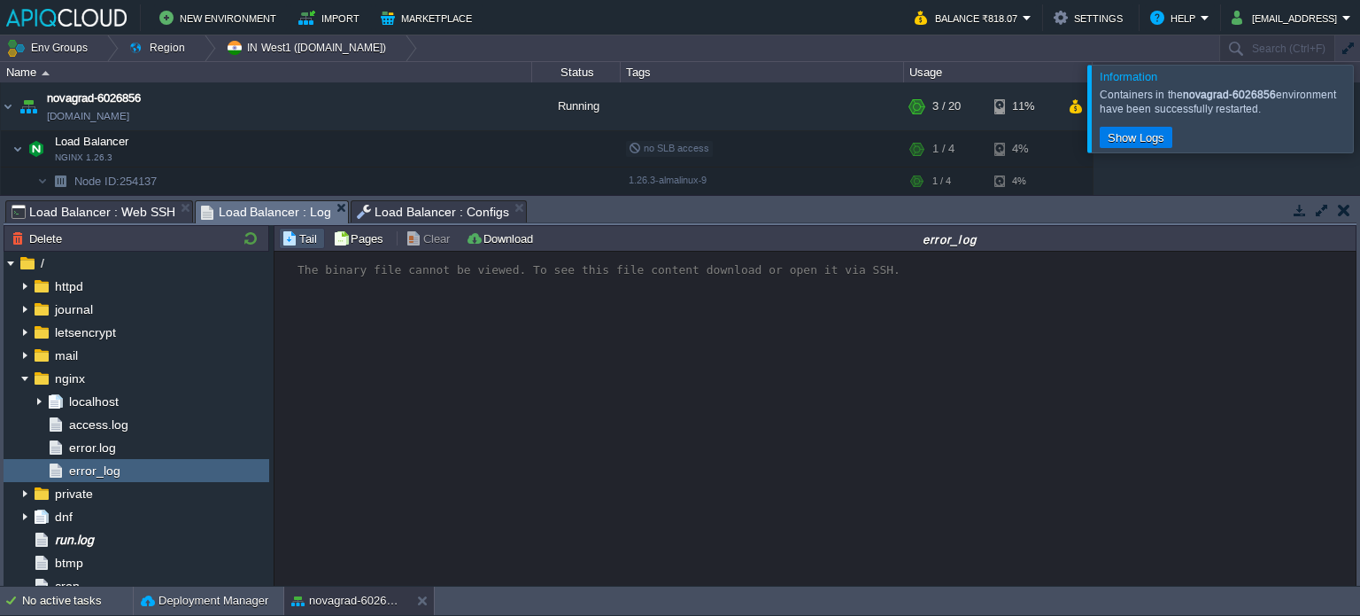
click at [105, 208] on span "Load Balancer : Web SSH" at bounding box center [94, 211] width 164 height 21
click at [214, 214] on span "Load Balancer : Configs" at bounding box center [244, 211] width 152 height 21
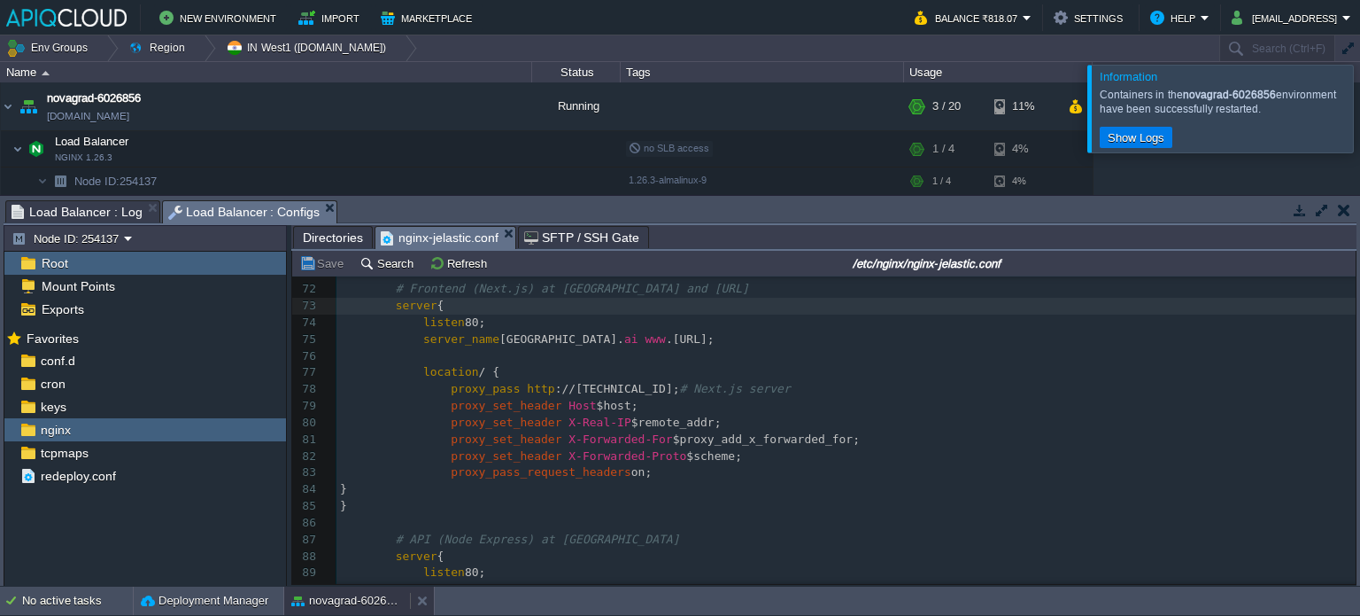
click at [360, 609] on div "novagrad-6026856" at bounding box center [347, 600] width 126 height 28
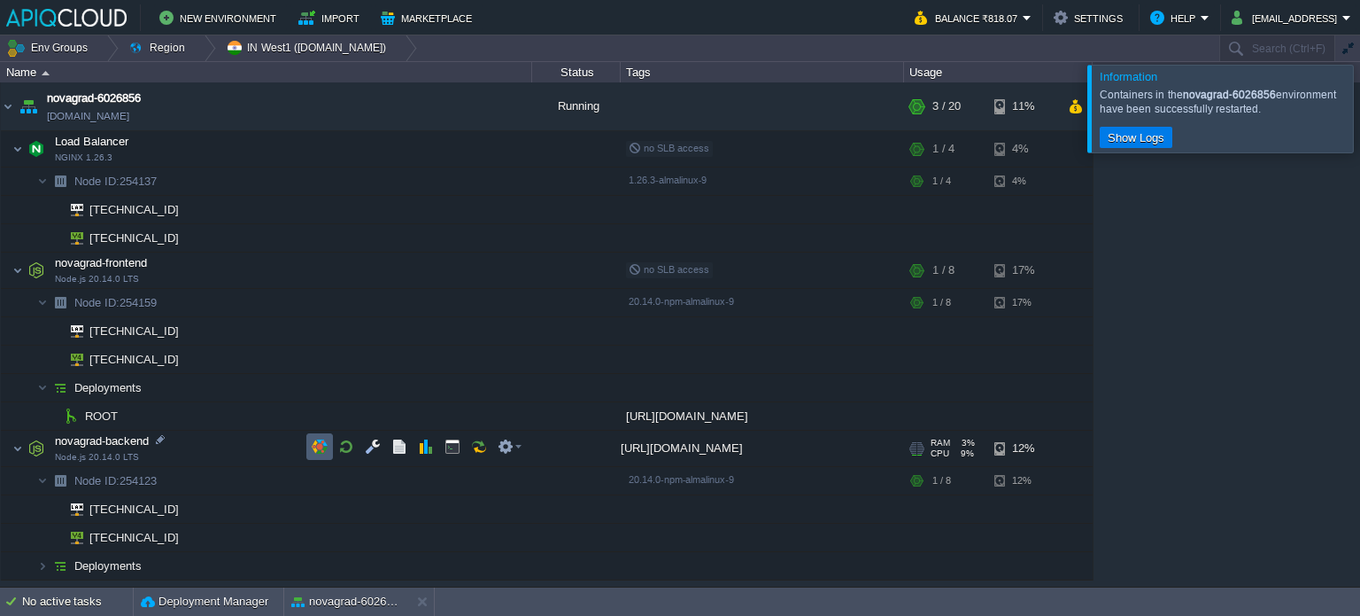
click at [308, 448] on td at bounding box center [319, 446] width 27 height 27
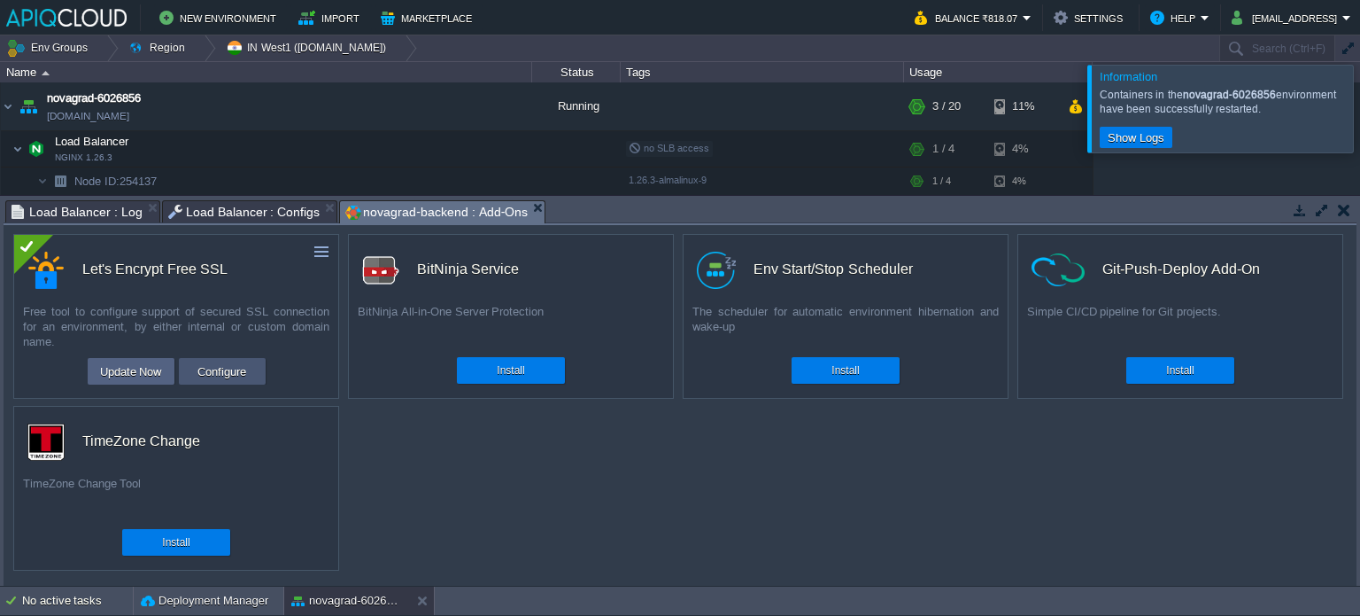
click at [198, 373] on button "Configure" at bounding box center [221, 370] width 59 height 21
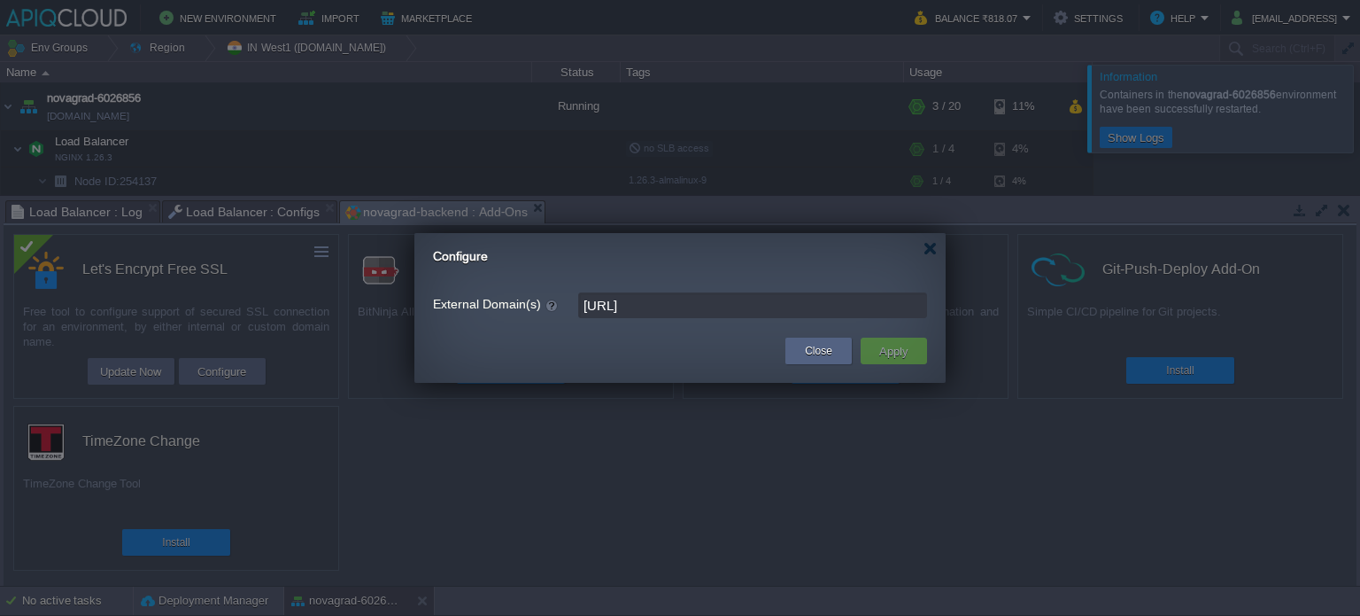
drag, startPoint x: 730, startPoint y: 321, endPoint x: 552, endPoint y: 319, distance: 178.0
click at [552, 319] on form "External Domain(s) [GEOGRAPHIC_DATA]" at bounding box center [680, 305] width 494 height 34
click at [801, 351] on div "Close" at bounding box center [819, 350] width 40 height 27
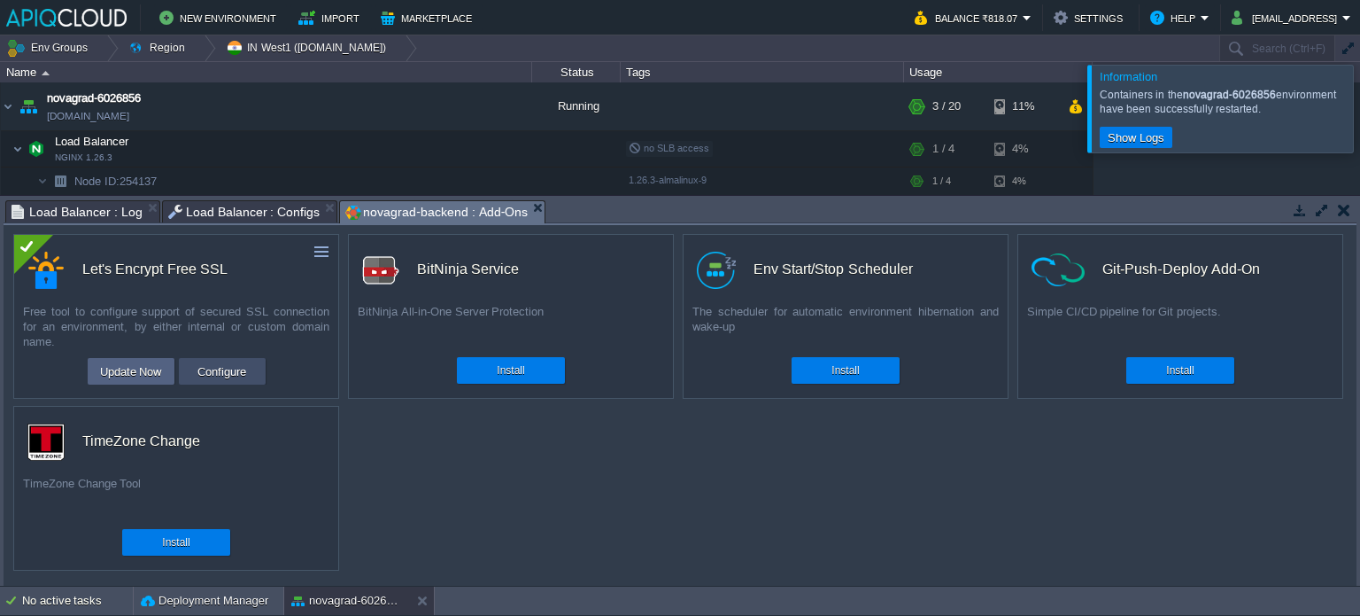
click at [228, 376] on button "Configure" at bounding box center [221, 370] width 59 height 21
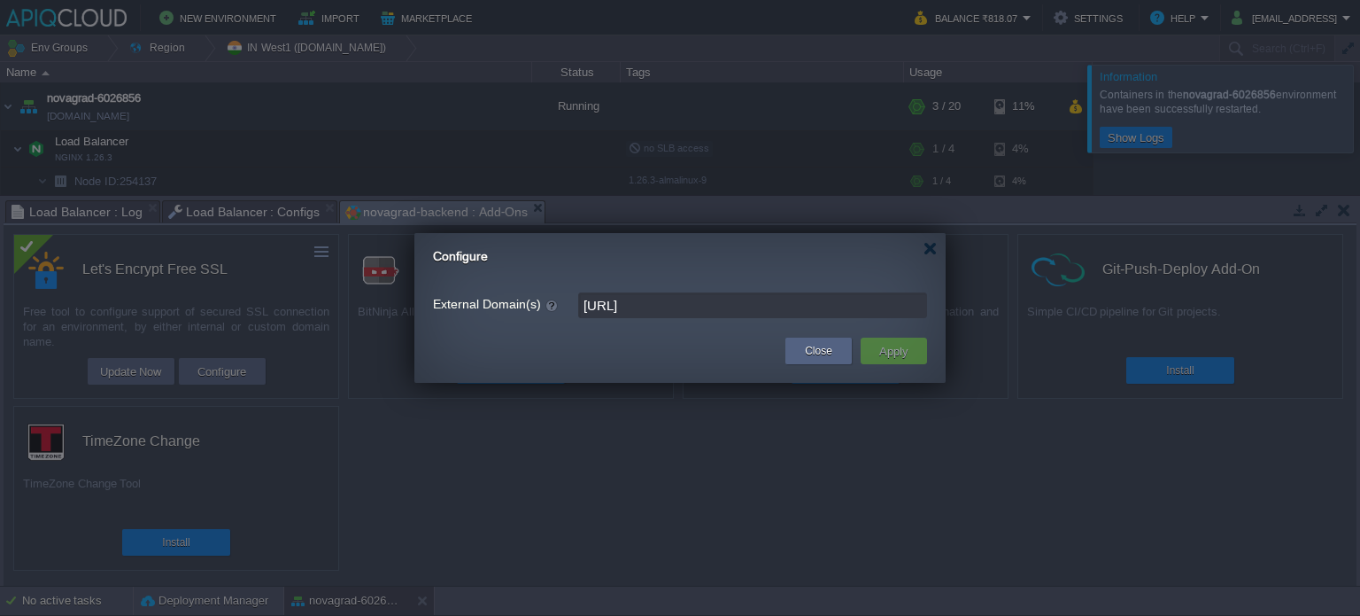
click at [583, 311] on input "[URL]" at bounding box center [752, 305] width 349 height 26
type input "[URL]"
click at [883, 352] on button "Apply" at bounding box center [894, 350] width 40 height 21
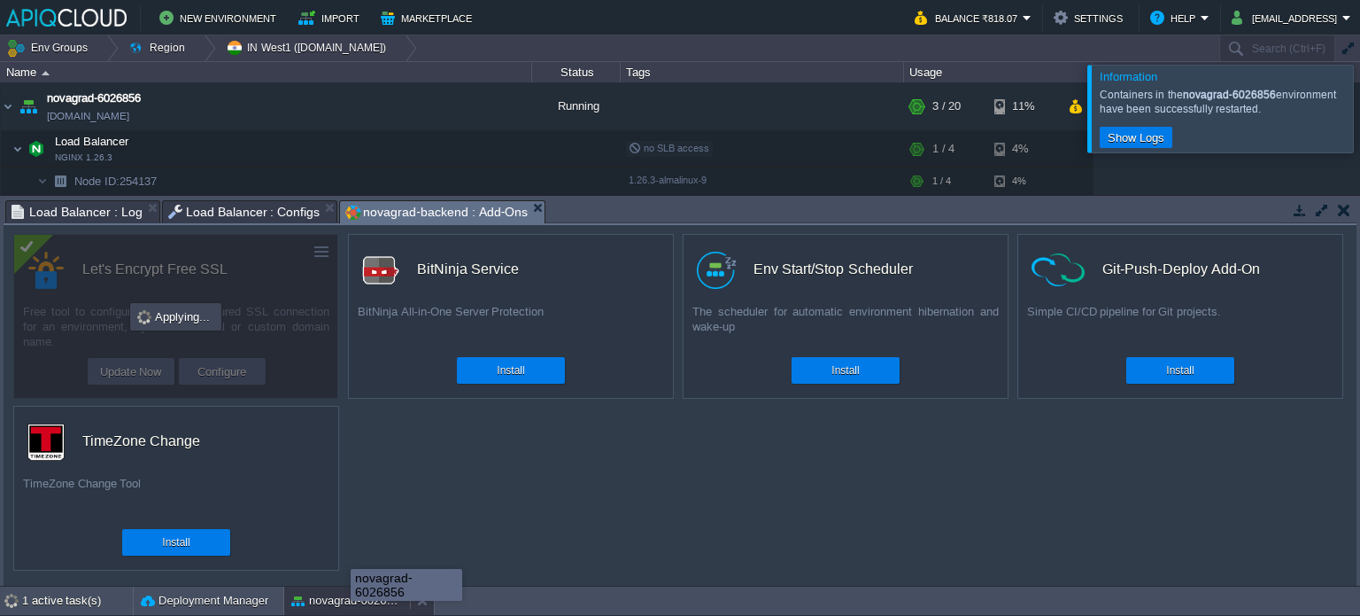
click at [351, 609] on div "novagrad-6026856" at bounding box center [347, 600] width 126 height 28
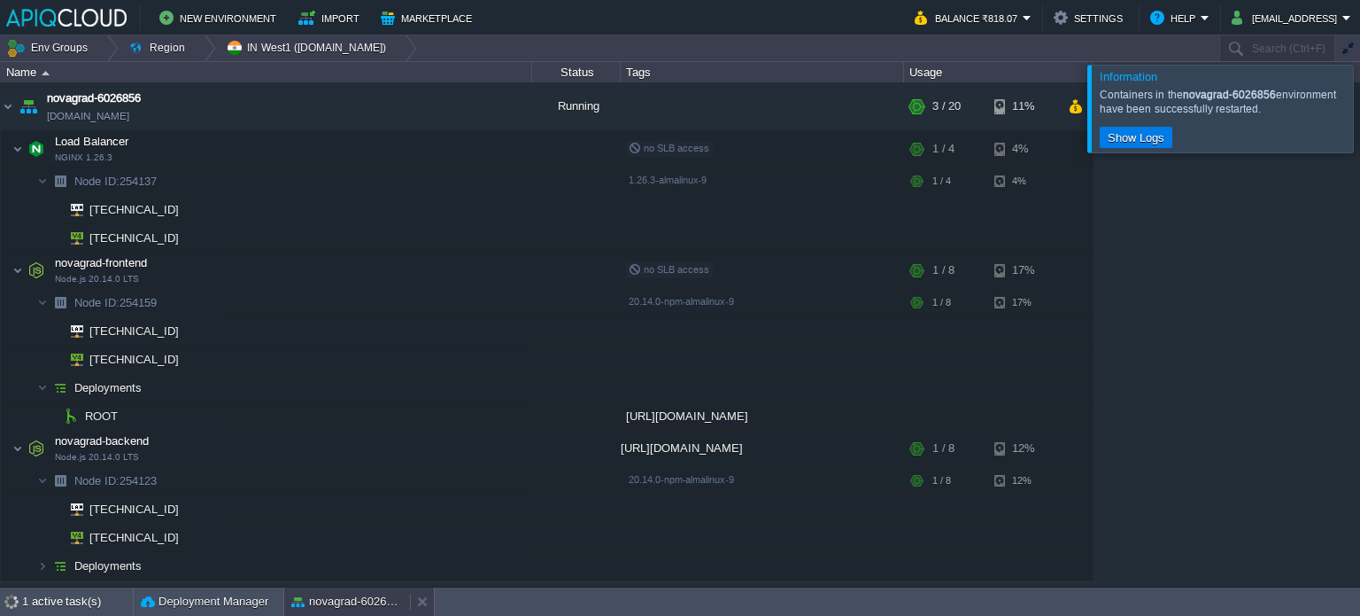
click at [351, 609] on button "novagrad-6026856" at bounding box center [347, 602] width 112 height 18
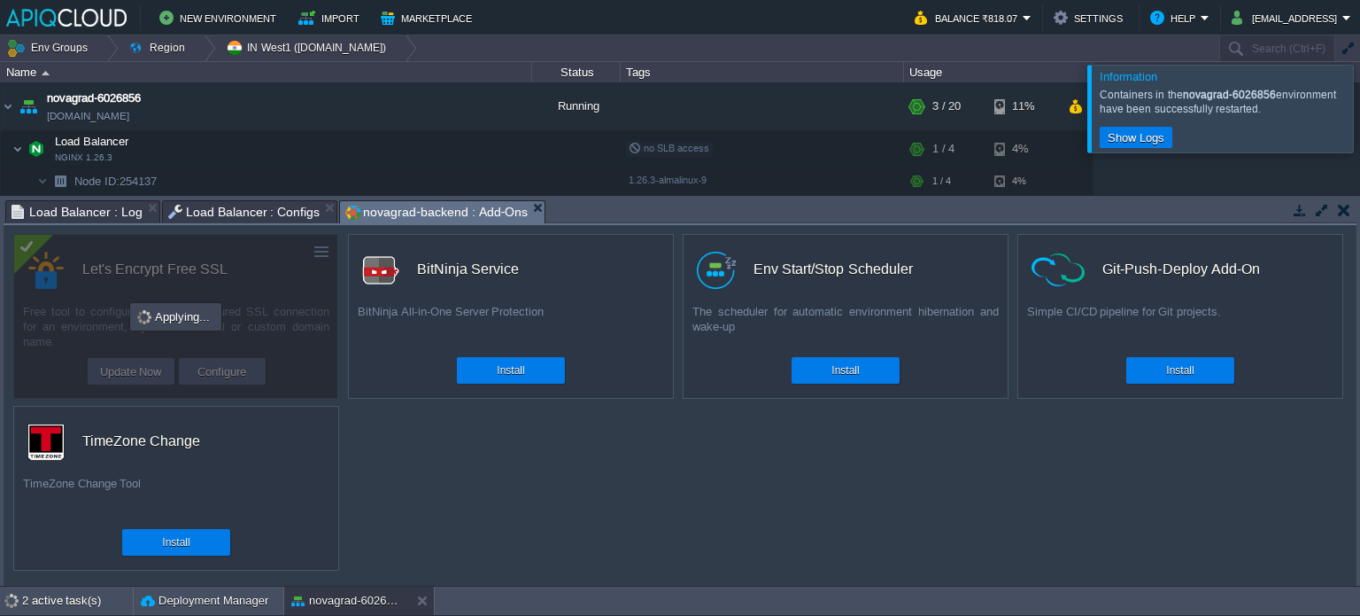
click at [1360, 119] on div at bounding box center [1382, 108] width 0 height 87
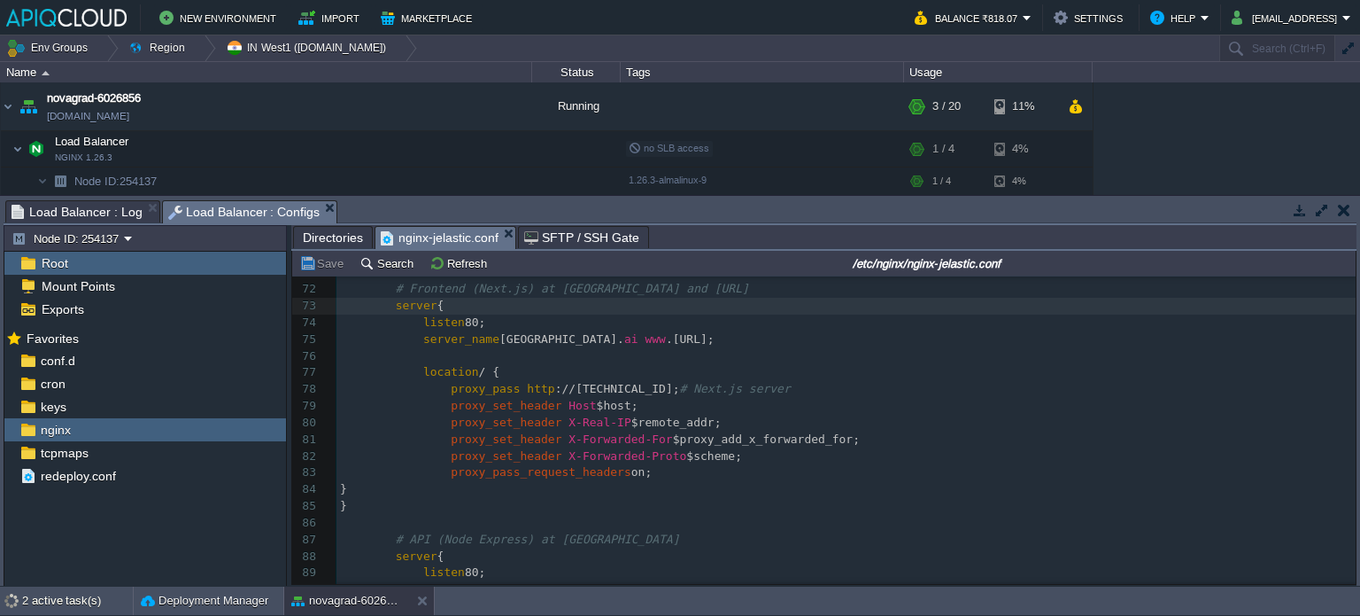
click at [106, 215] on span "Load Balancer : Log" at bounding box center [77, 211] width 131 height 21
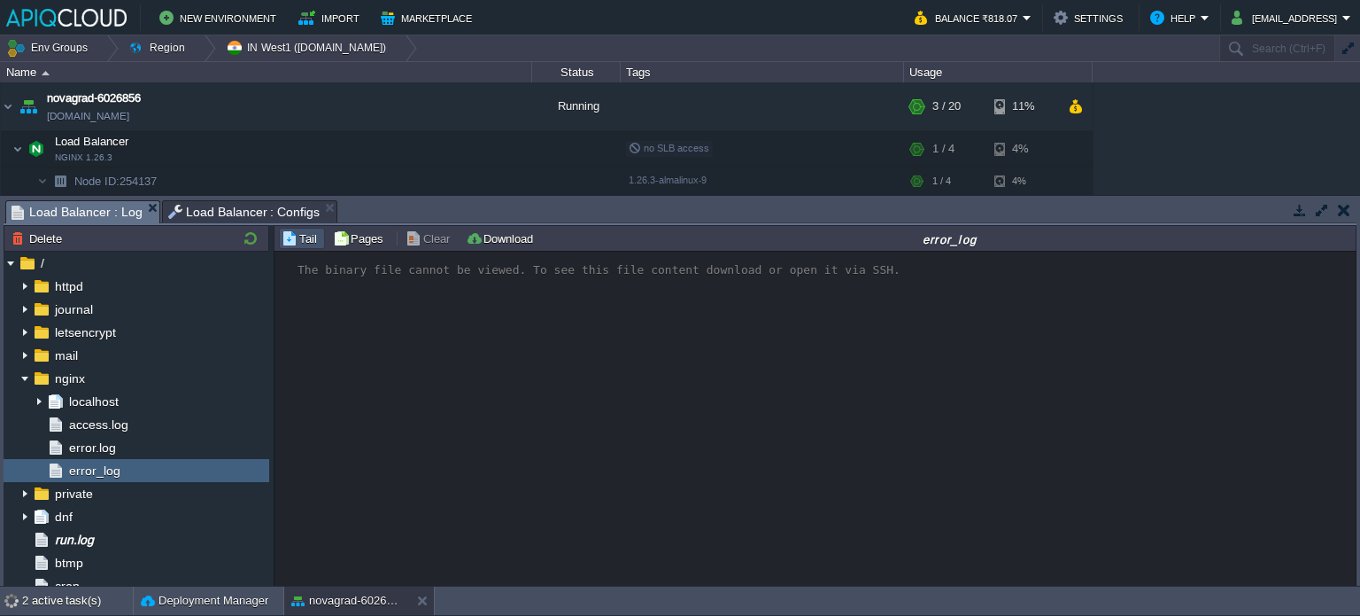
click at [253, 215] on span "Load Balancer : Configs" at bounding box center [244, 211] width 152 height 21
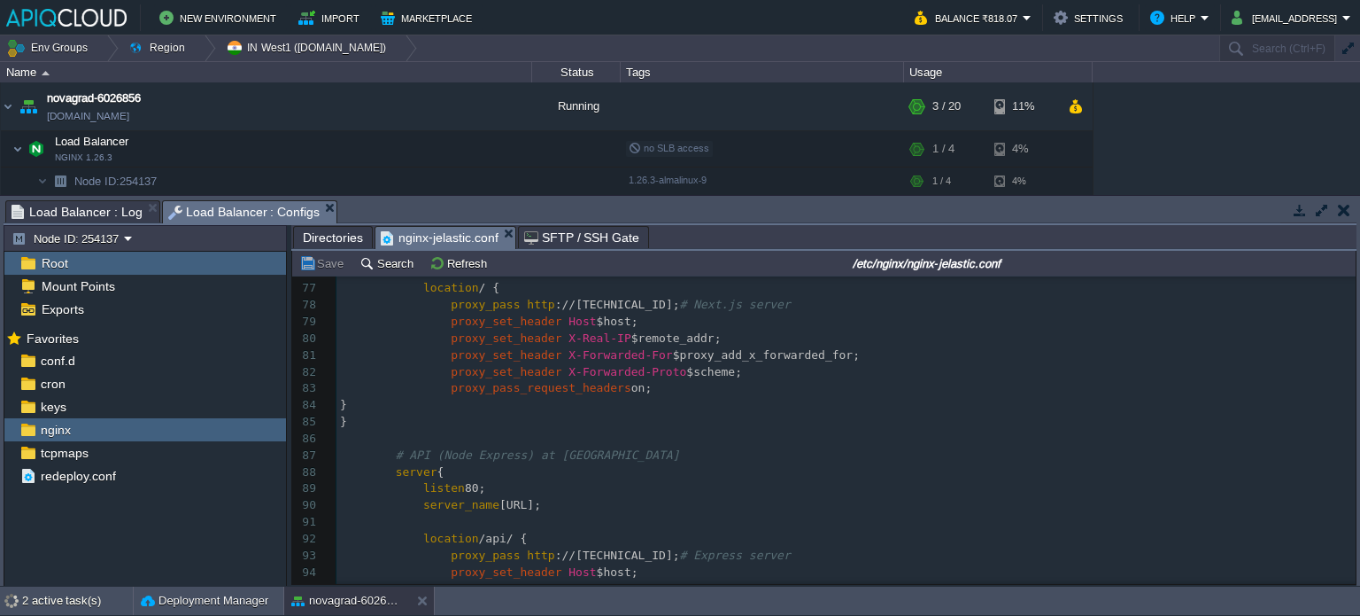
scroll to position [1290, 0]
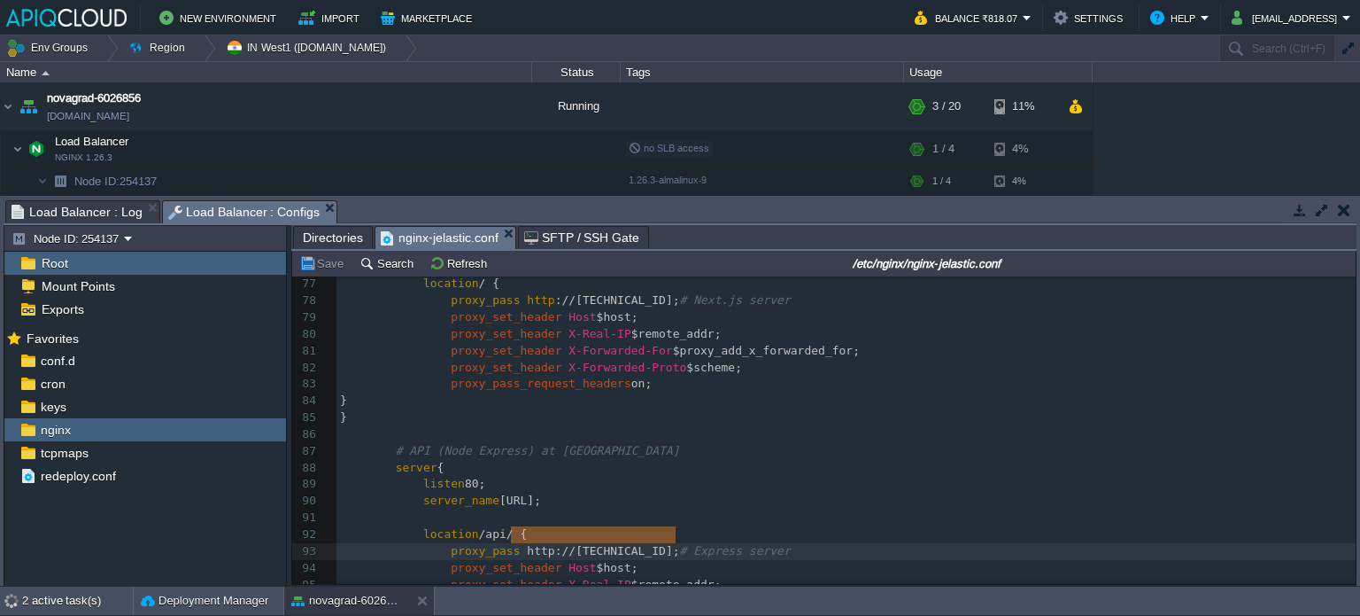
drag, startPoint x: 510, startPoint y: 534, endPoint x: 673, endPoint y: 542, distance: 163.2
type textarea "[URL][TECHNICAL_ID]"
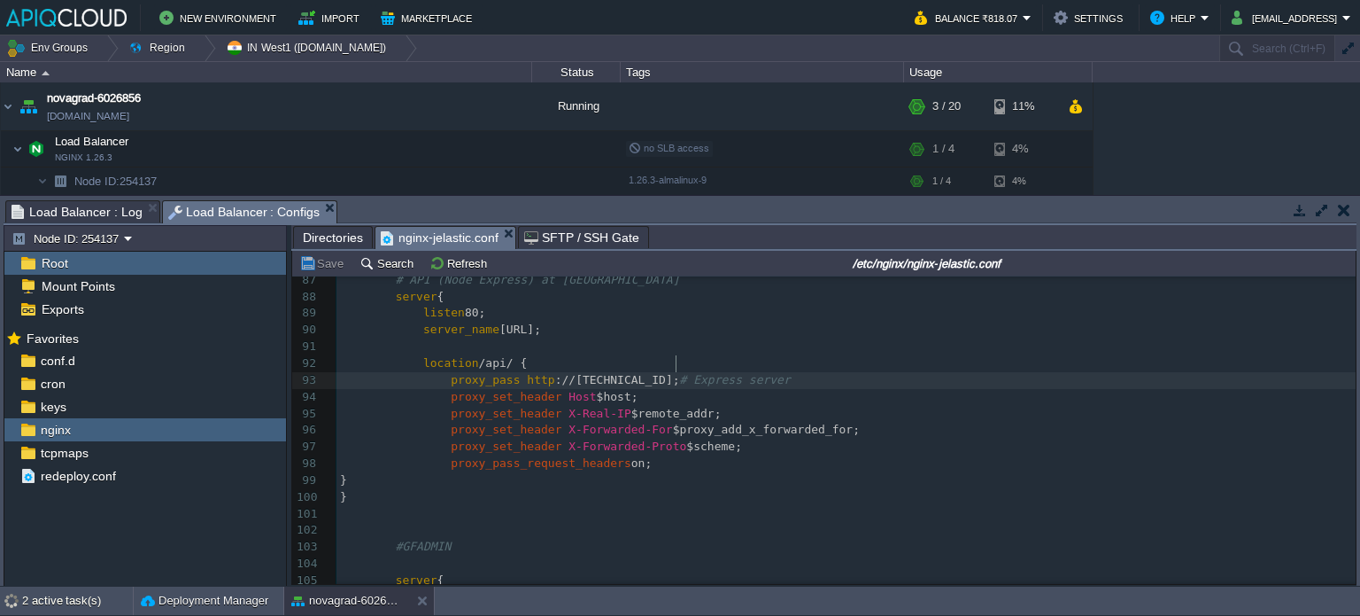
scroll to position [1467, 0]
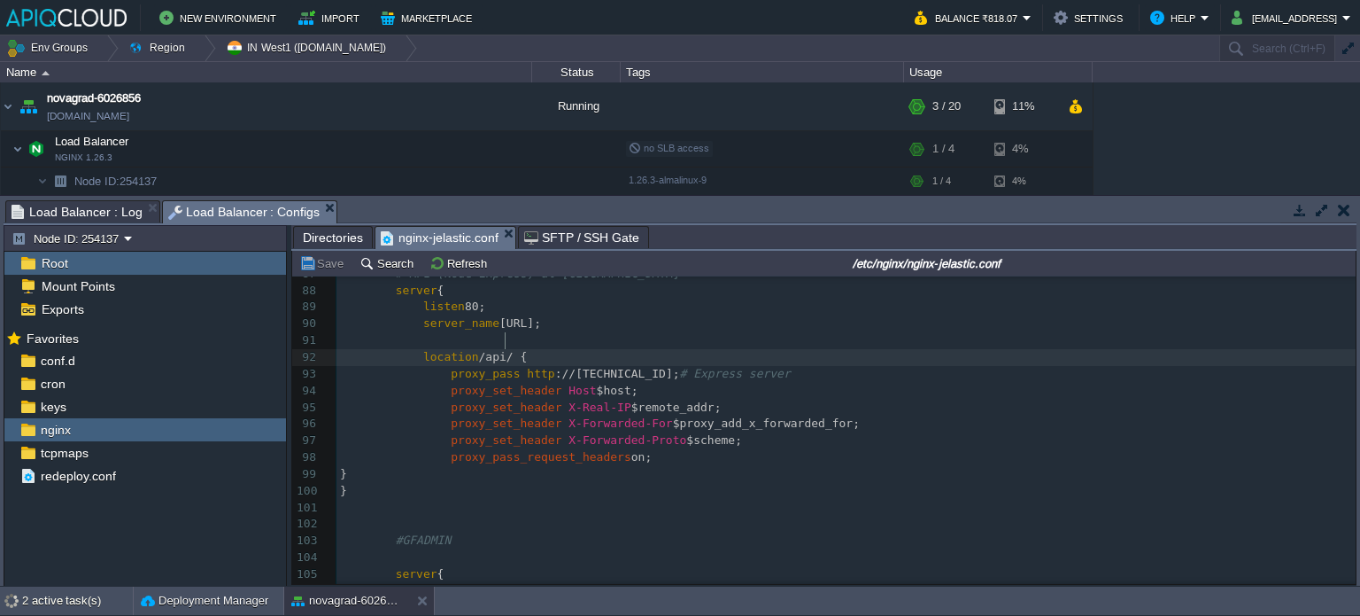
click at [503, 350] on span "/api/ {" at bounding box center [503, 356] width 49 height 13
click at [646, 449] on pre "proxy_pass_request_headers on;" at bounding box center [846, 457] width 1019 height 17
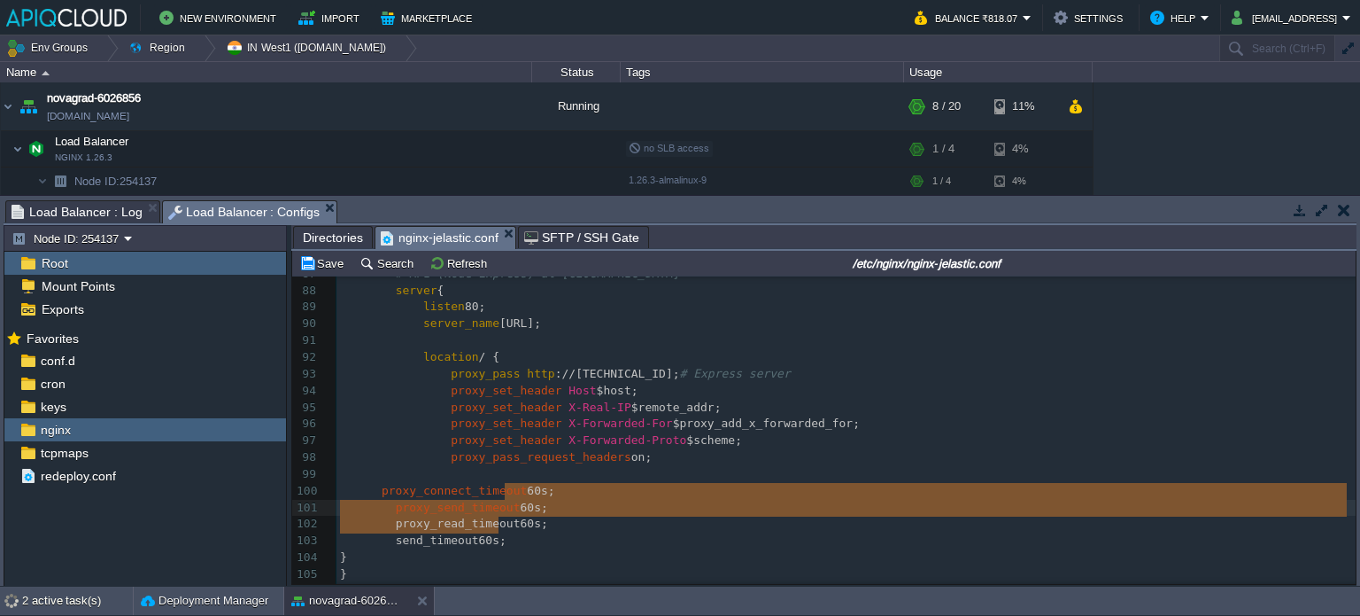
drag, startPoint x: 500, startPoint y: 525, endPoint x: 505, endPoint y: 487, distance: 38.5
type textarea "60s; proxy_read_timeout 60s; send_timeout 60s;"
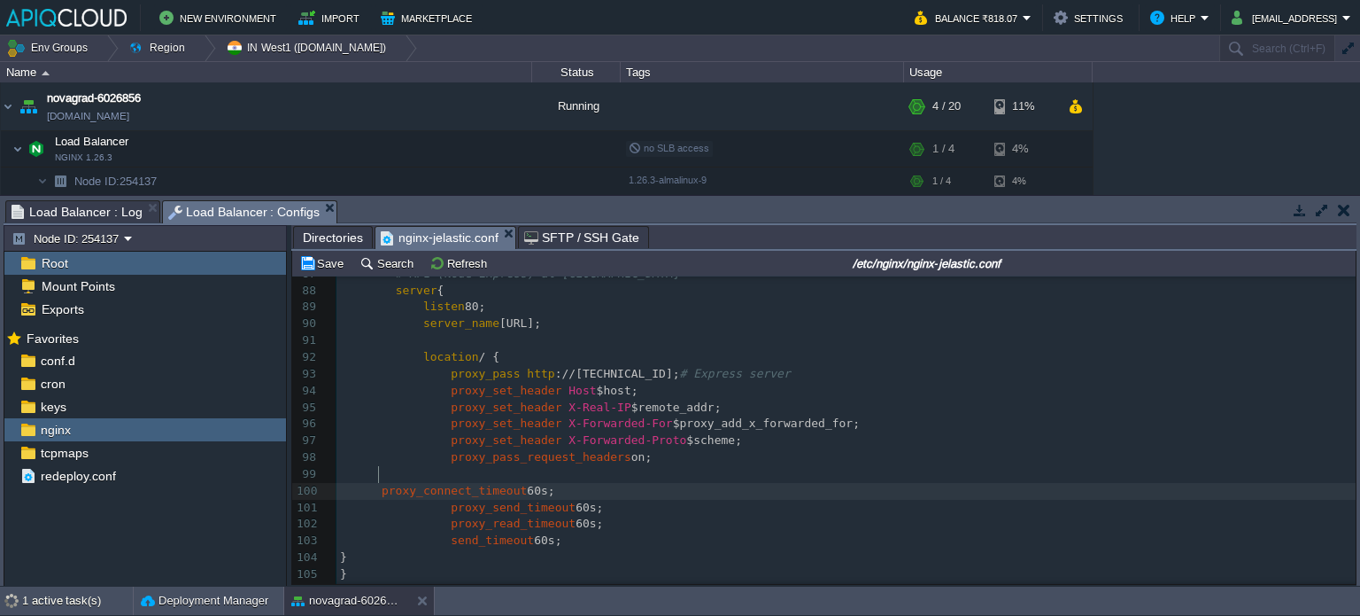
click at [379, 477] on div "xxxxxxxxxx 61 server [TECHNICAL_ID]; ### DEFUPPROTO for common ### 62 sticky pa…" at bounding box center [846, 332] width 1019 height 1035
click at [565, 466] on pre at bounding box center [846, 474] width 1019 height 17
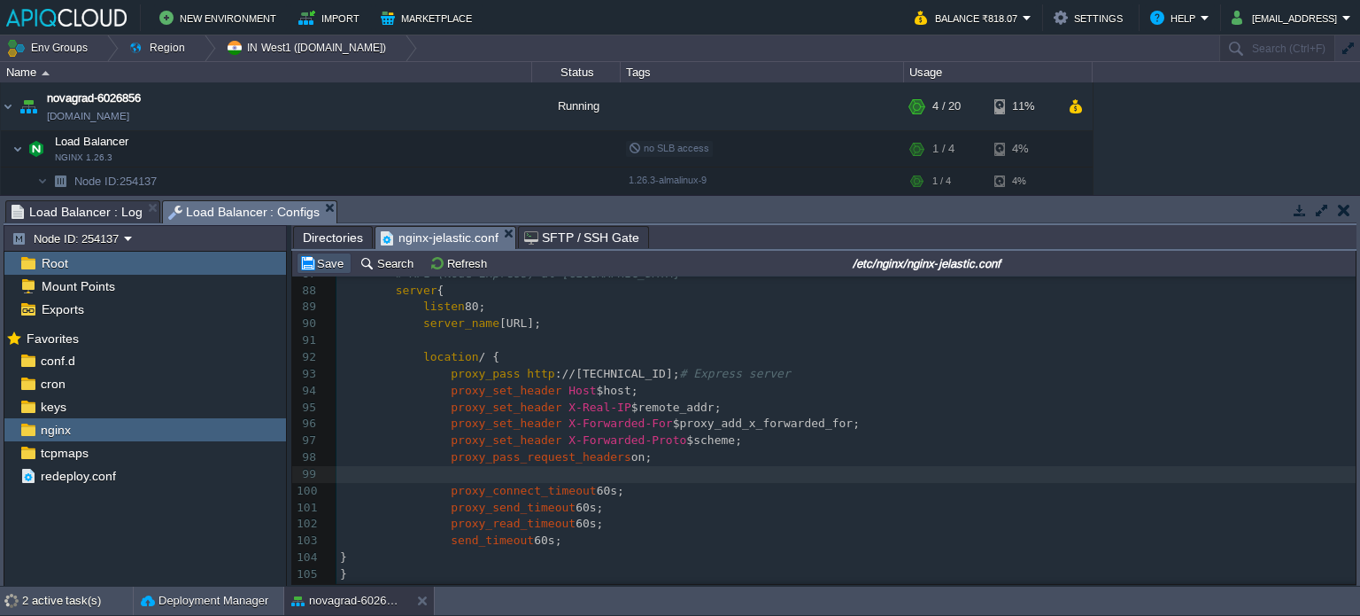
click at [337, 265] on button "Save" at bounding box center [324, 263] width 50 height 16
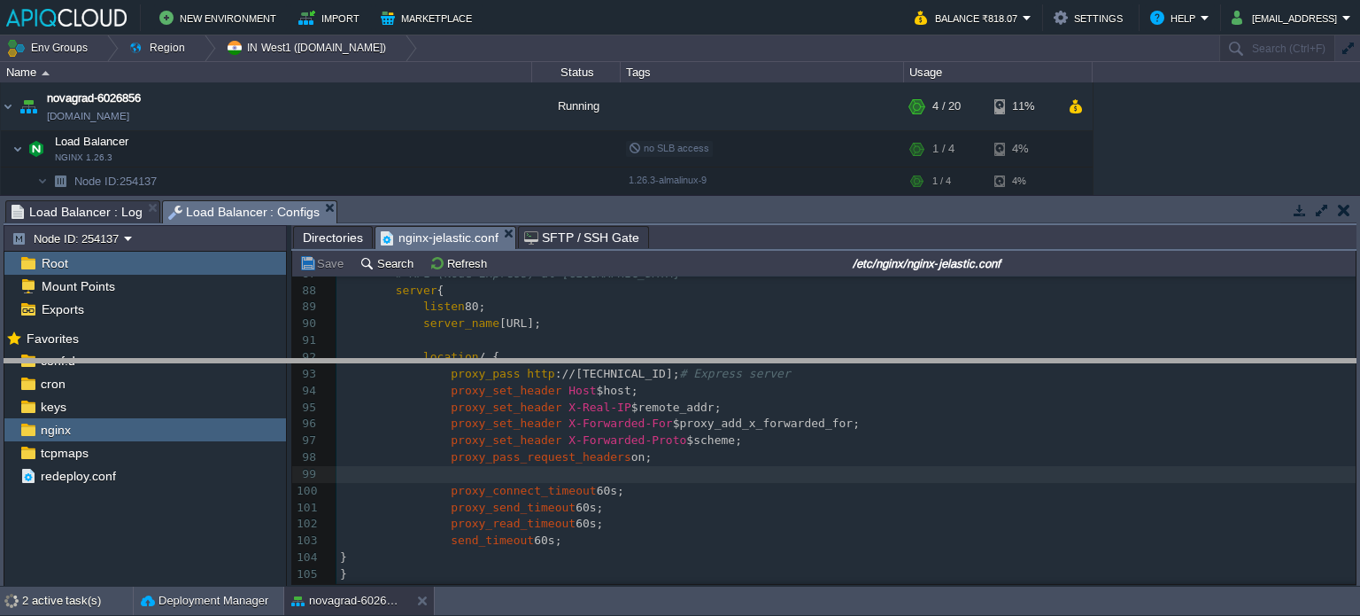
drag, startPoint x: 425, startPoint y: 218, endPoint x: 426, endPoint y: 420, distance: 201.9
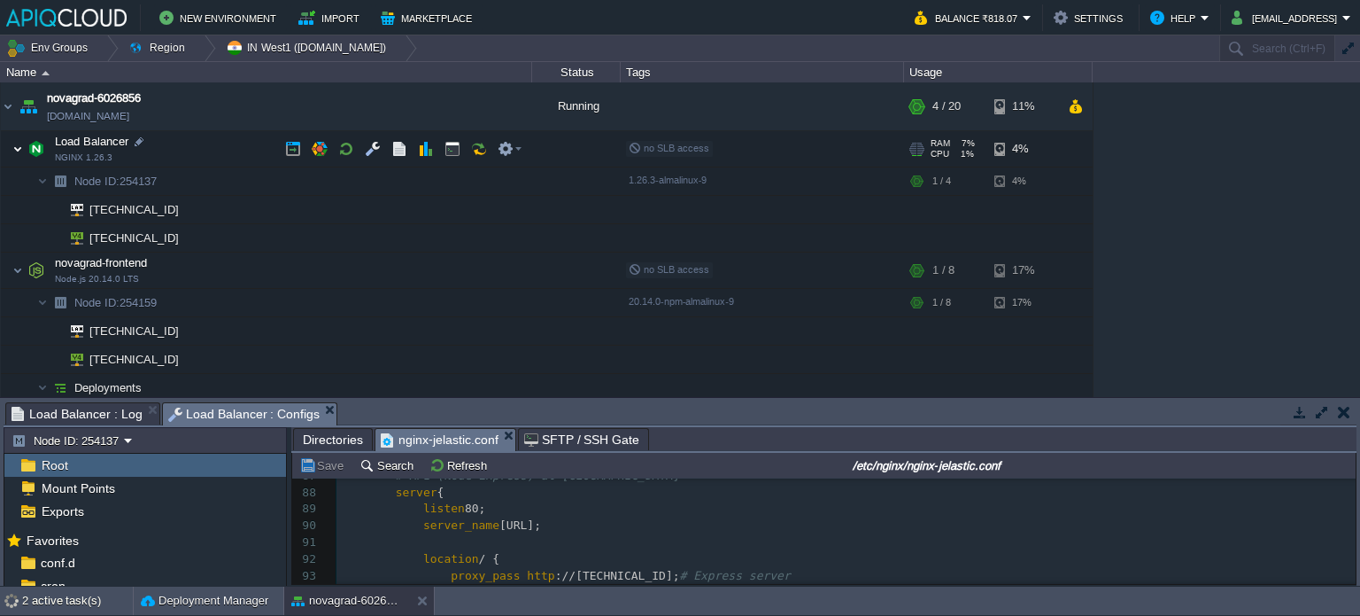
click at [21, 148] on img at bounding box center [17, 148] width 11 height 35
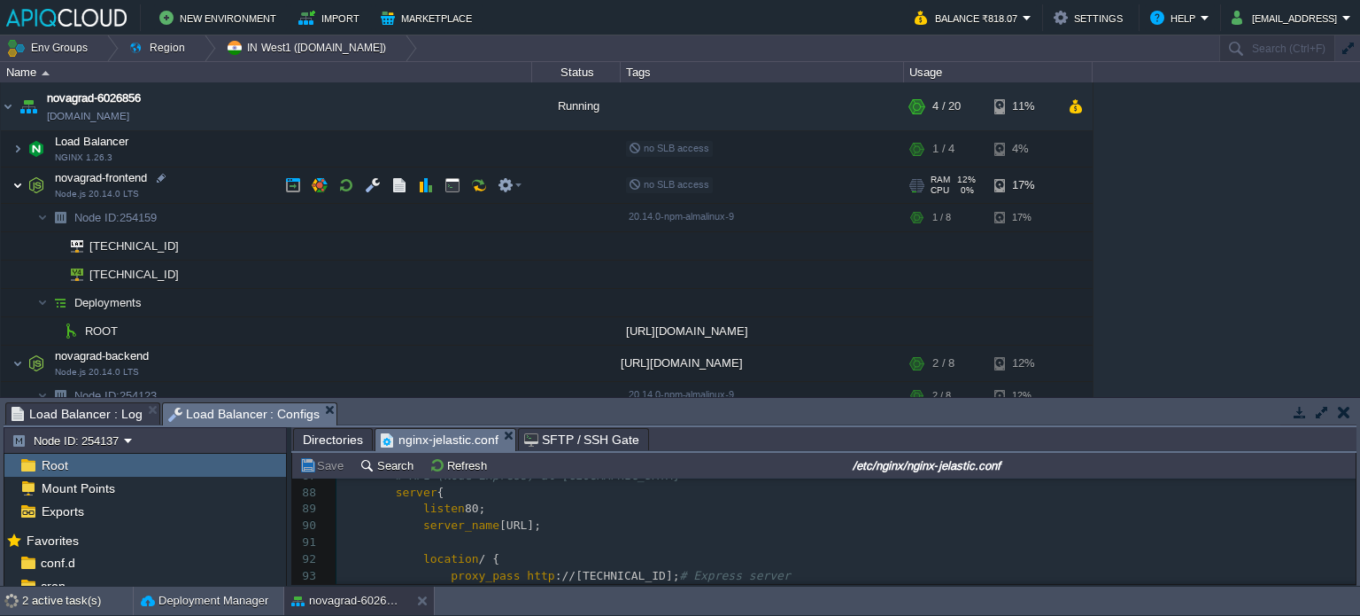
click at [15, 187] on img at bounding box center [17, 184] width 11 height 35
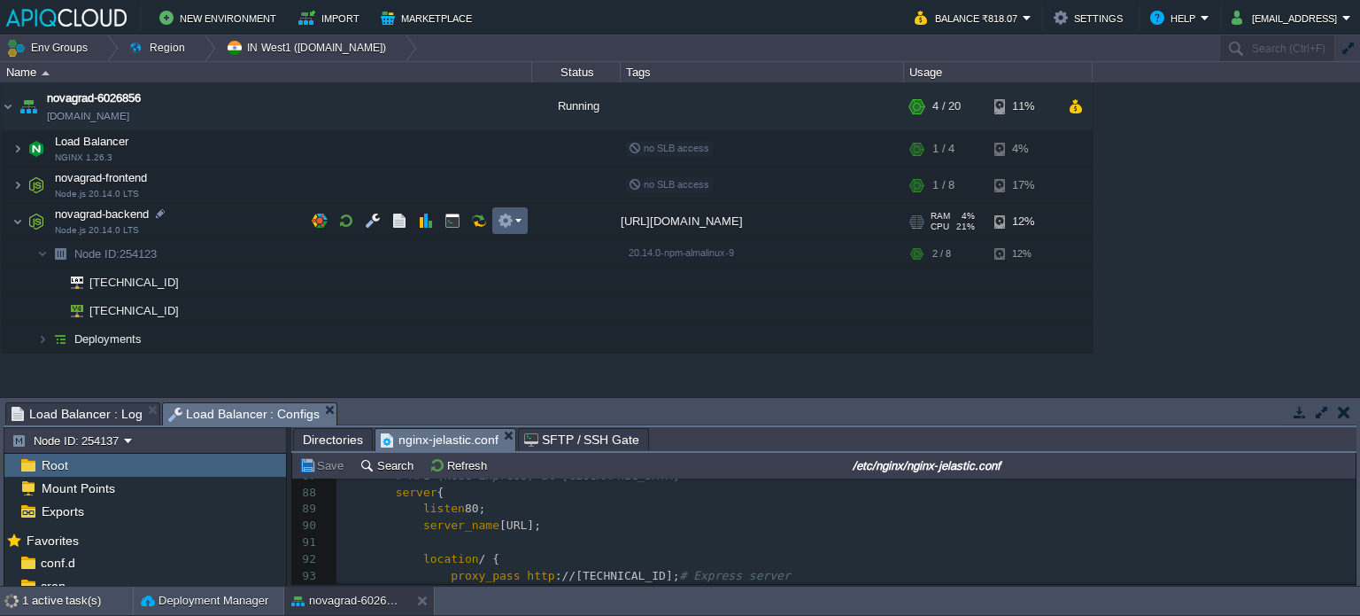
click at [514, 222] on em at bounding box center [510, 221] width 24 height 16
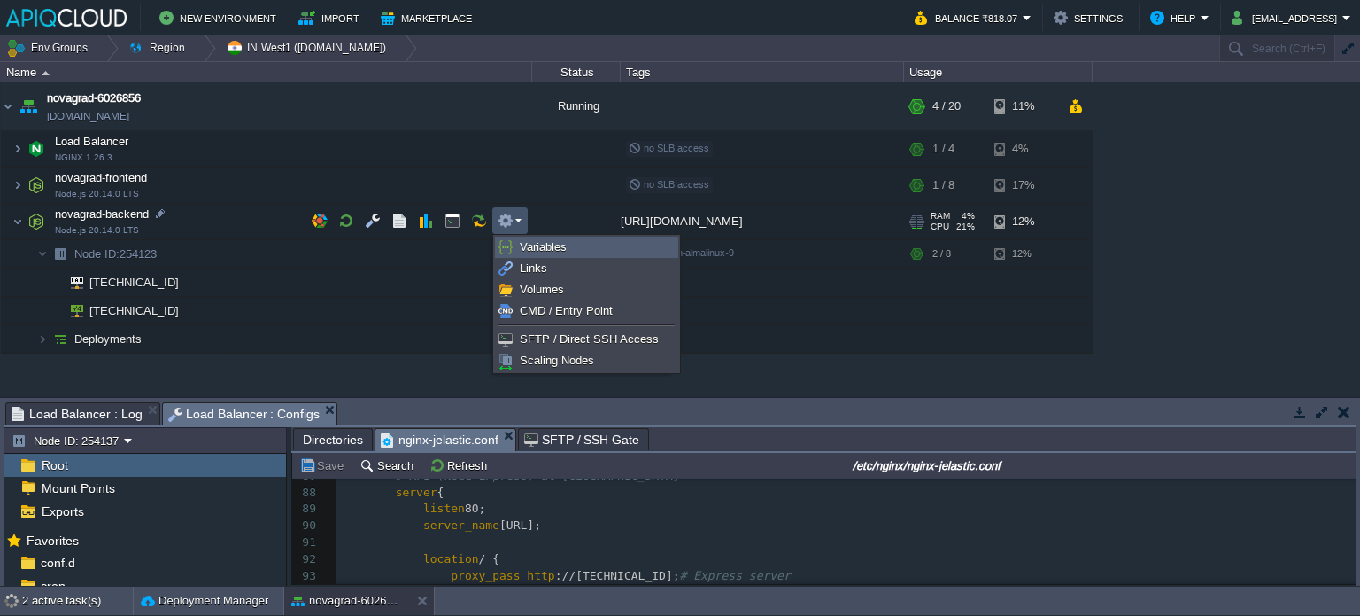
click at [549, 251] on span "Variables" at bounding box center [543, 246] width 47 height 13
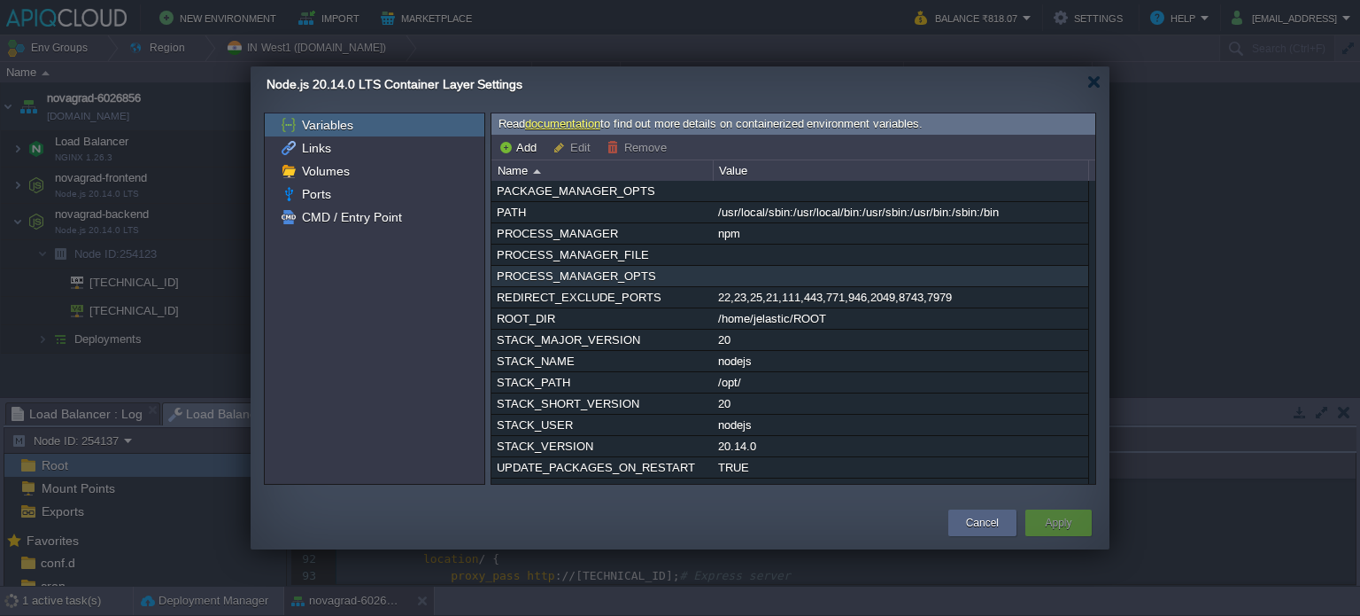
scroll to position [333, 0]
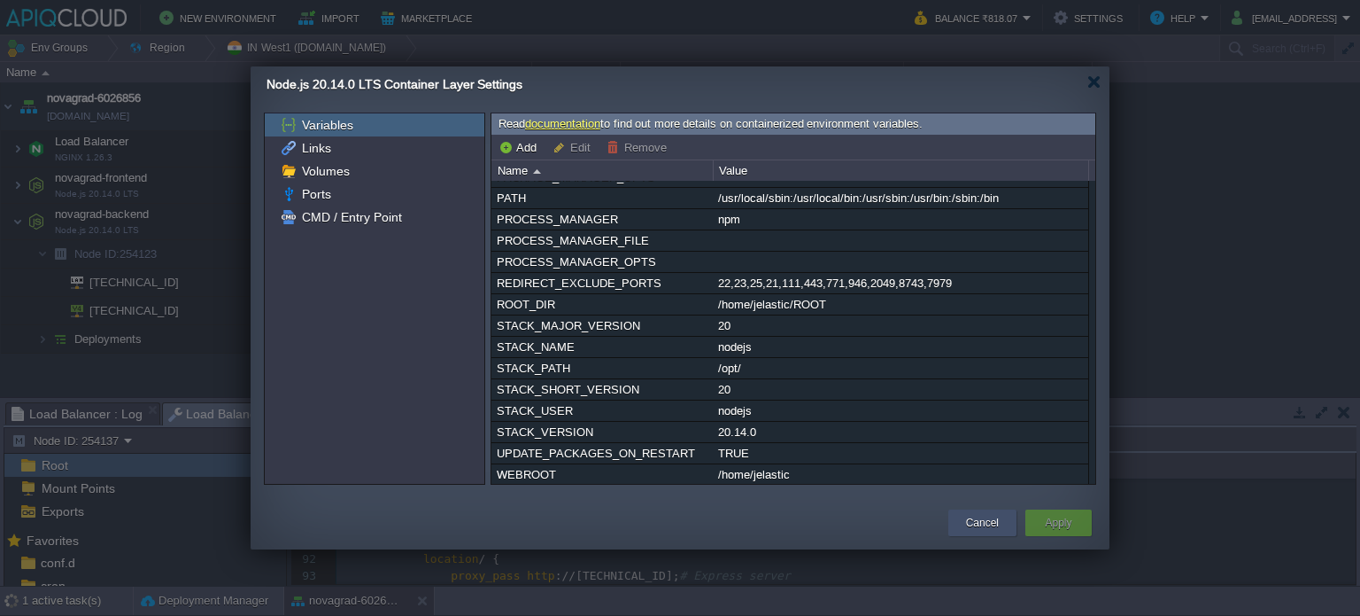
click at [964, 520] on div "Cancel" at bounding box center [983, 522] width 42 height 27
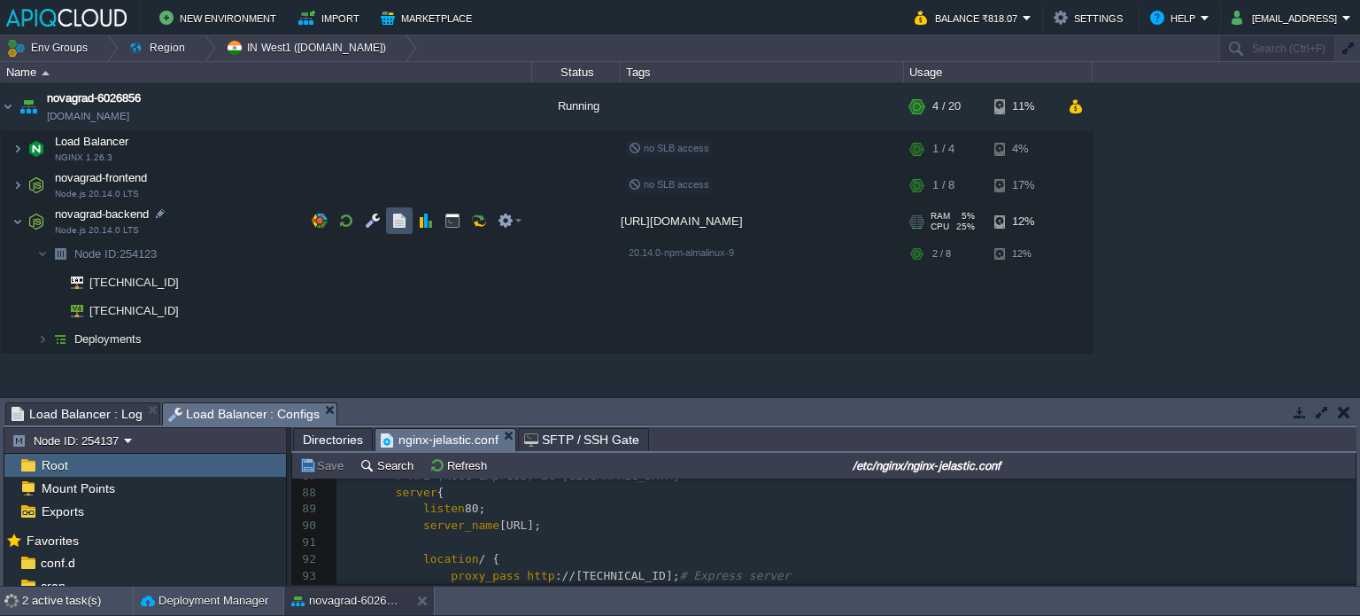
click at [394, 220] on button "button" at bounding box center [399, 221] width 16 height 16
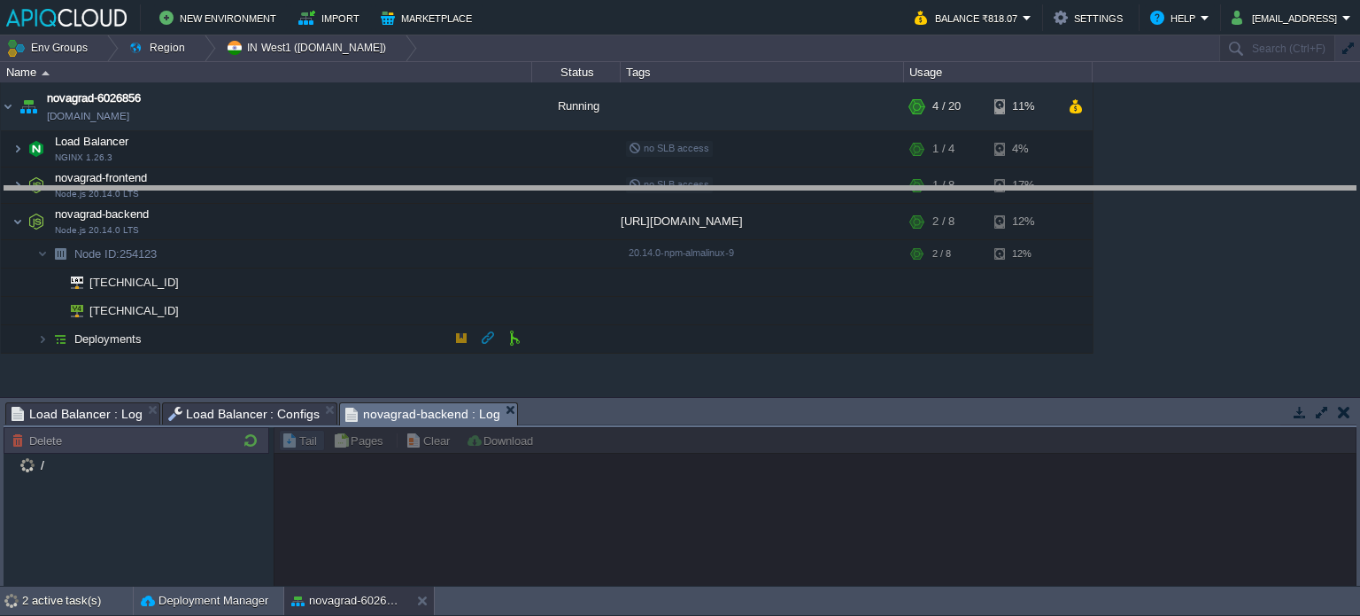
drag, startPoint x: 532, startPoint y: 417, endPoint x: 522, endPoint y: 201, distance: 216.4
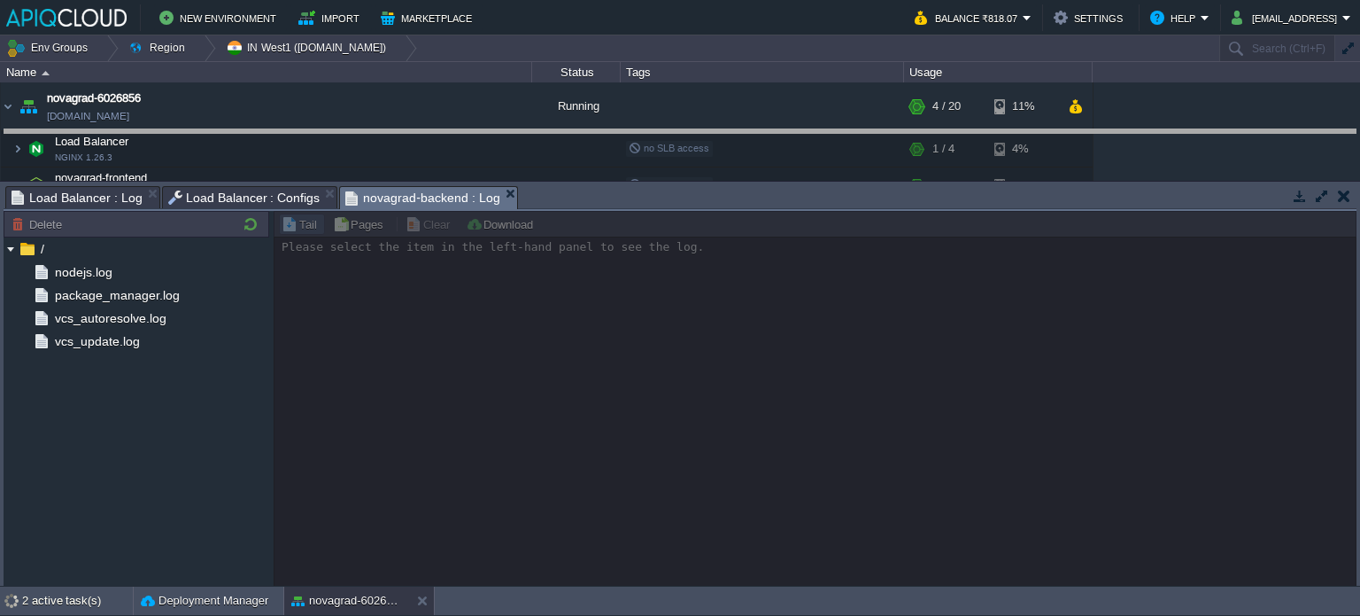
drag, startPoint x: 522, startPoint y: 200, endPoint x: 514, endPoint y: 142, distance: 59.0
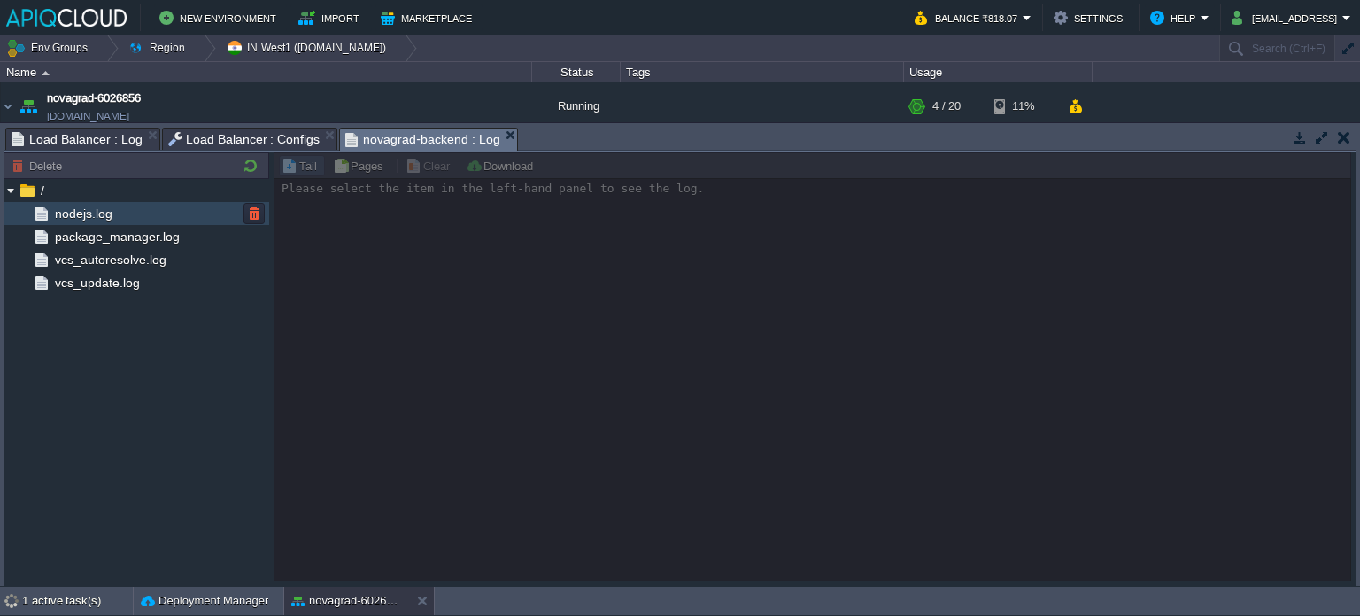
click at [94, 214] on span "nodejs.log" at bounding box center [83, 213] width 64 height 16
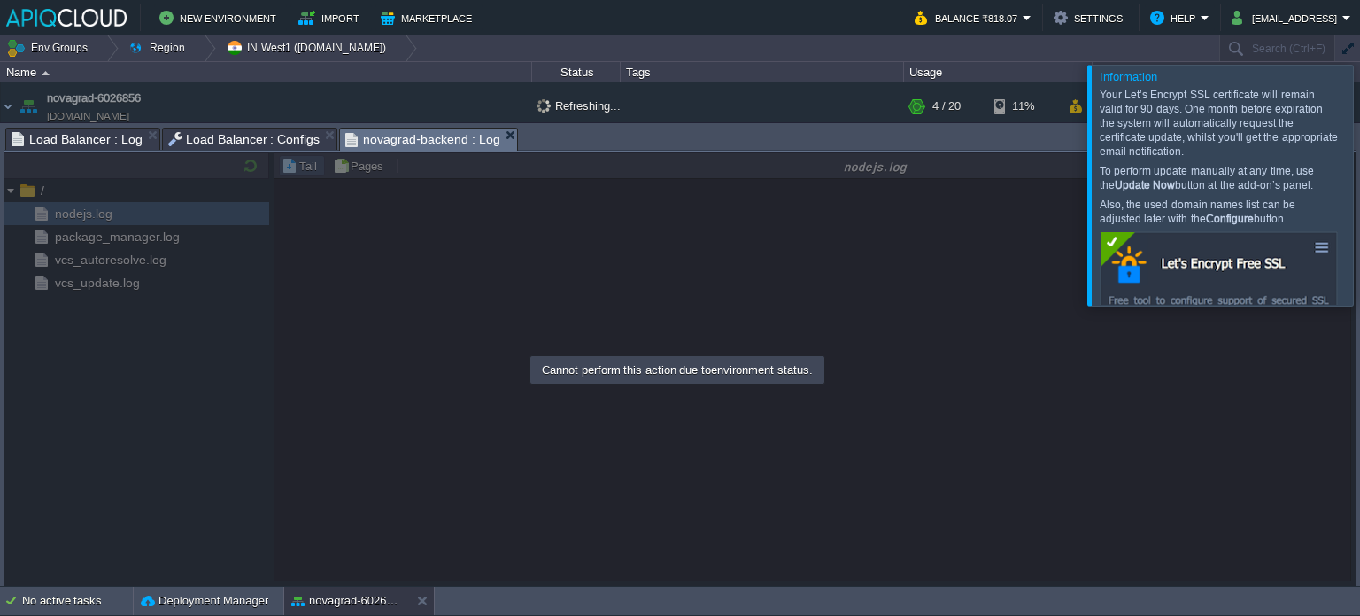
click at [1360, 200] on div at bounding box center [1382, 185] width 0 height 240
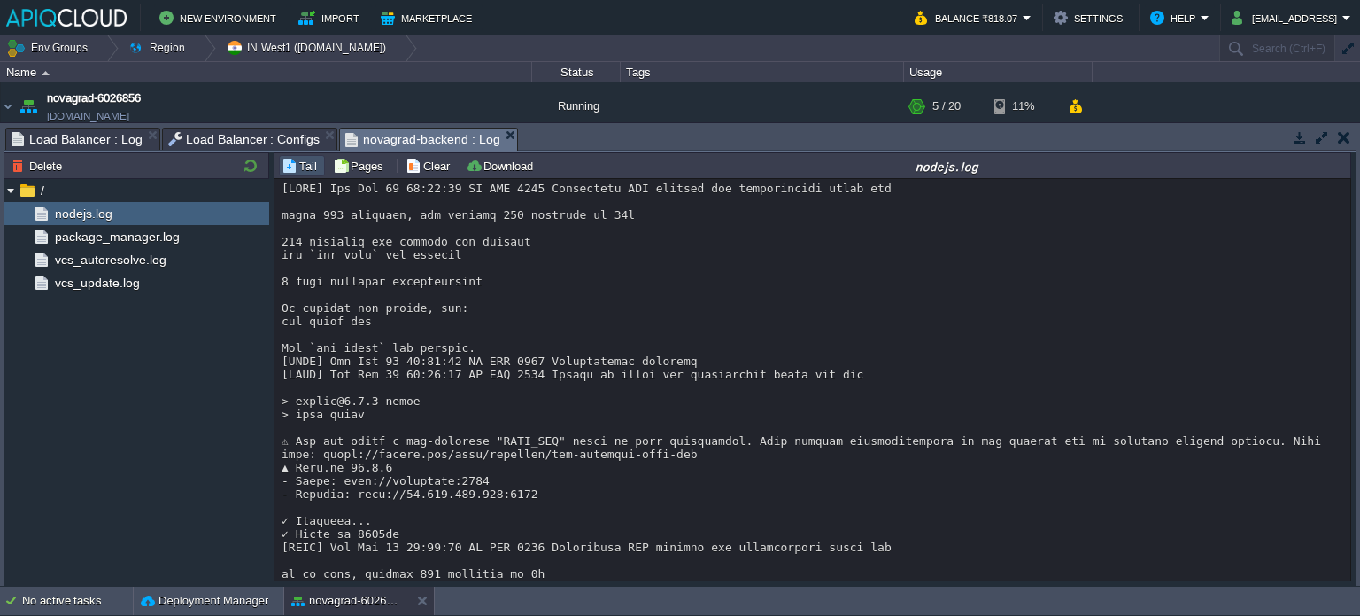
scroll to position [8485, 0]
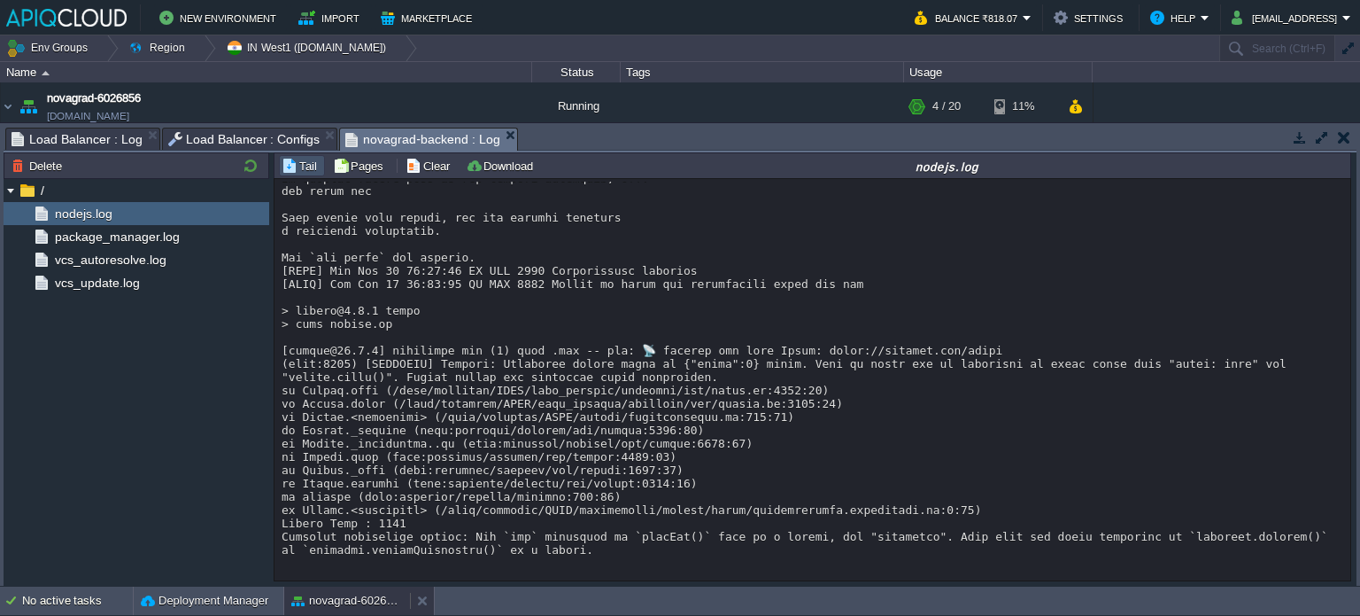
click at [377, 596] on button "novagrad-6026856" at bounding box center [347, 601] width 112 height 18
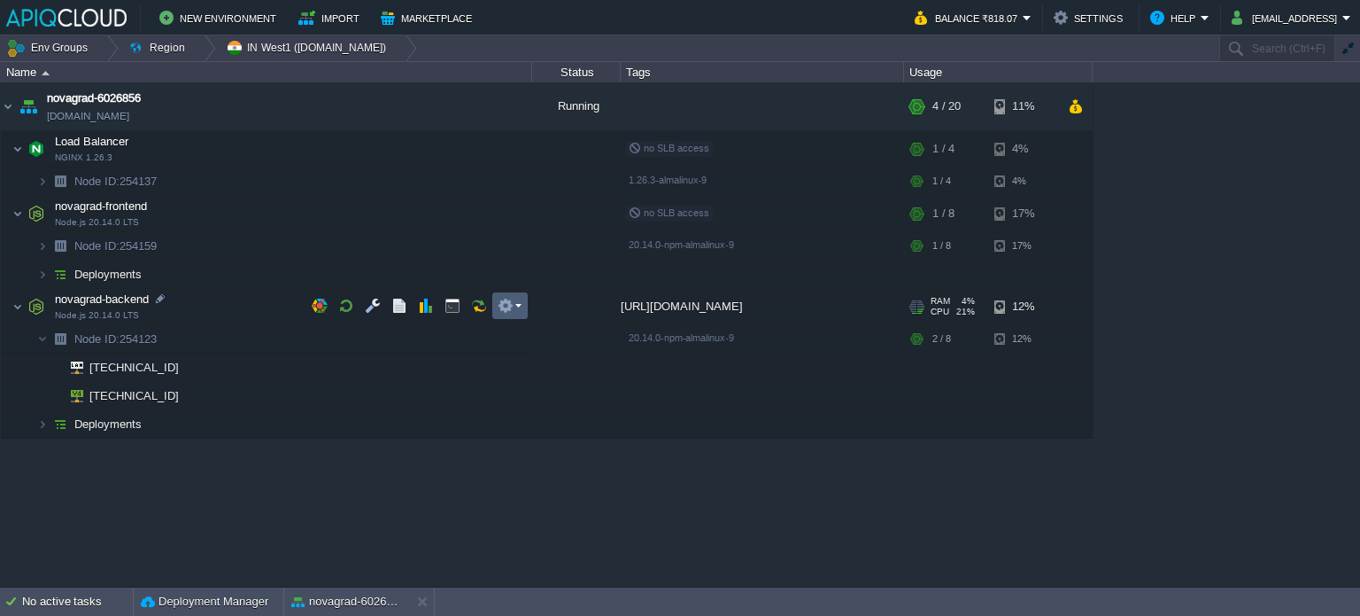
click at [515, 304] on em at bounding box center [510, 306] width 24 height 16
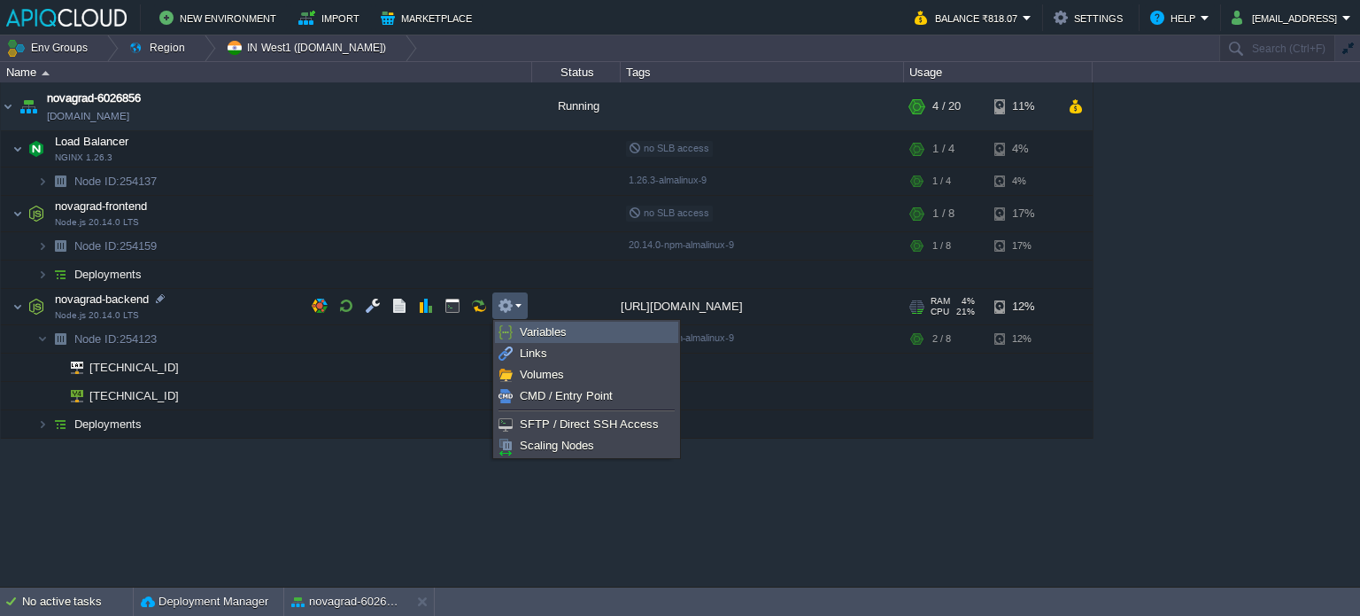
click at [572, 331] on link "Variables" at bounding box center [587, 331] width 182 height 19
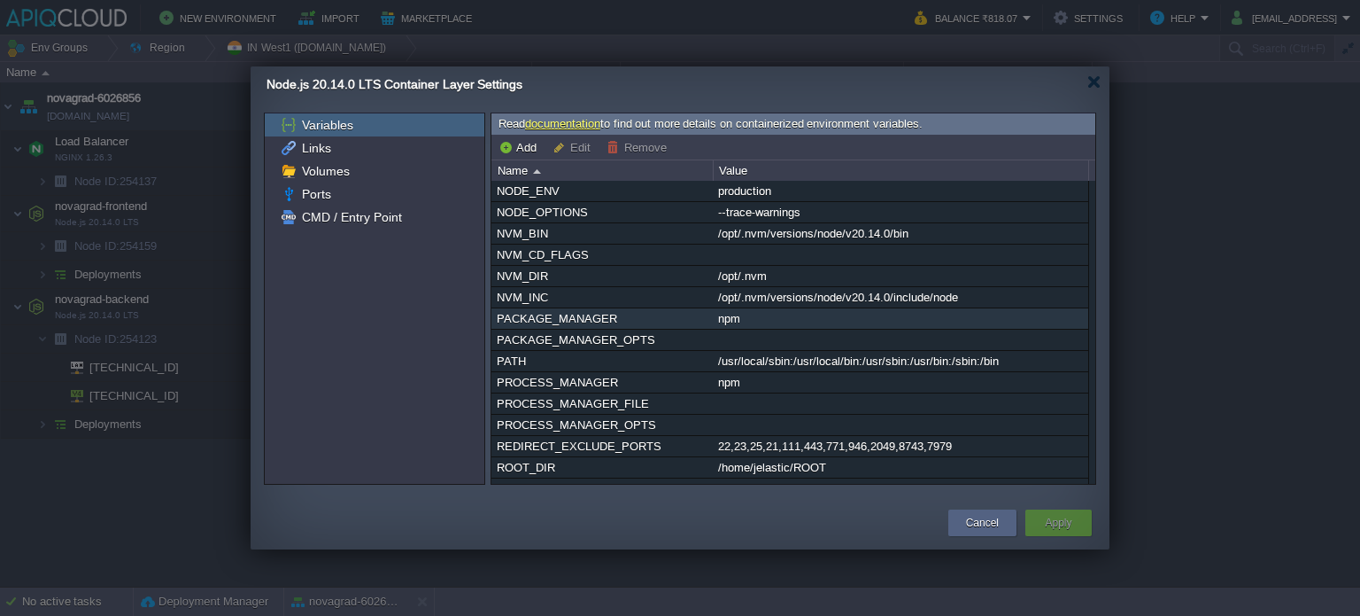
scroll to position [0, 0]
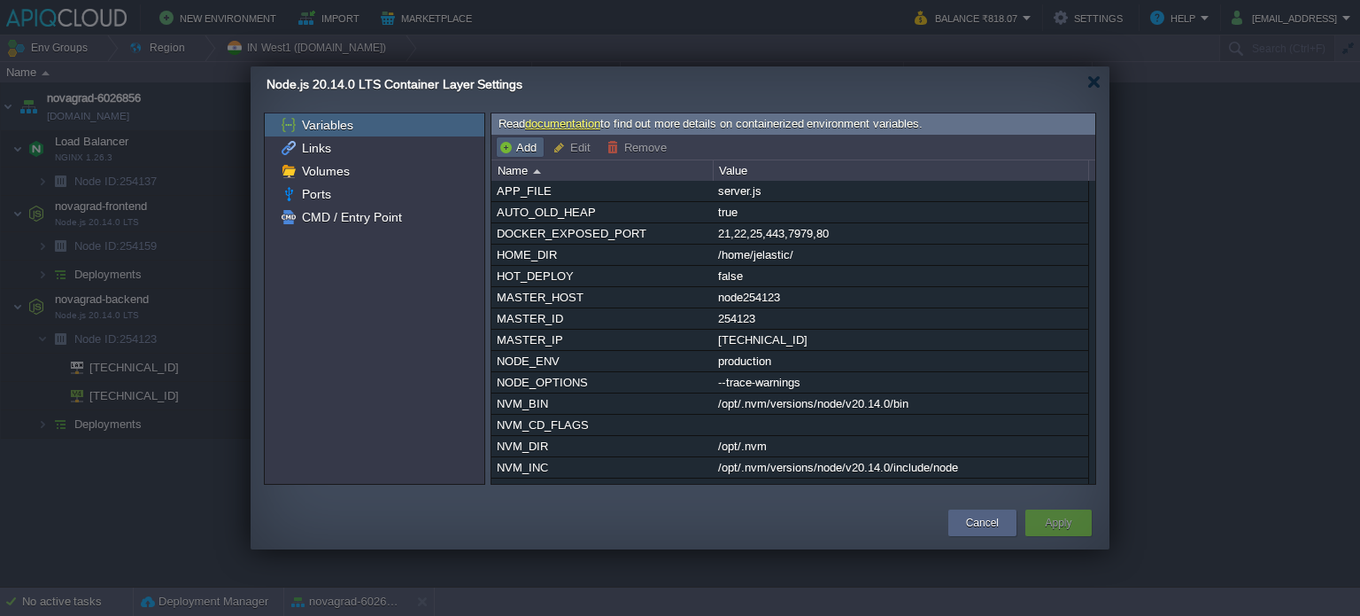
click at [516, 144] on button "Add" at bounding box center [520, 147] width 43 height 16
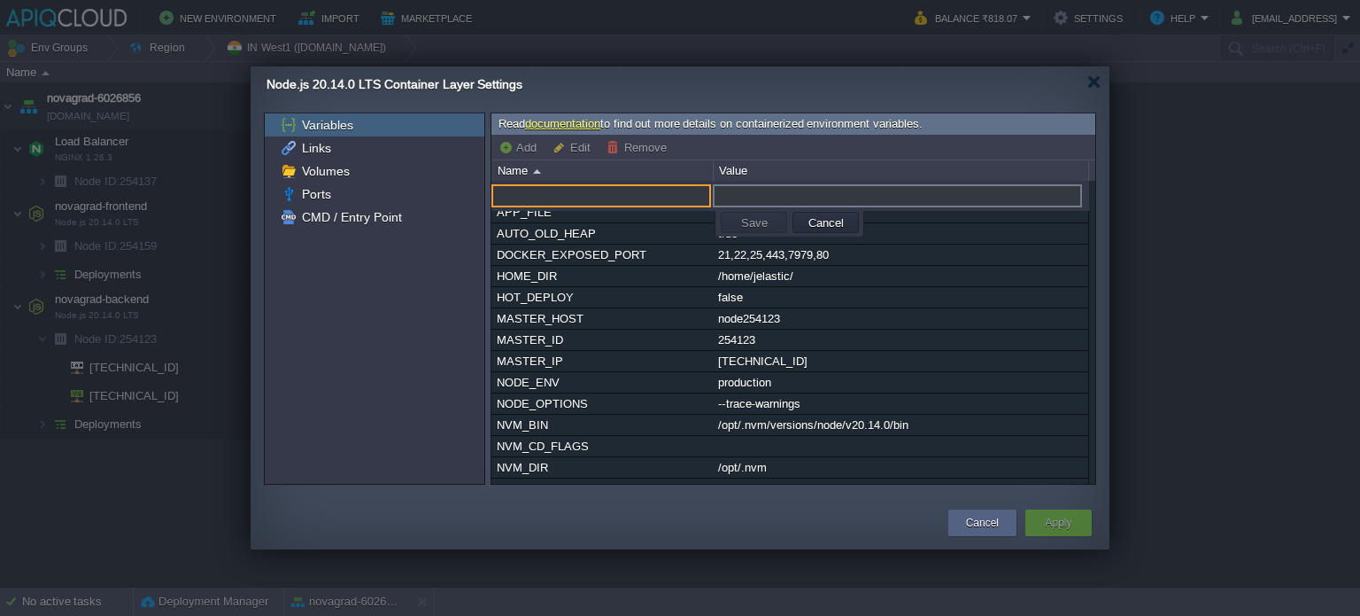
paste input "MONGODB_URI"
type input "MONGODB_URI"
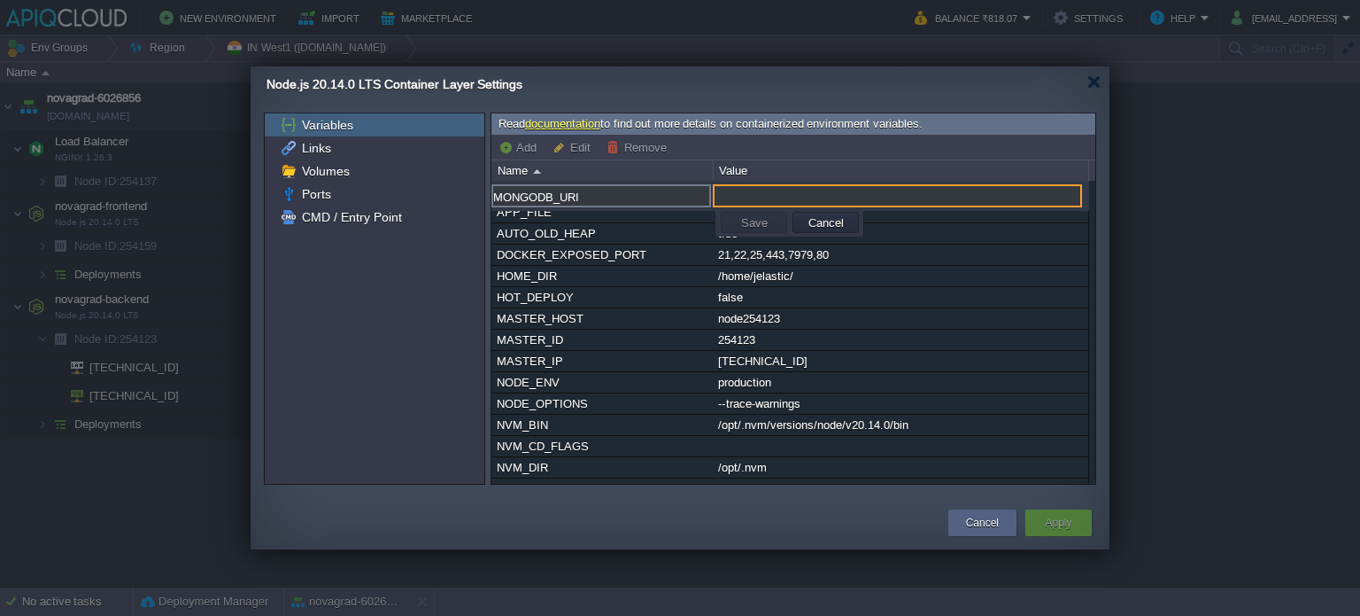
click at [743, 191] on input "text" at bounding box center [897, 195] width 369 height 23
paste input "mongodb+srv://info_db_user:[EMAIL_ADDRESS][DOMAIN_NAME]/?retryWrites=true&w=maj…"
type input "mongodb+srv://info_db_user:[EMAIL_ADDRESS][DOMAIN_NAME]/?retryWrites=true&w=maj…"
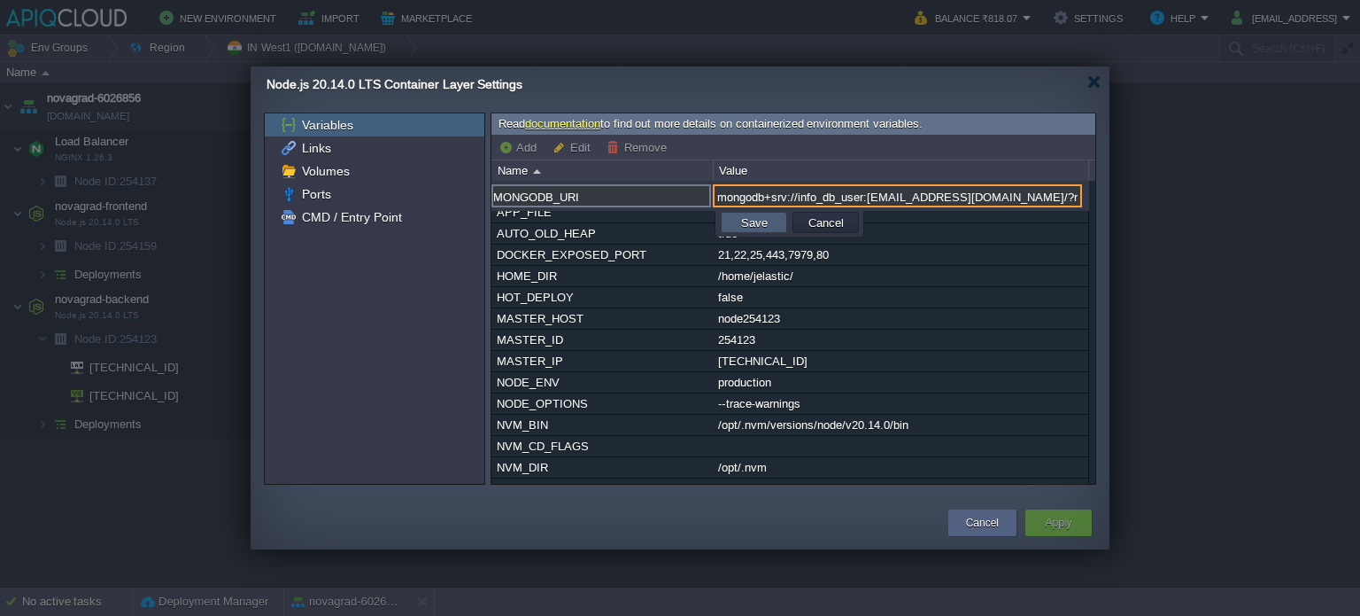
click at [756, 226] on button "Save" at bounding box center [754, 222] width 37 height 16
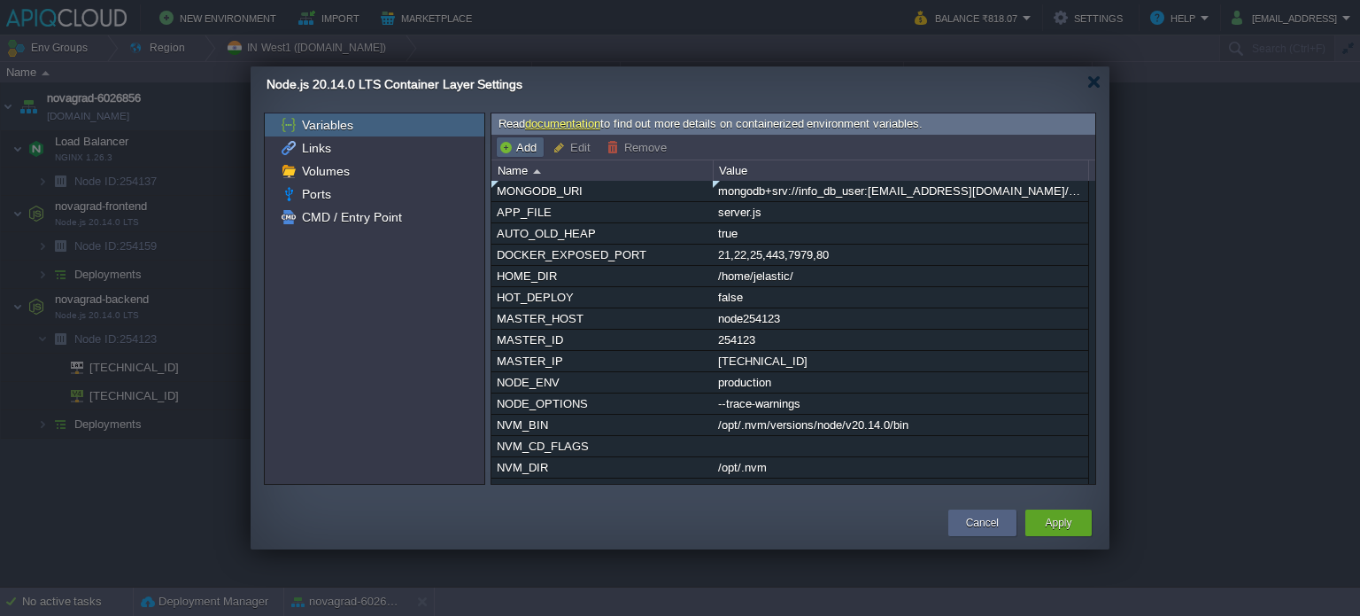
click at [524, 144] on button "Add" at bounding box center [520, 147] width 43 height 16
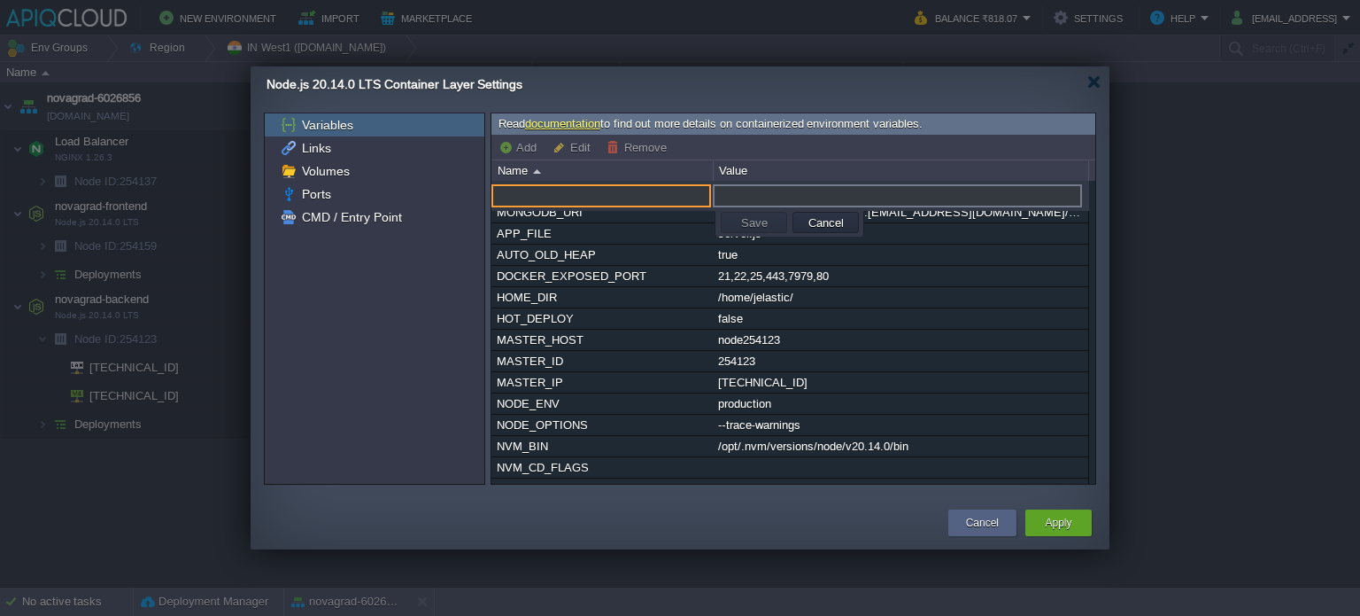
paste input "JWT_SECRET"
type input "JWT_SECRET"
click at [748, 194] on input "text" at bounding box center [897, 195] width 369 height 23
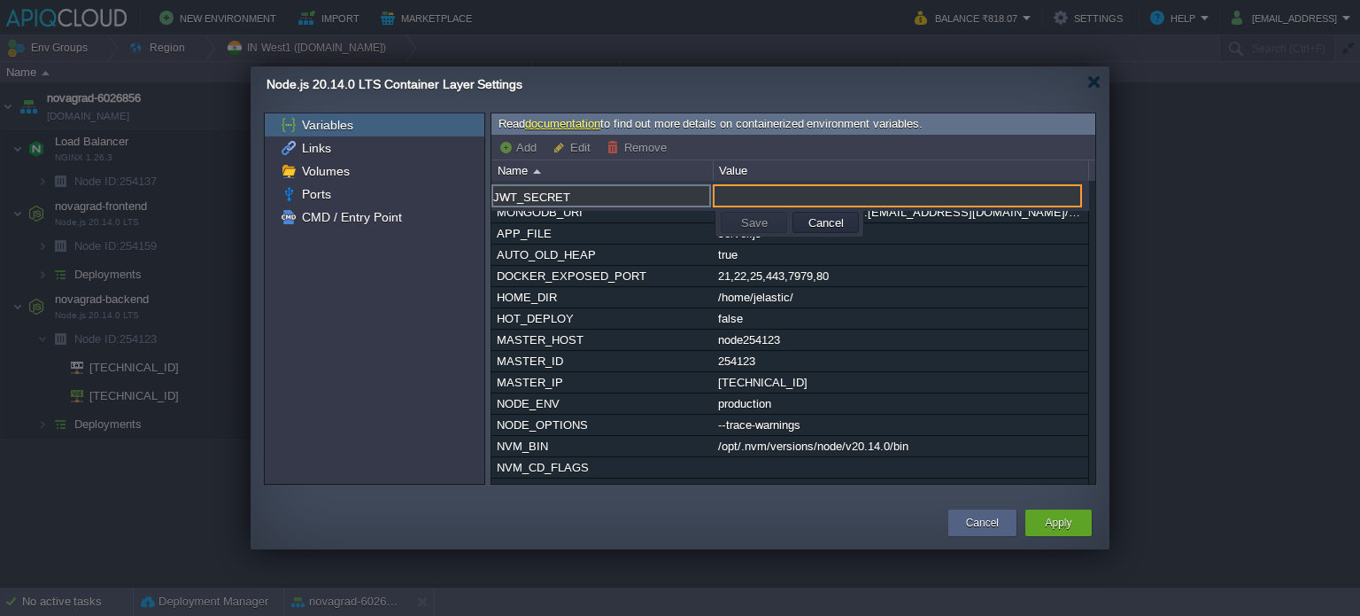
paste input "K8mN3pQ7sU9wX2zB5cF8hJ1lO4rT6vY0aD3gJ6mP9sV2xZ5bE8hK1nQ4tW7yA0c"
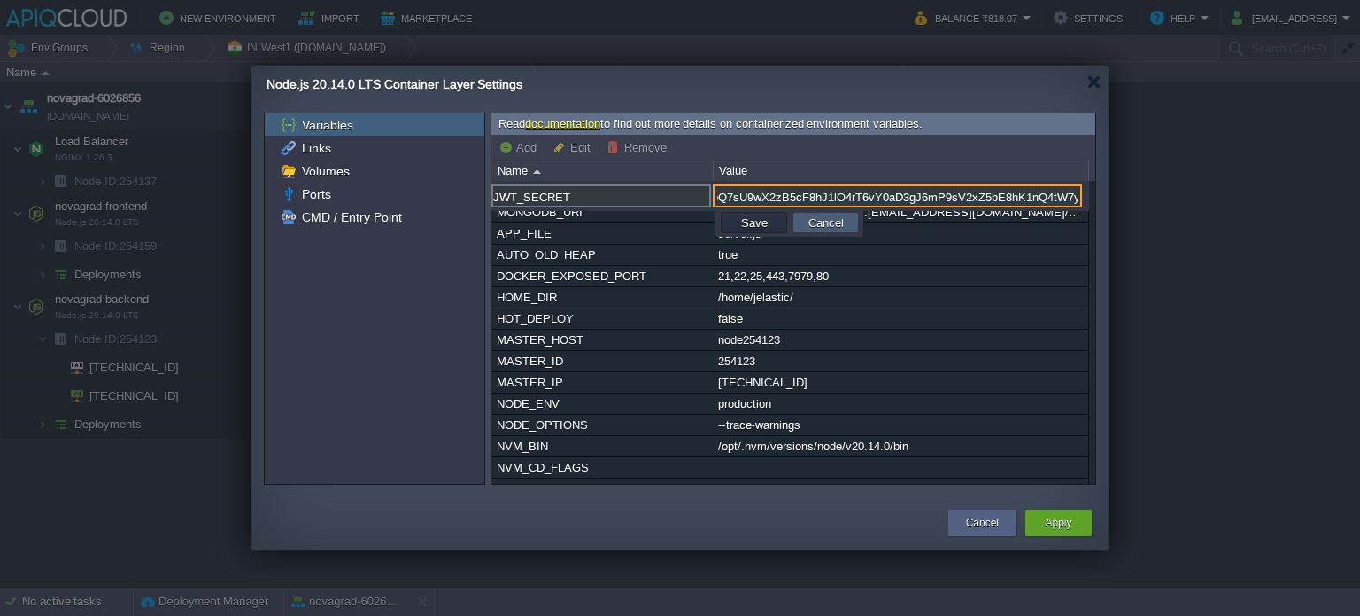
type input "K8mN3pQ7sU9wX2zB5cF8hJ1lO4rT6vY0aD3gJ6mP9sV2xZ5bE8hK1nQ4tW7yA0c"
click at [820, 222] on button "Cancel" at bounding box center [826, 222] width 46 height 16
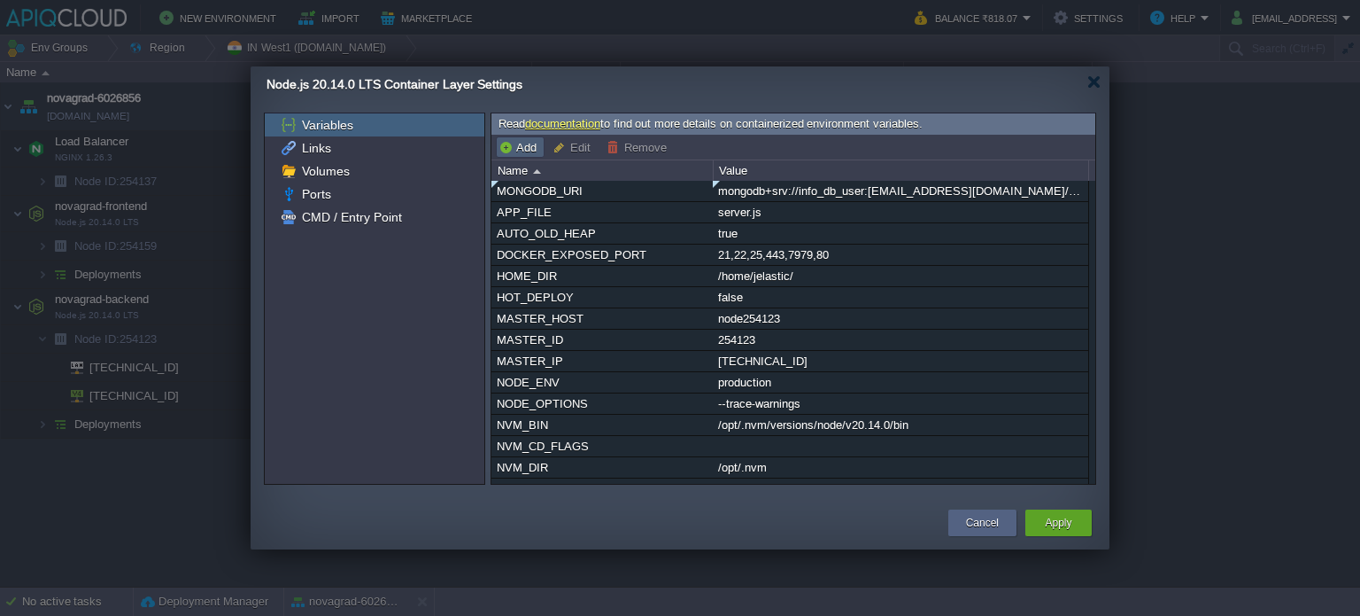
click at [531, 148] on button "Add" at bounding box center [520, 147] width 43 height 16
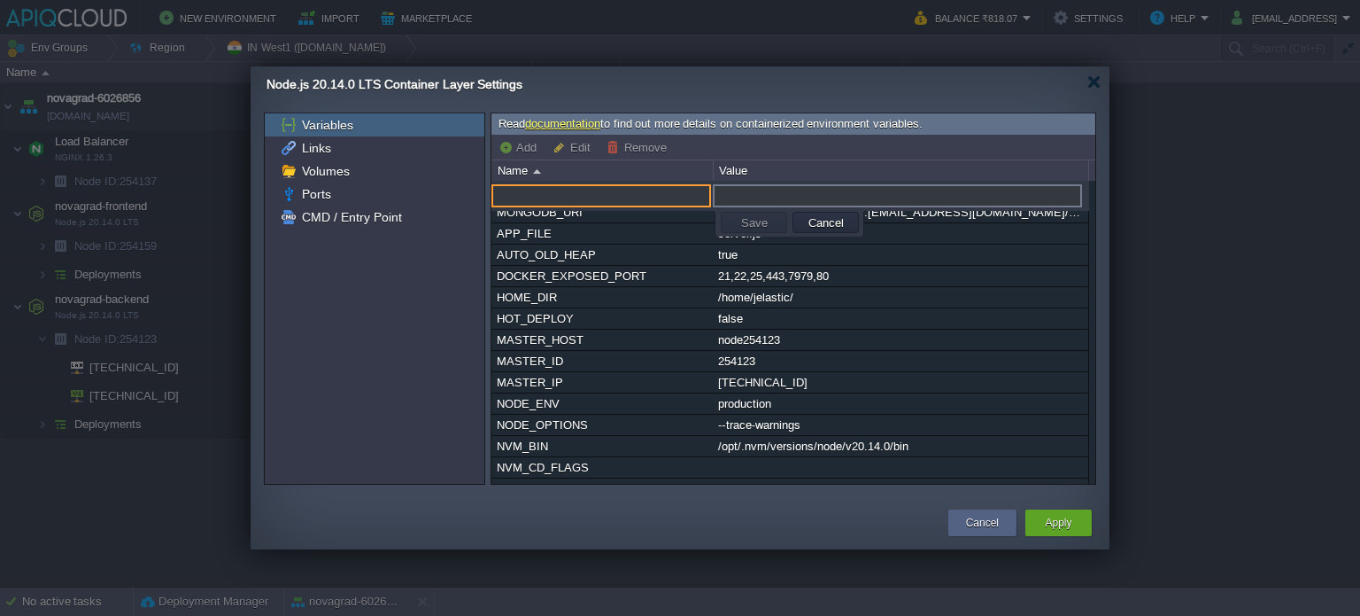
click at [536, 185] on input "text" at bounding box center [602, 195] width 220 height 23
paste input "K8mN3pQ7sU9wX2zB5cF8hJ1lO4rT6vY0aD3gJ6mP9sV2xZ5bE8hK1nQ4tW7yA0c"
type input "K8mN3pQ7sU9wX2zB5cF8hJ1lO4rT6vY0aD3gJ6mP9sV2xZ5bE8hK1nQ4tW7yA0c"
click at [743, 198] on input "text" at bounding box center [897, 195] width 369 height 23
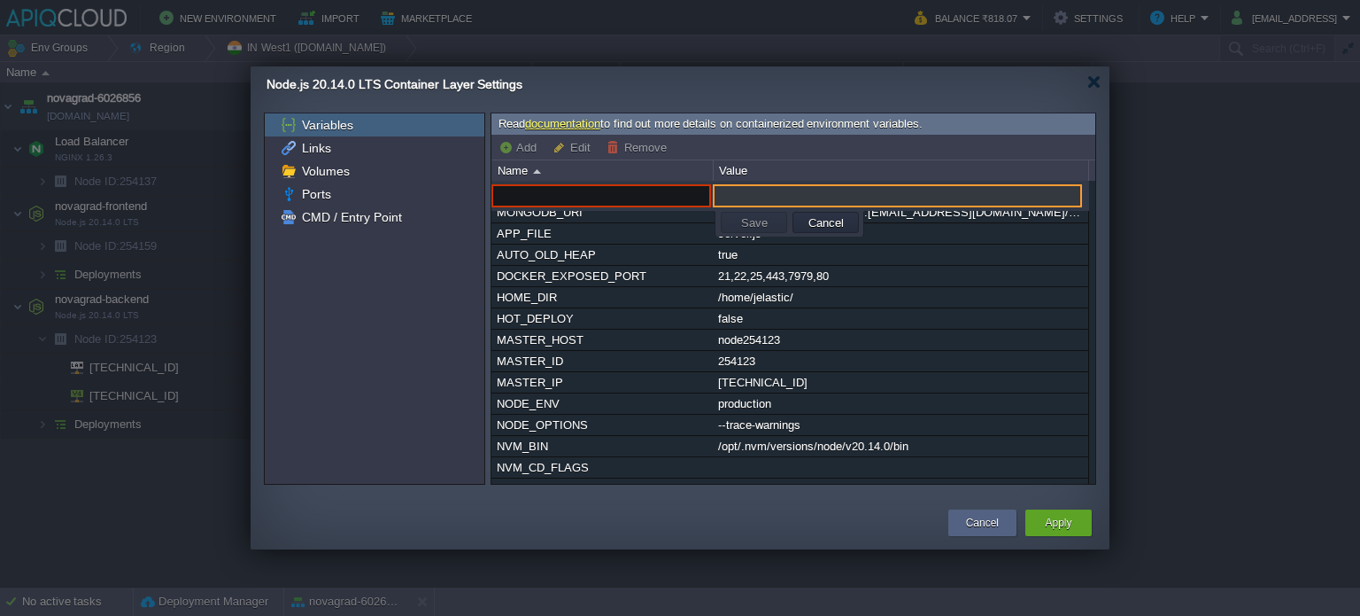
paste input "K8mN3pQ7sU9wX2zB5cF8hJ1lO4rT6vY0aD3gJ6mP9sV2xZ5bE8hK1nQ4tW7yA0c"
type input "K8mN3pQ7sU9wX2zB5cF8hJ1lO4rT6vY0aD3gJ6mP9sV2xZ5bE8hK1nQ4tW7yA0c"
click at [534, 190] on input "text" at bounding box center [602, 195] width 220 height 23
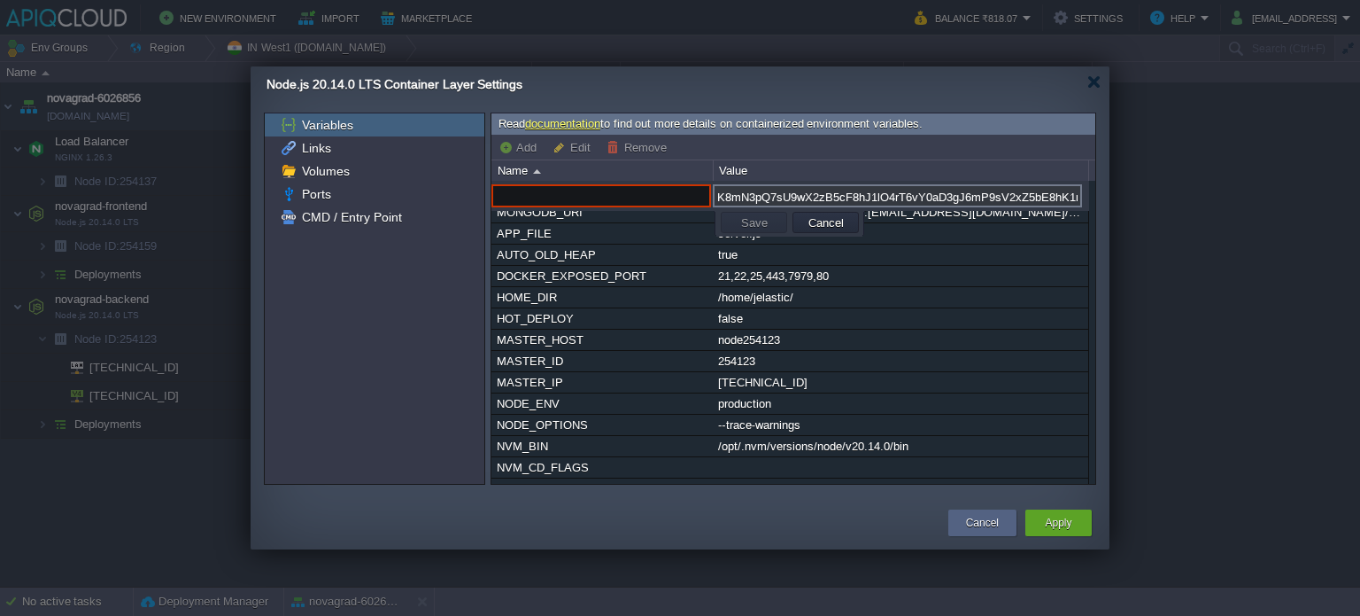
paste input "JWT_SECRET"
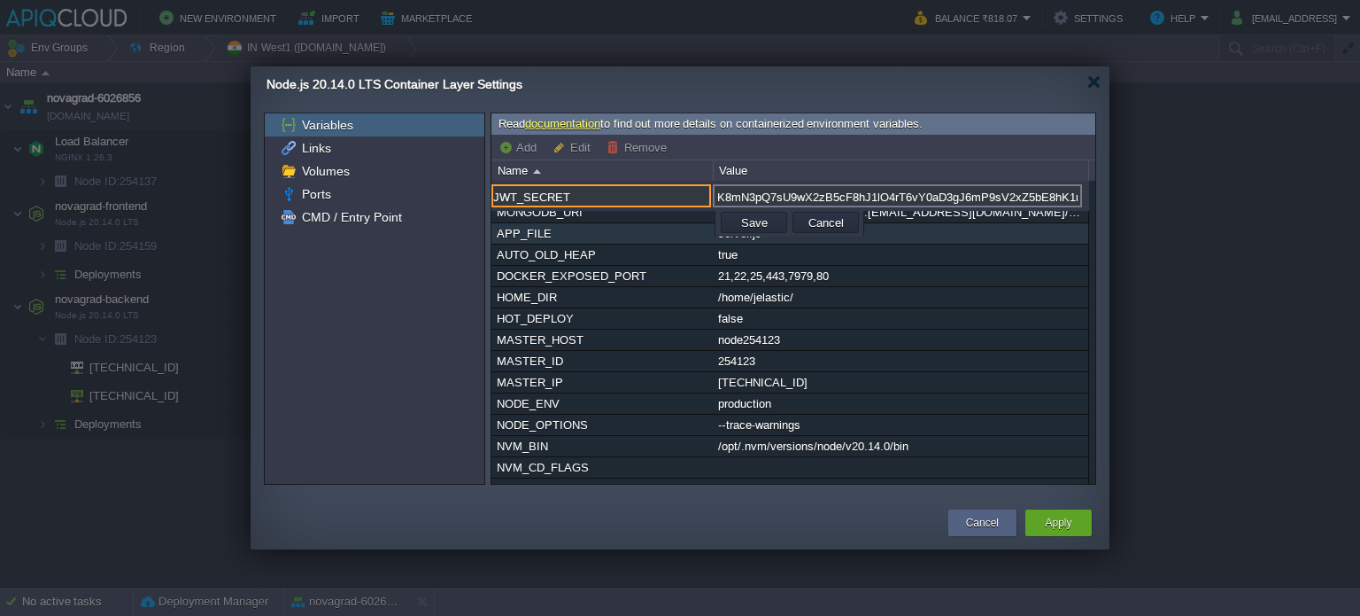
type input "JWT_SECRET"
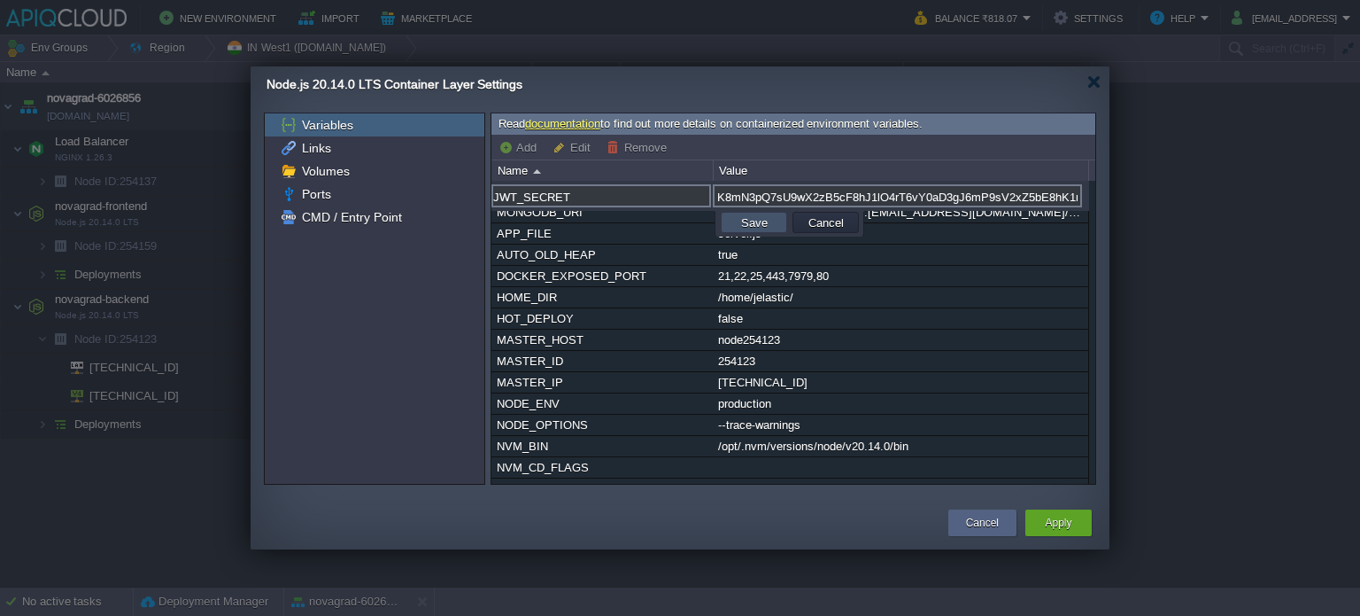
click at [749, 226] on button "Save" at bounding box center [754, 222] width 37 height 16
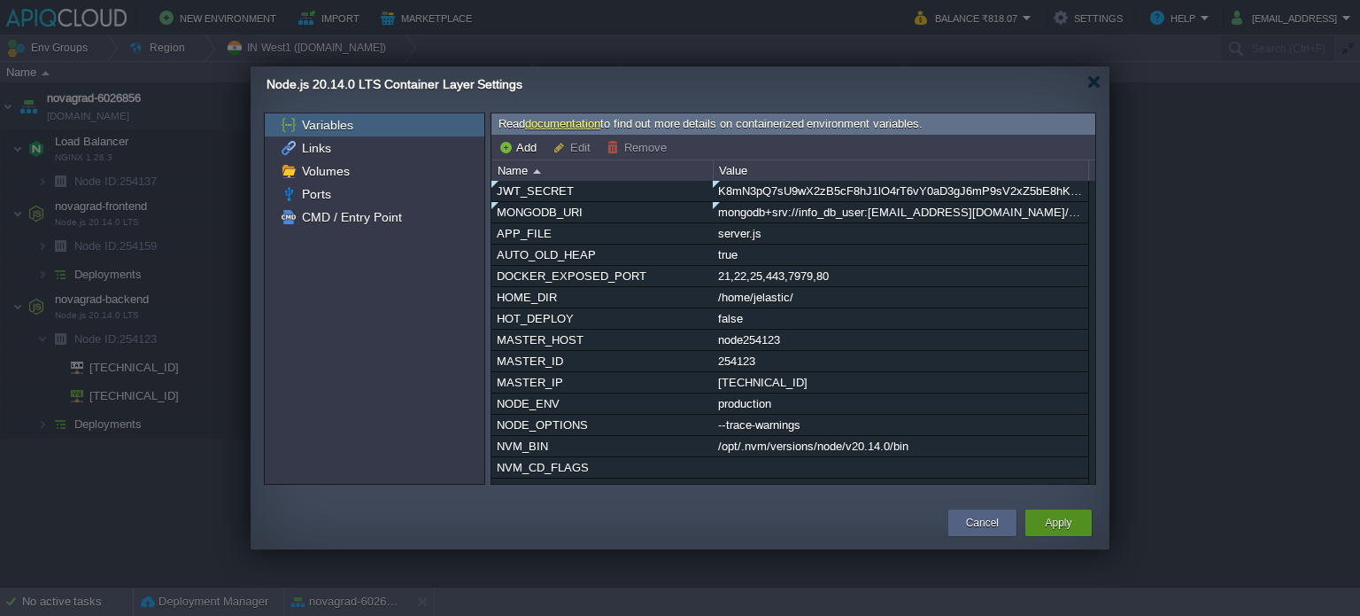
click at [1063, 516] on button "Apply" at bounding box center [1058, 523] width 27 height 18
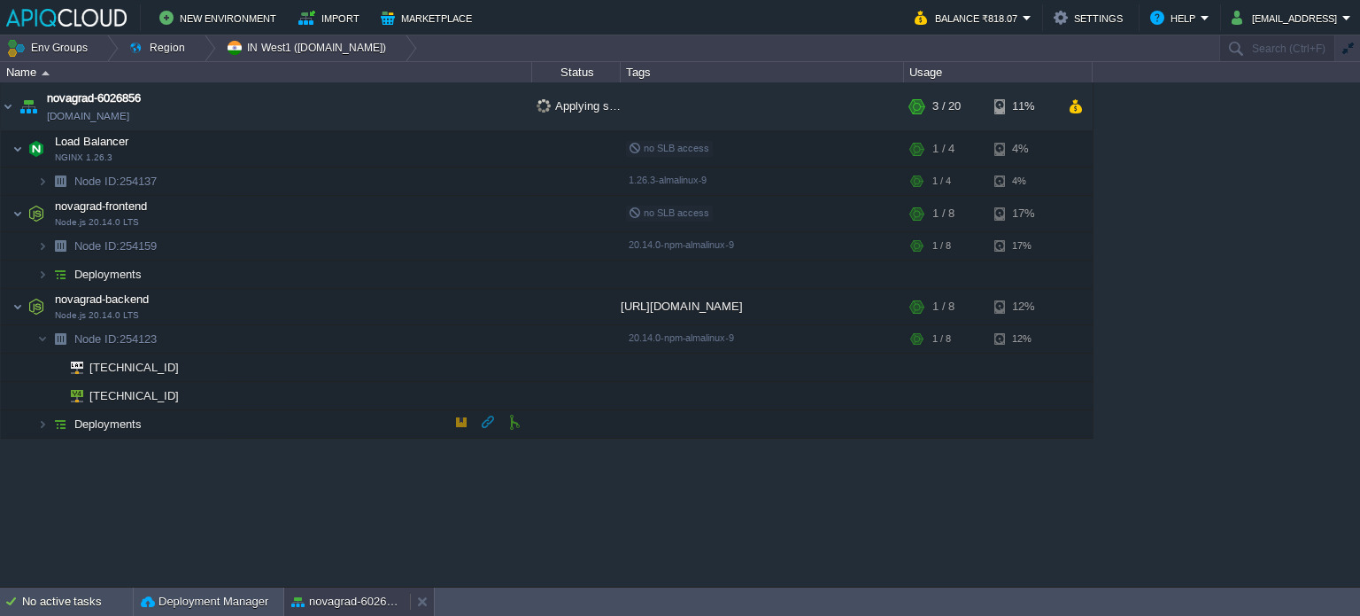
click at [347, 601] on button "novagrad-6026856" at bounding box center [347, 602] width 112 height 18
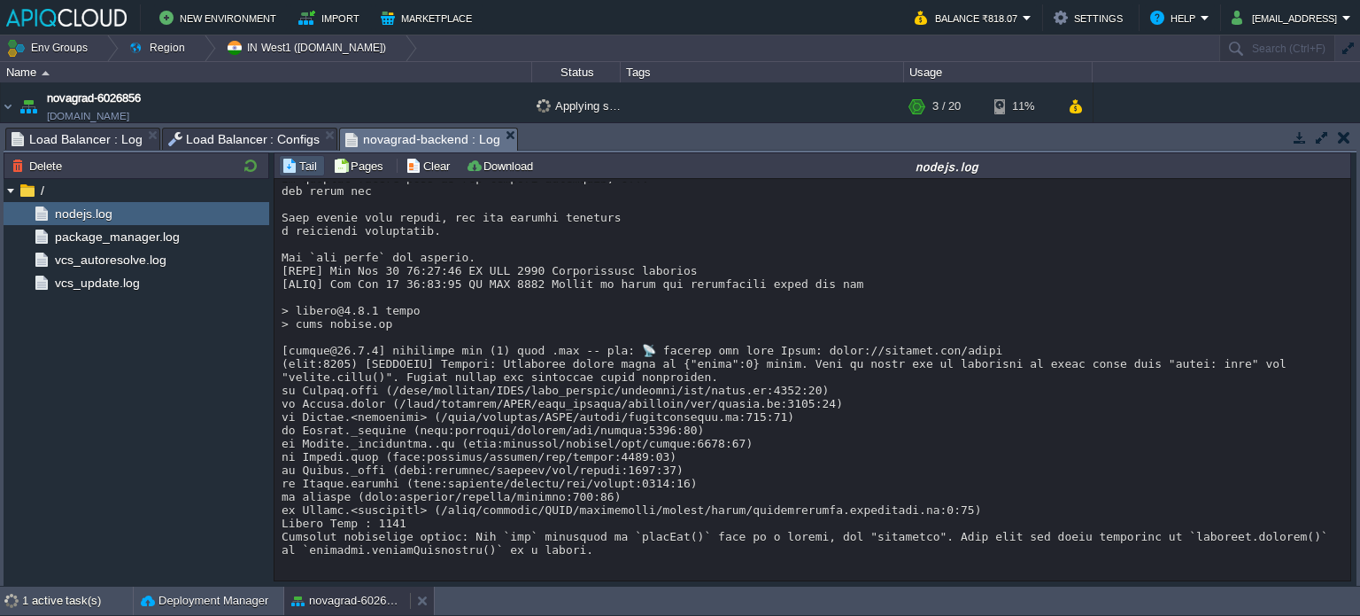
click at [347, 598] on button "novagrad-6026856" at bounding box center [347, 601] width 112 height 18
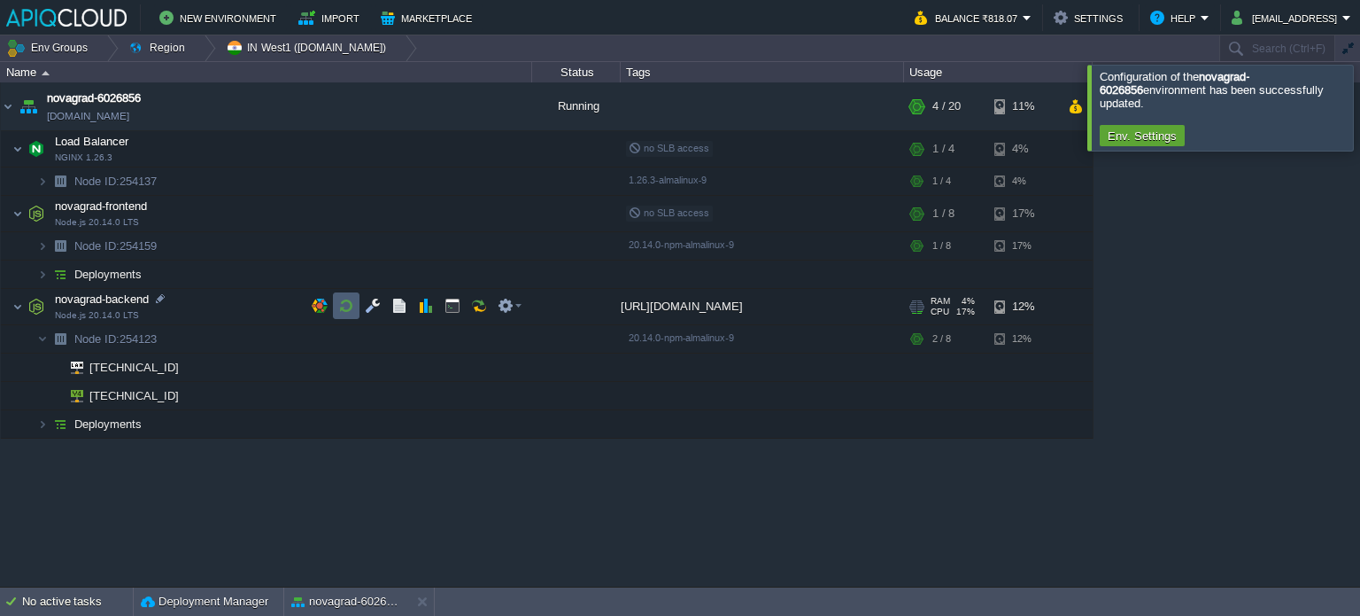
click at [346, 305] on button "button" at bounding box center [346, 306] width 16 height 16
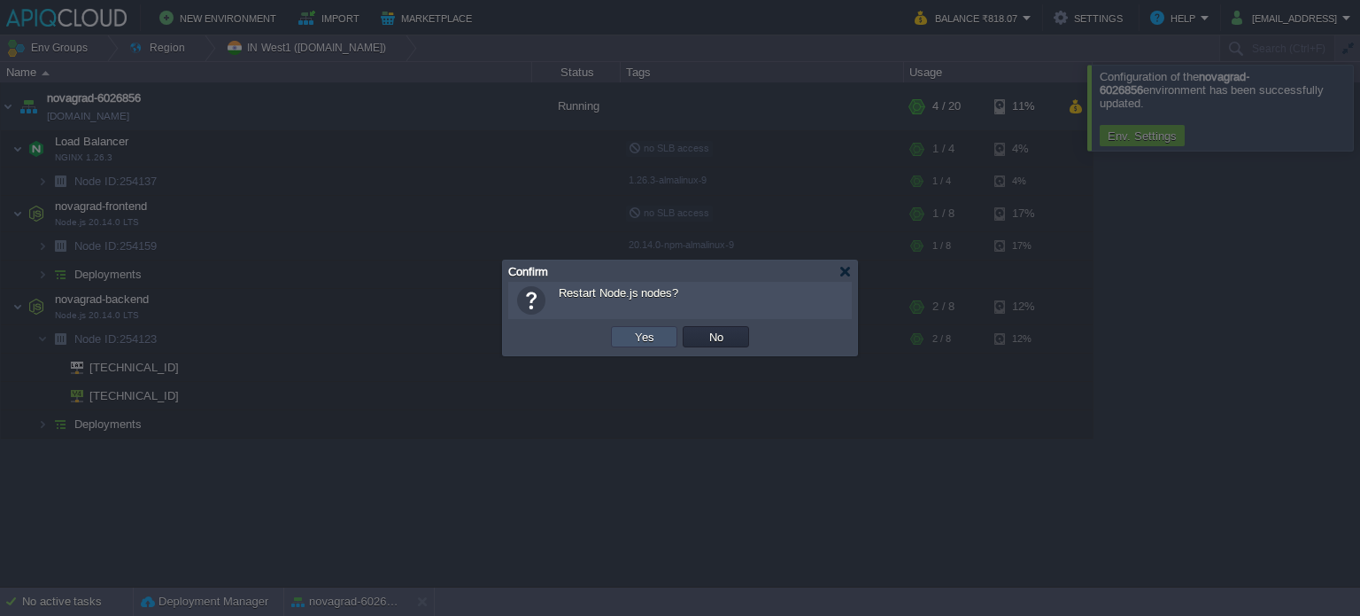
click at [636, 340] on button "Yes" at bounding box center [645, 337] width 30 height 16
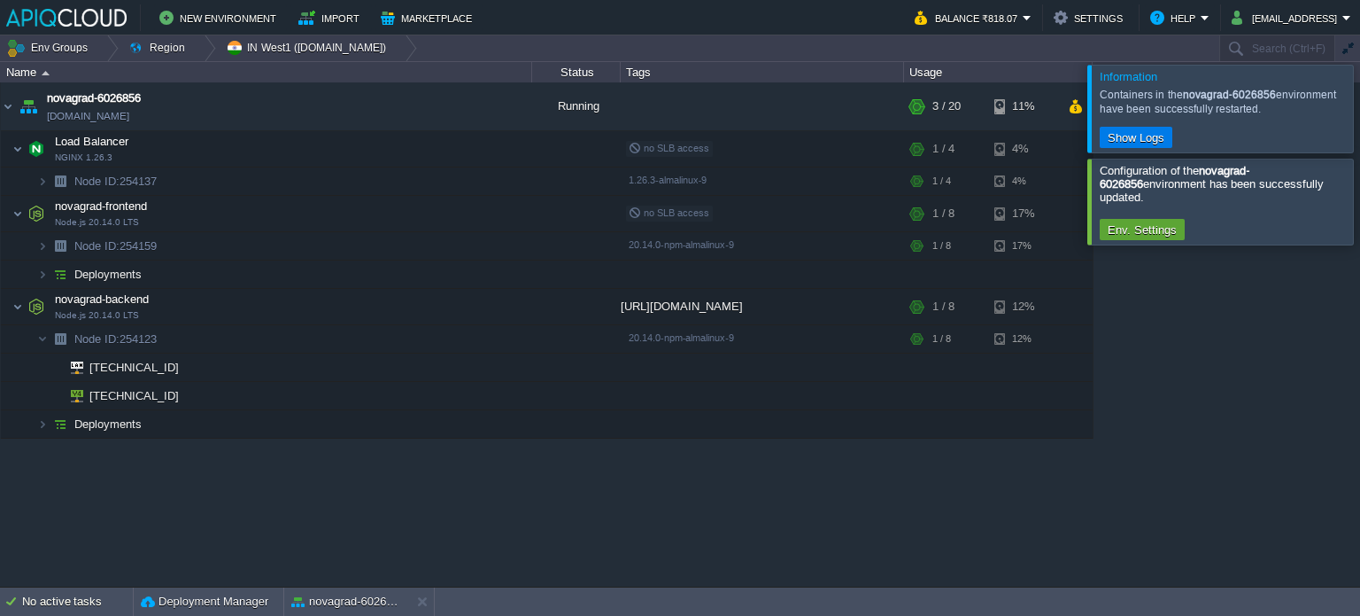
click at [1360, 112] on div at bounding box center [1382, 108] width 0 height 87
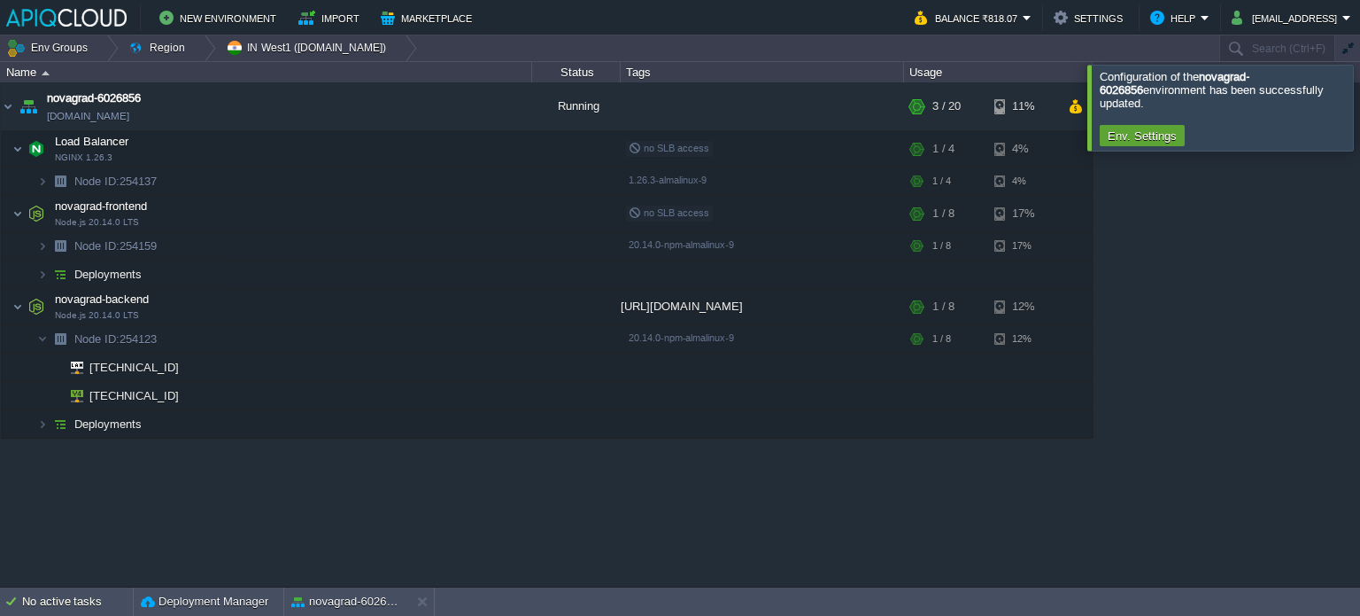
click at [1360, 112] on div at bounding box center [1382, 107] width 0 height 85
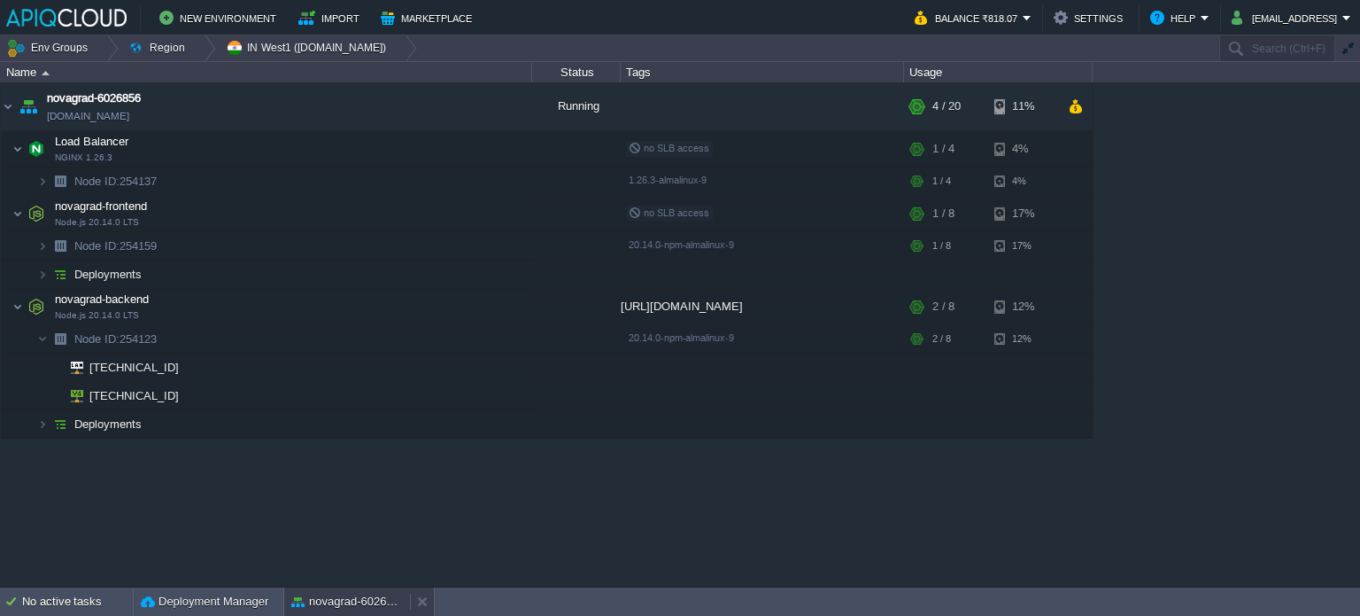
click at [343, 605] on button "novagrad-6026856" at bounding box center [347, 602] width 112 height 18
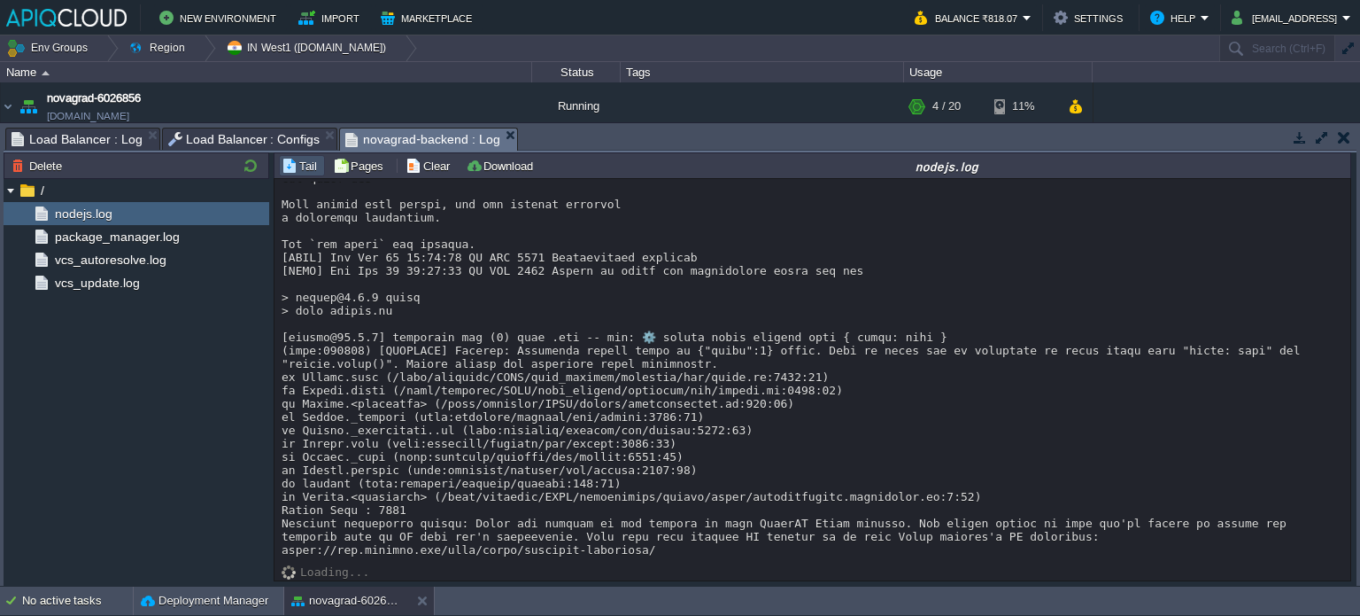
scroll to position [9513, 0]
click at [373, 601] on button "novagrad-6026856" at bounding box center [347, 601] width 112 height 18
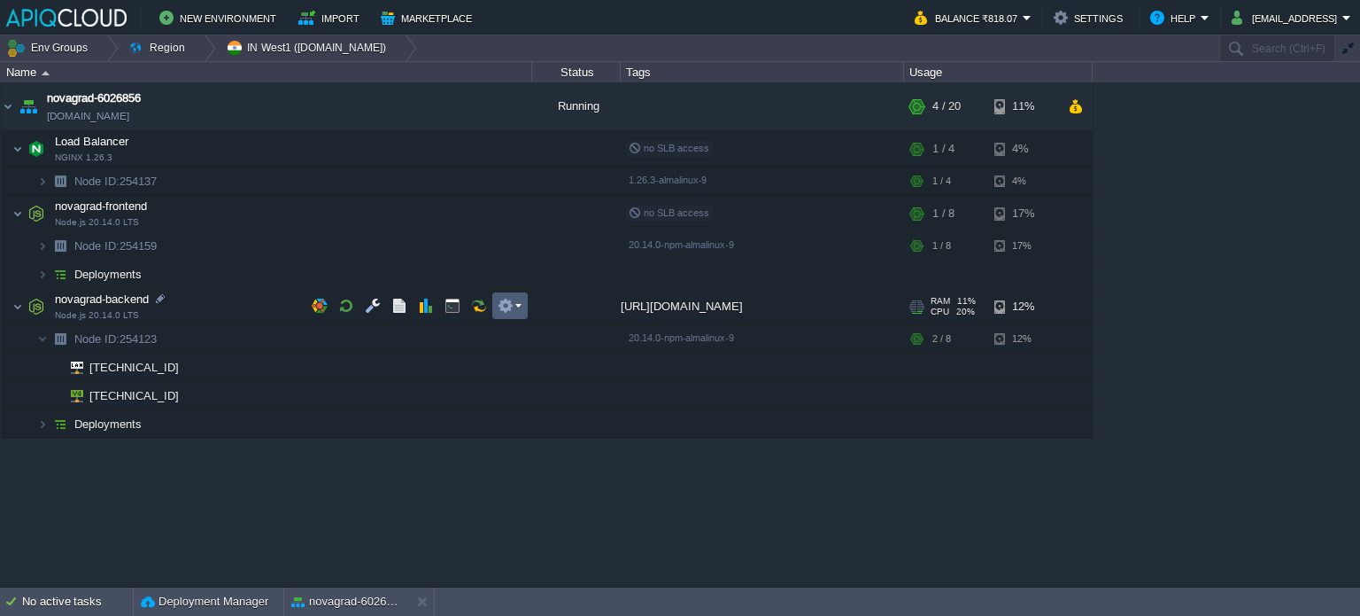
click at [511, 304] on button "button" at bounding box center [506, 306] width 16 height 16
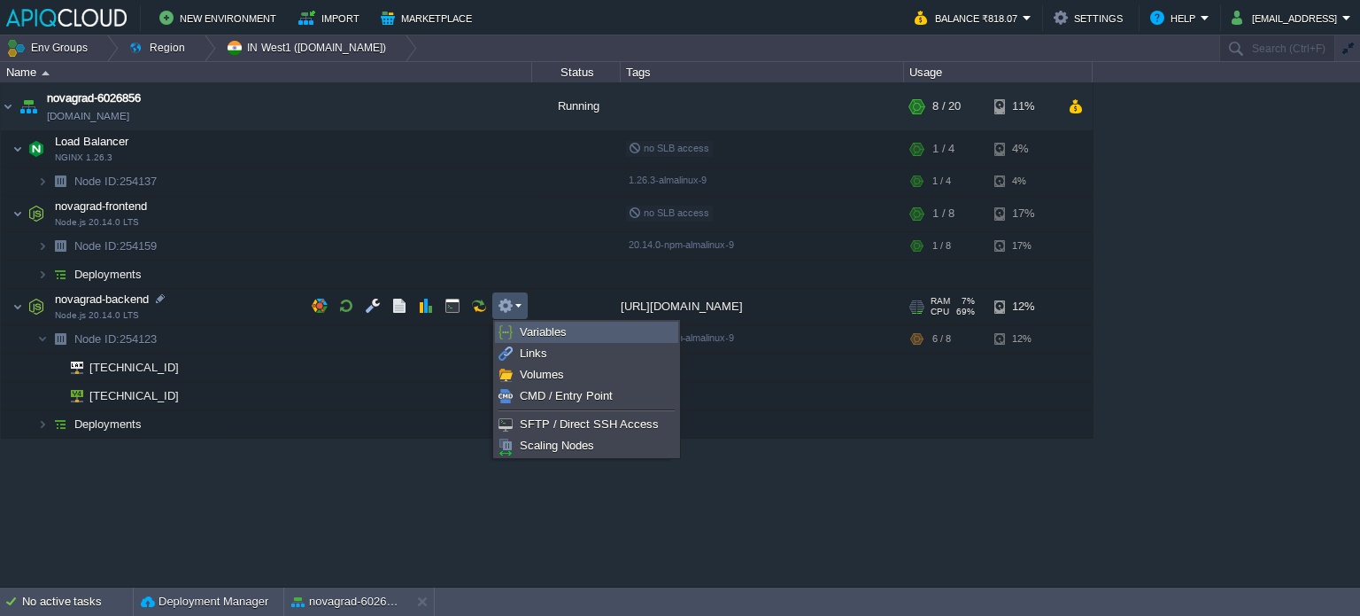
click at [567, 332] on link "Variables" at bounding box center [587, 331] width 182 height 19
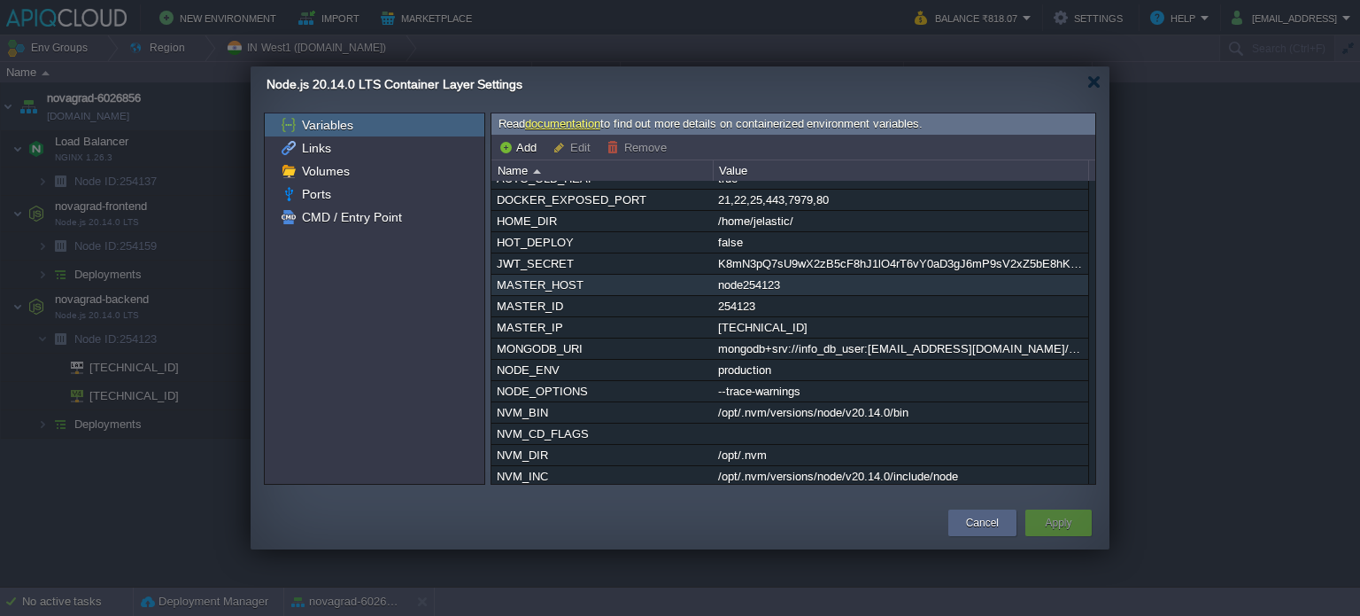
scroll to position [89, 0]
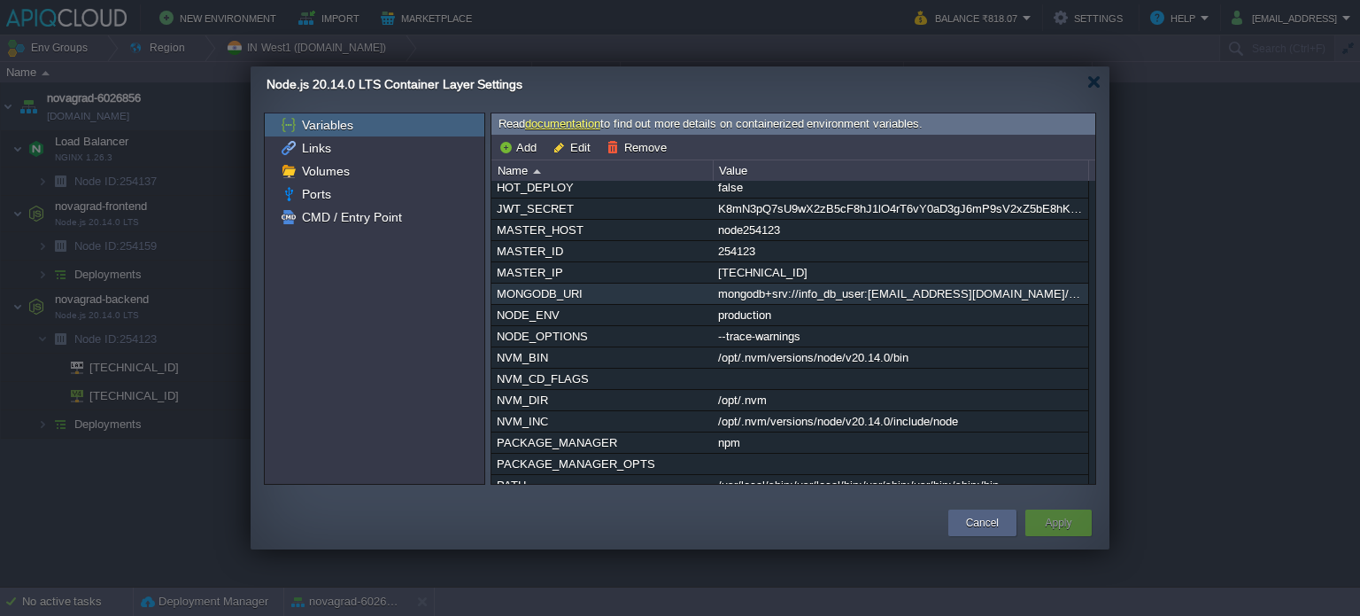
click at [758, 293] on div "mongodb+srv://info_db_user:[EMAIL_ADDRESS][DOMAIN_NAME]/?retryWrites=true&w=maj…" at bounding box center [901, 293] width 374 height 20
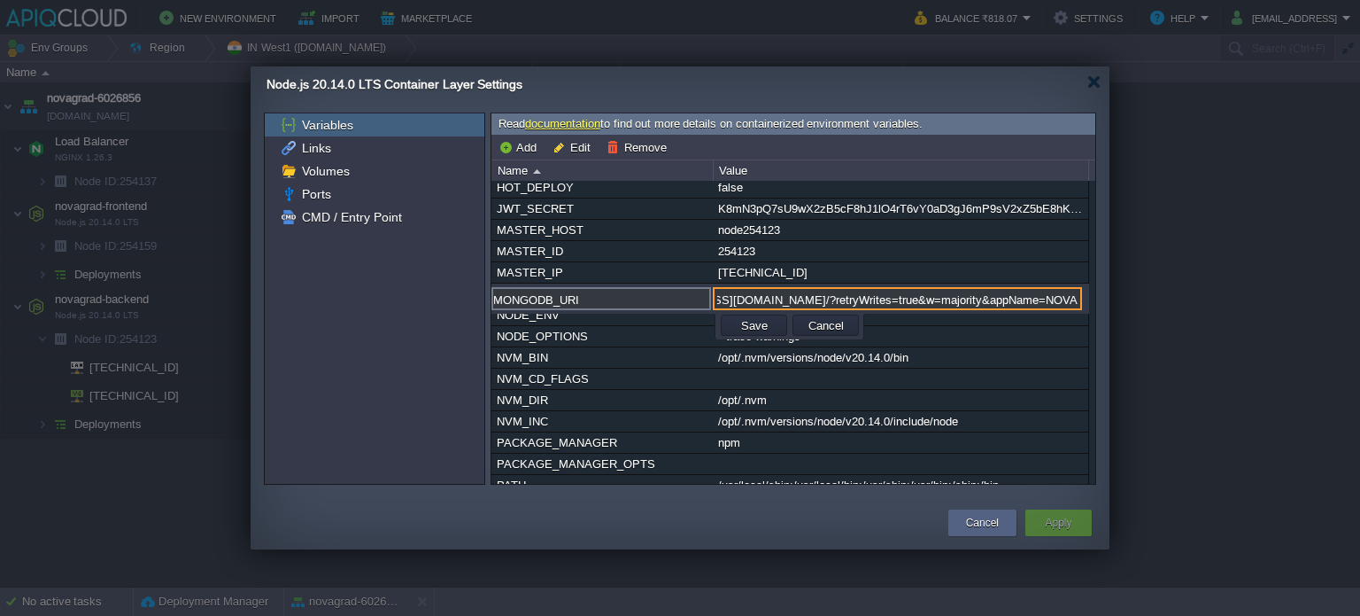
click at [771, 293] on input "mongodb+srv://info_db_user:[EMAIL_ADDRESS][DOMAIN_NAME]/?retryWrites=true&w=maj…" at bounding box center [897, 298] width 369 height 23
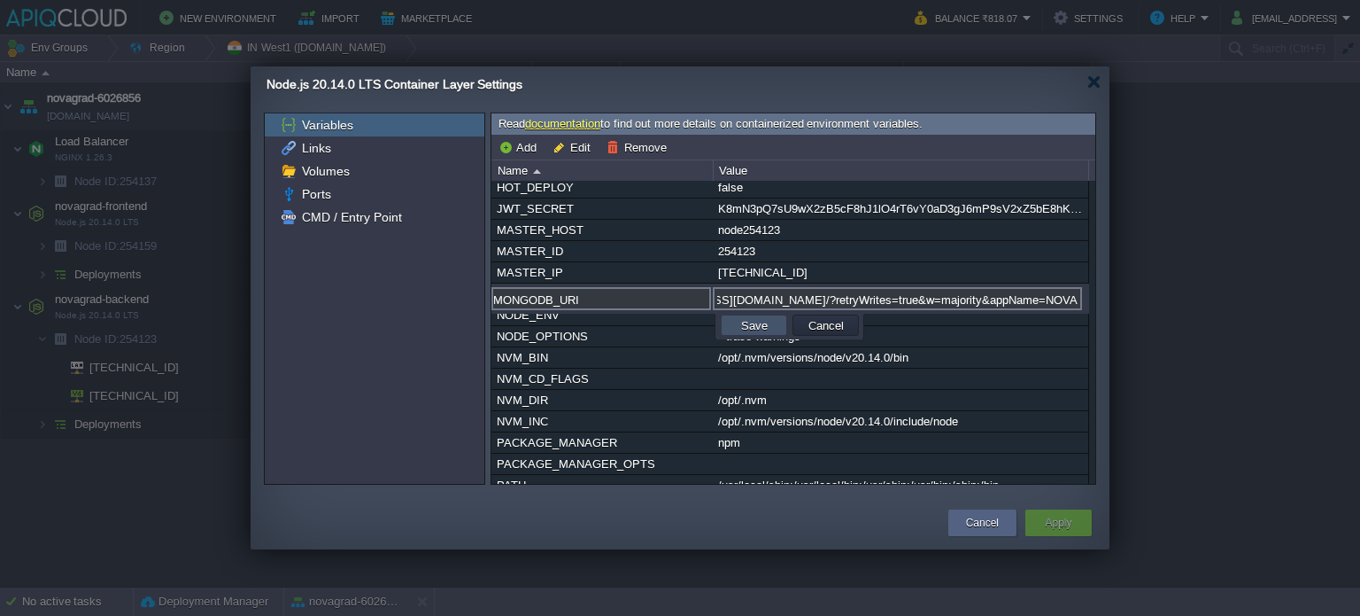
scroll to position [0, 0]
click at [762, 322] on button "Save" at bounding box center [754, 325] width 37 height 16
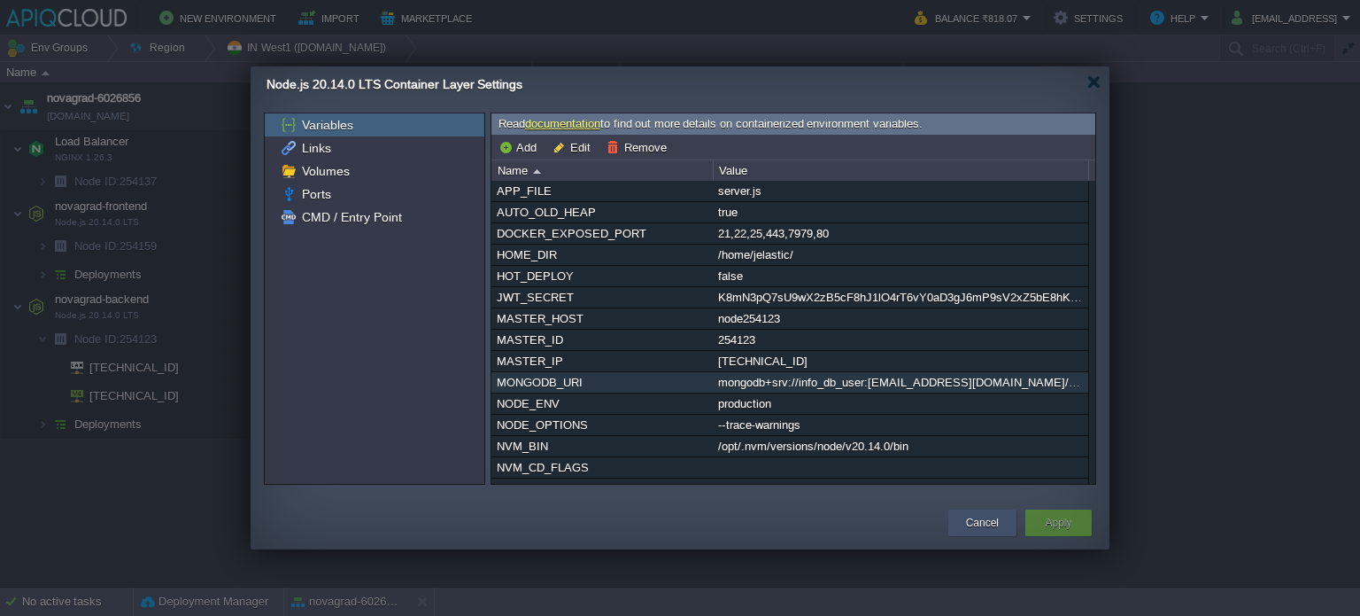
click at [967, 524] on button "Cancel" at bounding box center [982, 523] width 33 height 18
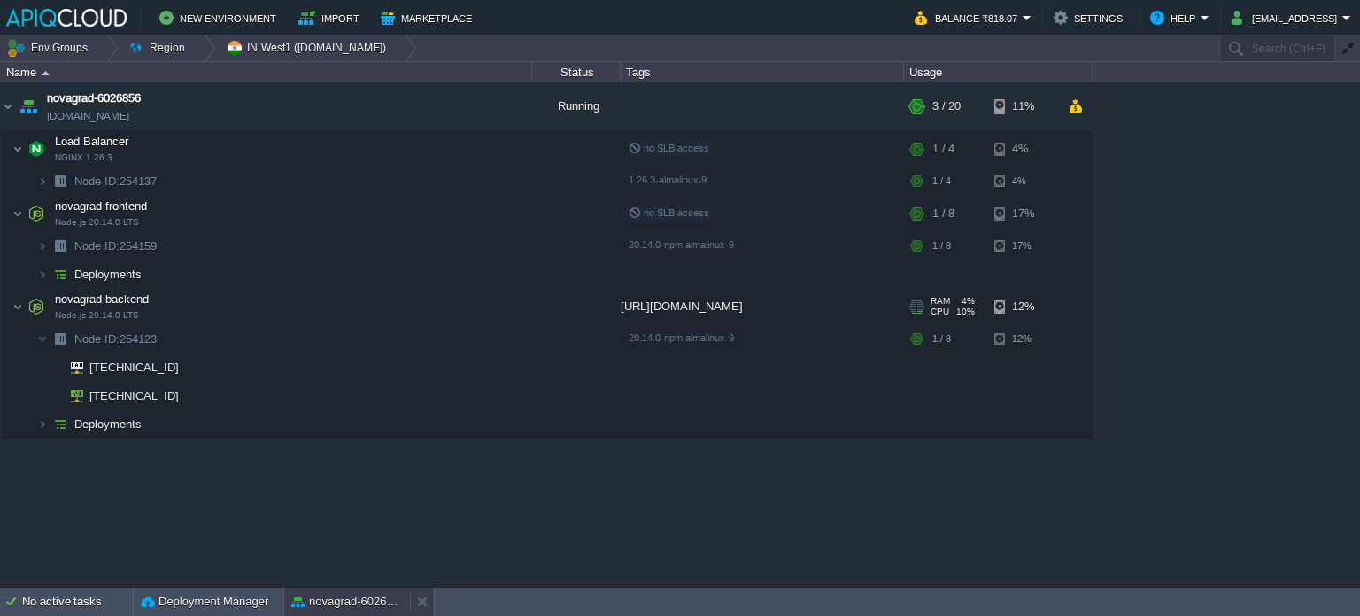
click at [348, 605] on button "novagrad-6026856" at bounding box center [347, 602] width 112 height 18
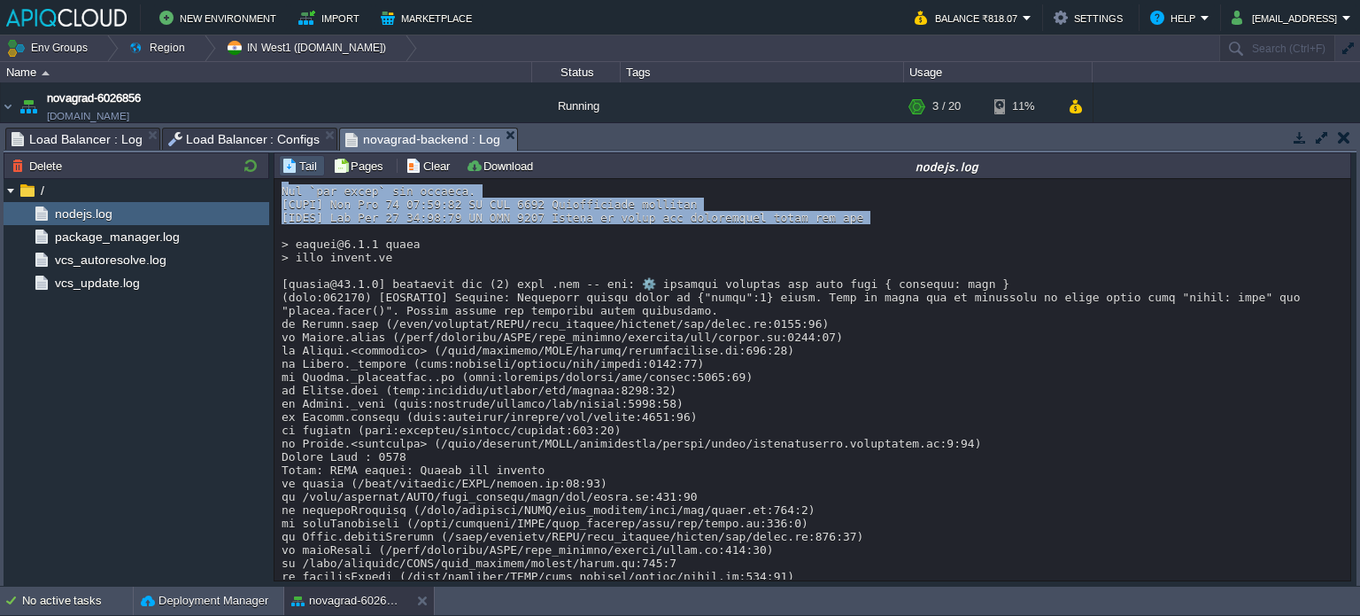
scroll to position [9751, 0]
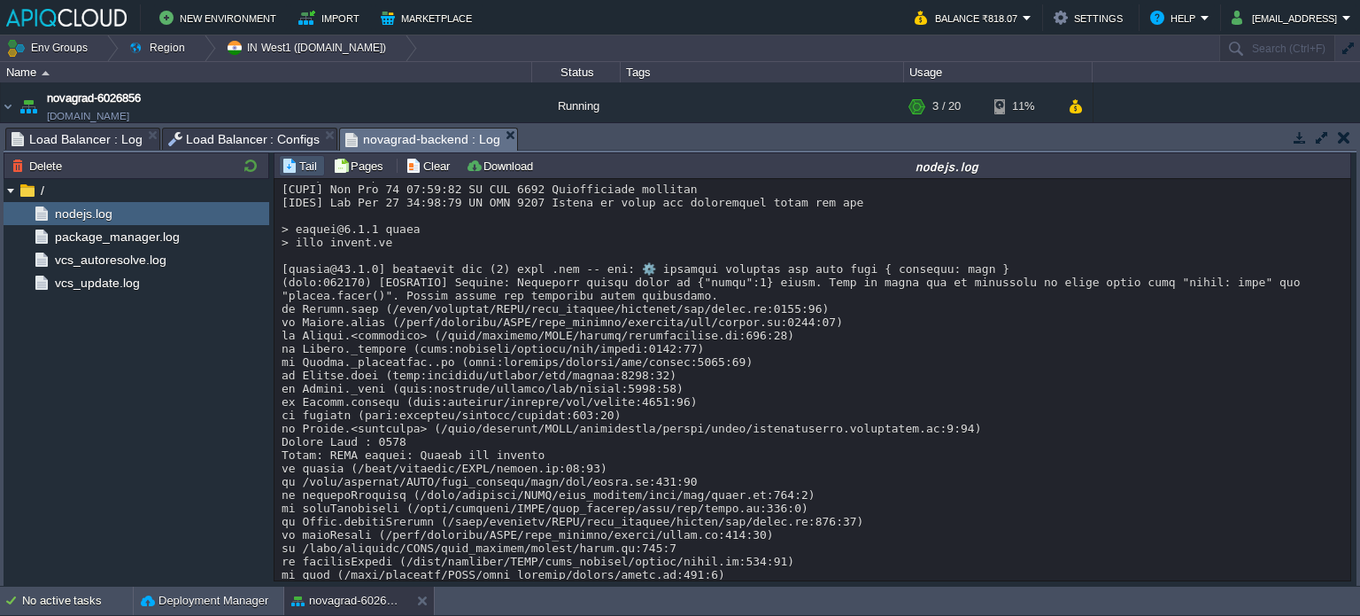
drag, startPoint x: 281, startPoint y: 536, endPoint x: 1267, endPoint y: 314, distance: 1010.4
copy div "tabase connection failed: Could not connect to any servers in your MongoDB Atla…"
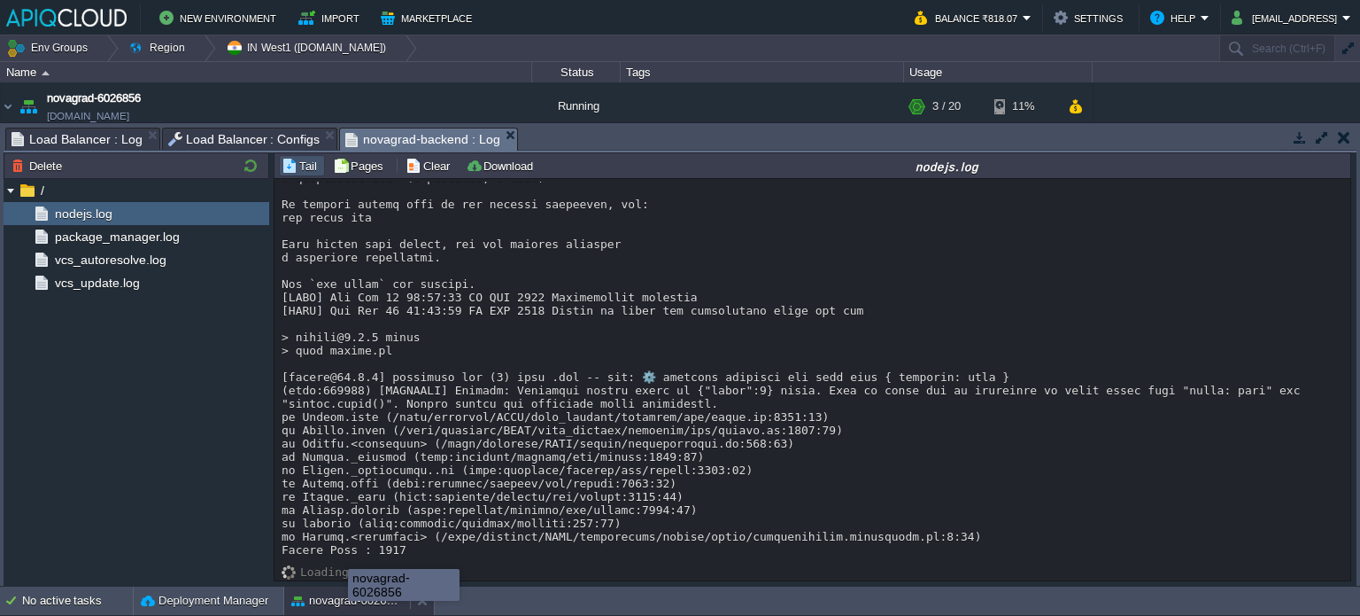
click at [347, 601] on button "novagrad-6026856" at bounding box center [347, 601] width 112 height 18
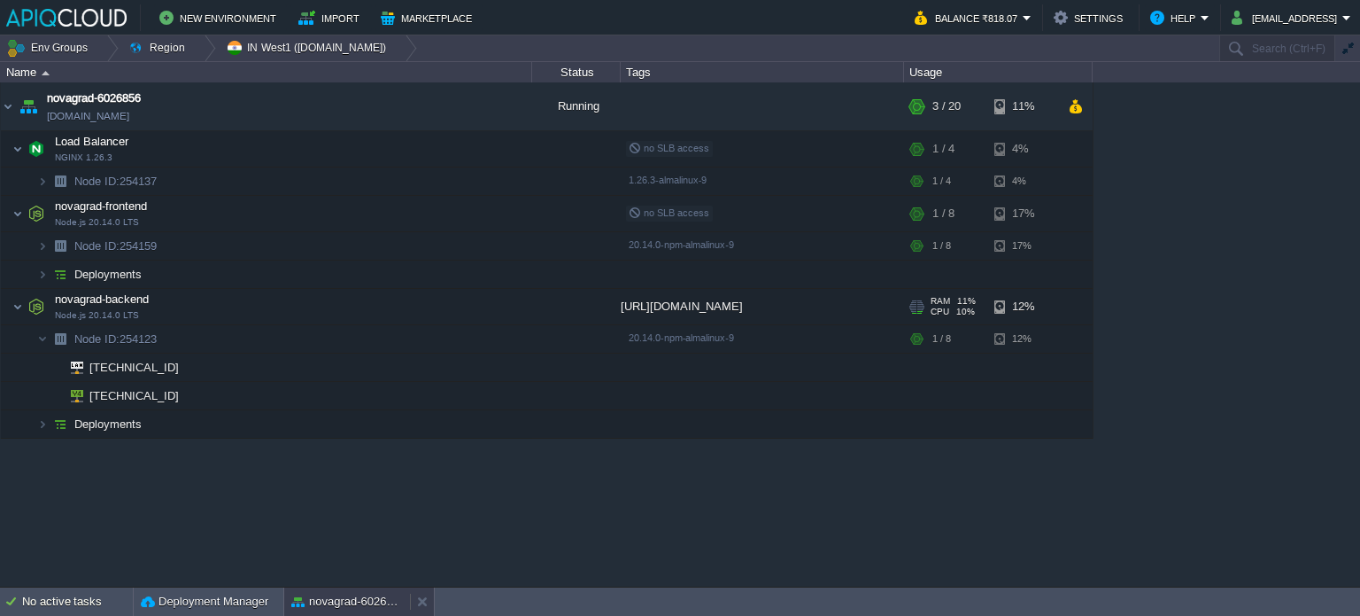
click at [337, 601] on button "novagrad-6026856" at bounding box center [347, 602] width 112 height 18
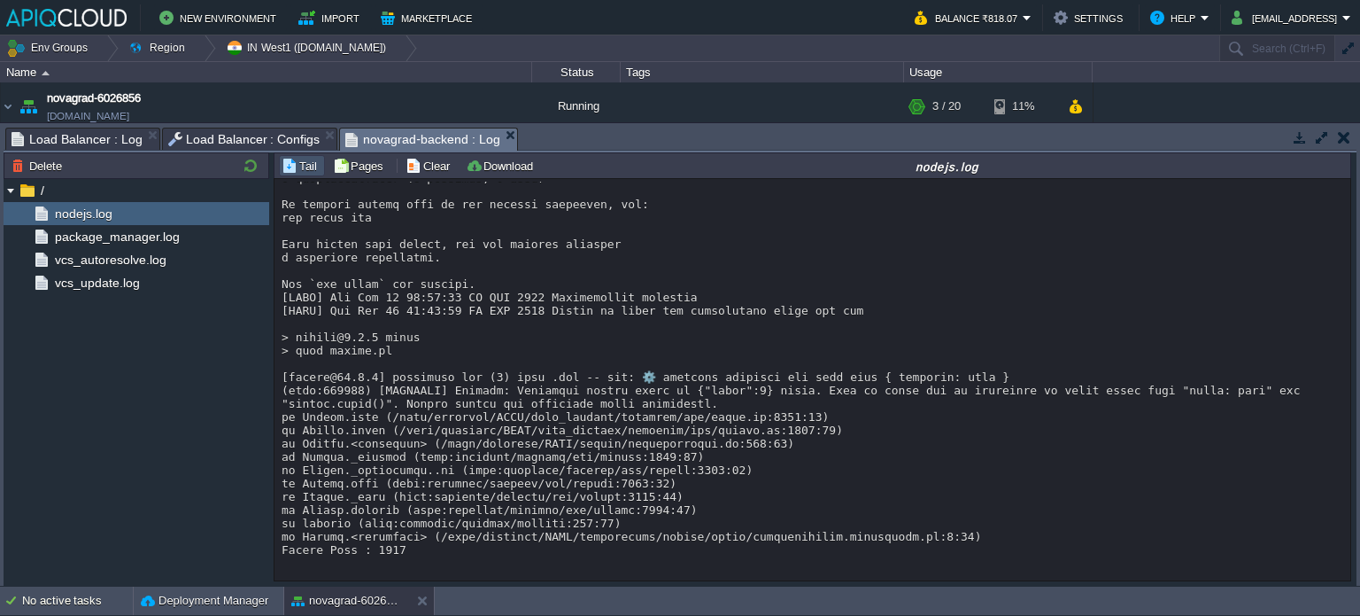
click at [103, 139] on span "Load Balancer : Log" at bounding box center [77, 138] width 131 height 21
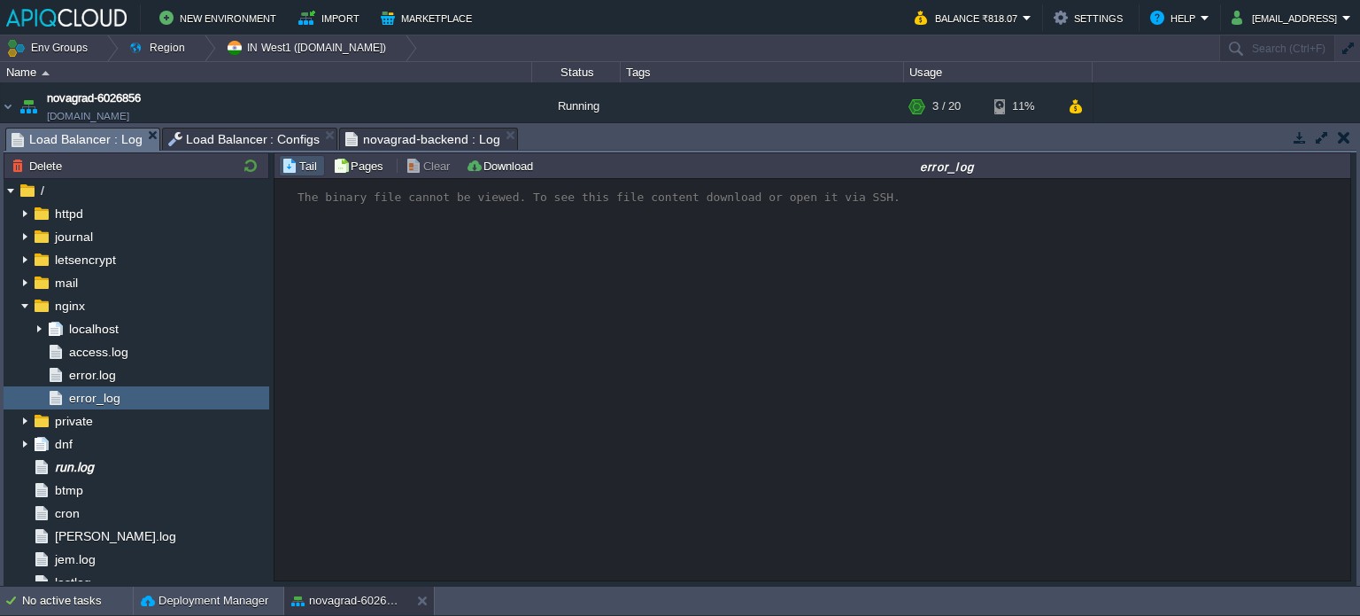
click at [219, 142] on span "Load Balancer : Configs" at bounding box center [244, 138] width 152 height 21
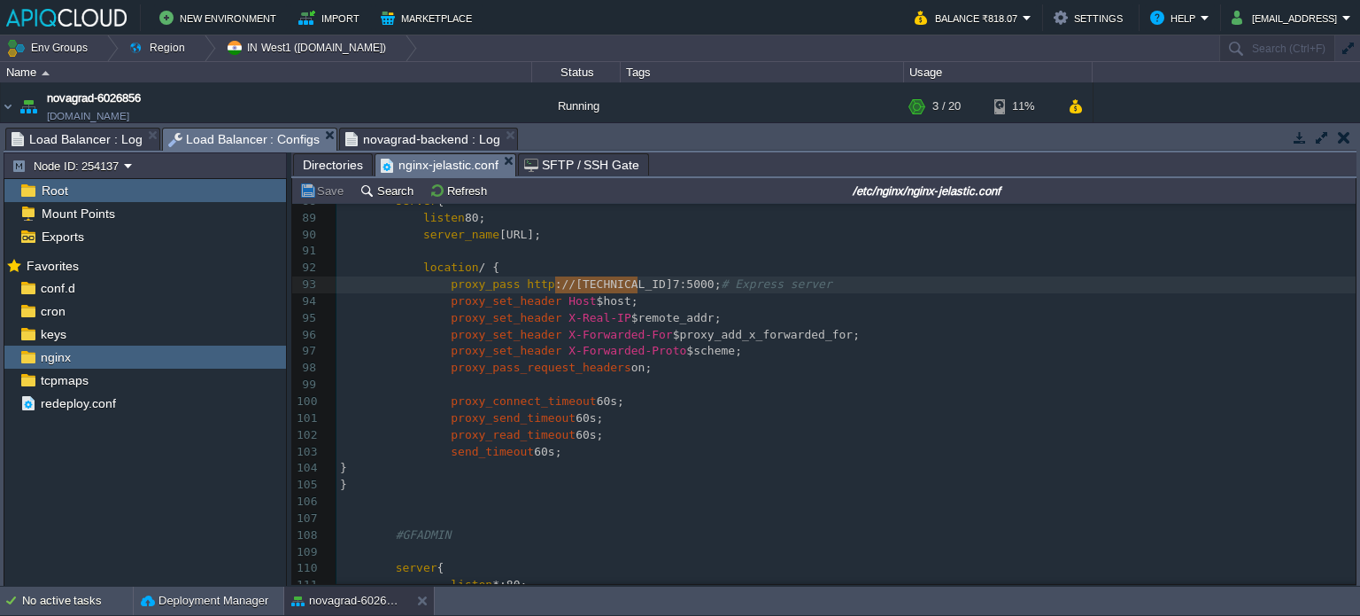
type textarea "[TECHNICAL_ID]"
drag, startPoint x: 555, startPoint y: 289, endPoint x: 641, endPoint y: 285, distance: 86.0
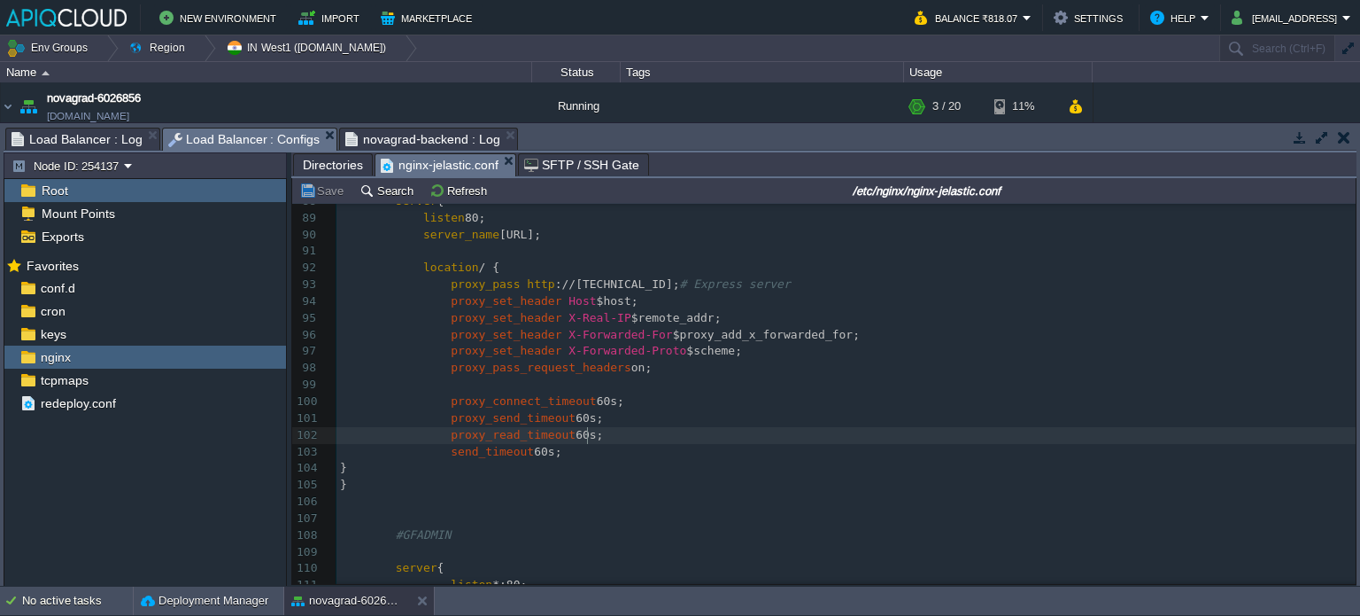
click at [603, 435] on pre "proxy_read_timeout 60s;" at bounding box center [846, 435] width 1019 height 17
click at [81, 133] on span "Load Balancer : Log" at bounding box center [77, 138] width 131 height 21
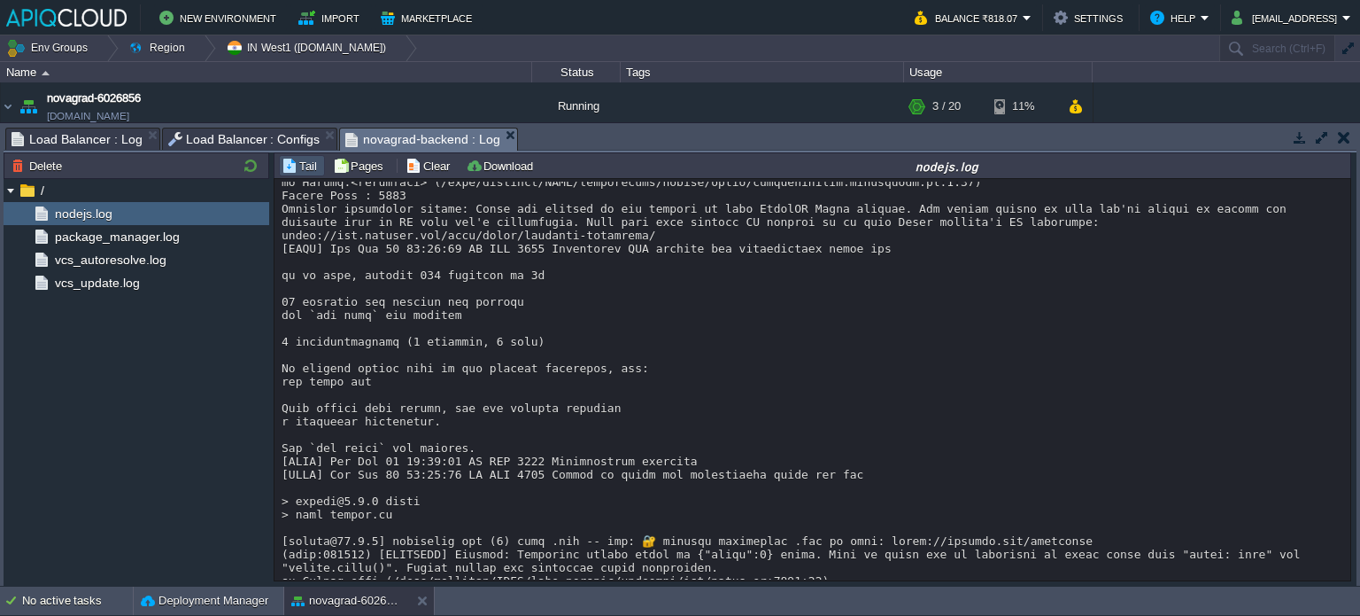
click at [374, 137] on span "novagrad-backend : Log" at bounding box center [422, 139] width 154 height 22
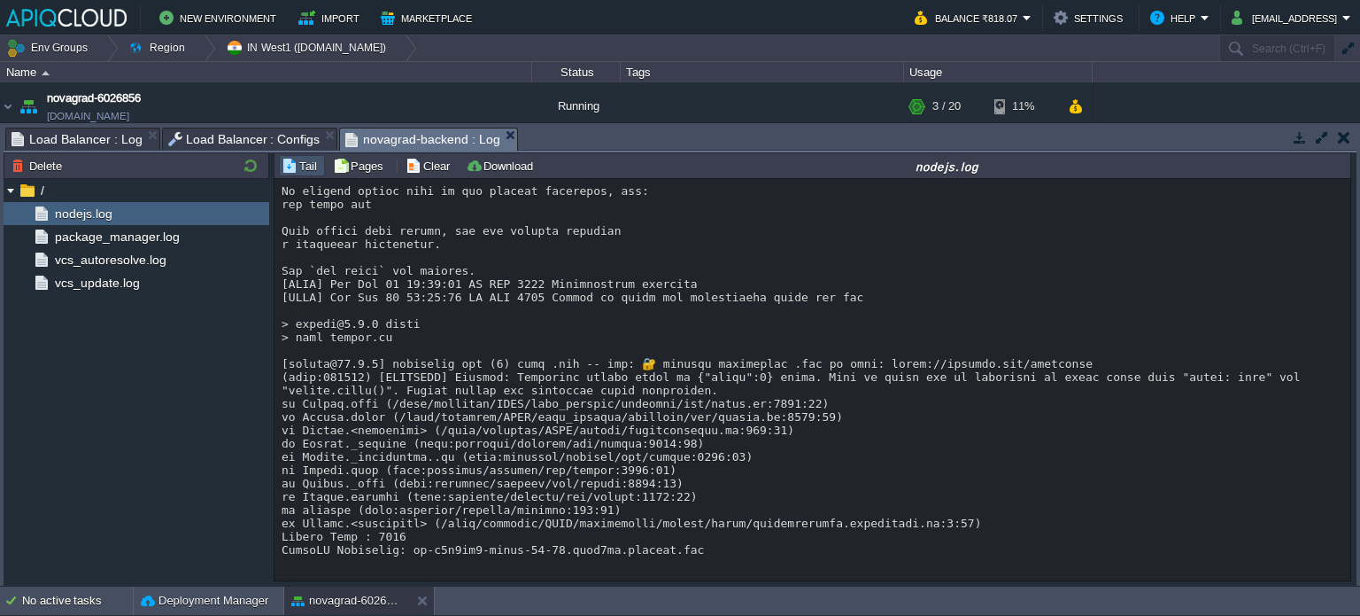
scroll to position [11188, 0]
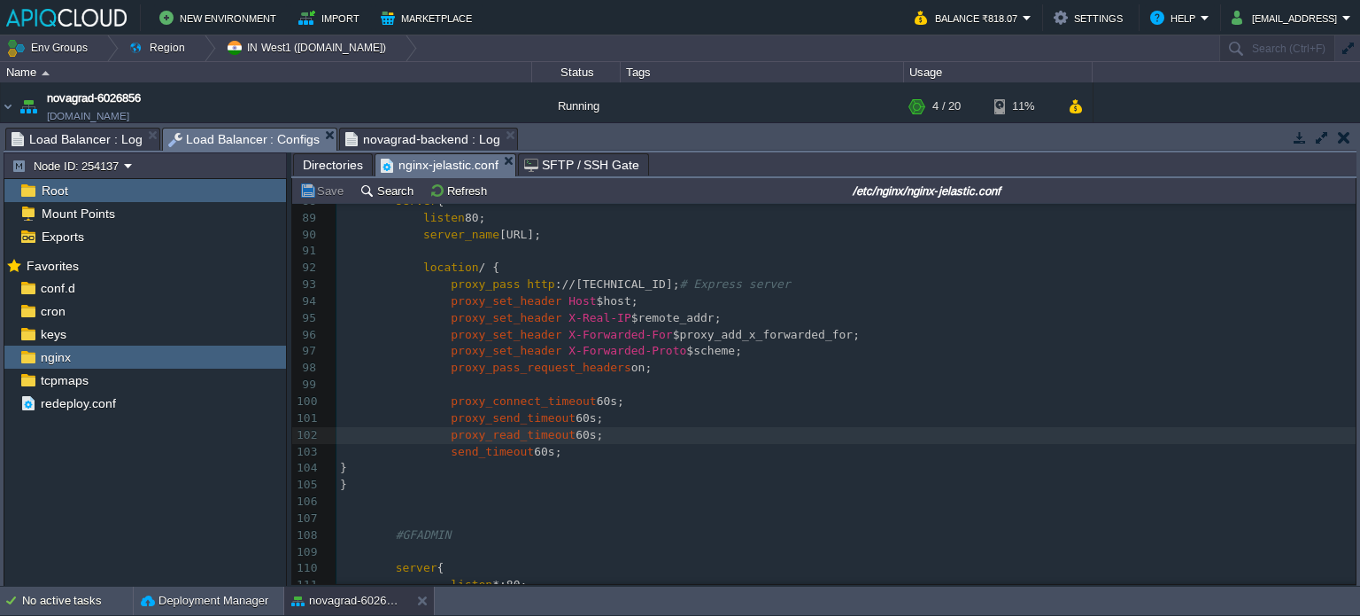
click at [234, 148] on span "Load Balancer : Configs" at bounding box center [244, 139] width 152 height 22
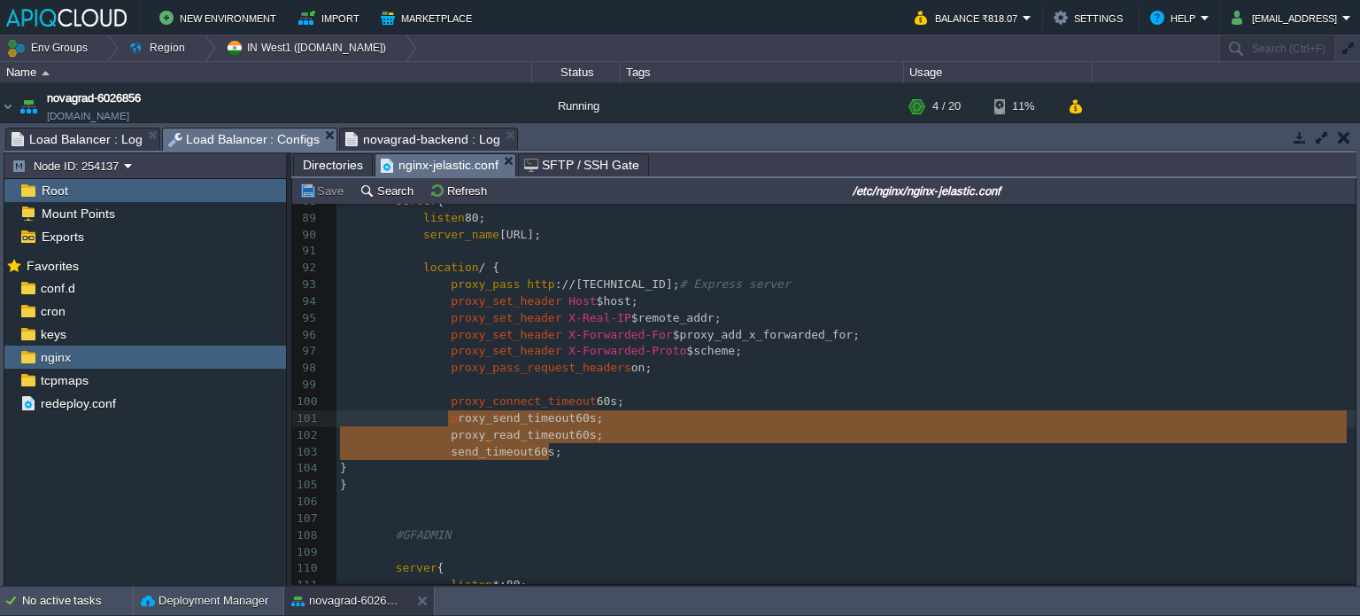
type textarea "proxy_connect_timeout 60s; proxy_send_timeout 60s; proxy_read_timeout 60s; send…"
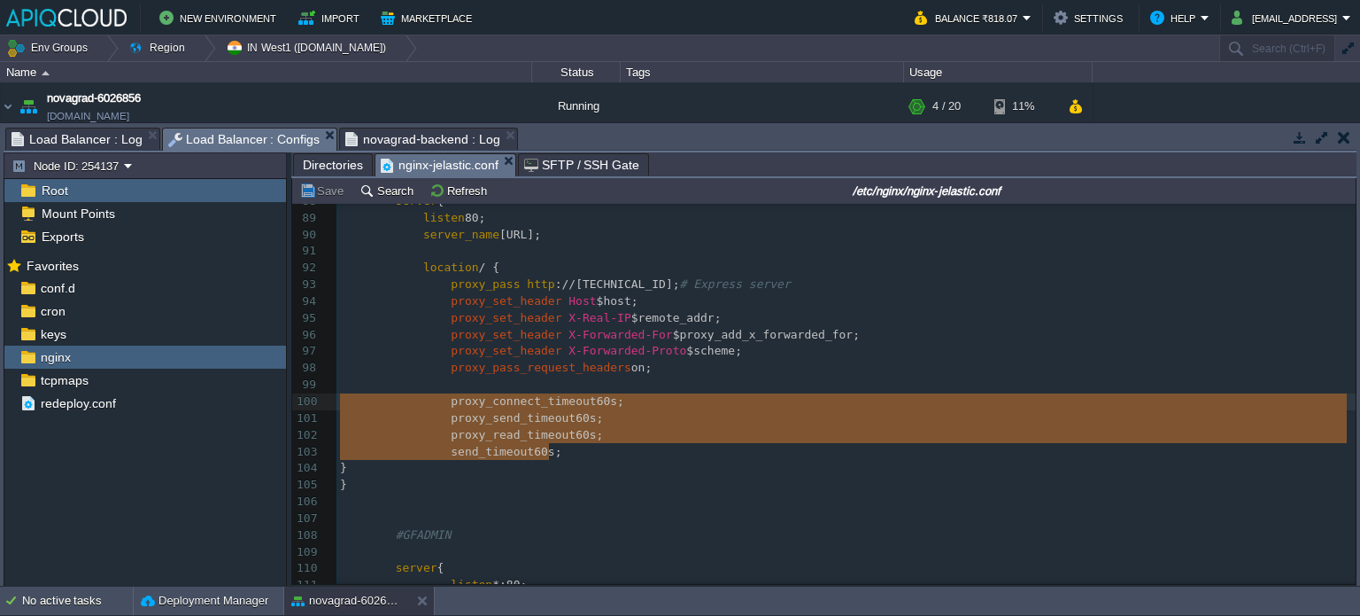
drag, startPoint x: 560, startPoint y: 460, endPoint x: 302, endPoint y: 404, distance: 263.7
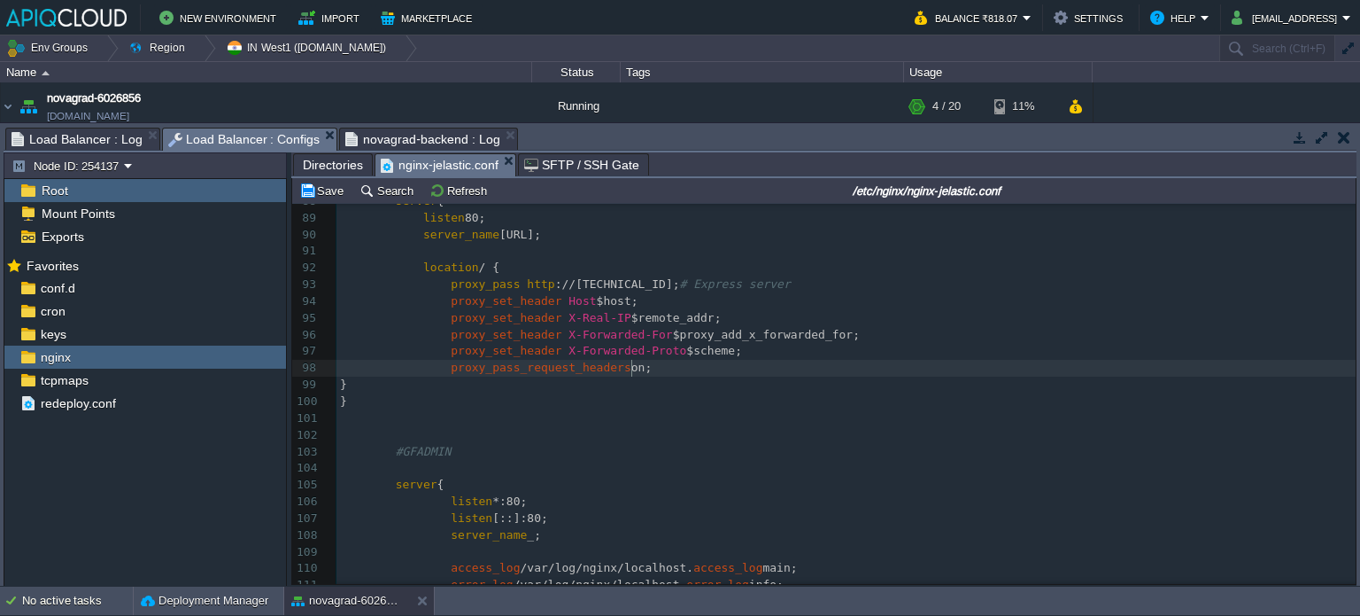
click at [477, 275] on pre "location / {" at bounding box center [846, 268] width 1019 height 17
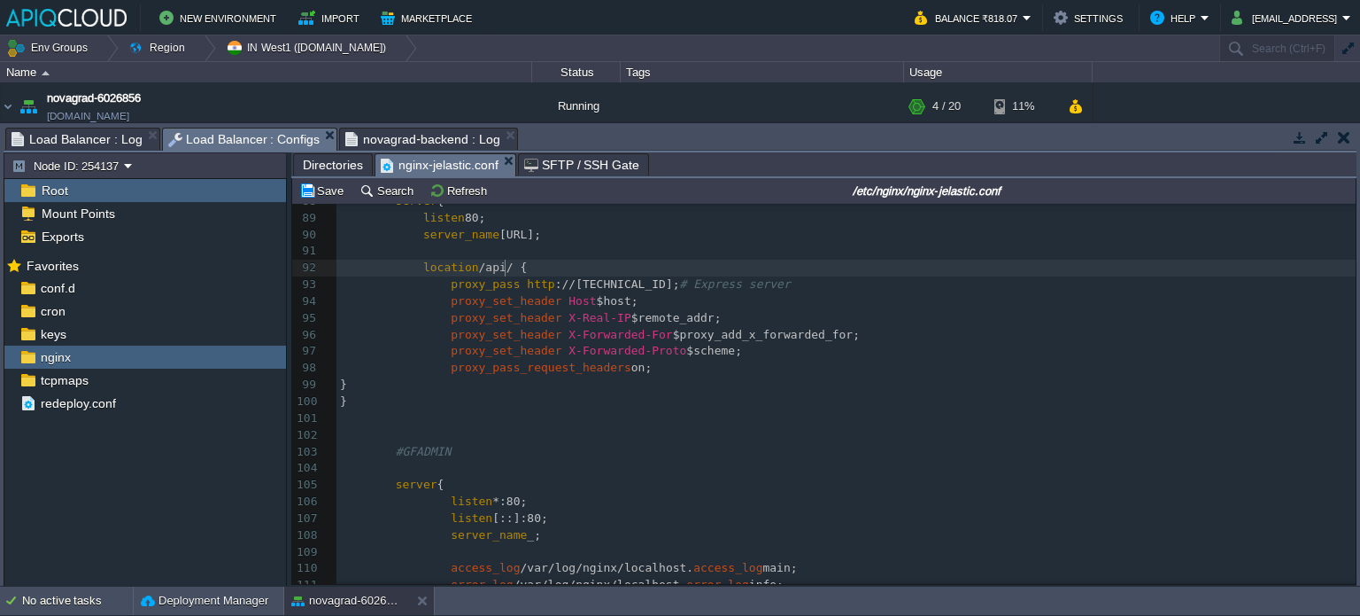
scroll to position [5, 25]
type textarea "api/"
click at [334, 192] on button "Save" at bounding box center [324, 190] width 50 height 16
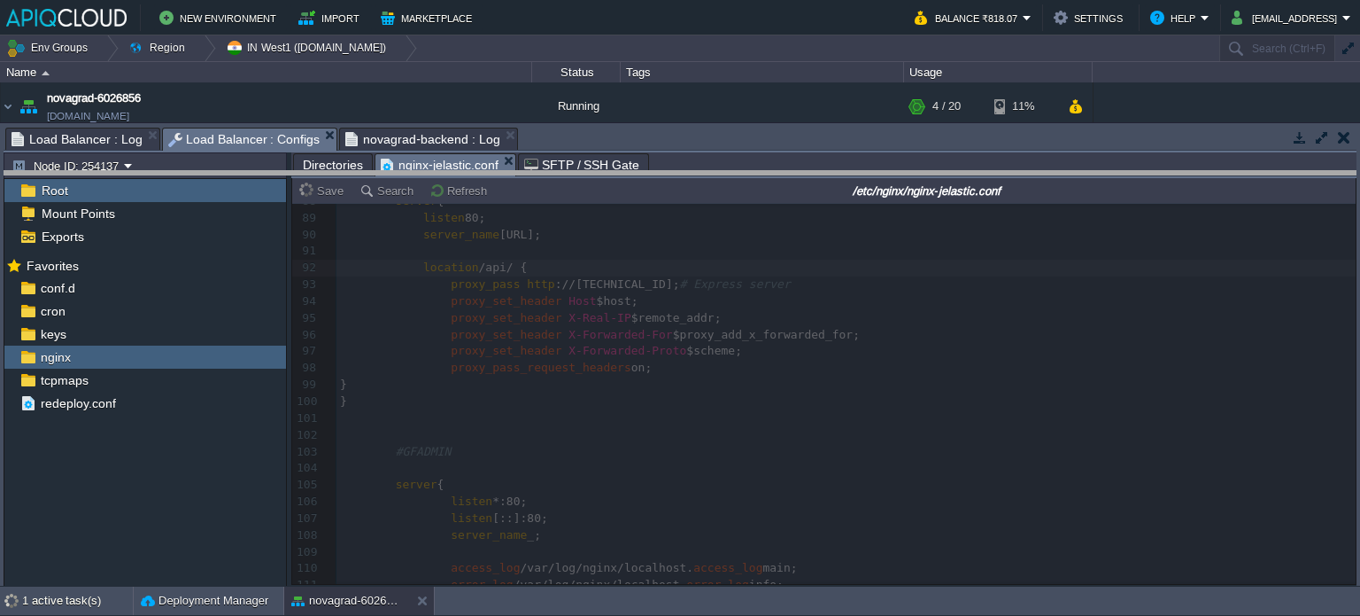
drag, startPoint x: 575, startPoint y: 141, endPoint x: 581, endPoint y: 197, distance: 56.1
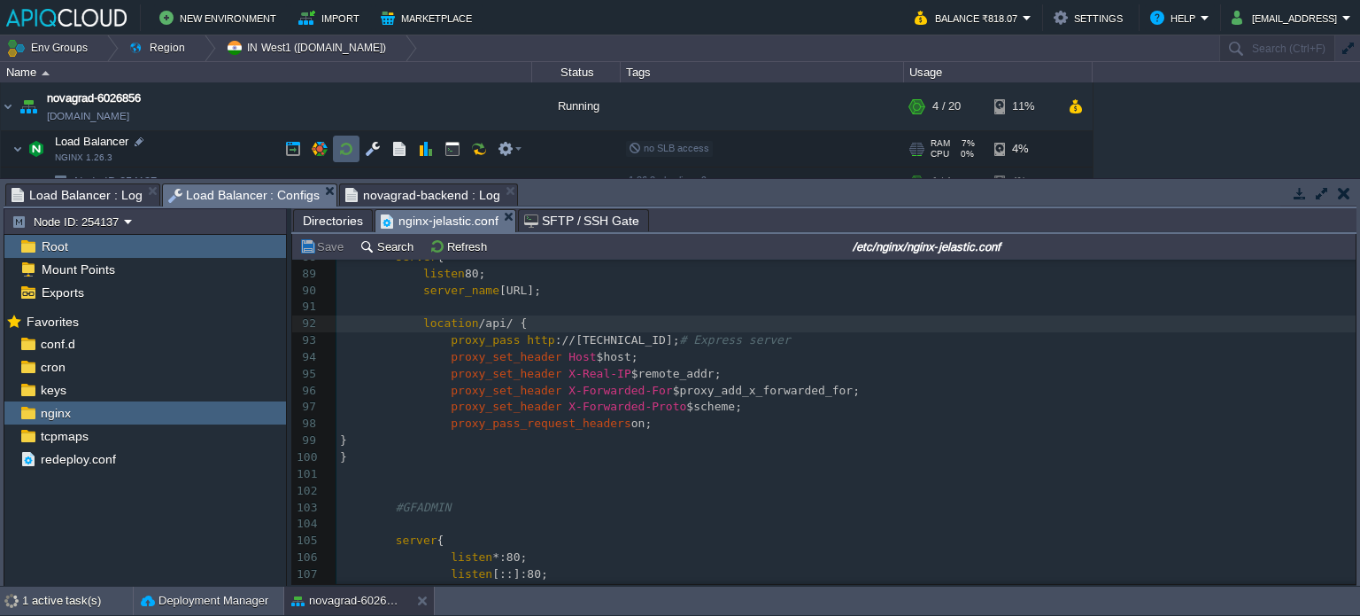
click at [351, 150] on button "button" at bounding box center [346, 149] width 16 height 16
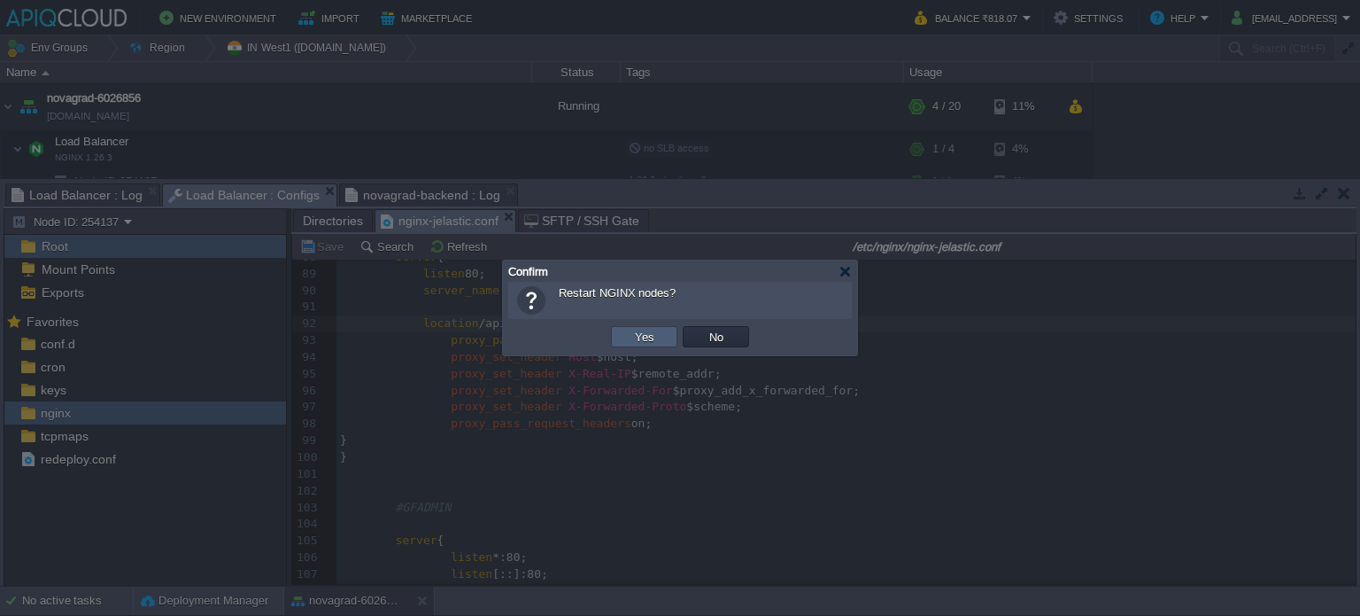
click at [620, 338] on td "Yes" at bounding box center [644, 336] width 66 height 21
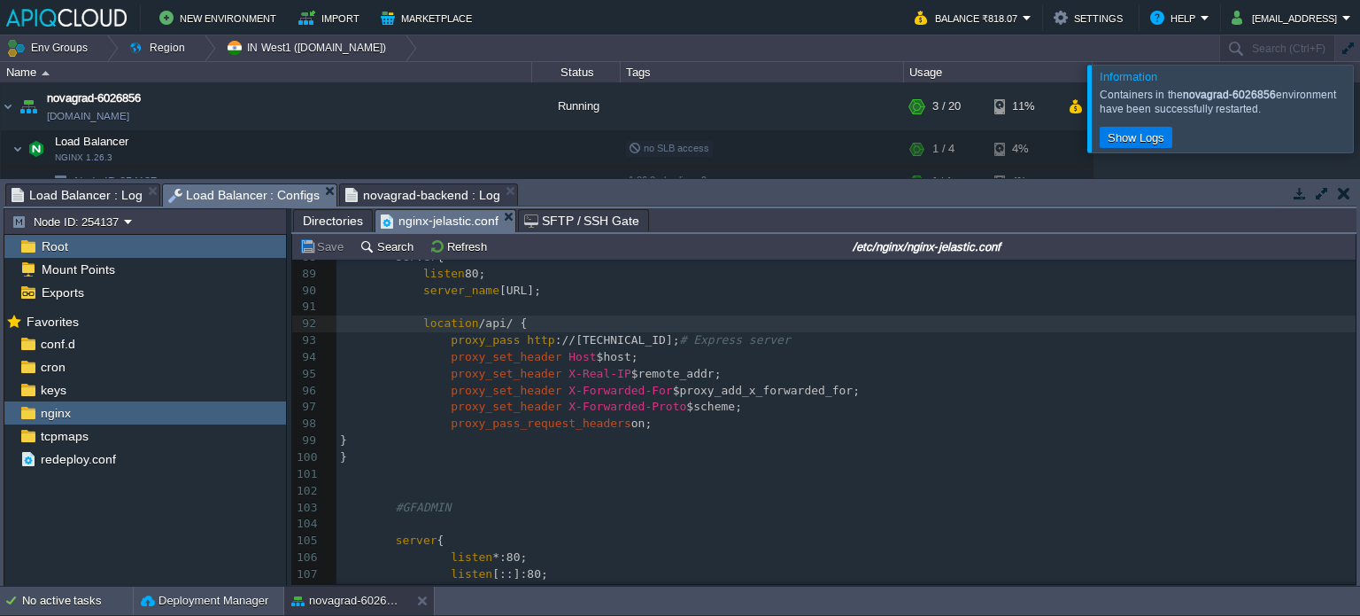
click at [76, 193] on span "Load Balancer : Log" at bounding box center [77, 194] width 131 height 21
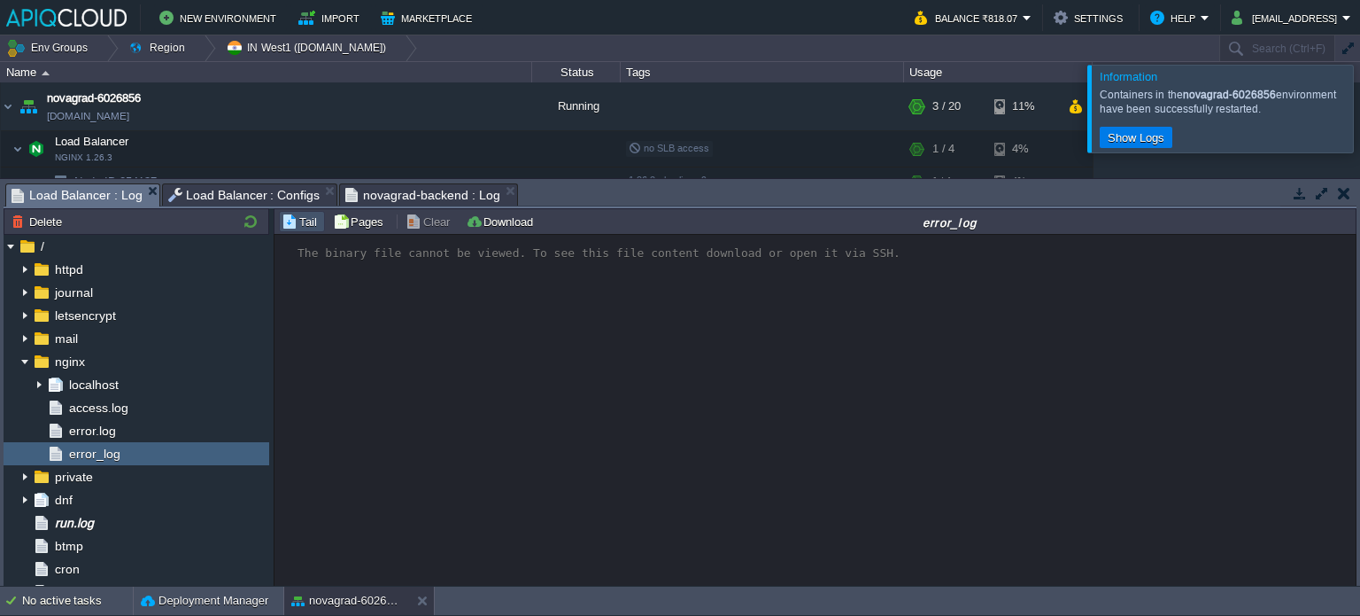
click at [440, 191] on span "novagrad-backend : Log" at bounding box center [422, 194] width 154 height 21
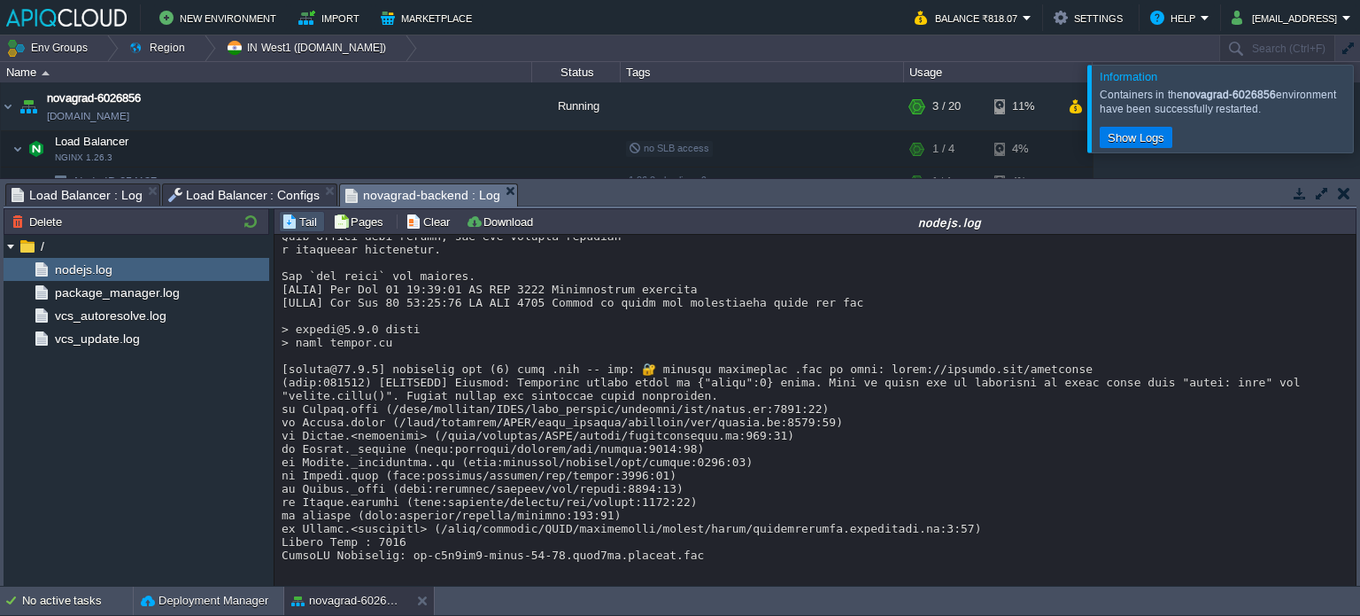
scroll to position [11239, 0]
click at [1360, 123] on div at bounding box center [1382, 108] width 0 height 87
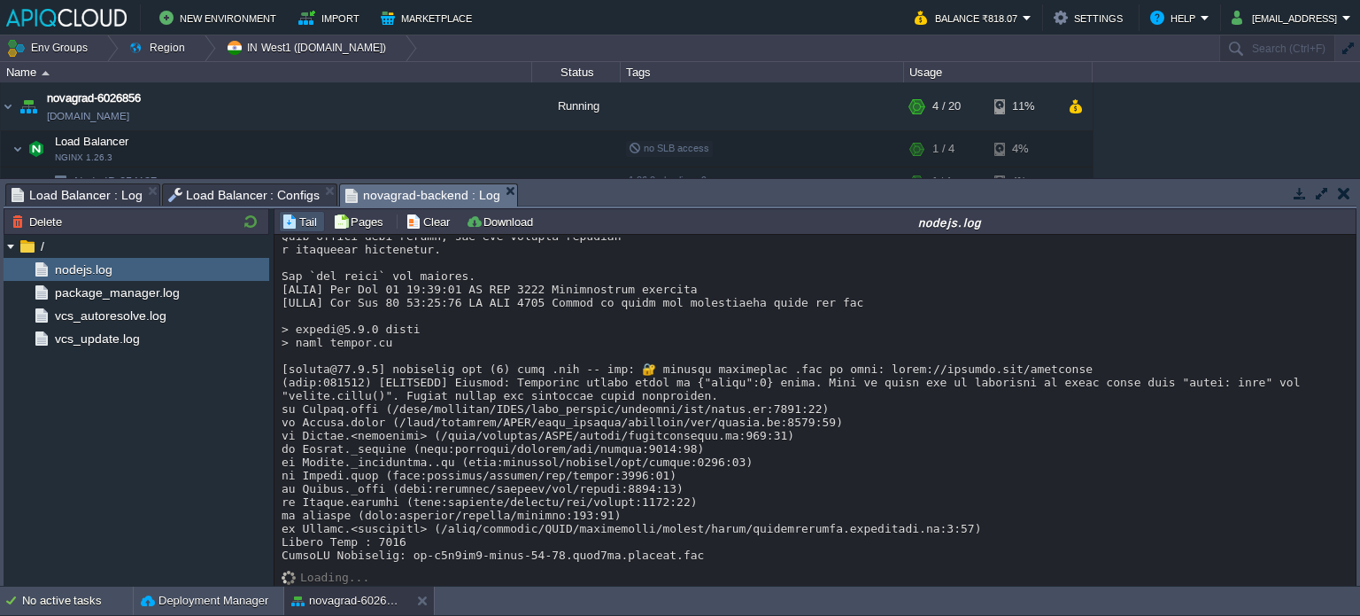
click at [244, 190] on span "Load Balancer : Configs" at bounding box center [244, 194] width 152 height 21
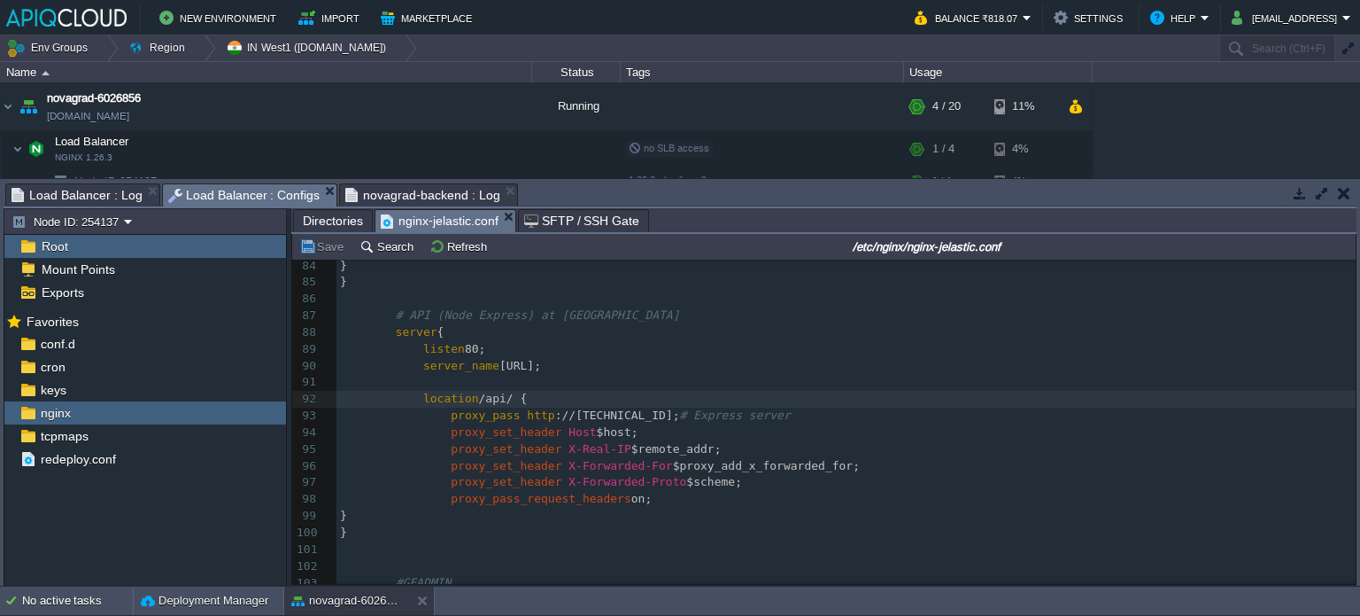
scroll to position [1392, 0]
type textarea "proxy_connect_timeout 60s; proxy_send_timeout 60s; proxy_read_timeout 60s; send…"
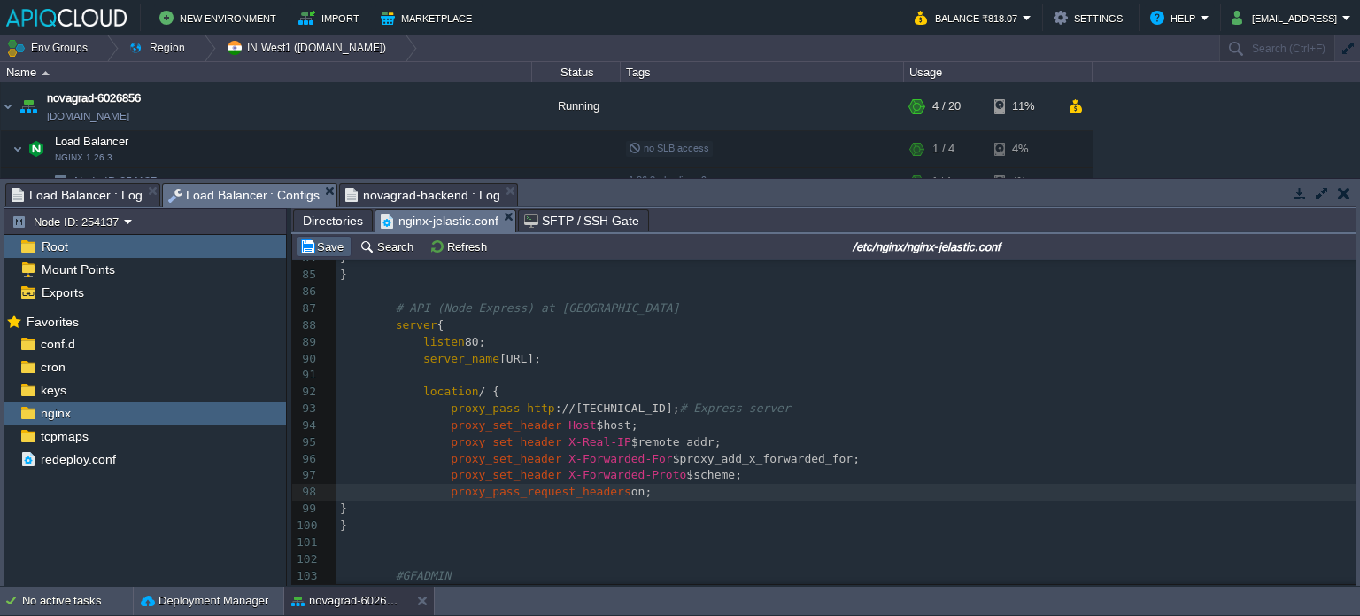
click at [329, 253] on button "Save" at bounding box center [324, 246] width 50 height 16
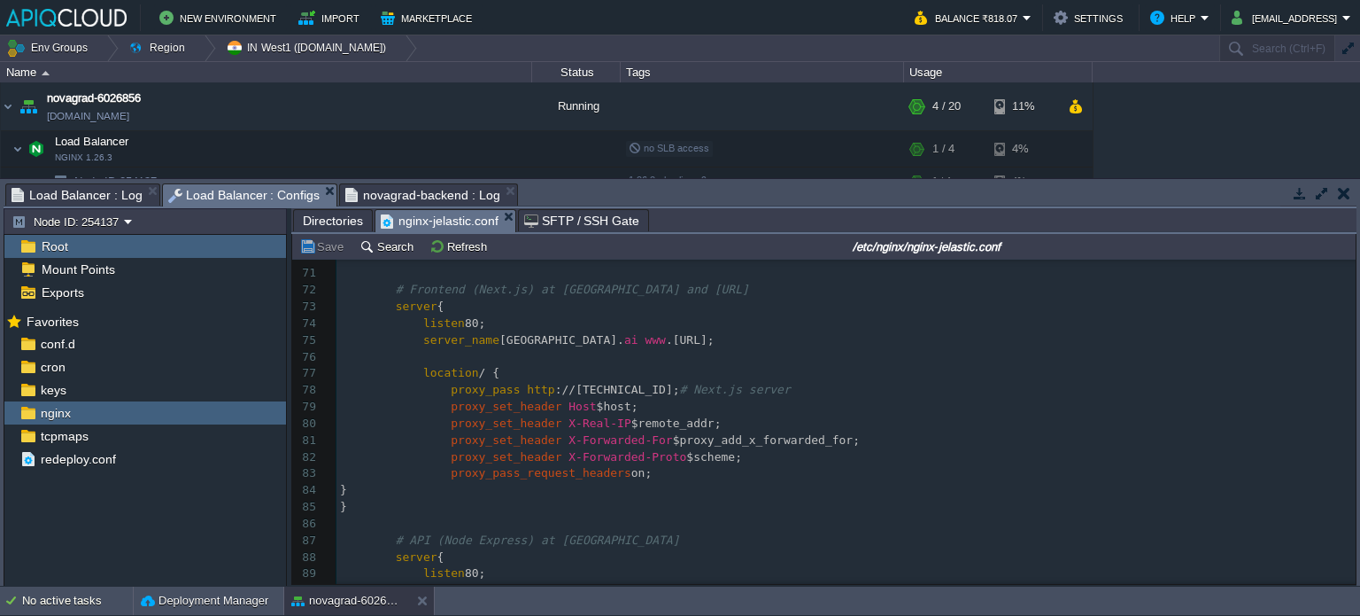
scroll to position [1254, 0]
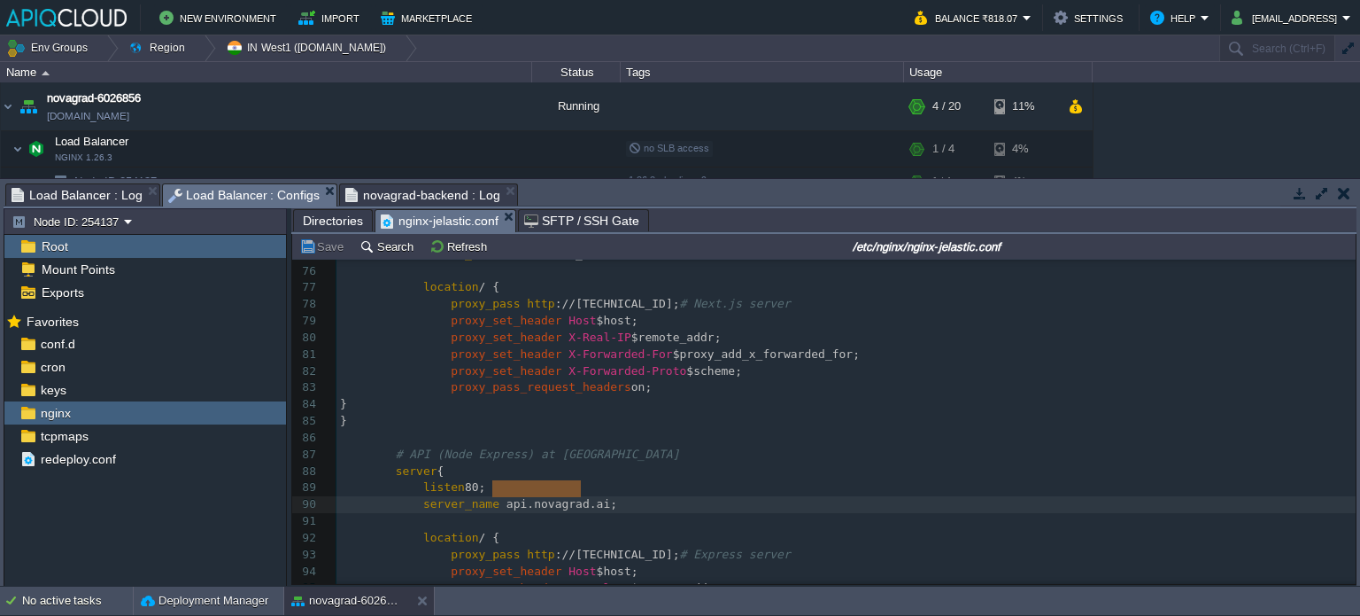
type textarea "[URL]"
drag, startPoint x: 492, startPoint y: 489, endPoint x: 586, endPoint y: 493, distance: 94.9
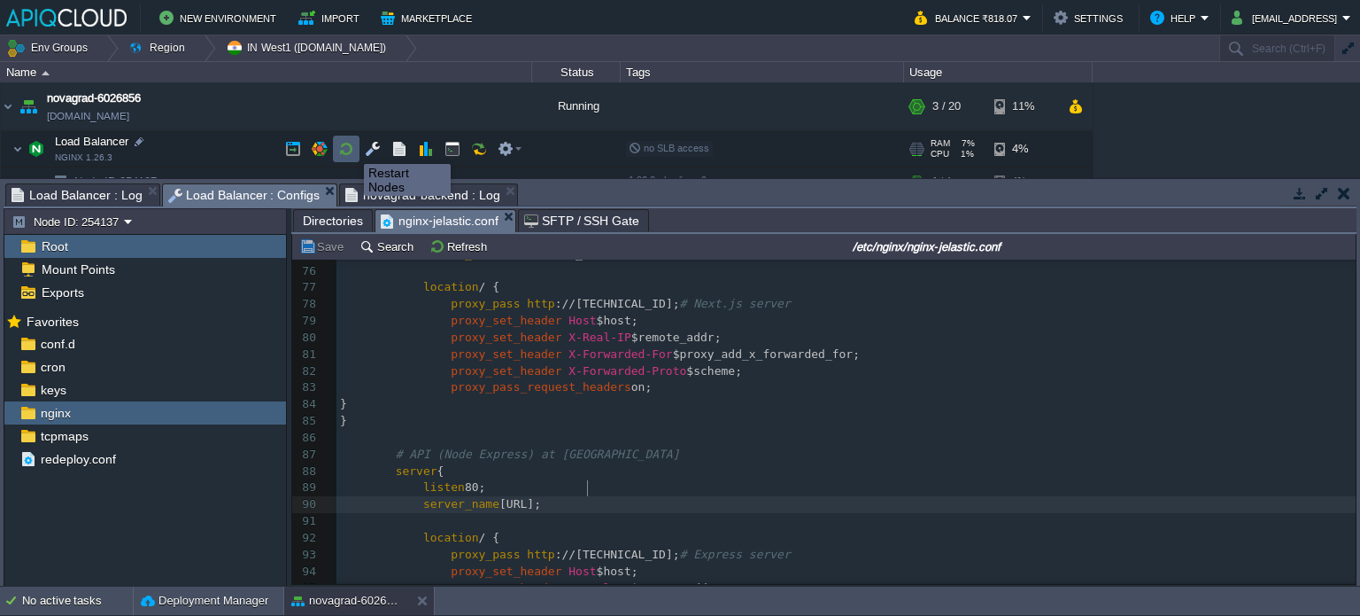
click at [351, 148] on button "button" at bounding box center [346, 149] width 16 height 16
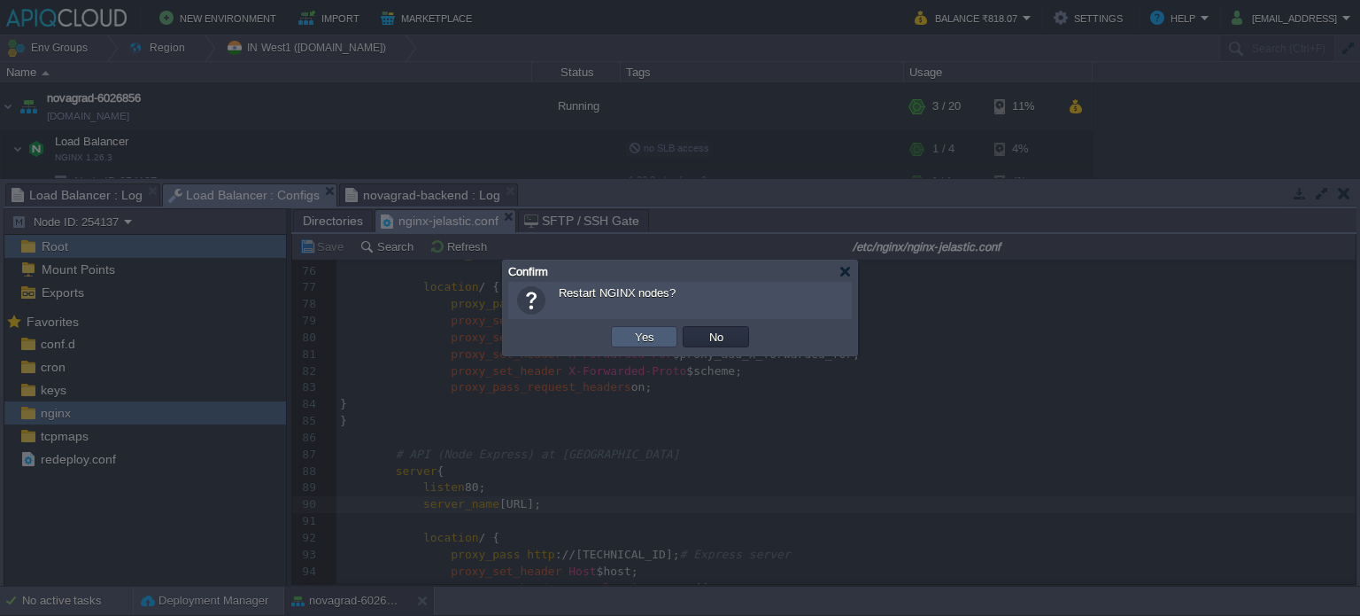
click at [651, 333] on button "Yes" at bounding box center [645, 337] width 30 height 16
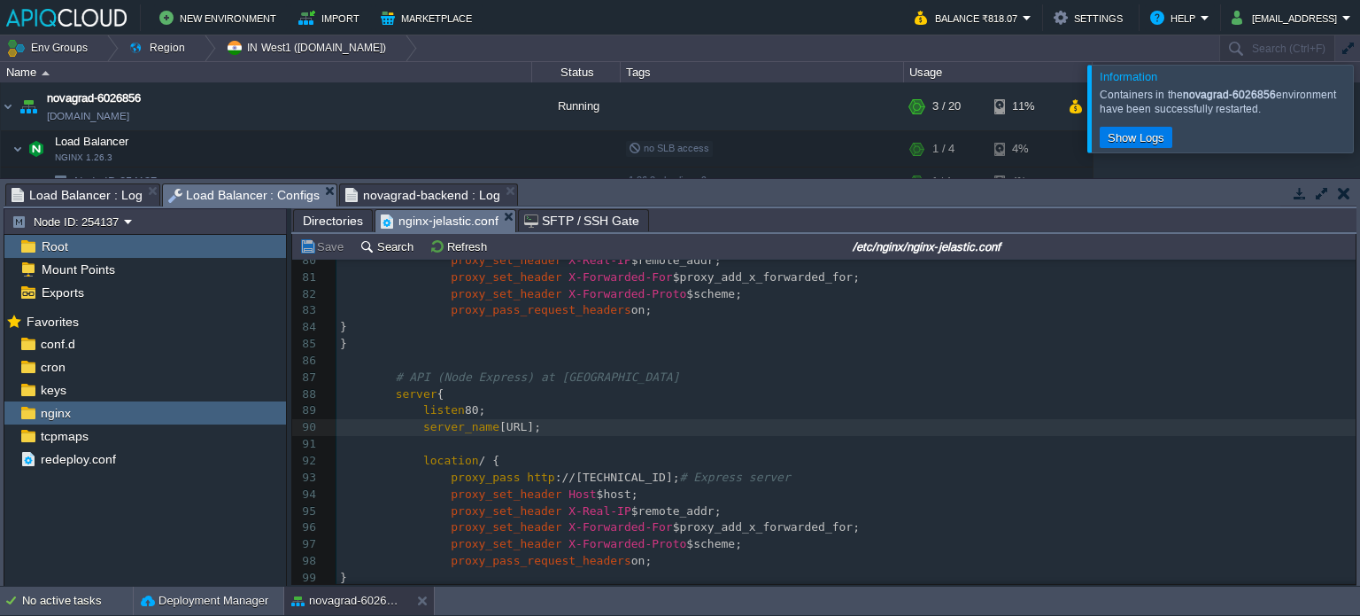
scroll to position [1346, 0]
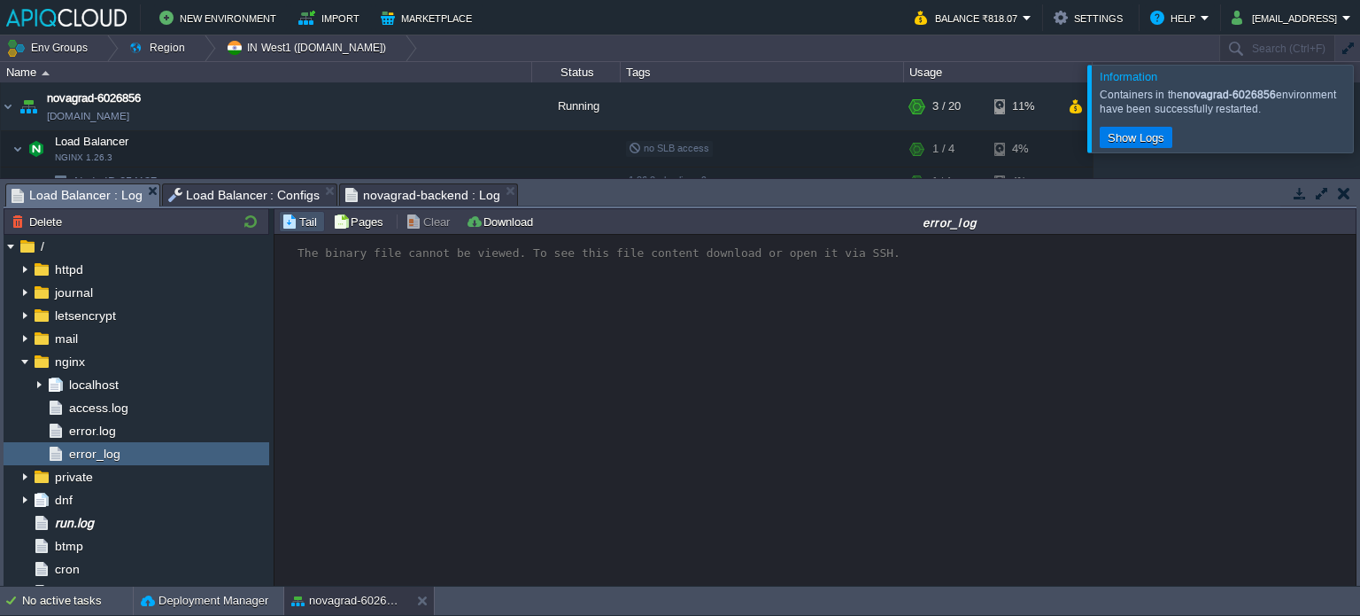
click at [97, 202] on span "Load Balancer : Log" at bounding box center [77, 195] width 131 height 22
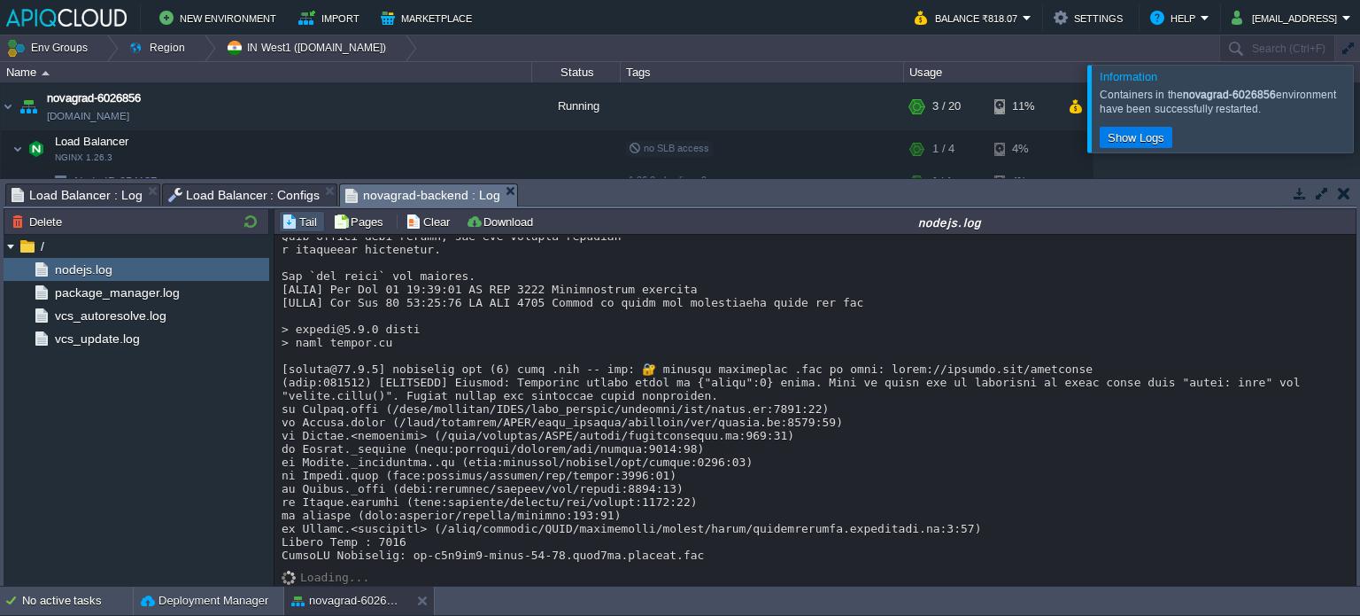
click at [386, 185] on span "novagrad-backend : Log" at bounding box center [422, 195] width 154 height 22
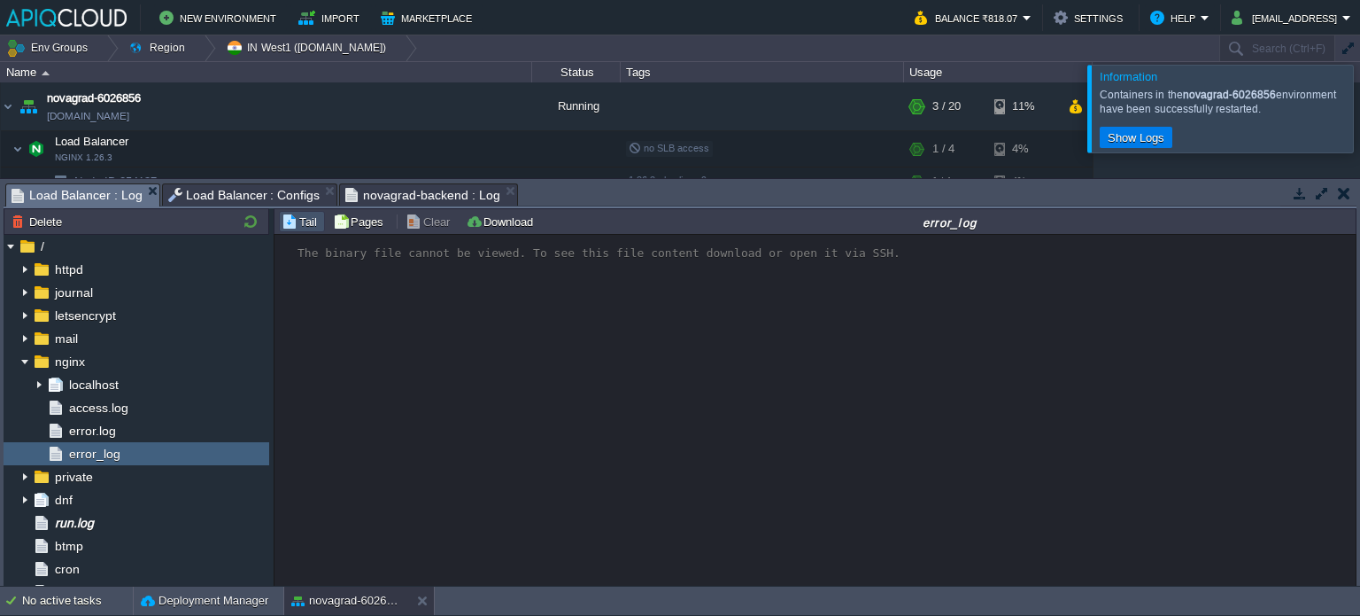
click at [120, 195] on span "Load Balancer : Log" at bounding box center [77, 195] width 131 height 22
click at [128, 432] on div "error.log" at bounding box center [137, 430] width 266 height 23
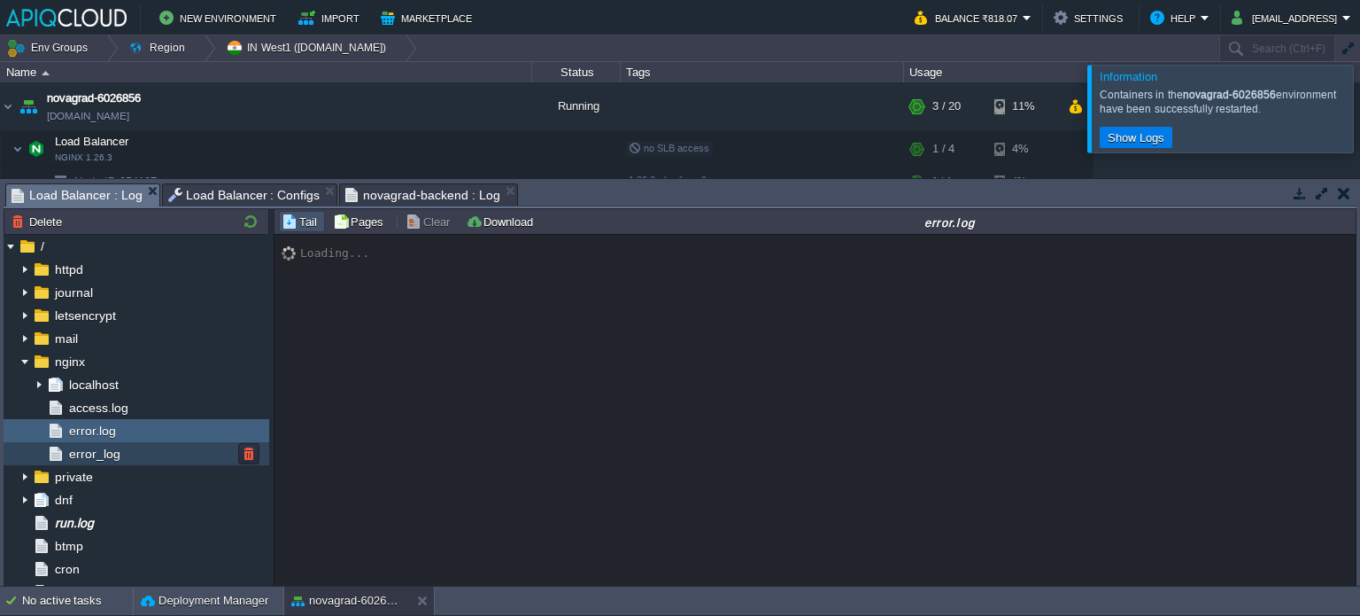
click at [106, 459] on span "error_log" at bounding box center [95, 454] width 58 height 16
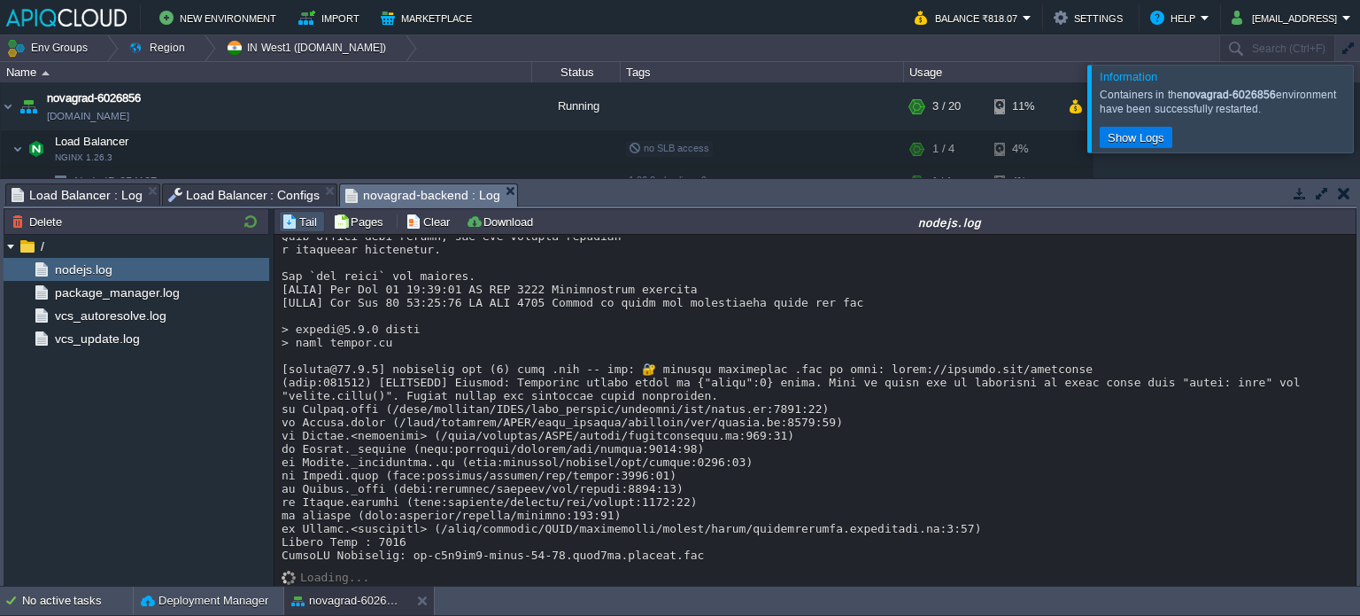
click at [390, 191] on span "novagrad-backend : Log" at bounding box center [422, 195] width 154 height 22
click at [1360, 130] on div at bounding box center [1382, 108] width 0 height 87
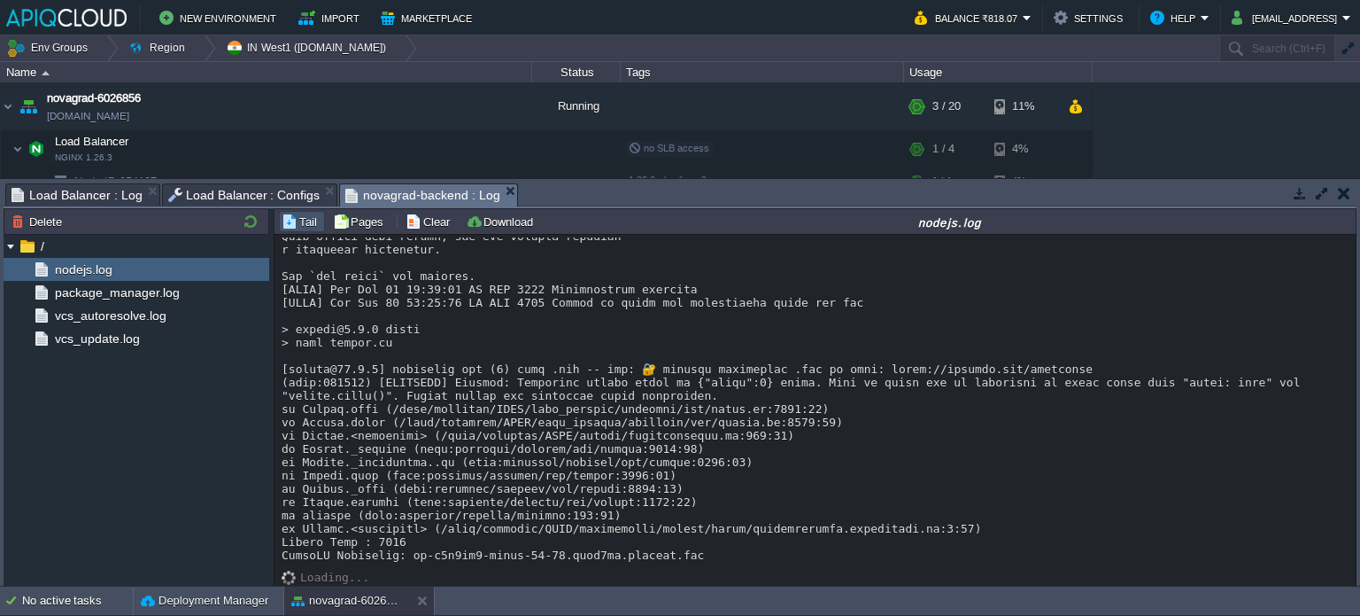
click at [266, 194] on span "Load Balancer : Configs" at bounding box center [244, 194] width 152 height 21
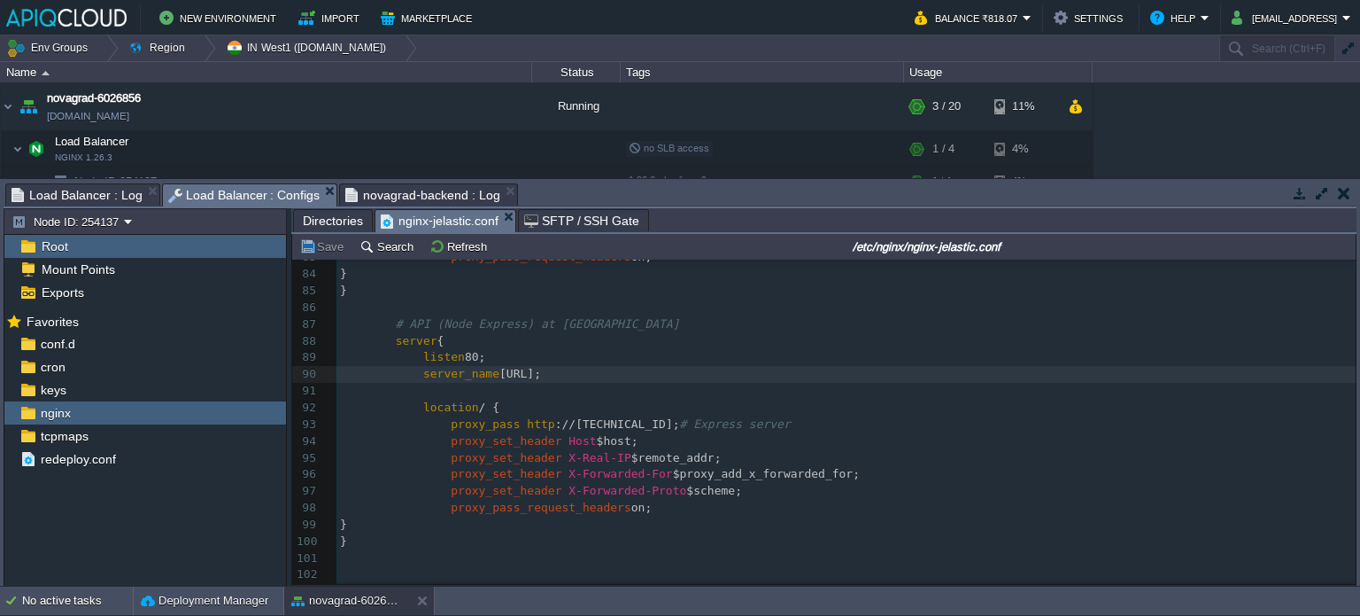
scroll to position [1406, 0]
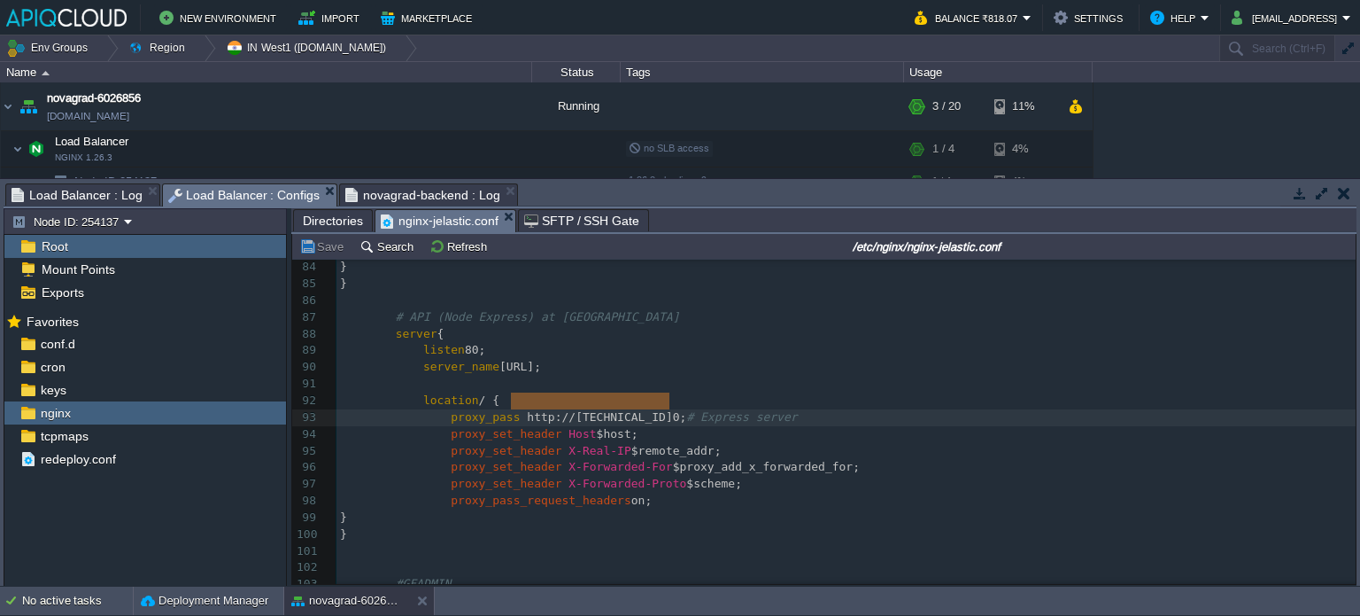
type textarea "[URL][TECHNICAL_ID]"
drag, startPoint x: 512, startPoint y: 403, endPoint x: 673, endPoint y: 400, distance: 161.2
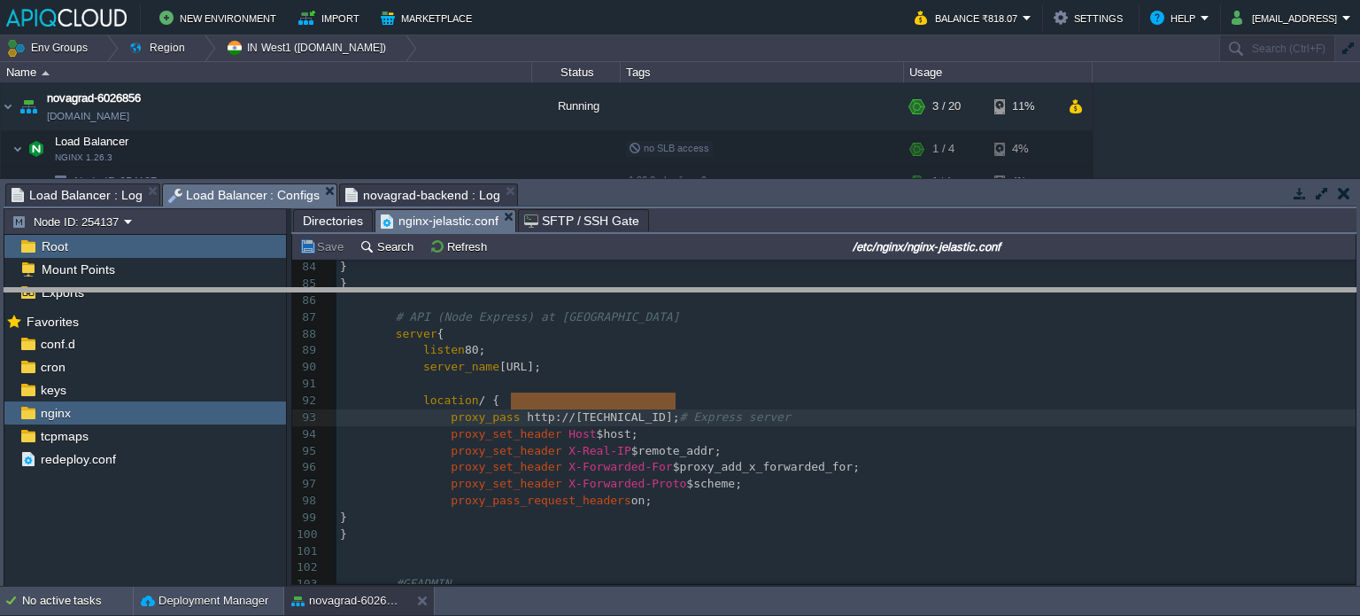
drag, startPoint x: 603, startPoint y: 198, endPoint x: 609, endPoint y: 353, distance: 156.0
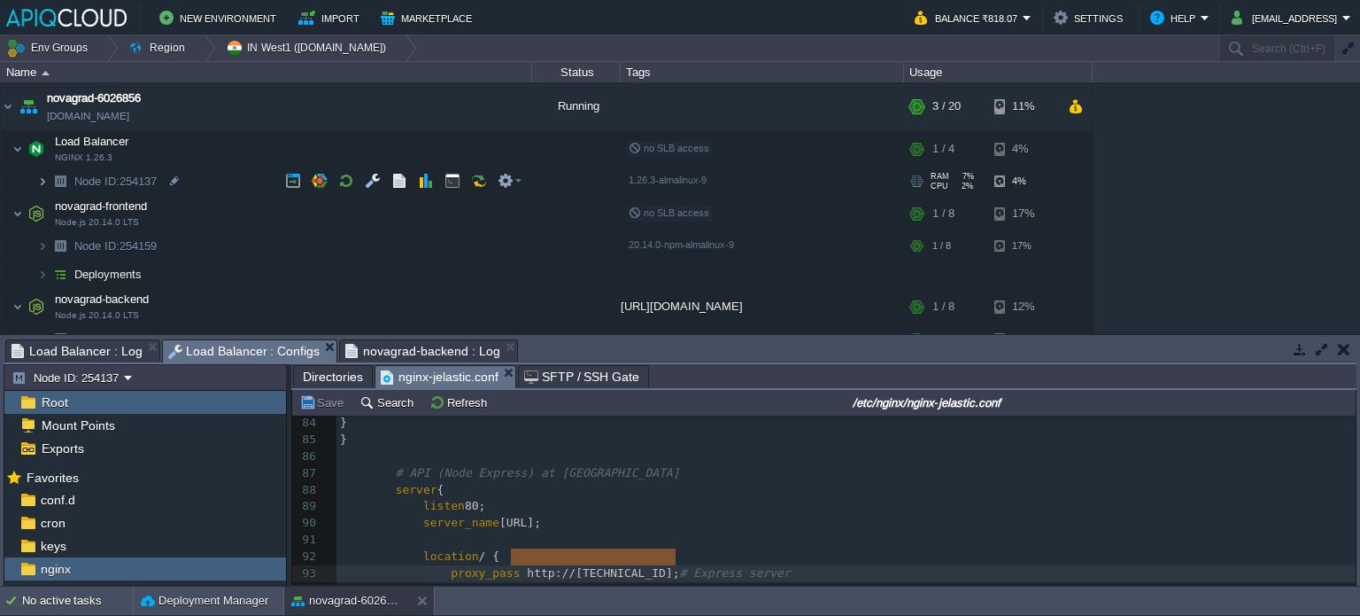
click at [41, 182] on img at bounding box center [42, 180] width 11 height 27
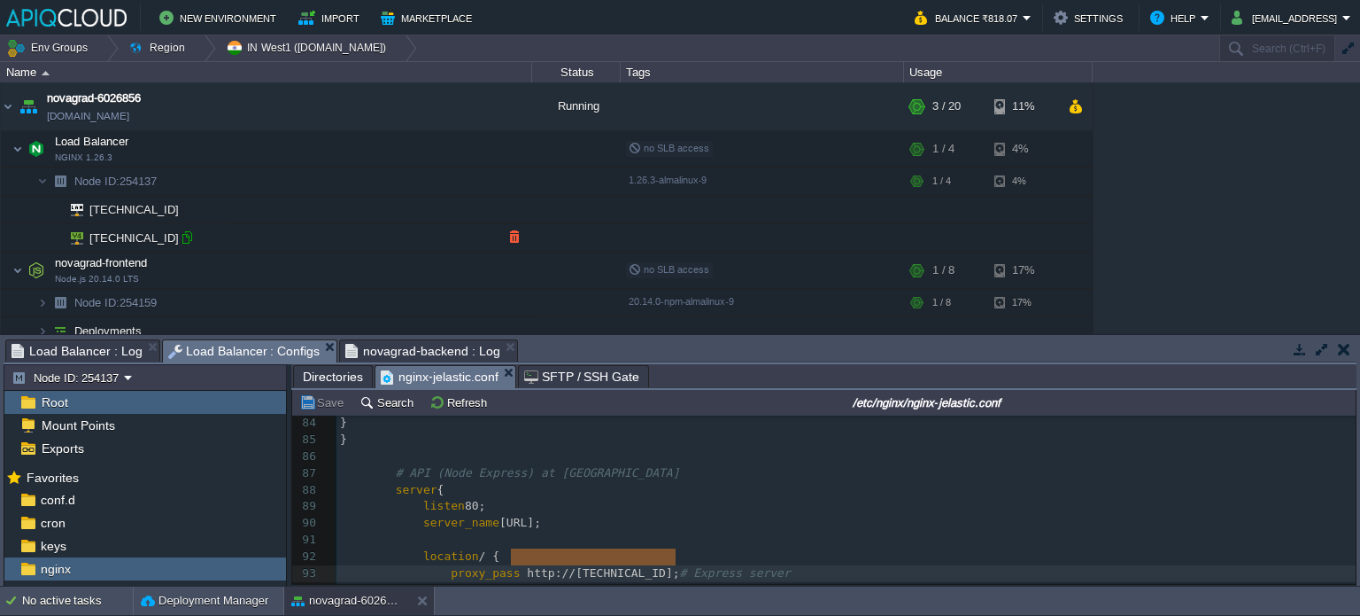
click at [188, 240] on div at bounding box center [187, 237] width 16 height 16
type input "[TECHNICAL_ID]"
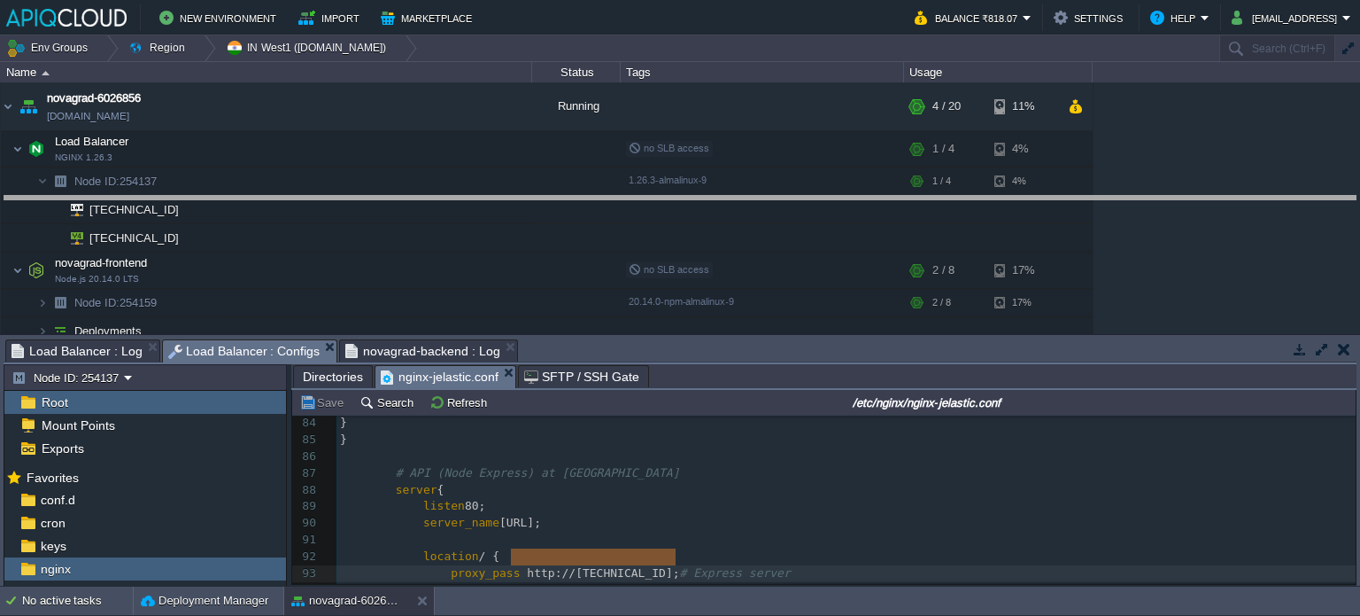
drag, startPoint x: 624, startPoint y: 353, endPoint x: 610, endPoint y: 140, distance: 213.0
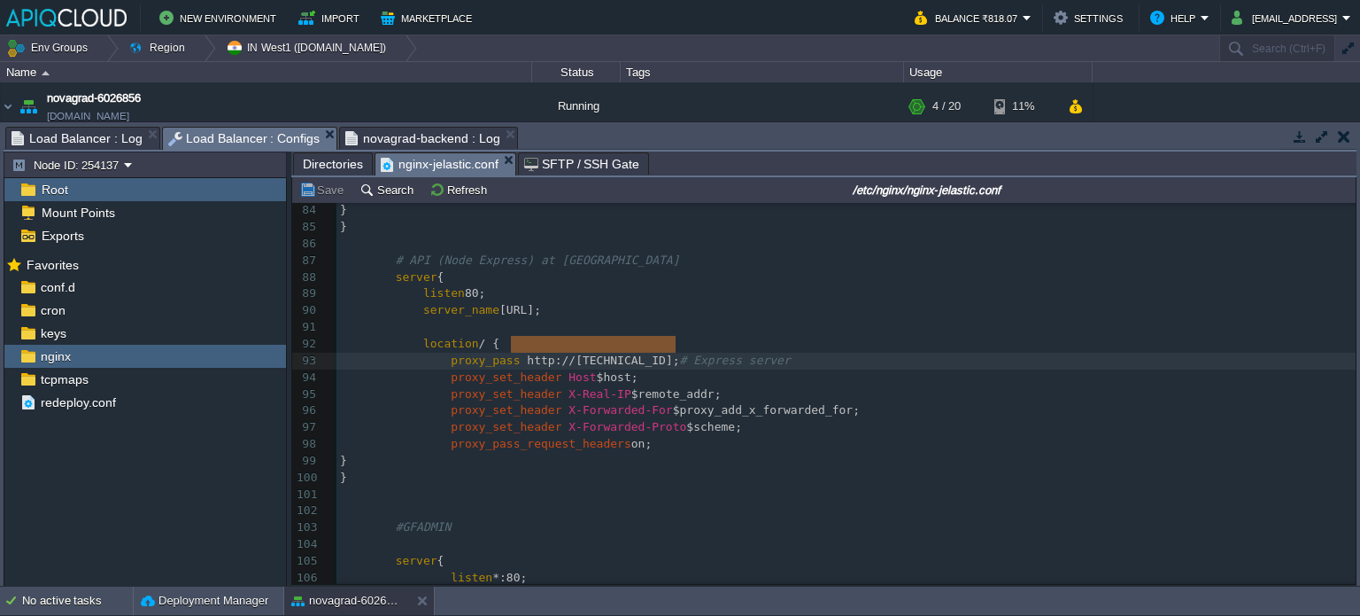
click at [678, 369] on pre "proxy_set_header Host $host;" at bounding box center [846, 377] width 1019 height 17
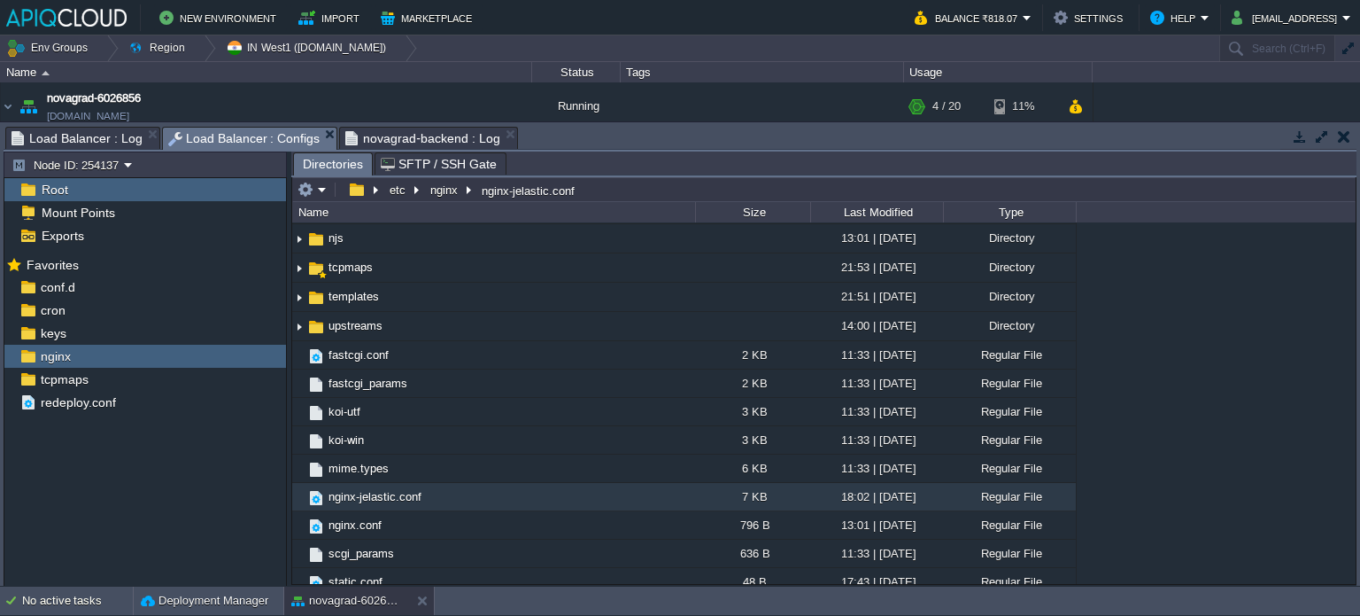
click at [453, 137] on span "novagrad-backend : Log" at bounding box center [422, 138] width 154 height 21
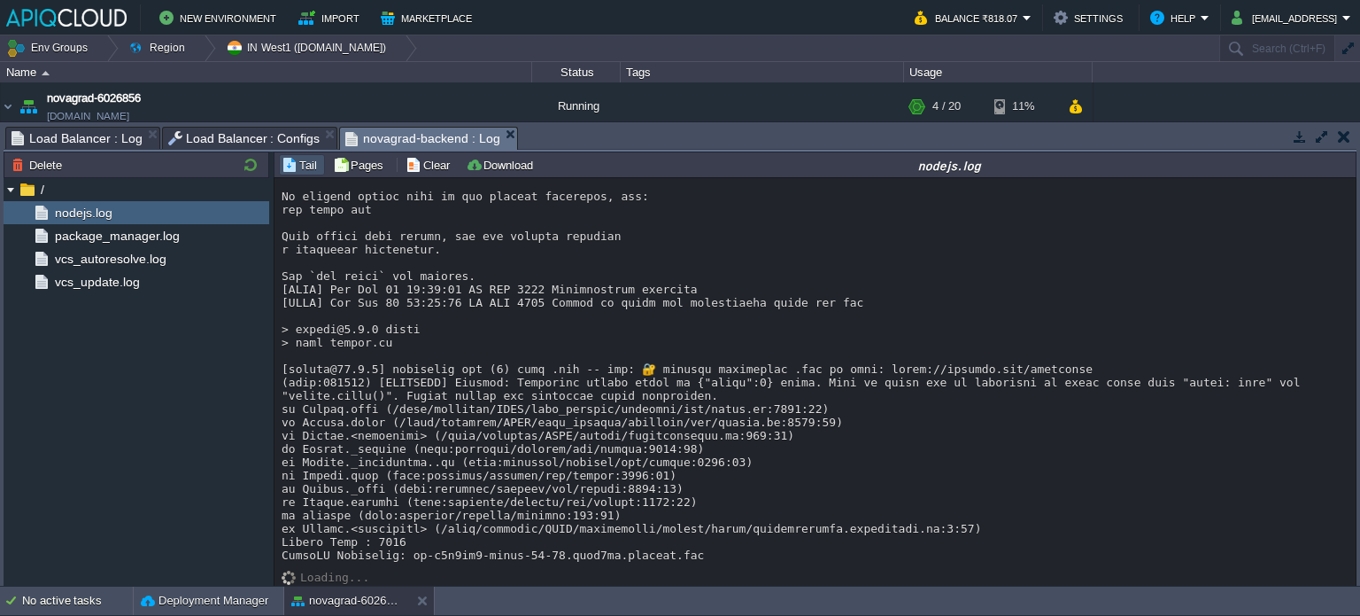
scroll to position [11183, 0]
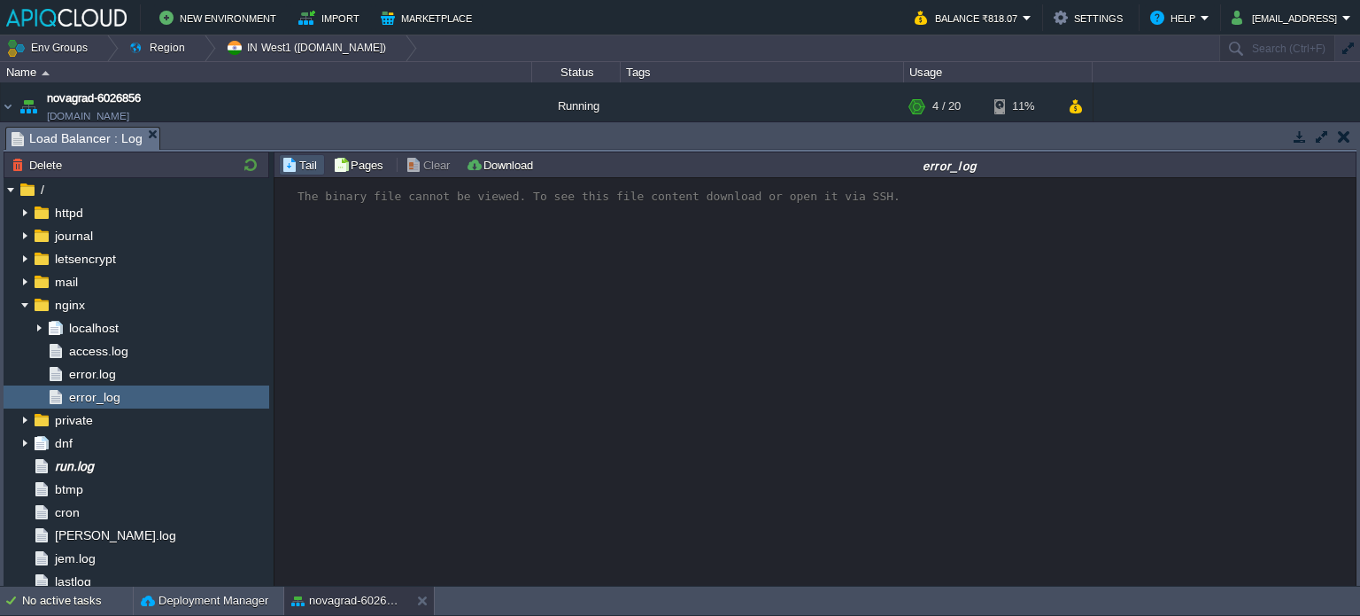
click at [142, 129] on em "Load Balancer : Log" at bounding box center [86, 139] width 148 height 22
